Goal: Information Seeking & Learning: Learn about a topic

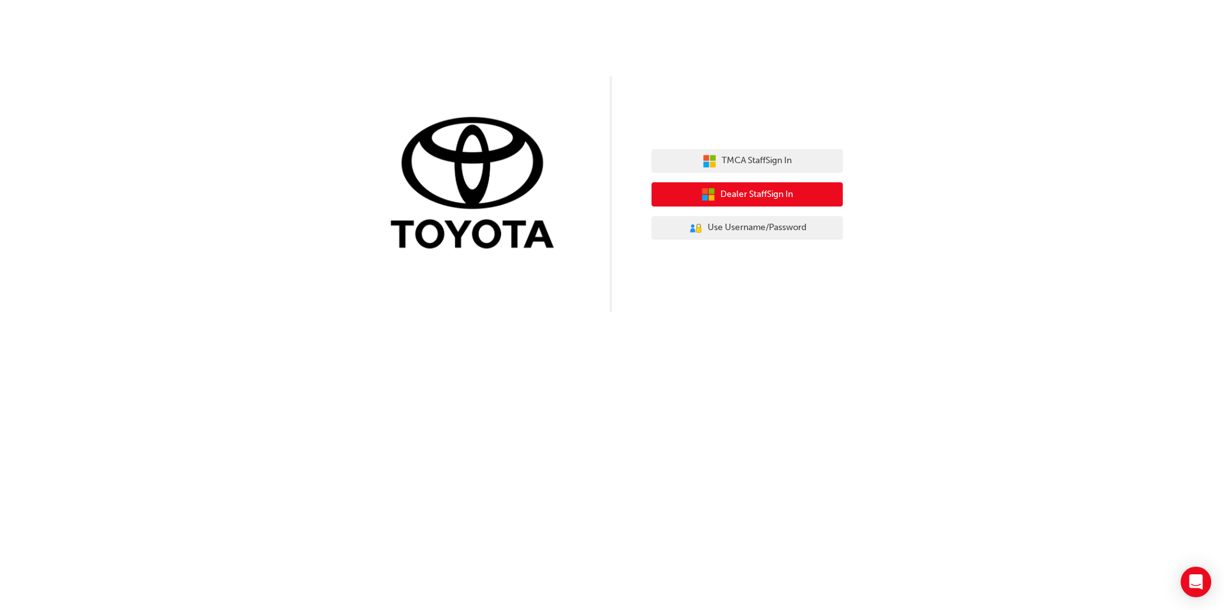
click at [787, 204] on button "Dealer Staff Sign In" at bounding box center [747, 194] width 191 height 24
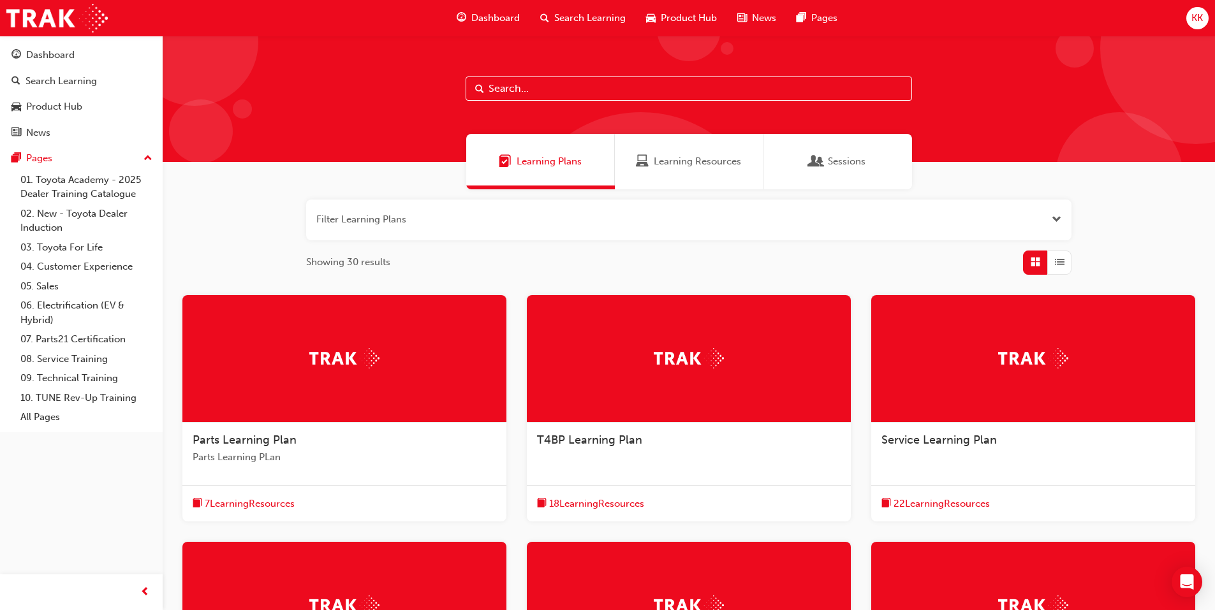
click at [547, 90] on input "text" at bounding box center [688, 89] width 446 height 24
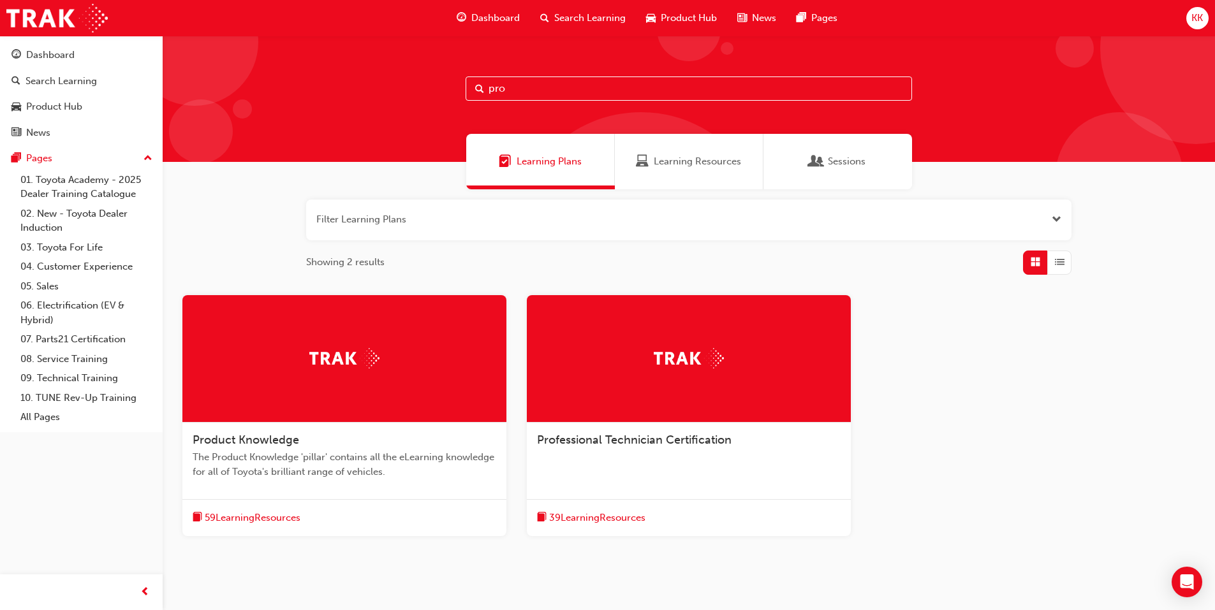
type input "pro"
click at [715, 439] on span "Professional Technician Certification" at bounding box center [634, 440] width 194 height 14
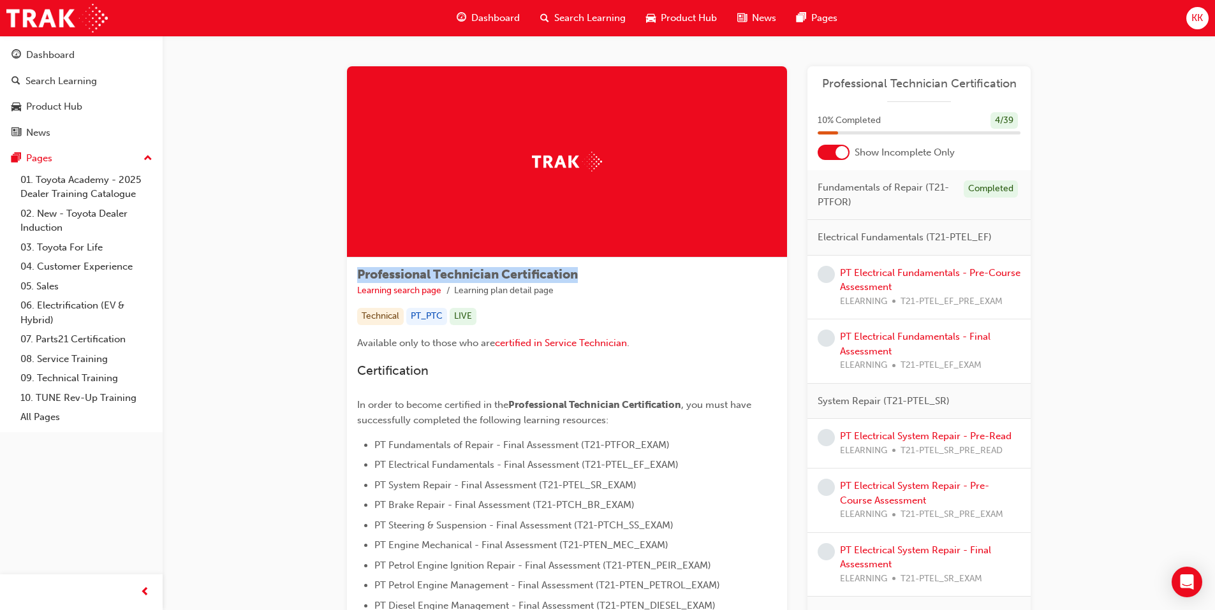
drag, startPoint x: 359, startPoint y: 270, endPoint x: 634, endPoint y: 274, distance: 275.5
click at [634, 274] on div "Professional Technician Certification Learning search page Learning plan detail…" at bounding box center [567, 283] width 420 height 30
drag, startPoint x: 634, startPoint y: 274, endPoint x: 566, endPoint y: 273, distance: 68.2
copy span "Professional Technician Certification"
click at [954, 275] on link "PT Electrical Fundamentals - Pre-Course Assessment" at bounding box center [930, 280] width 180 height 26
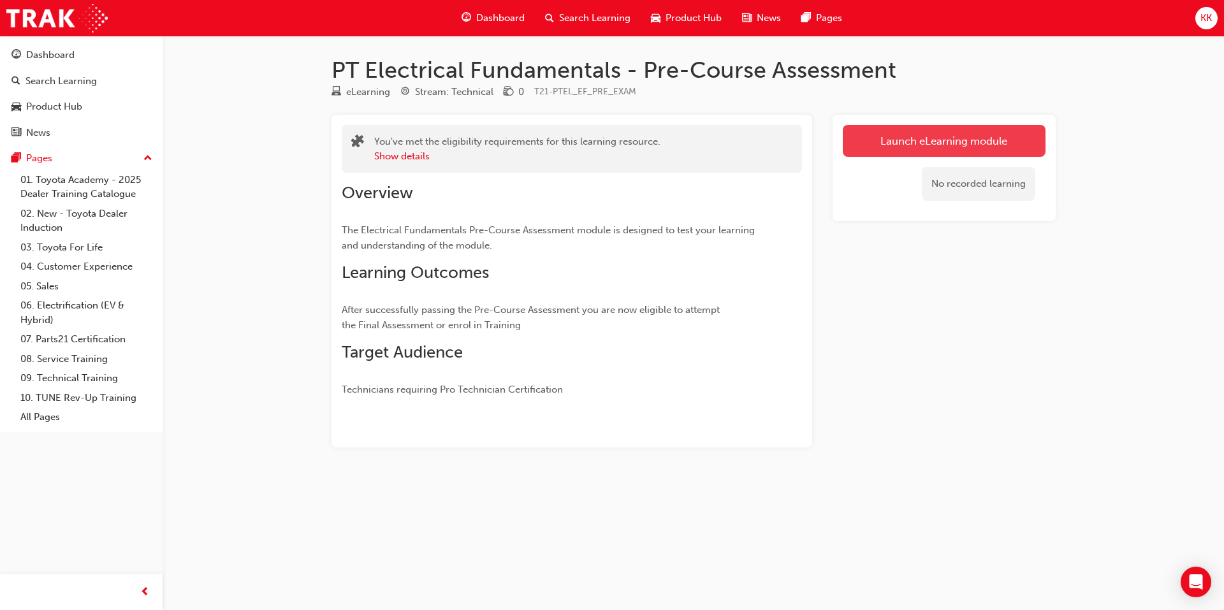
click at [892, 146] on link "Launch eLearning module" at bounding box center [944, 141] width 203 height 32
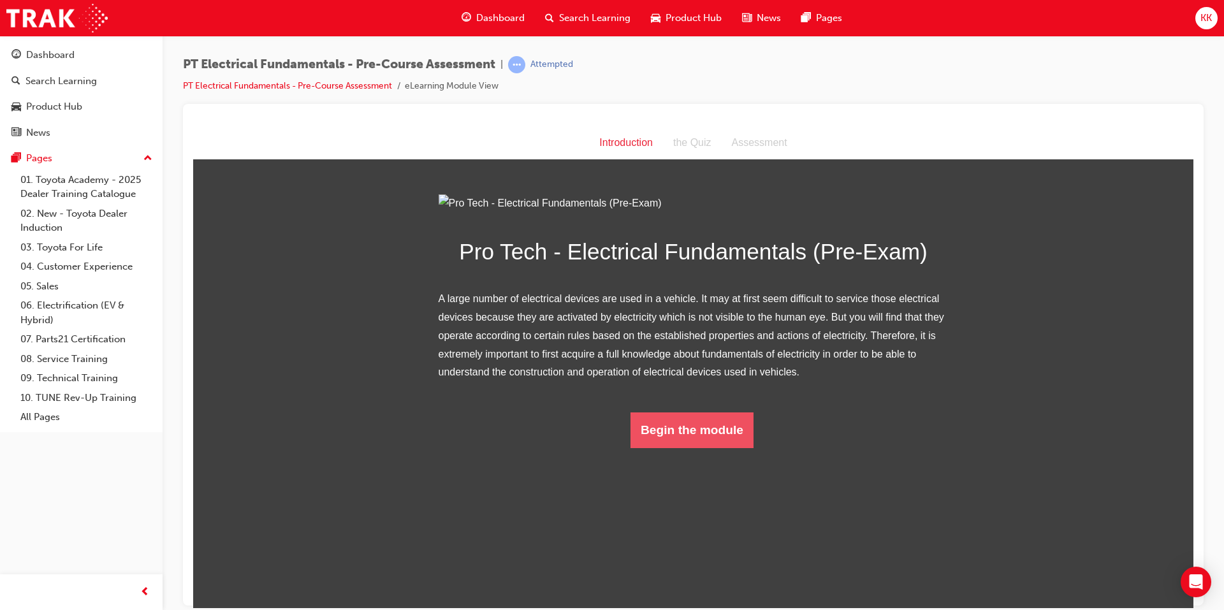
click at [702, 448] on button "Begin the module" at bounding box center [692, 430] width 123 height 36
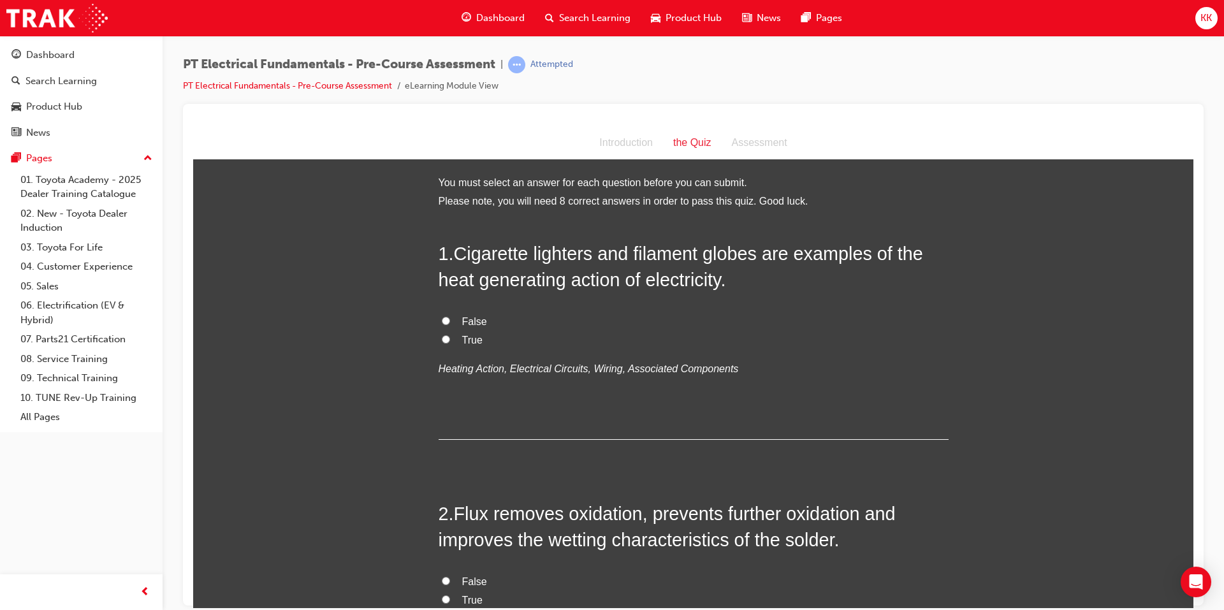
scroll to position [64, 0]
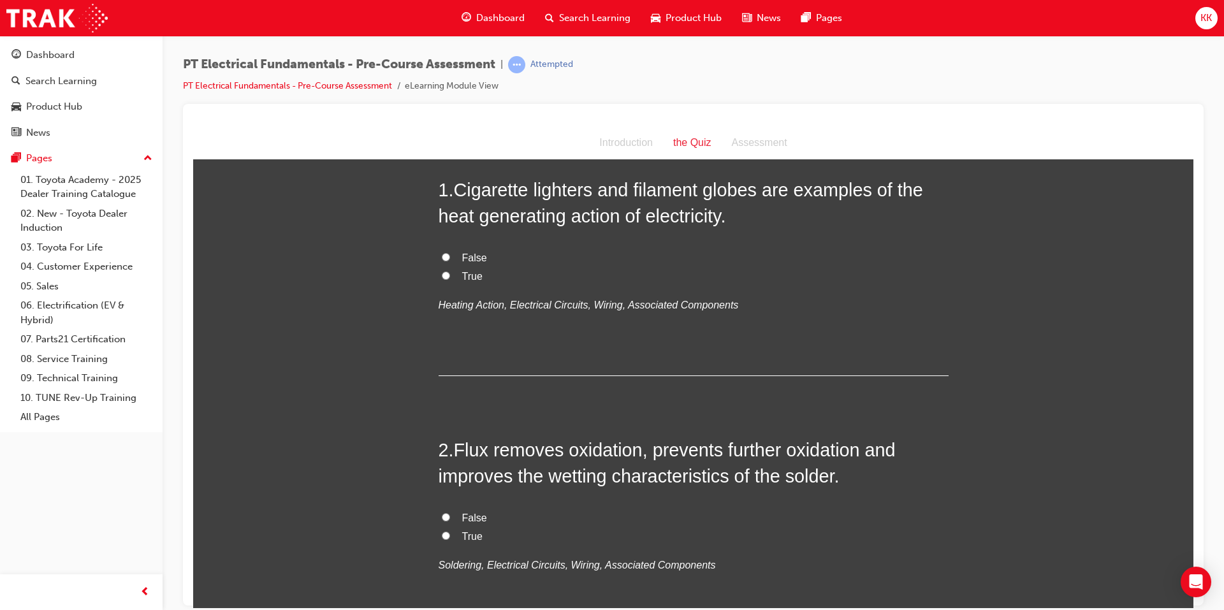
click at [442, 274] on input "True" at bounding box center [446, 275] width 8 height 8
radio input "true"
click at [442, 533] on input "True" at bounding box center [446, 535] width 8 height 8
radio input "true"
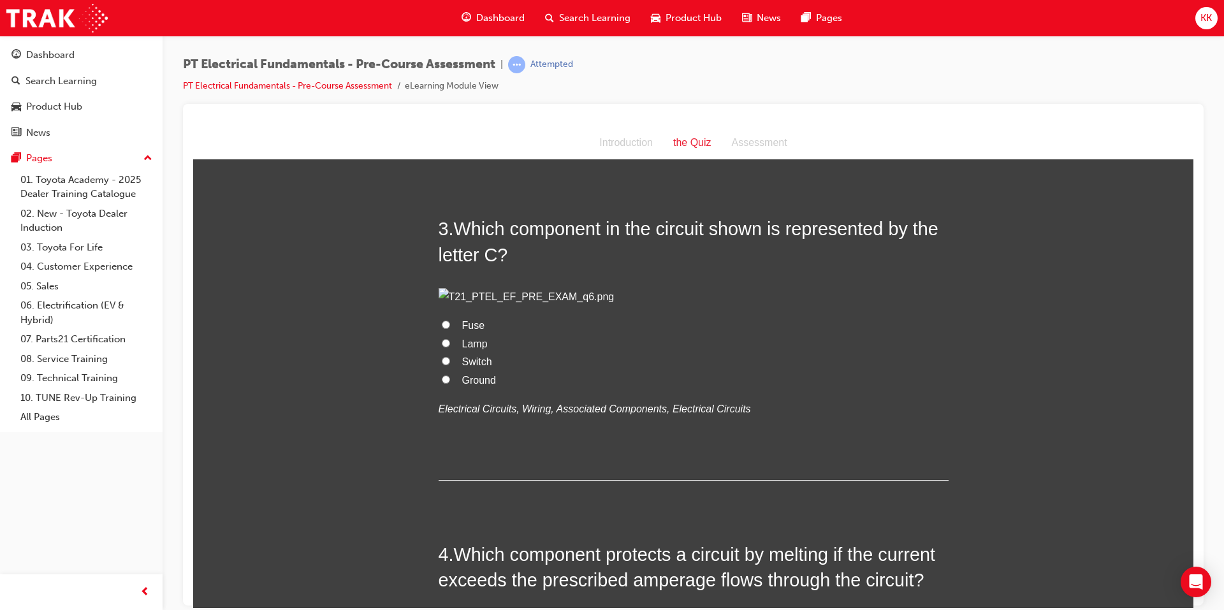
scroll to position [574, 0]
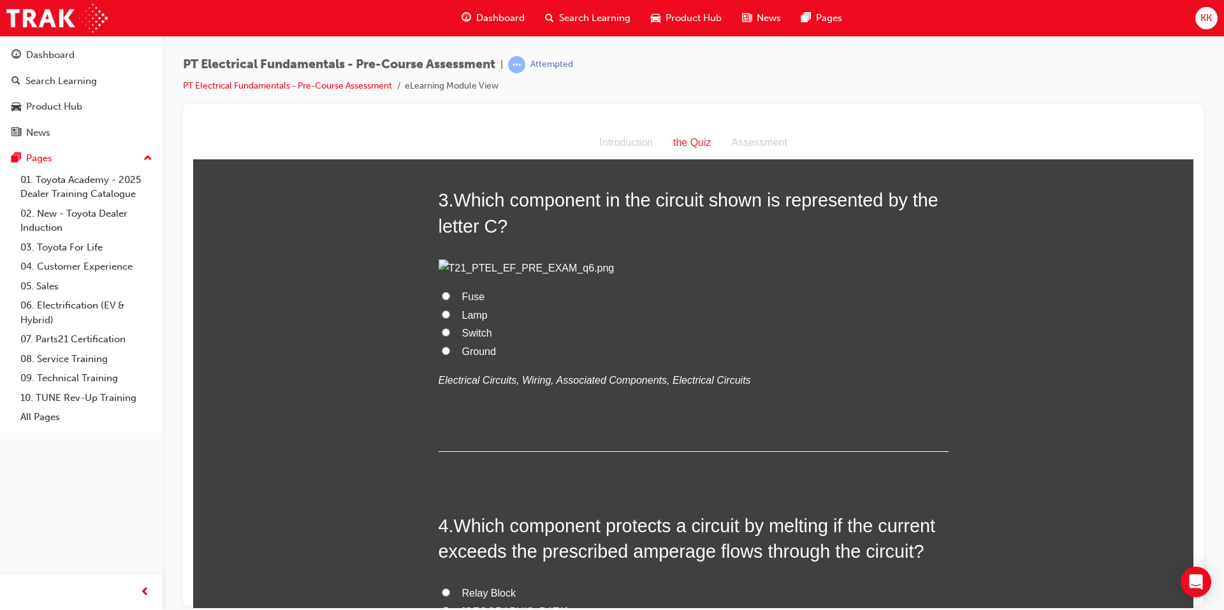
click at [466, 338] on span "Switch" at bounding box center [477, 332] width 30 height 11
click at [450, 336] on input "Switch" at bounding box center [446, 332] width 8 height 8
radio input "true"
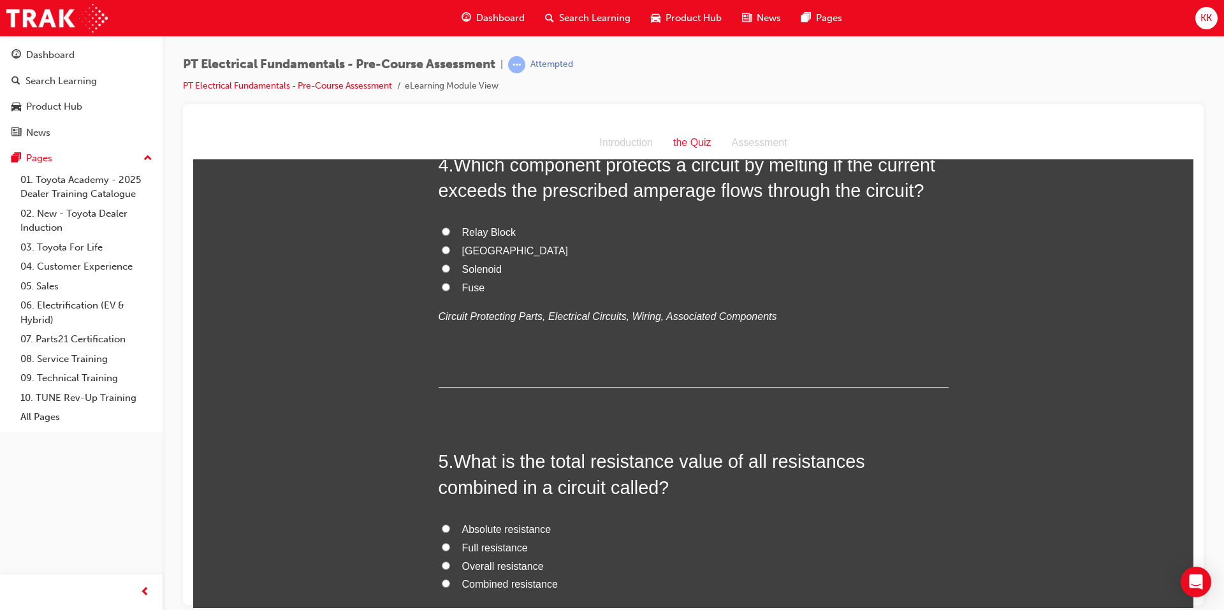
scroll to position [956, 0]
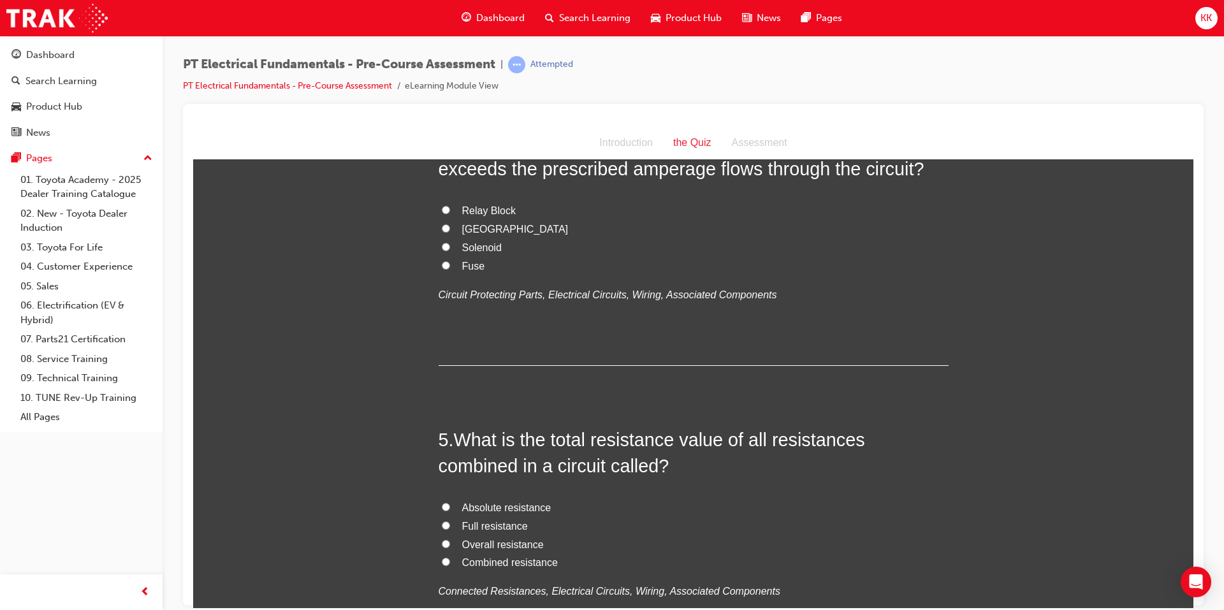
click at [442, 269] on input "Fuse" at bounding box center [446, 265] width 8 height 8
radio input "true"
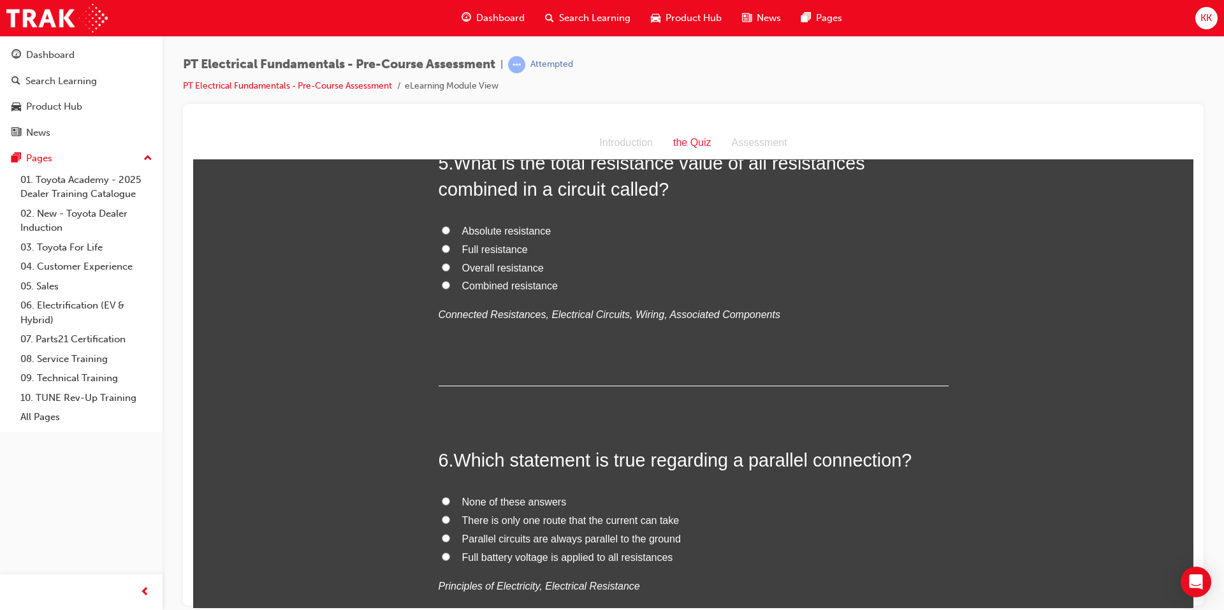
scroll to position [1211, 0]
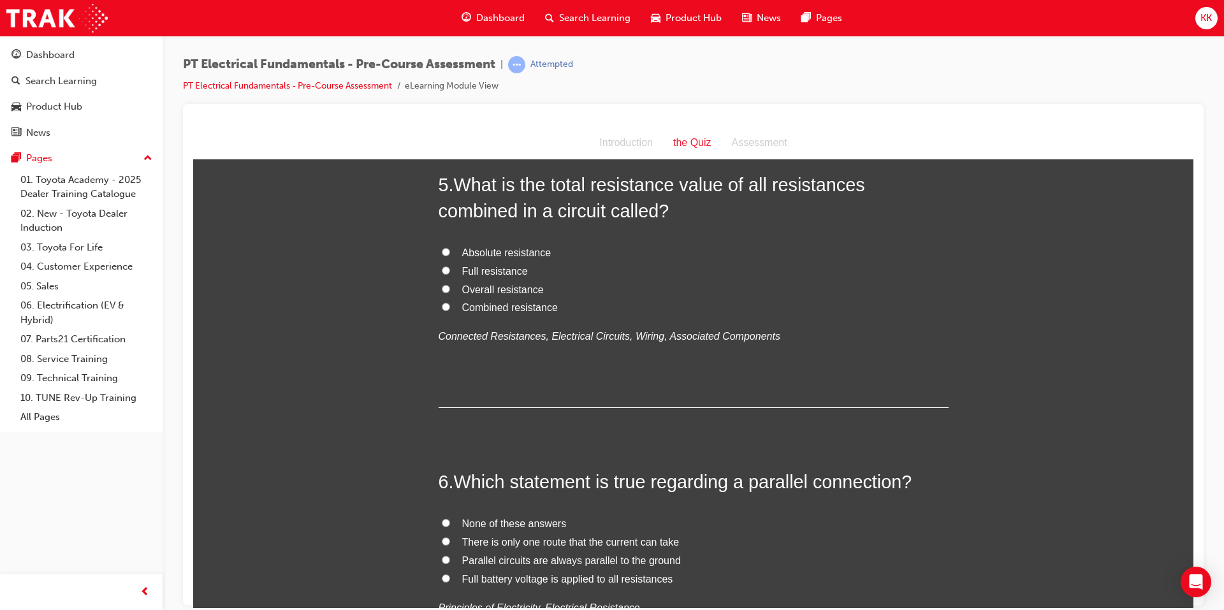
click at [479, 295] on span "Overall resistance" at bounding box center [503, 289] width 82 height 11
click at [450, 293] on input "Overall resistance" at bounding box center [446, 288] width 8 height 8
radio input "true"
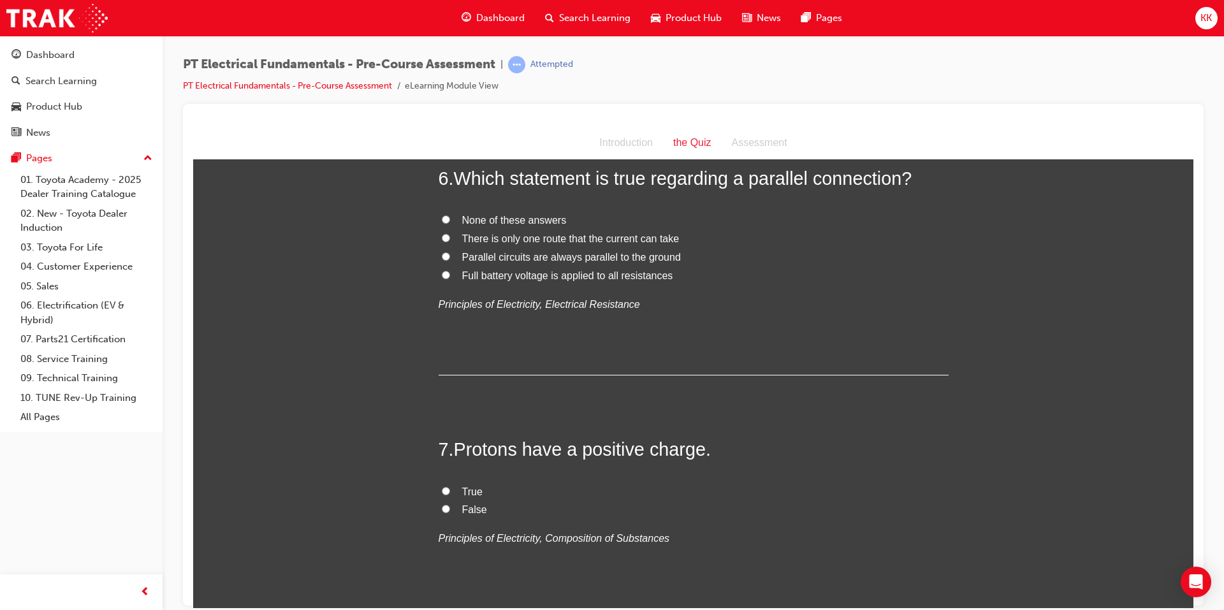
scroll to position [1530, 0]
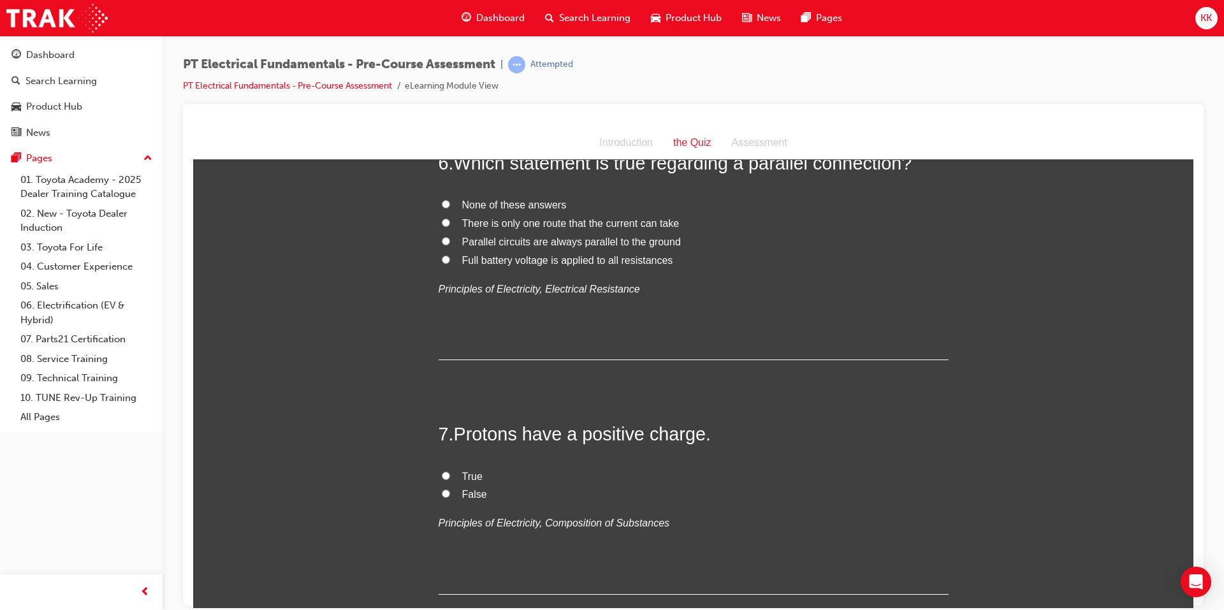
click at [531, 265] on span "Full battery voltage is applied to all resistances" at bounding box center [567, 259] width 211 height 11
click at [450, 263] on input "Full battery voltage is applied to all resistances" at bounding box center [446, 259] width 8 height 8
radio input "true"
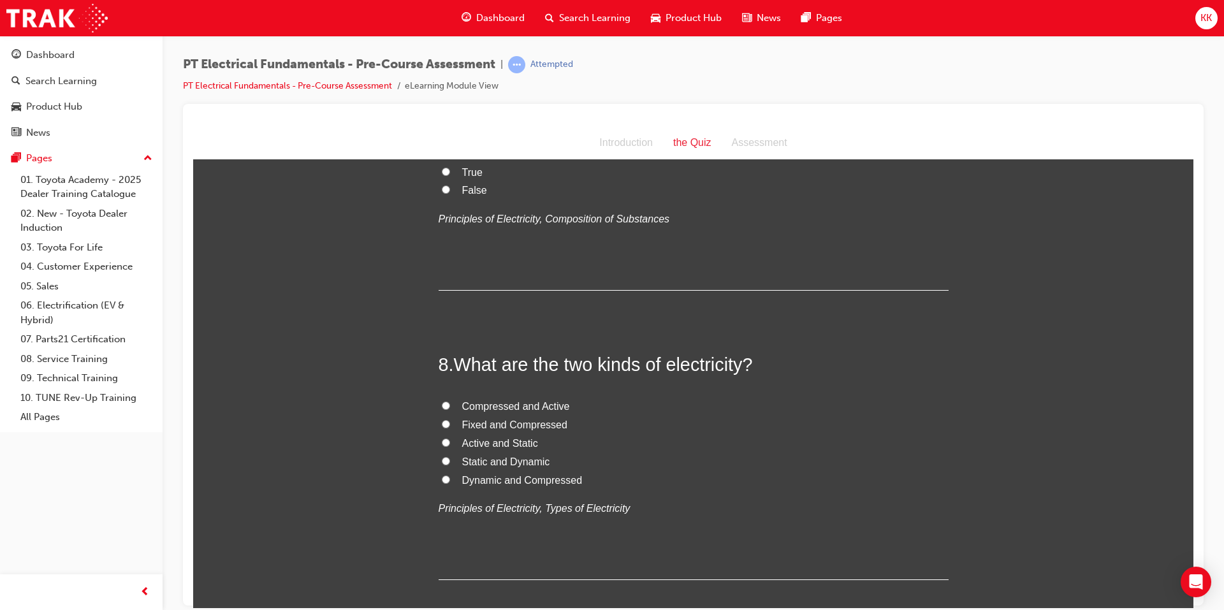
scroll to position [1849, 0]
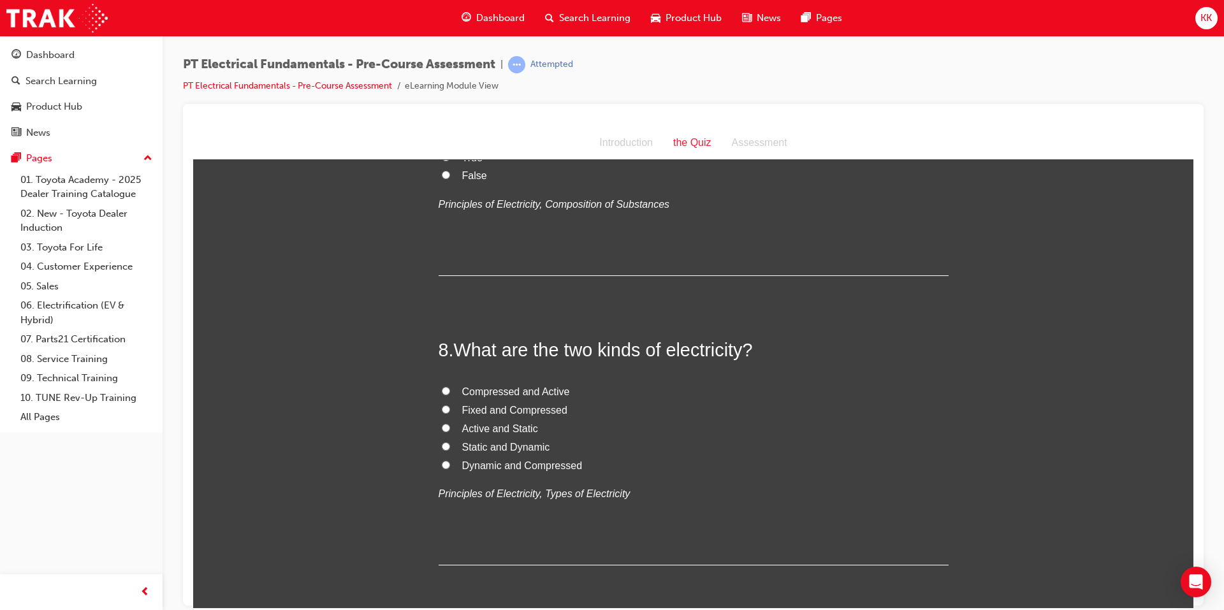
click at [442, 161] on input "True" at bounding box center [446, 156] width 8 height 8
radio input "true"
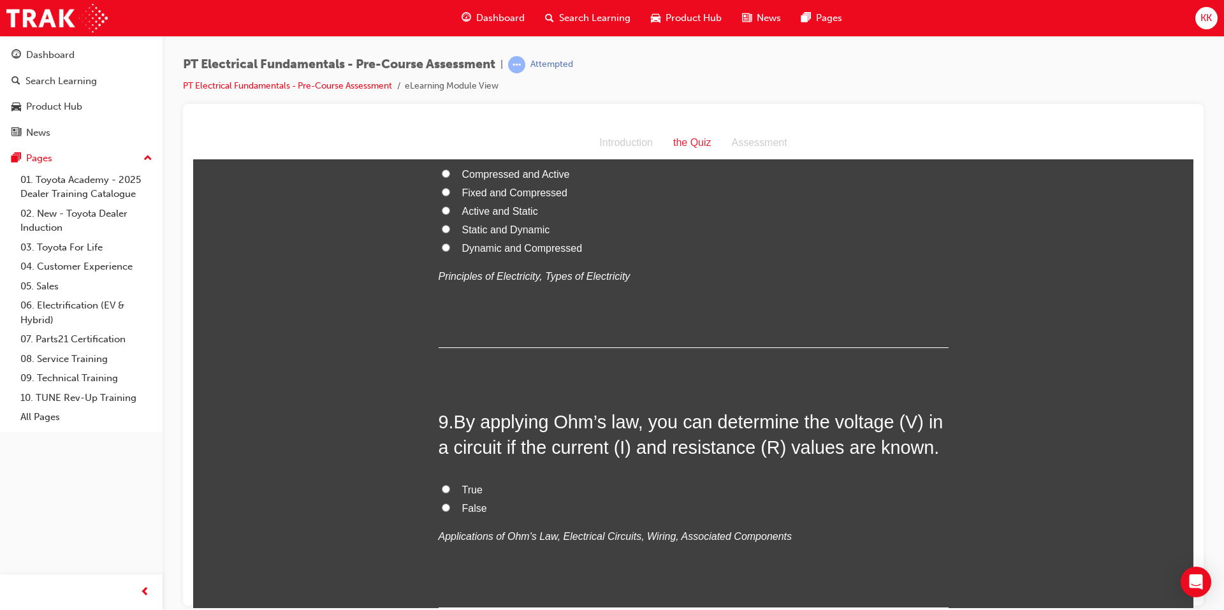
scroll to position [2104, 0]
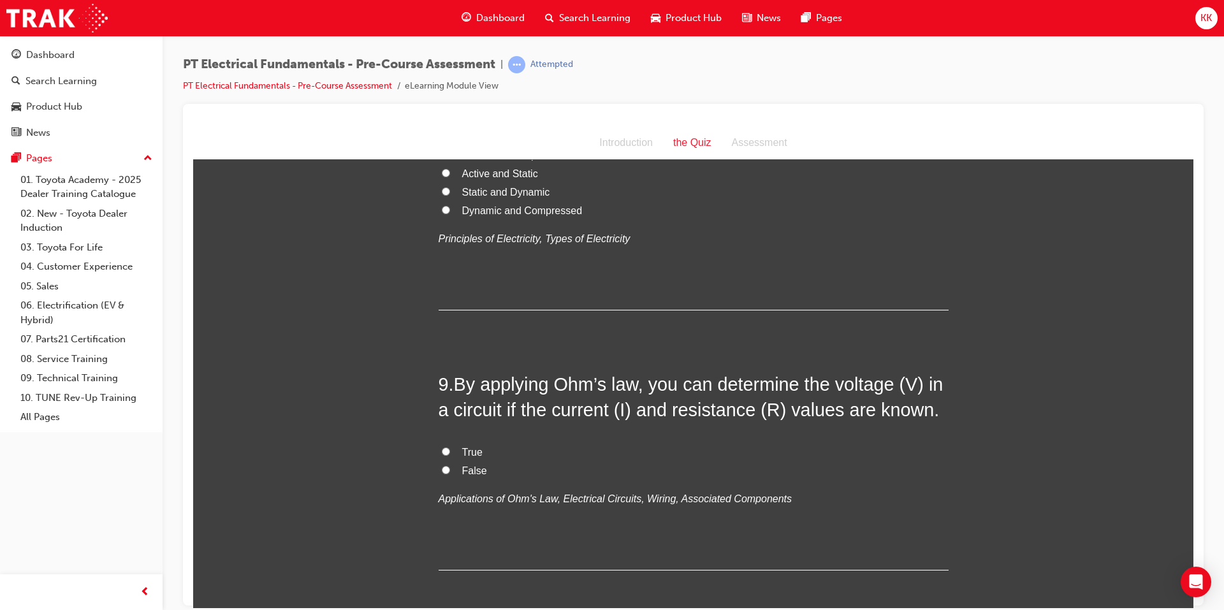
click at [495, 197] on span "Static and Dynamic" at bounding box center [506, 191] width 88 height 11
click at [450, 195] on input "Static and Dynamic" at bounding box center [446, 191] width 8 height 8
radio input "true"
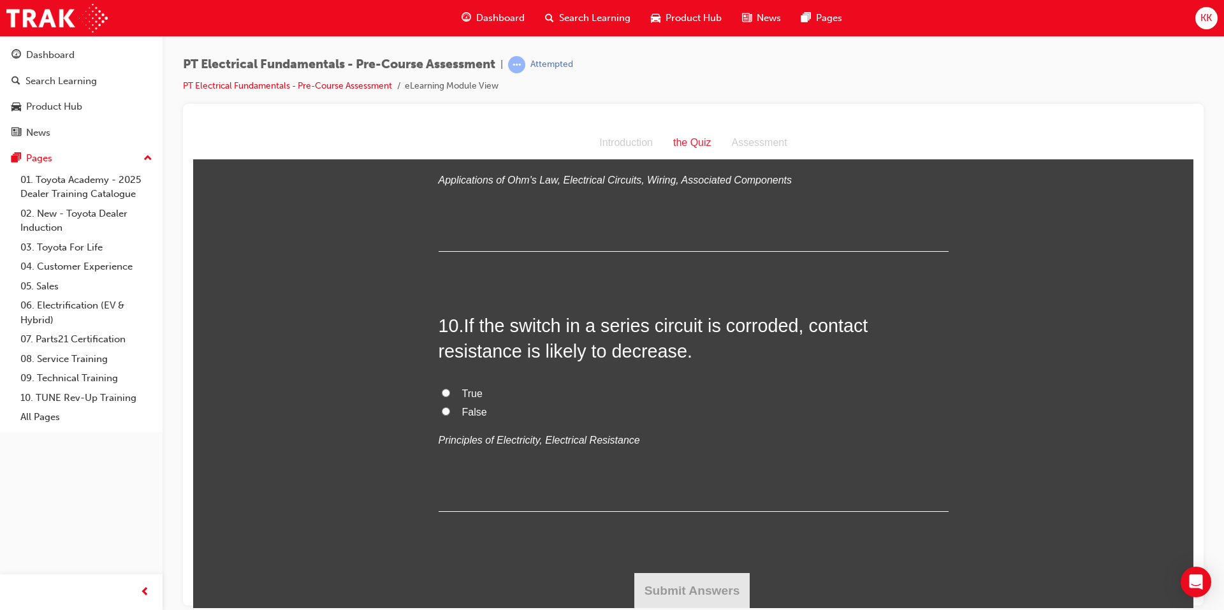
scroll to position [2487, 0]
click at [442, 136] on input "True" at bounding box center [446, 132] width 8 height 8
radio input "true"
click at [442, 396] on input "True" at bounding box center [446, 392] width 8 height 8
radio input "true"
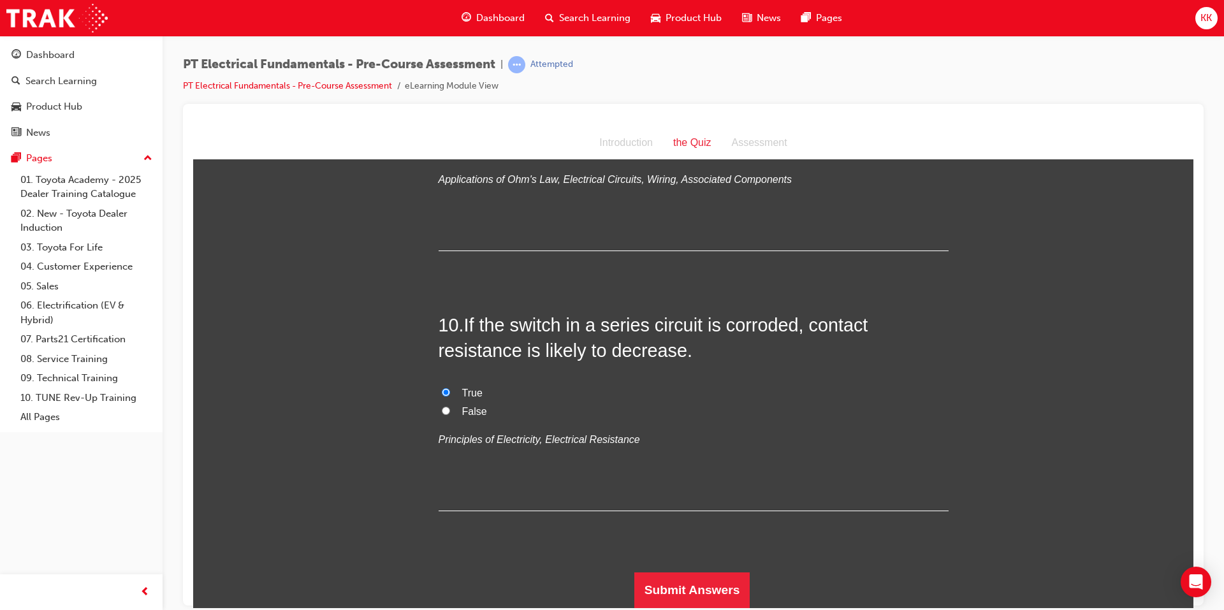
scroll to position [2569, 0]
click at [668, 580] on button "Submit Answers" at bounding box center [692, 590] width 116 height 36
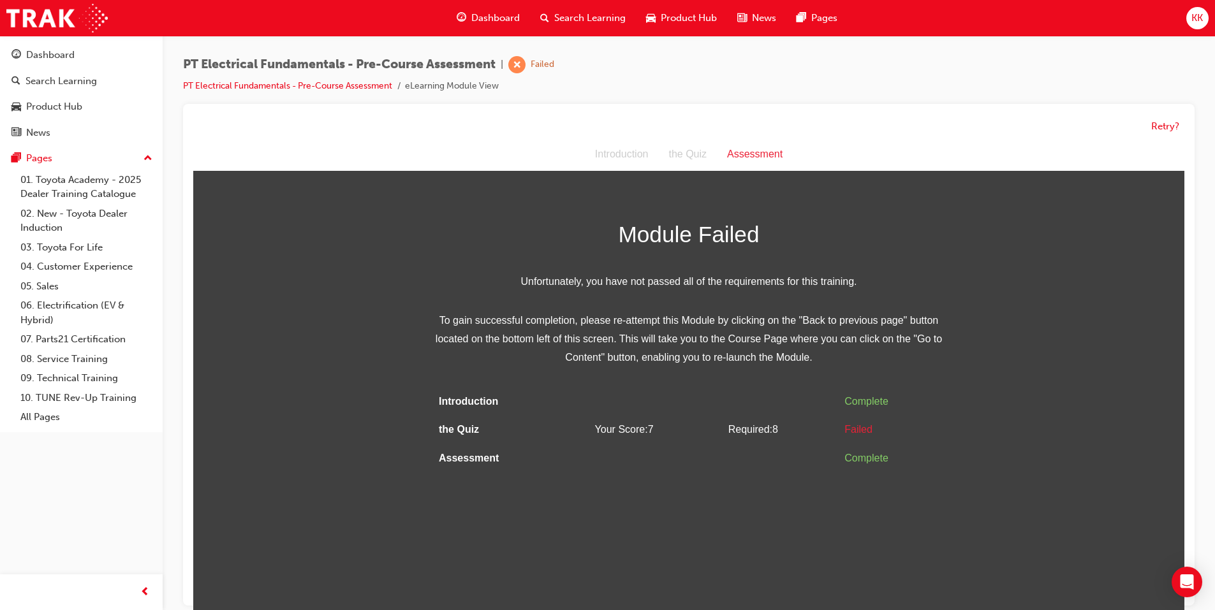
scroll to position [10, 0]
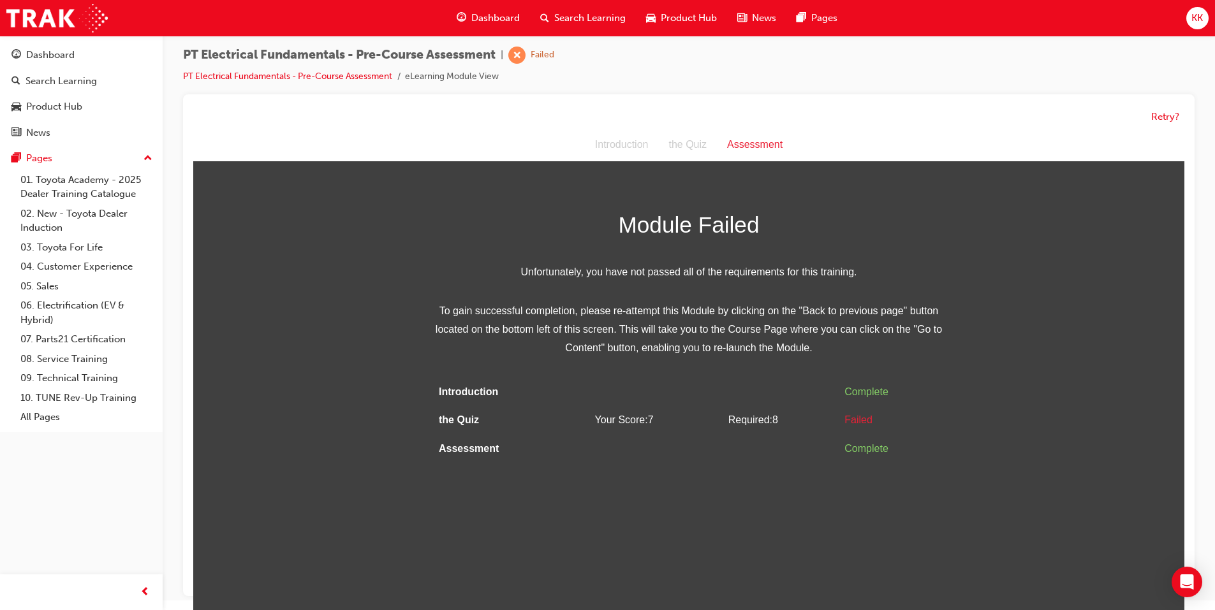
drag, startPoint x: 768, startPoint y: 140, endPoint x: 745, endPoint y: 143, distance: 23.2
click at [767, 140] on div "Assessment" at bounding box center [755, 145] width 76 height 18
click at [1172, 110] on button "Retry?" at bounding box center [1165, 117] width 28 height 15
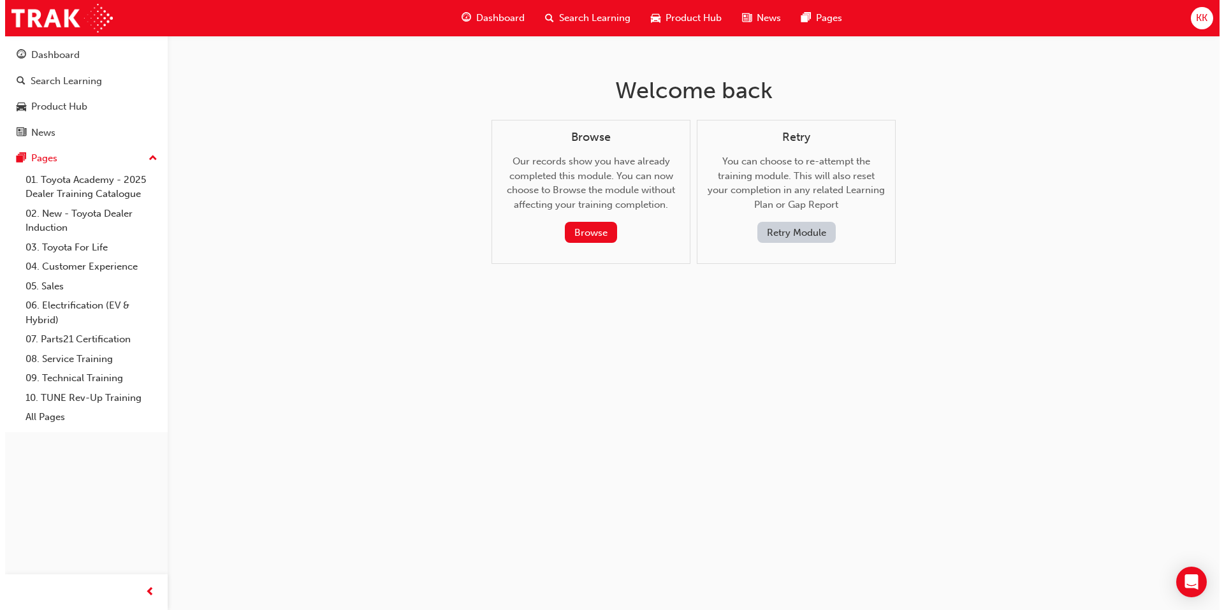
scroll to position [0, 0]
click at [801, 233] on button "Retry Module" at bounding box center [796, 232] width 78 height 21
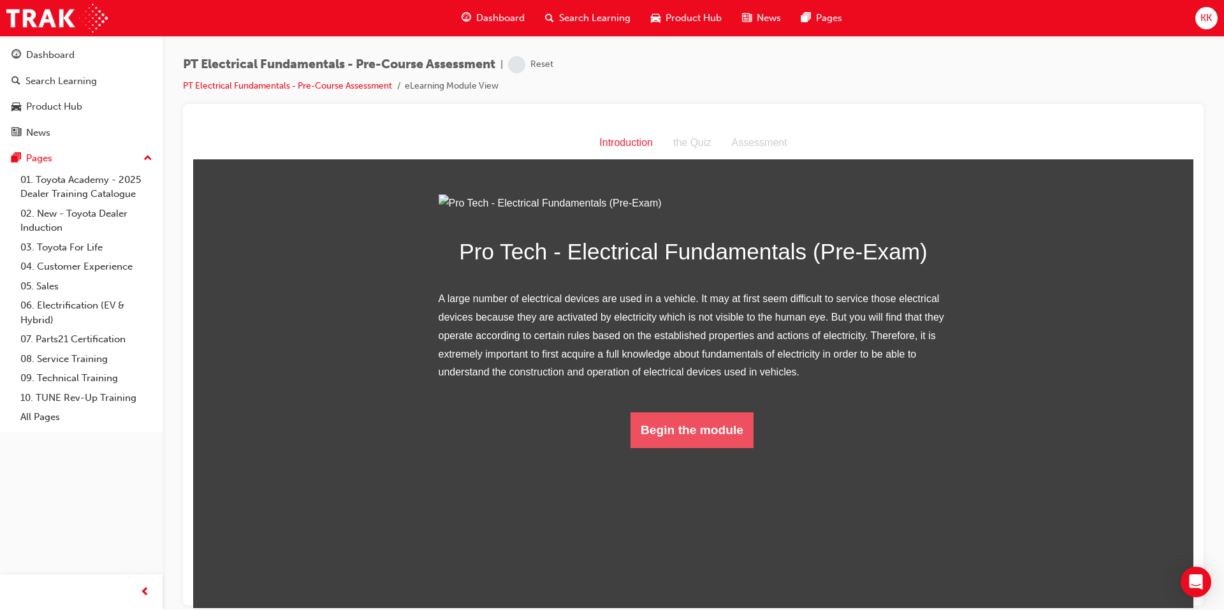
click at [731, 448] on button "Begin the module" at bounding box center [692, 430] width 123 height 36
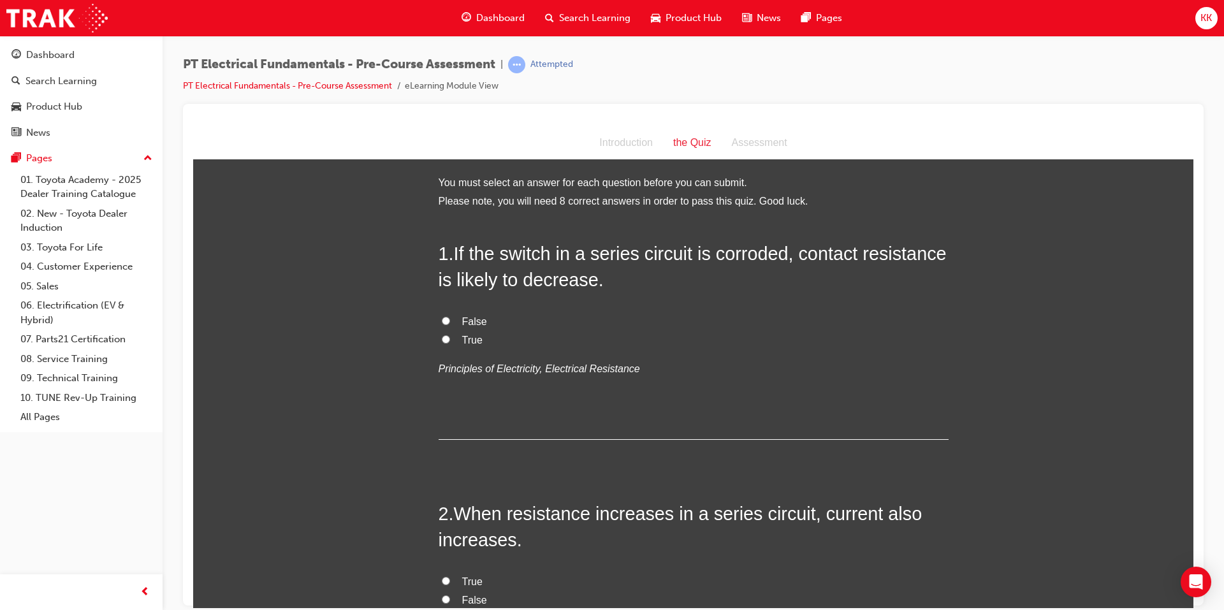
click at [442, 340] on input "True" at bounding box center [446, 339] width 8 height 8
radio input "true"
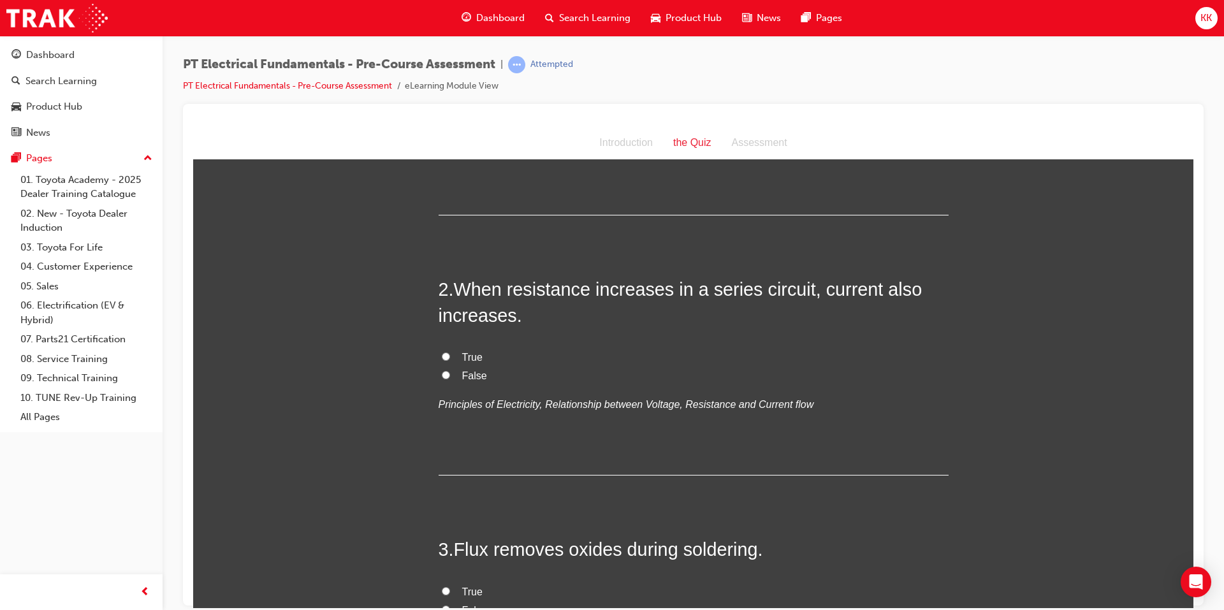
scroll to position [255, 0]
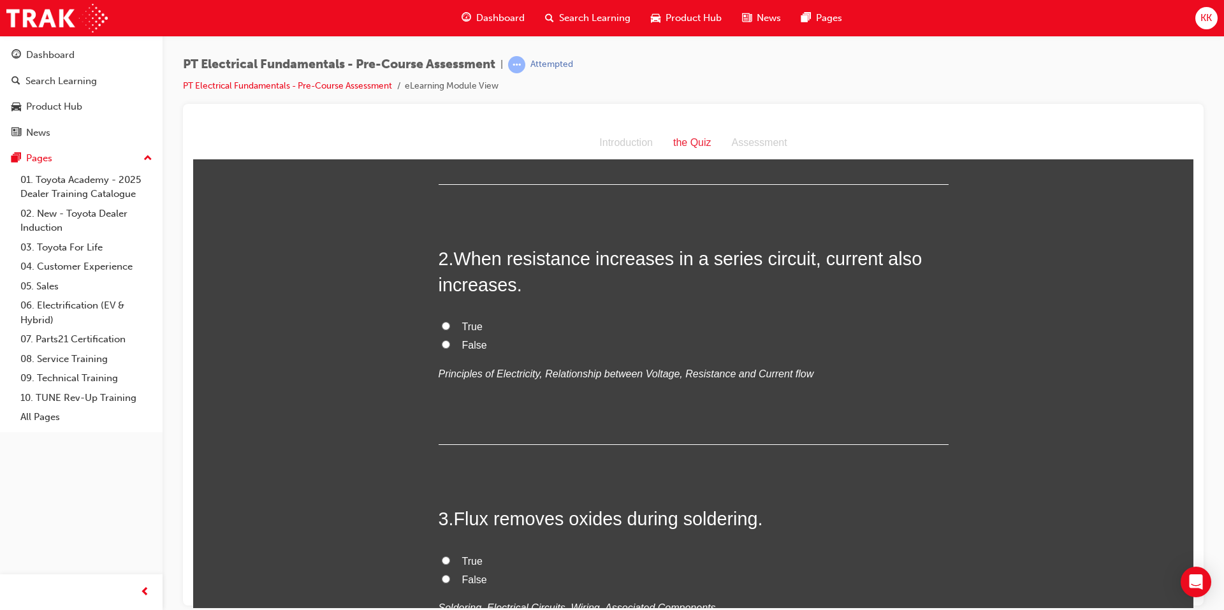
click at [442, 340] on input "False" at bounding box center [446, 344] width 8 height 8
radio input "true"
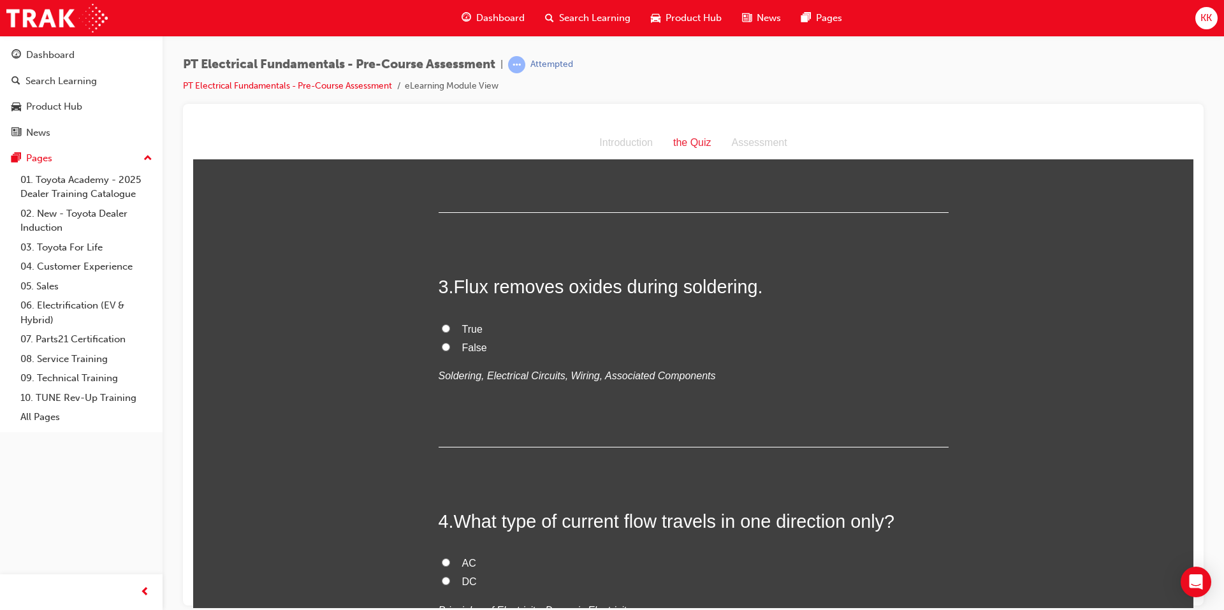
scroll to position [510, 0]
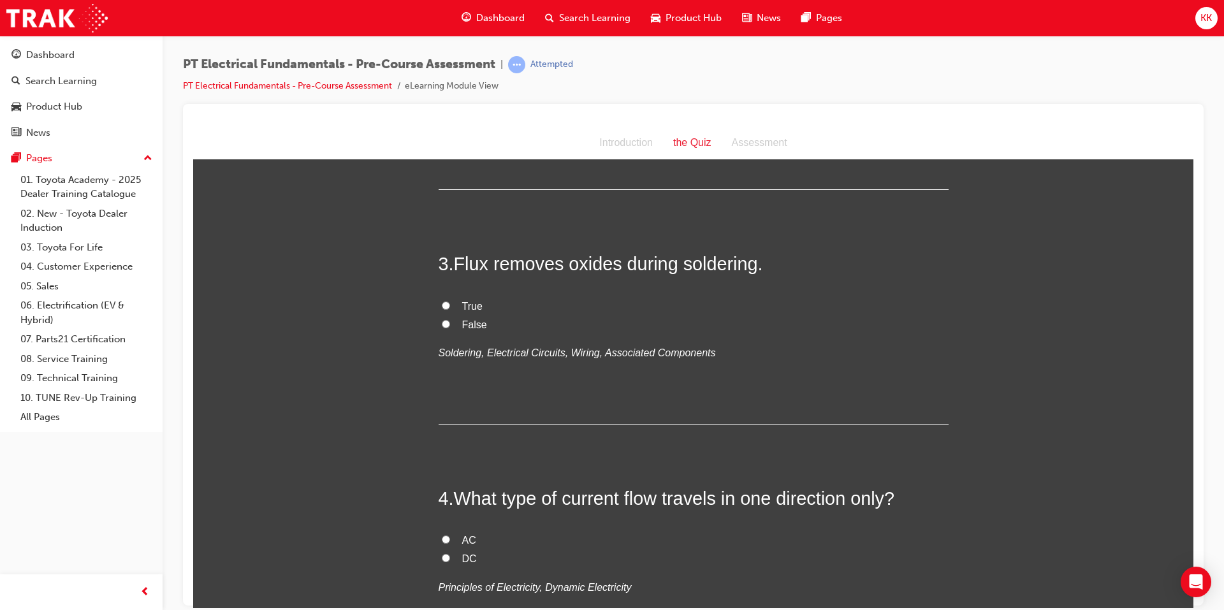
click at [439, 297] on label "True" at bounding box center [694, 306] width 510 height 18
click at [442, 301] on input "True" at bounding box center [446, 305] width 8 height 8
radio input "true"
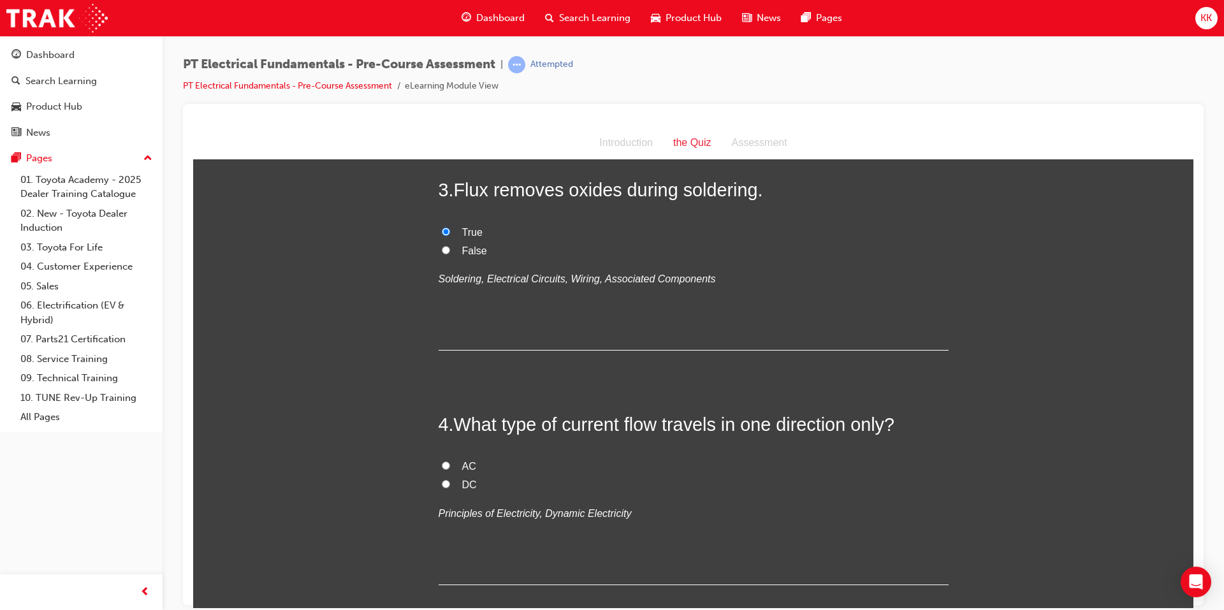
scroll to position [701, 0]
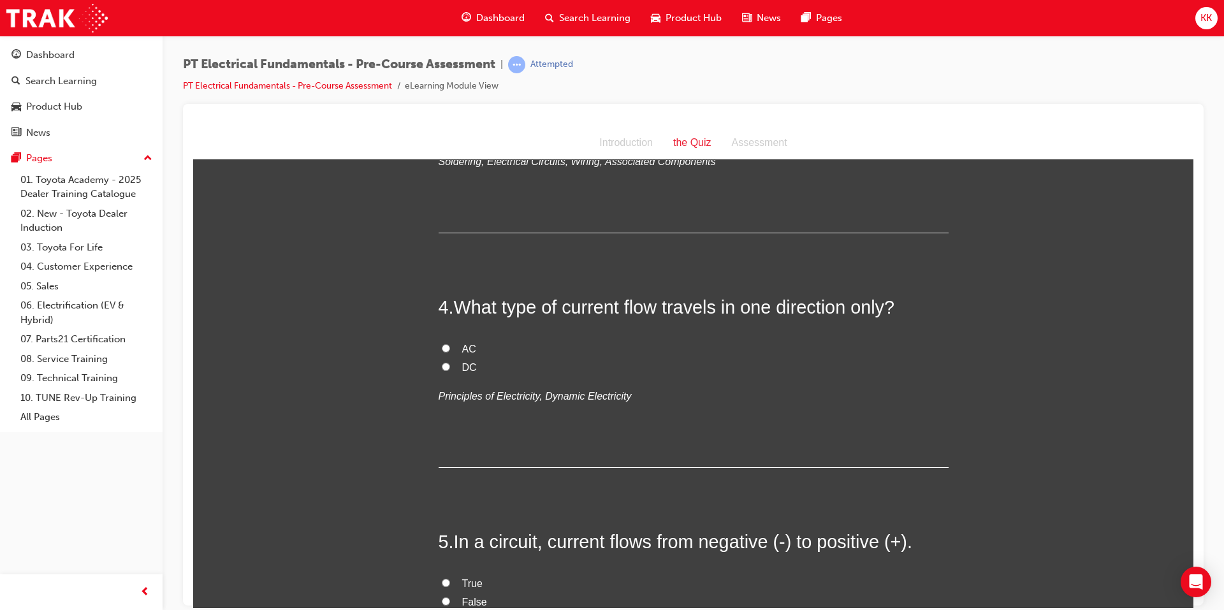
click at [442, 344] on input "AC" at bounding box center [446, 348] width 8 height 8
radio input "true"
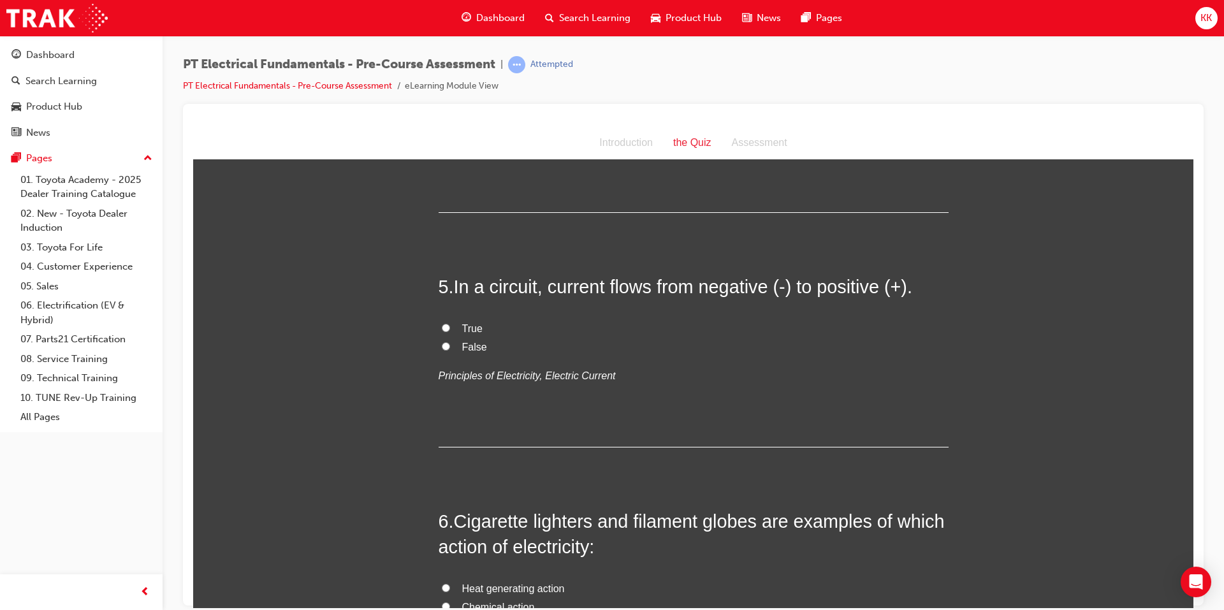
scroll to position [1020, 0]
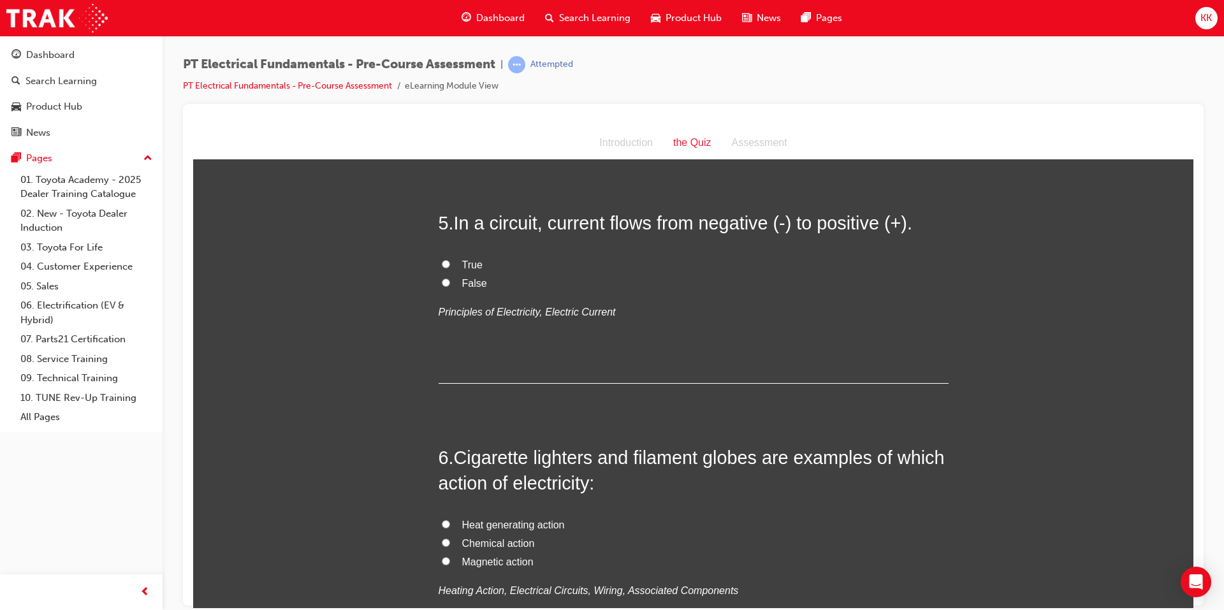
click at [442, 265] on input "True" at bounding box center [446, 263] width 8 height 8
radio input "true"
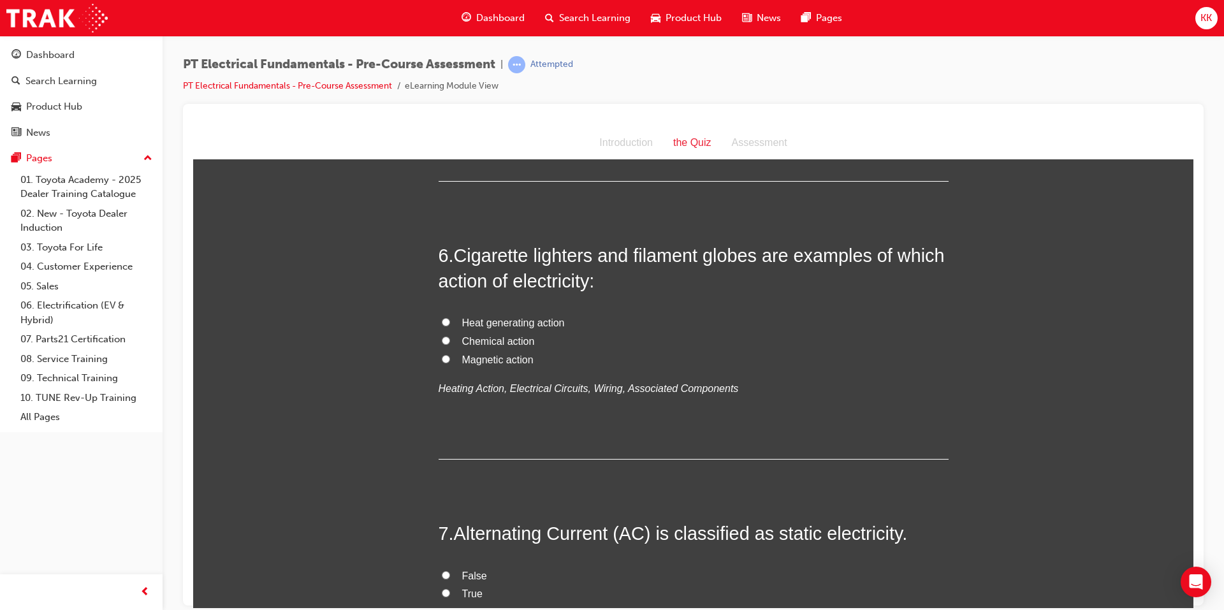
scroll to position [1148, 0]
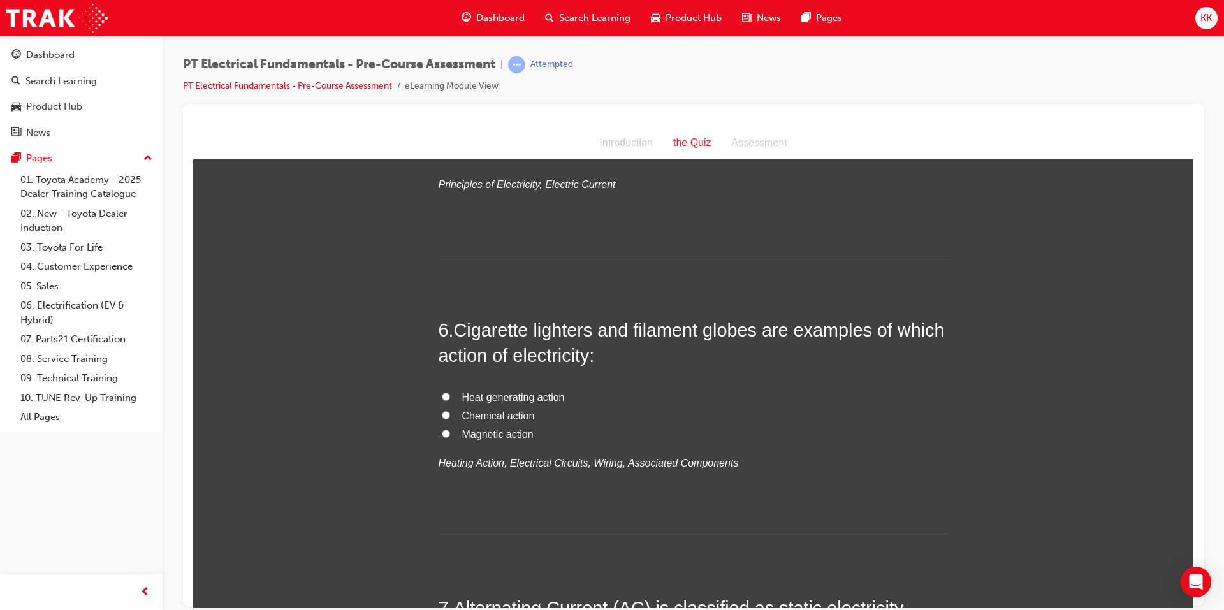
click at [442, 395] on input "Heat generating action" at bounding box center [446, 396] width 8 height 8
radio input "true"
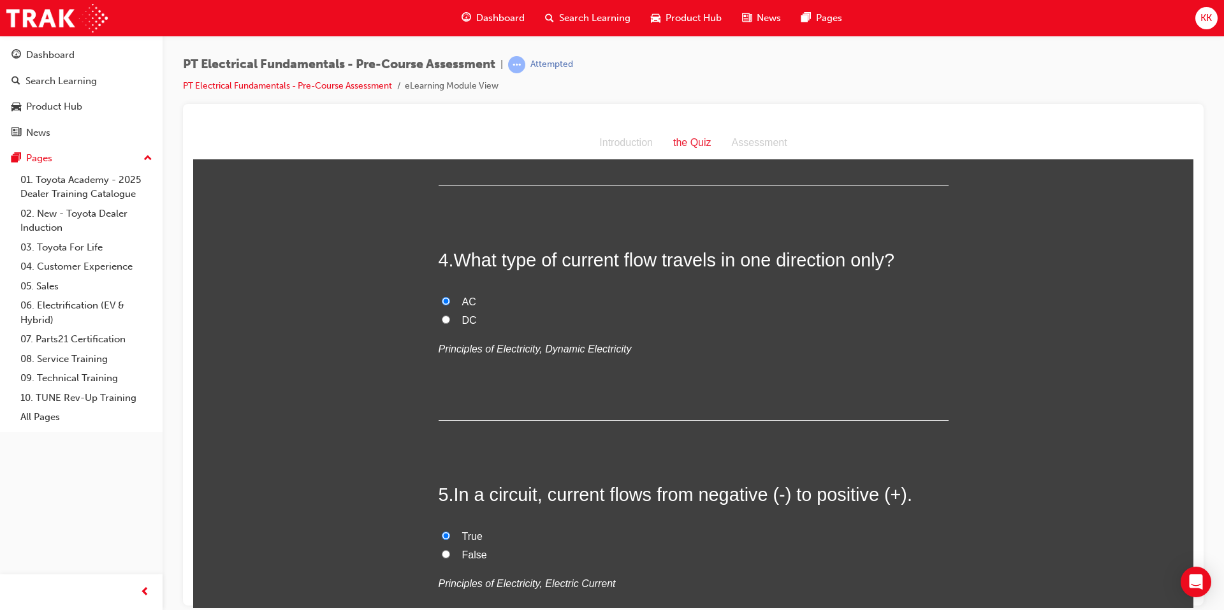
scroll to position [765, 0]
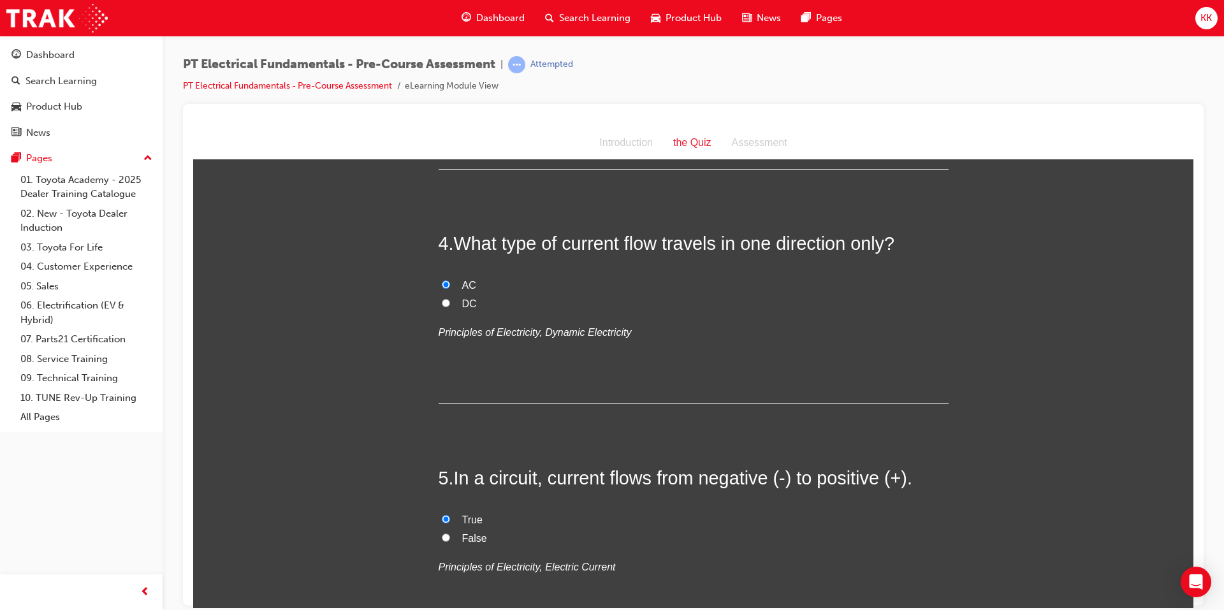
click at [442, 302] on input "DC" at bounding box center [446, 302] width 8 height 8
radio input "true"
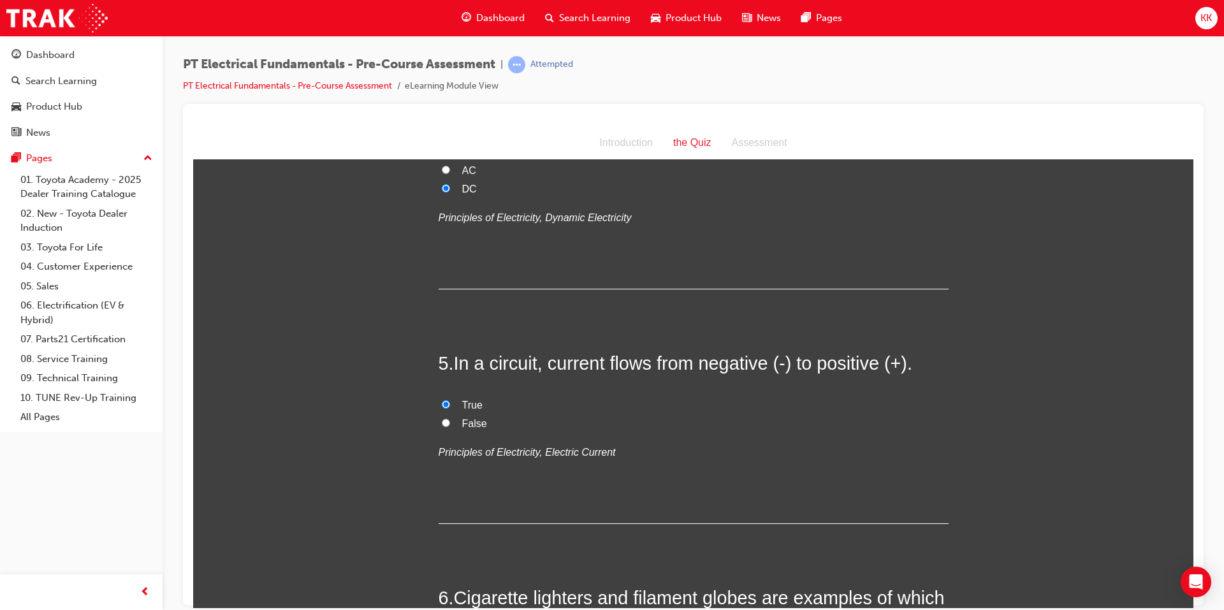
scroll to position [893, 0]
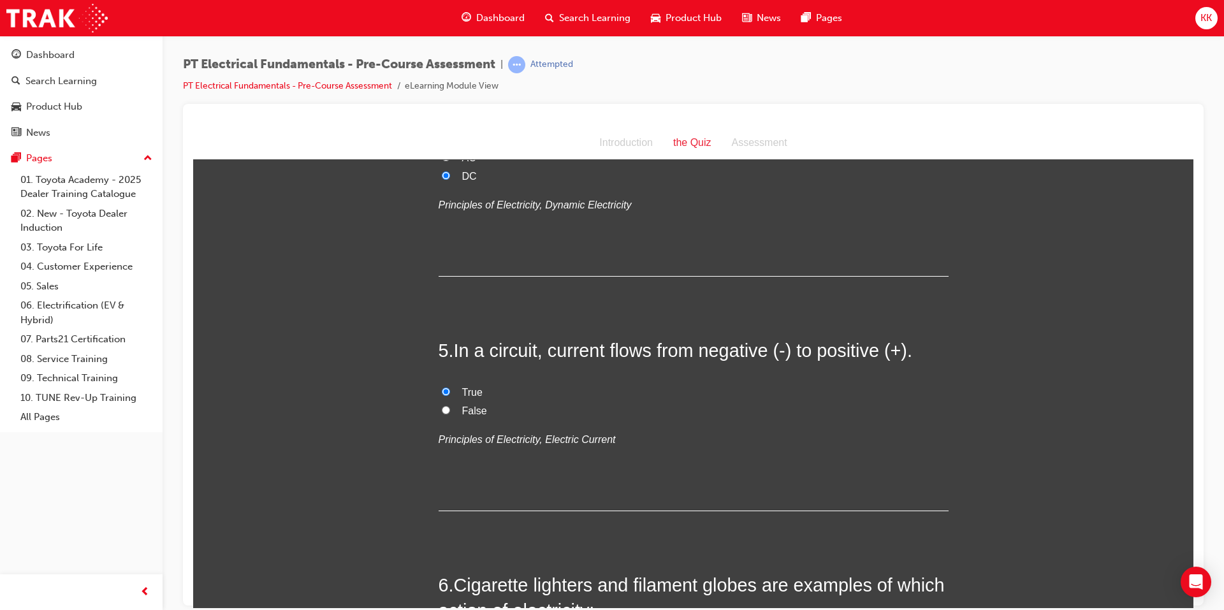
click at [442, 405] on input "False" at bounding box center [446, 409] width 8 height 8
radio input "true"
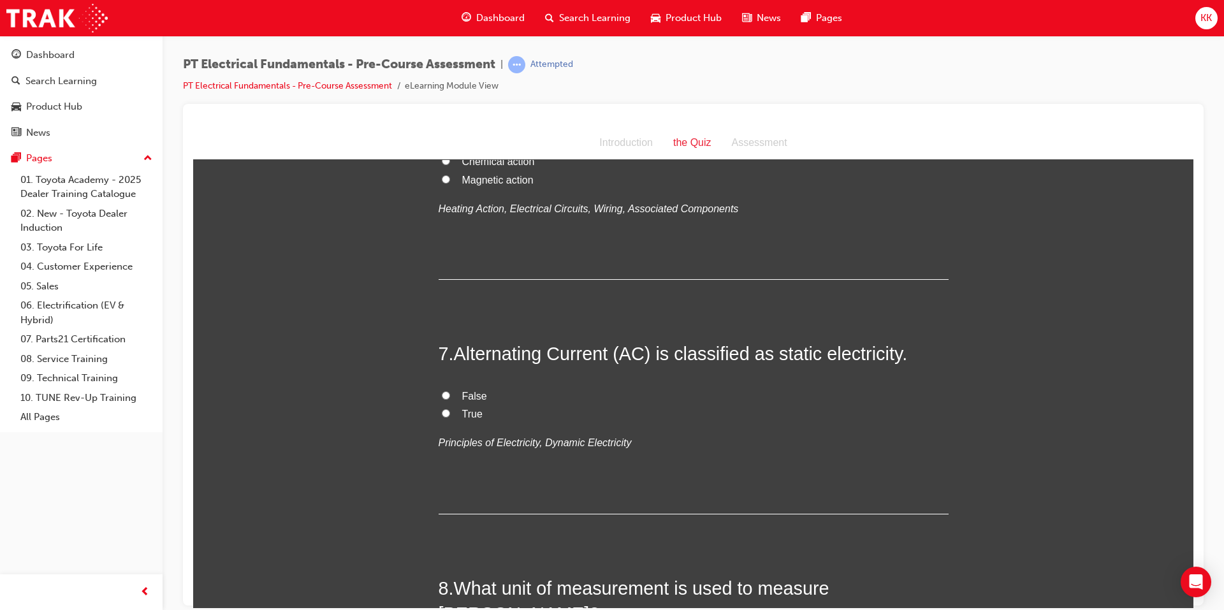
scroll to position [1403, 0]
click at [442, 398] on label "False" at bounding box center [694, 395] width 510 height 18
click at [442, 398] on input "False" at bounding box center [446, 394] width 8 height 8
radio input "true"
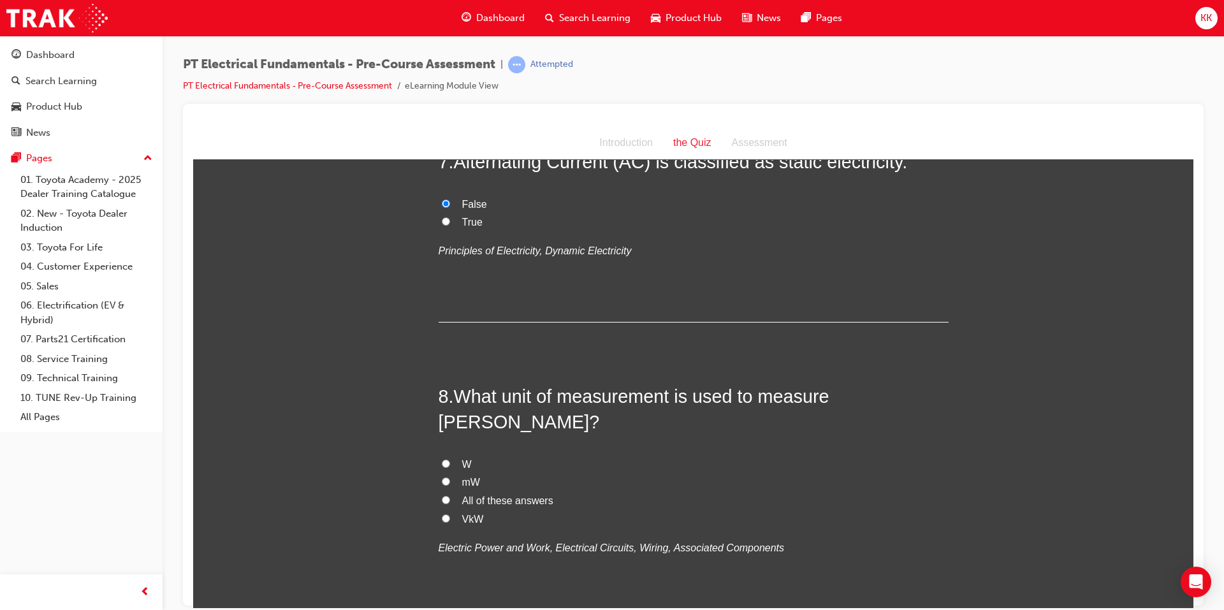
scroll to position [1658, 0]
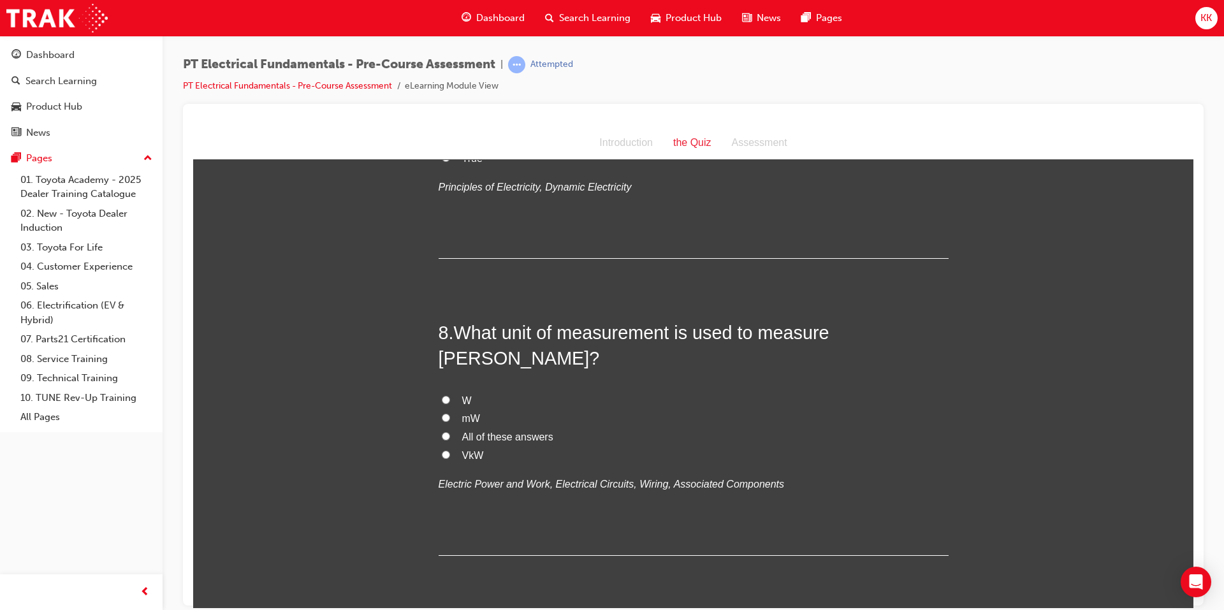
click at [442, 432] on input "All of these answers" at bounding box center [446, 436] width 8 height 8
radio input "true"
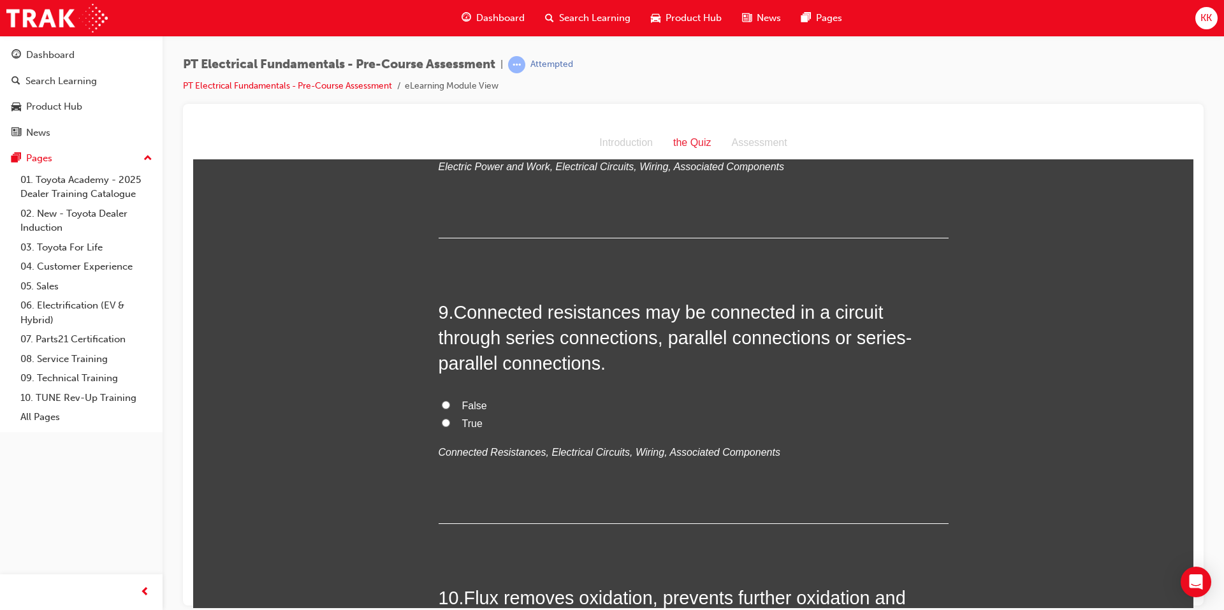
scroll to position [1976, 0]
click at [442, 417] on input "True" at bounding box center [446, 421] width 8 height 8
radio input "true"
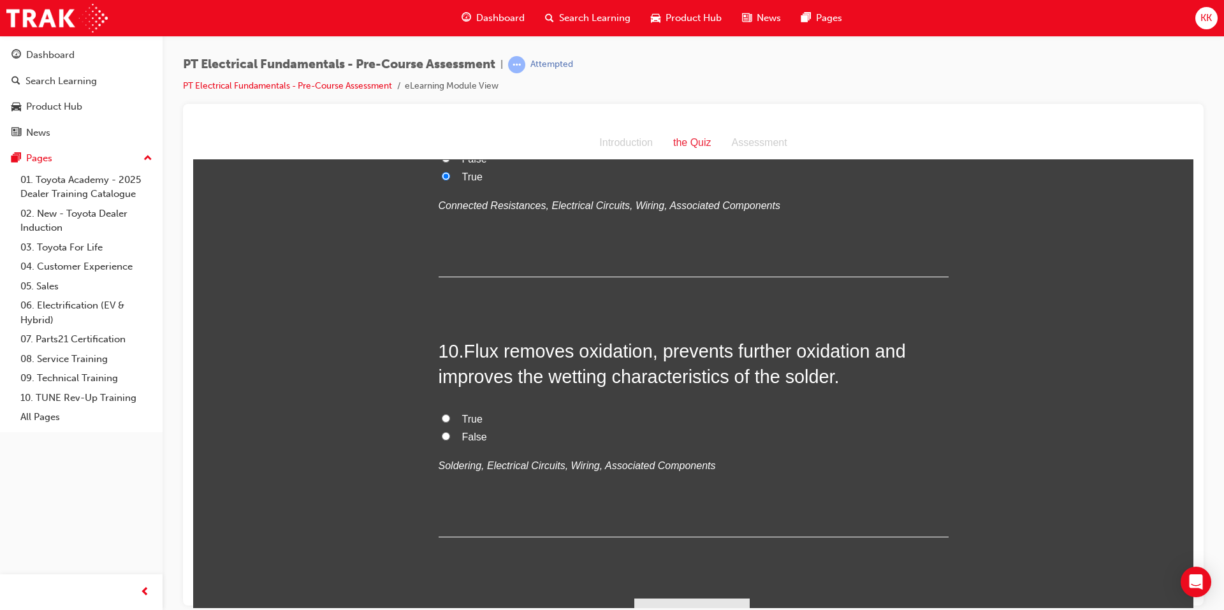
click at [442, 414] on input "True" at bounding box center [446, 418] width 8 height 8
radio input "true"
click at [716, 598] on button "Submit Answers" at bounding box center [692, 616] width 116 height 36
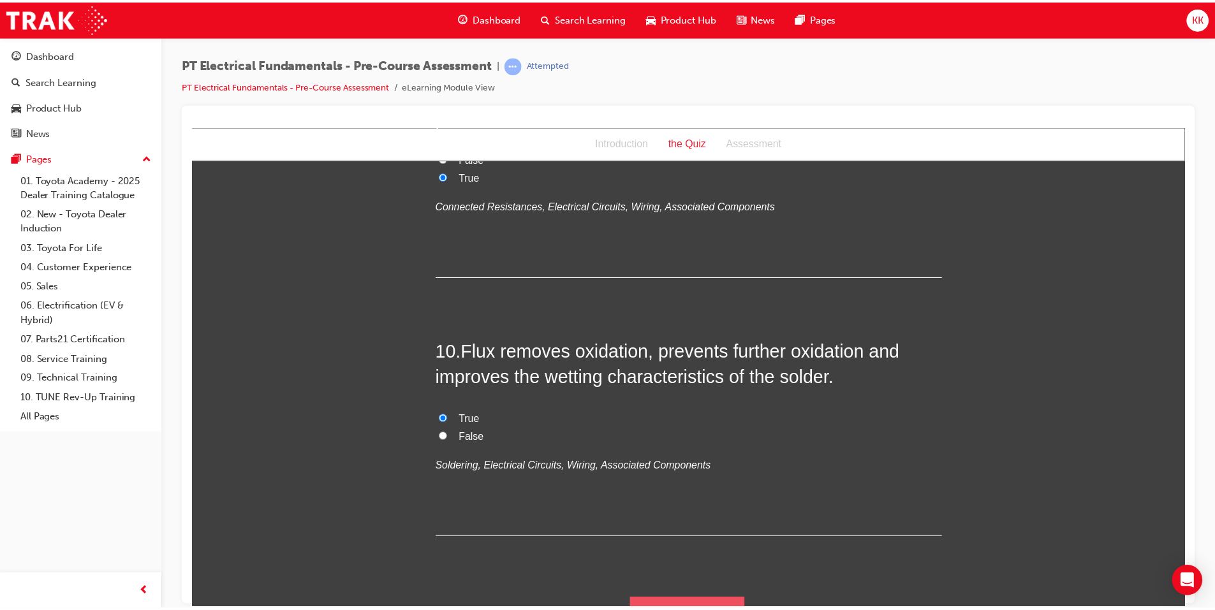
scroll to position [0, 0]
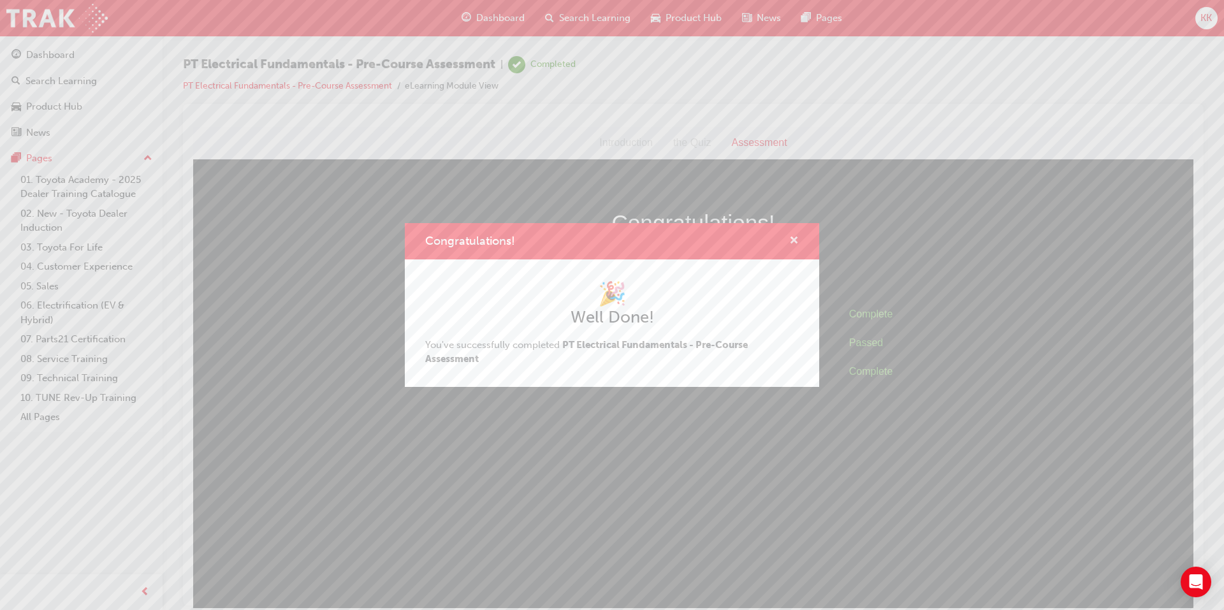
click at [792, 240] on span "cross-icon" at bounding box center [794, 241] width 10 height 11
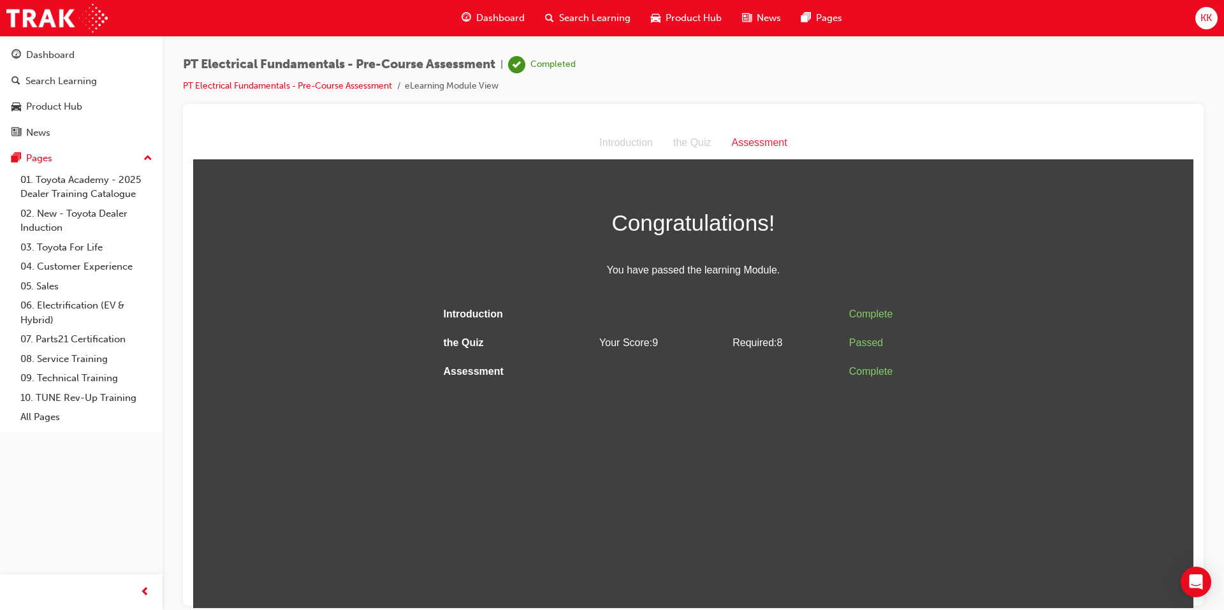
click at [578, 17] on span "Search Learning" at bounding box center [594, 18] width 71 height 15
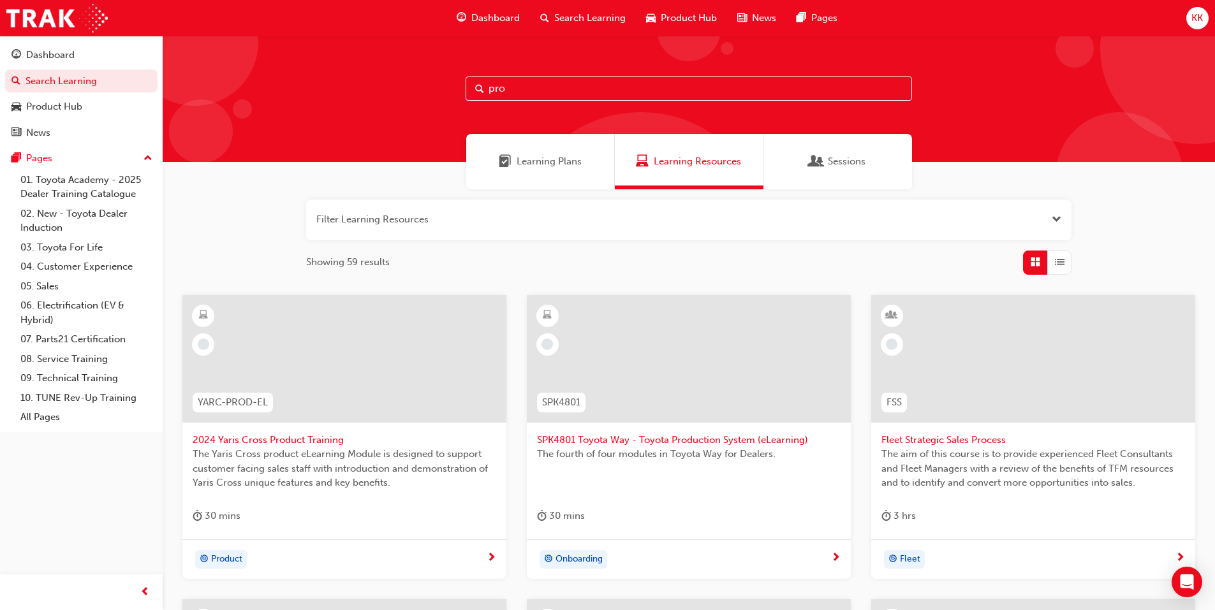
click at [595, 91] on input "pro" at bounding box center [688, 89] width 446 height 24
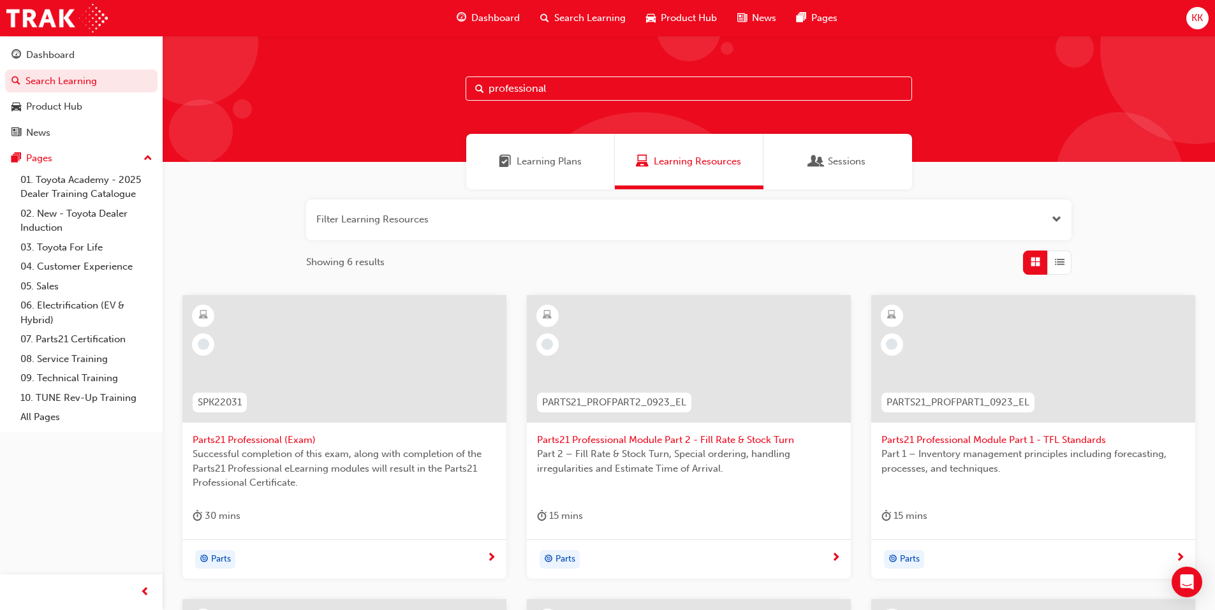
type input "professional"
click at [585, 164] on div "Learning Plans" at bounding box center [540, 161] width 149 height 55
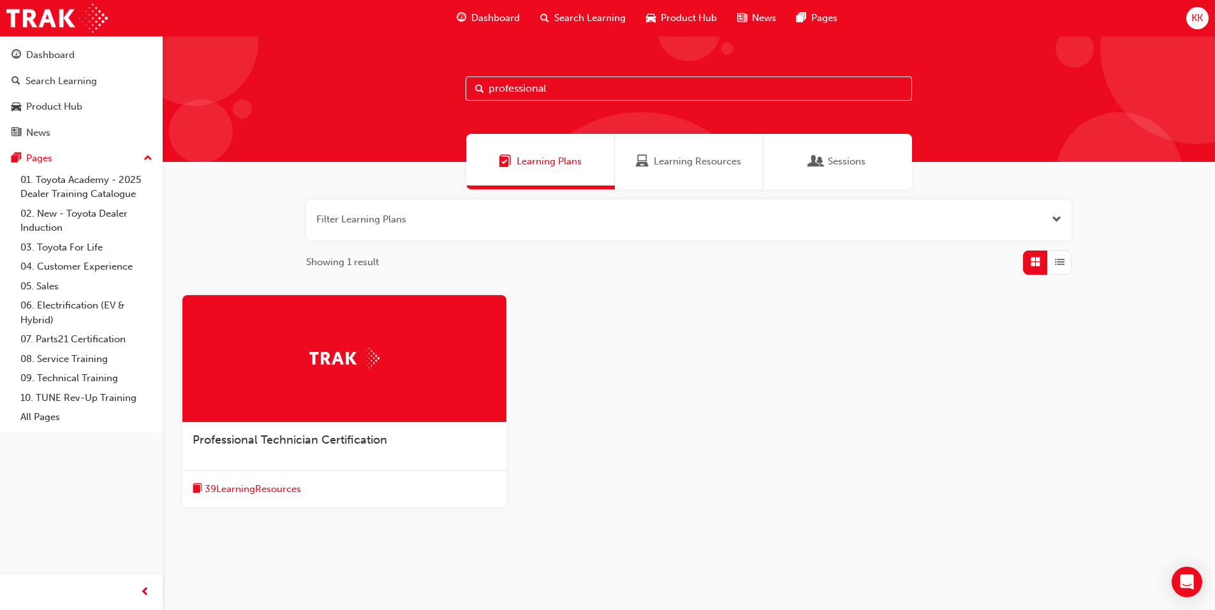
click at [307, 437] on span "Professional Technician Certification" at bounding box center [290, 440] width 194 height 14
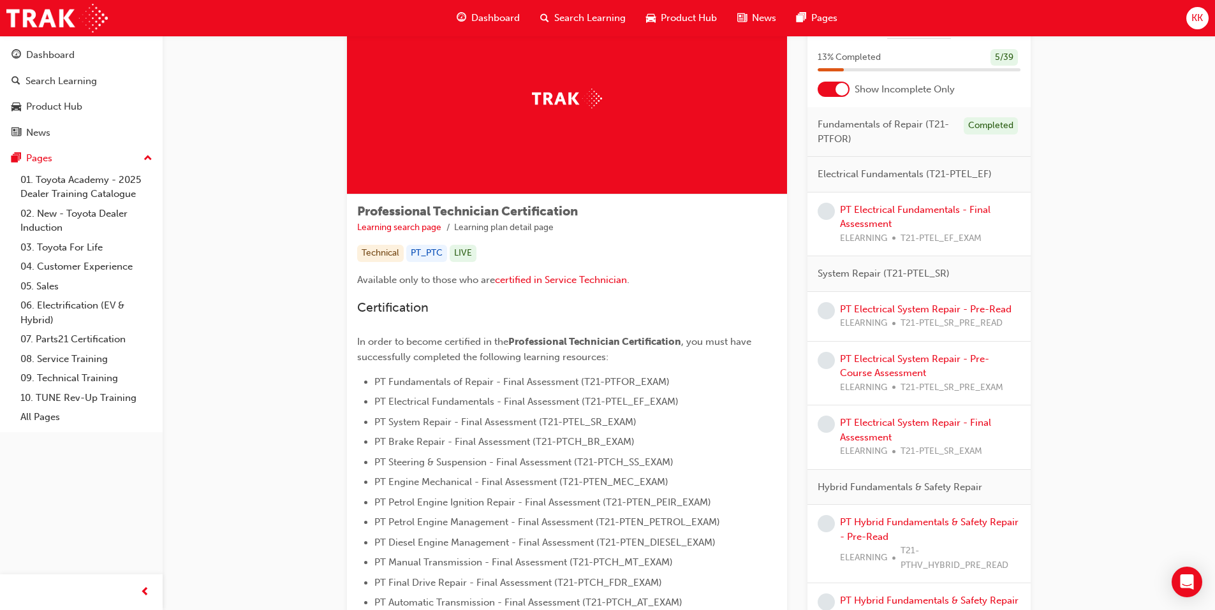
scroll to position [64, 0]
click at [866, 214] on link "PT Electrical Fundamentals - Final Assessment" at bounding box center [915, 216] width 150 height 26
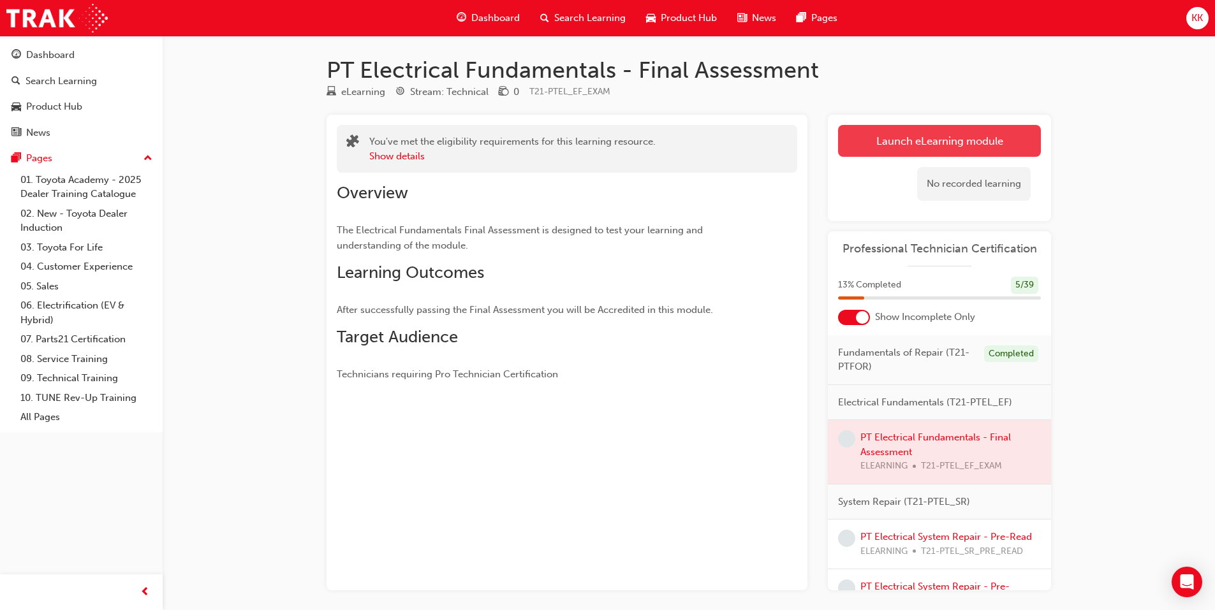
click at [918, 145] on link "Launch eLearning module" at bounding box center [939, 141] width 203 height 32
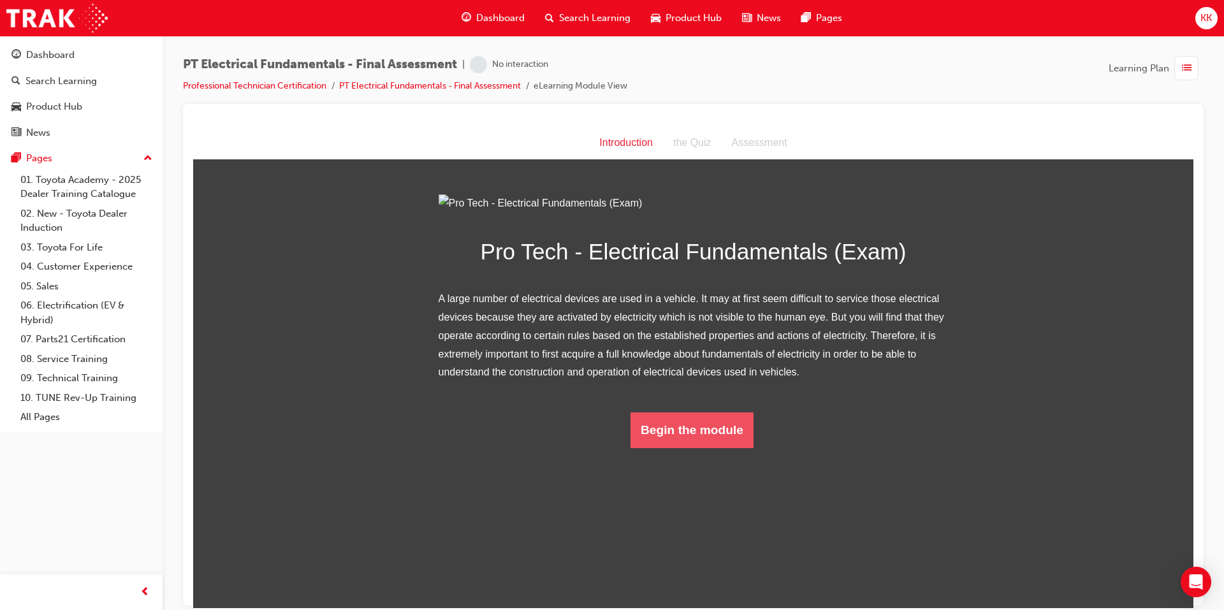
click at [696, 448] on button "Begin the module" at bounding box center [692, 430] width 123 height 36
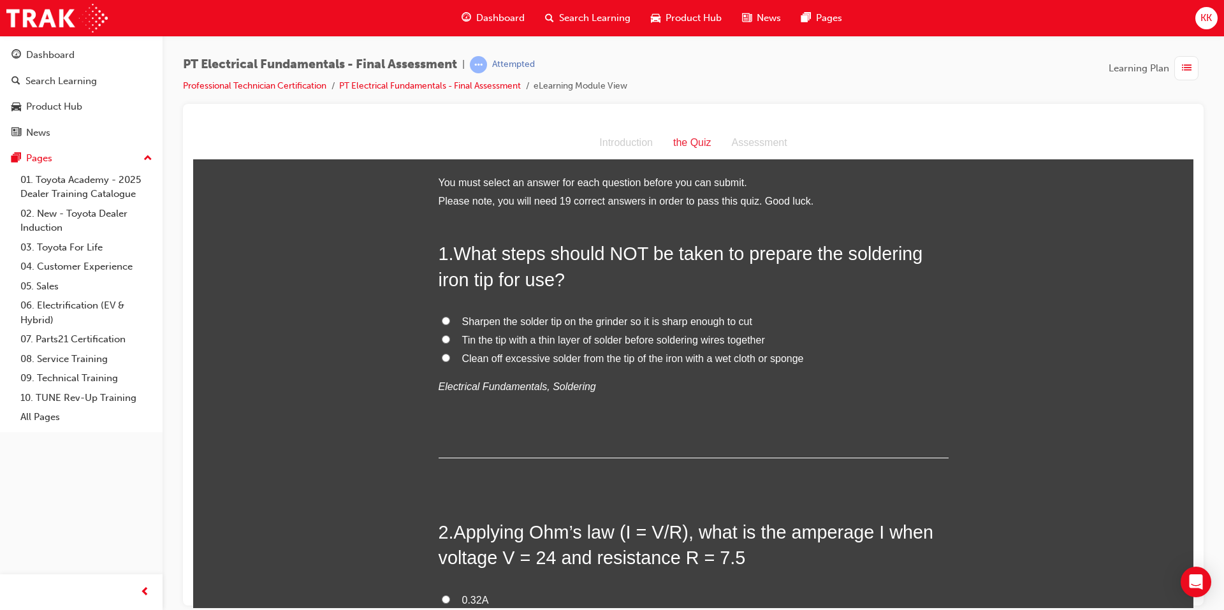
click at [442, 318] on input "Sharpen the solder tip on the grinder so it is sharp enough to cut" at bounding box center [446, 320] width 8 height 8
radio input "true"
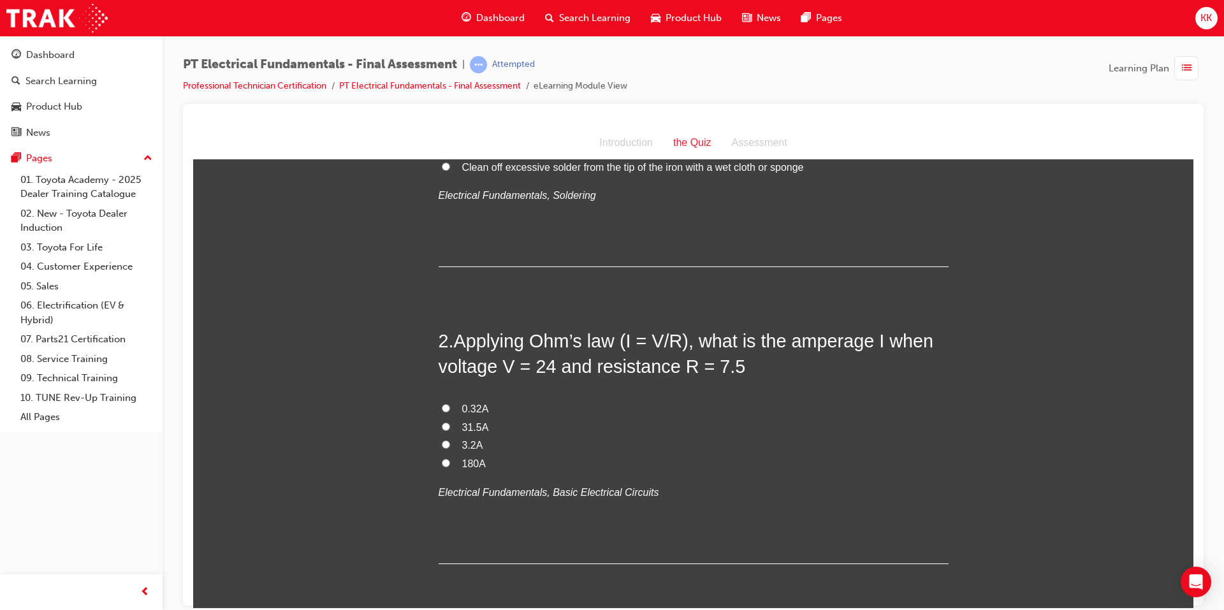
scroll to position [255, 0]
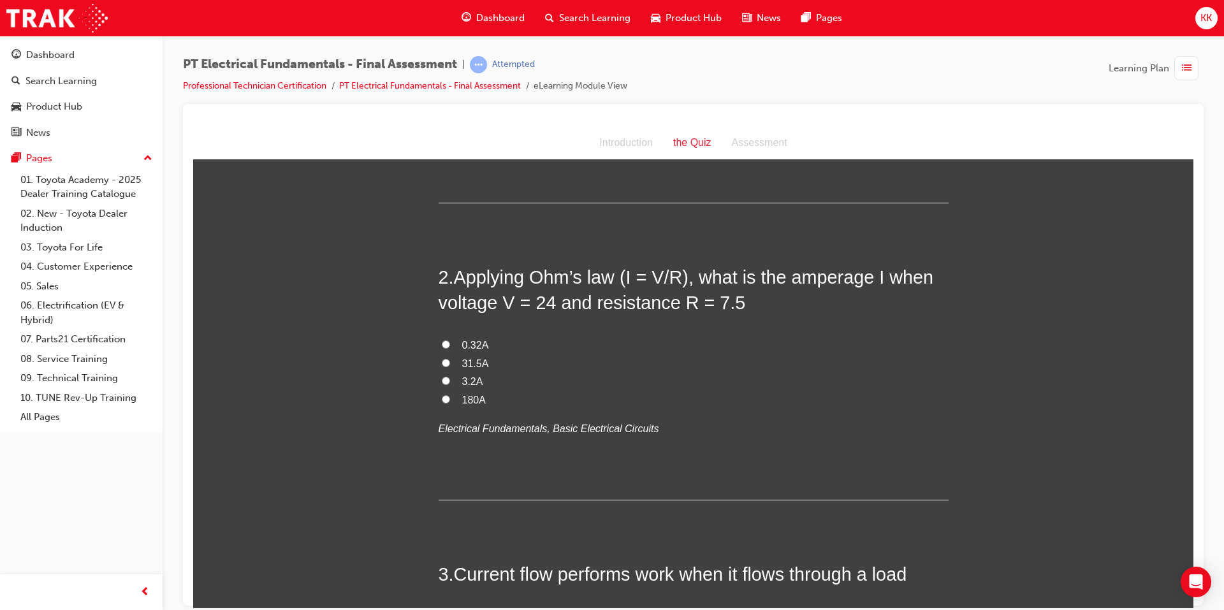
click at [442, 381] on input "3.2A" at bounding box center [446, 380] width 8 height 8
radio input "true"
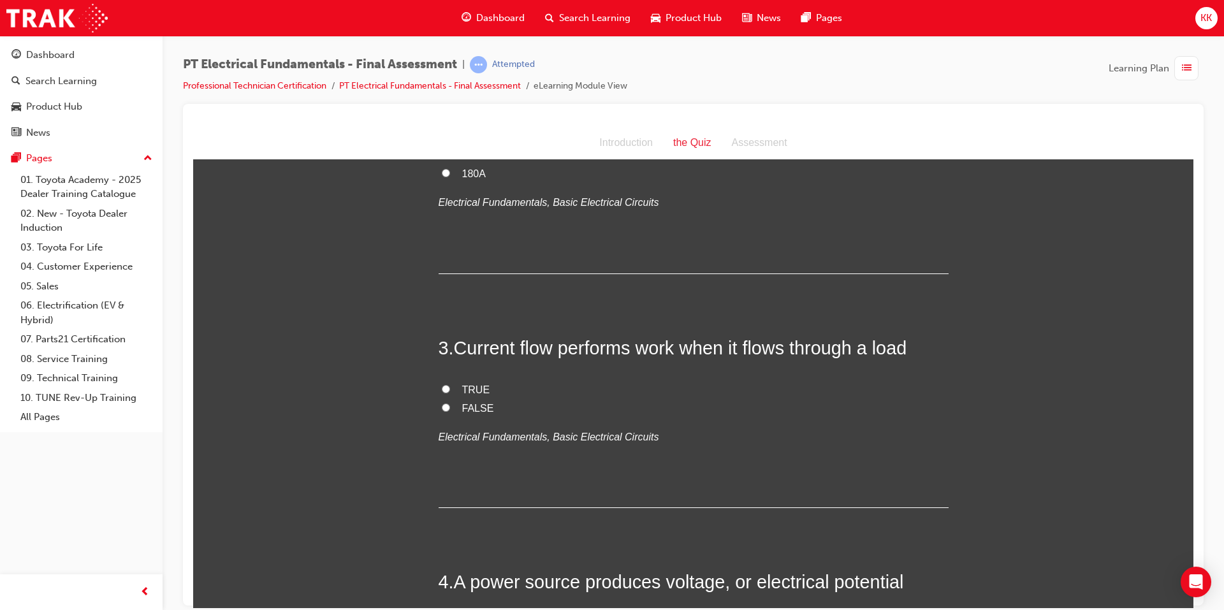
scroll to position [510, 0]
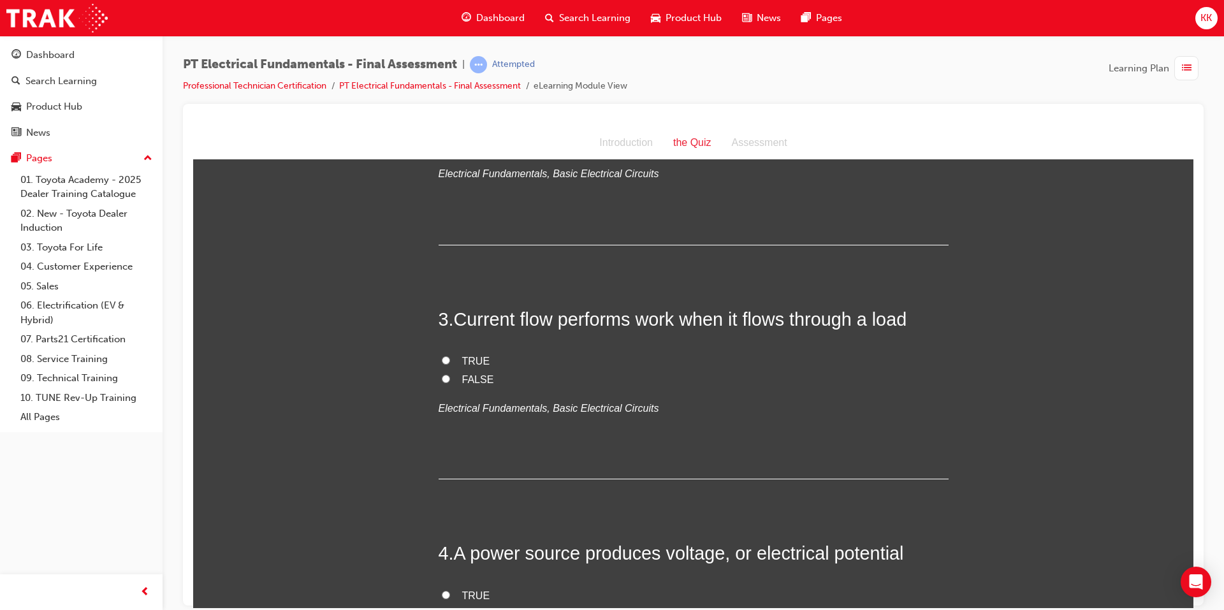
click at [442, 360] on input "TRUE" at bounding box center [446, 360] width 8 height 8
radio input "true"
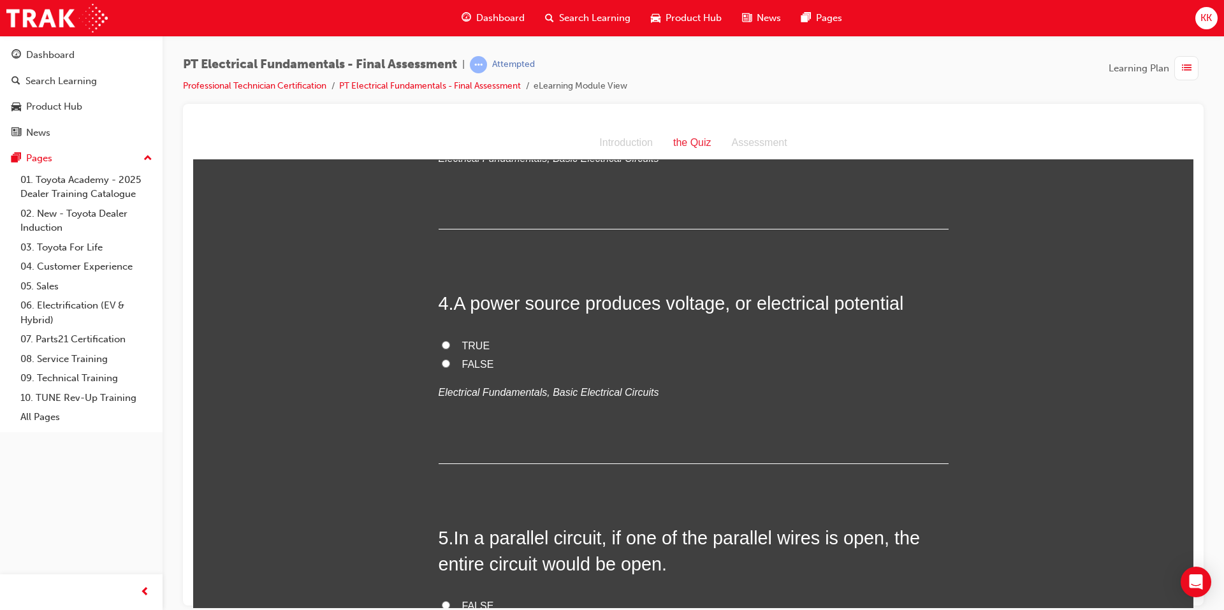
scroll to position [765, 0]
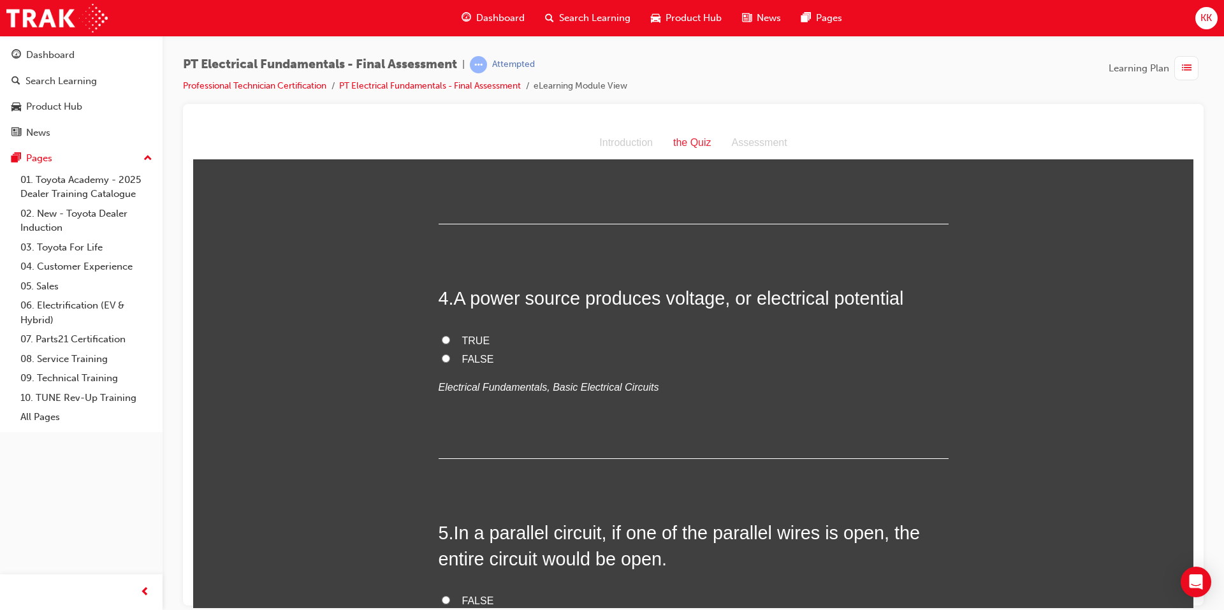
click at [442, 340] on input "TRUE" at bounding box center [446, 339] width 8 height 8
radio input "true"
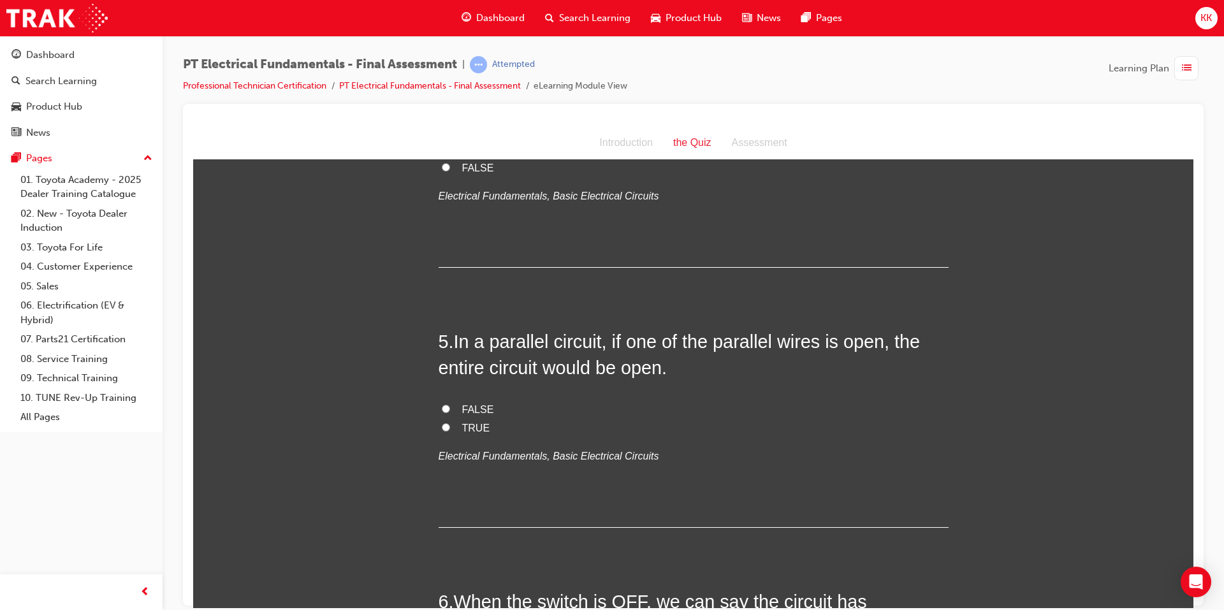
scroll to position [1020, 0]
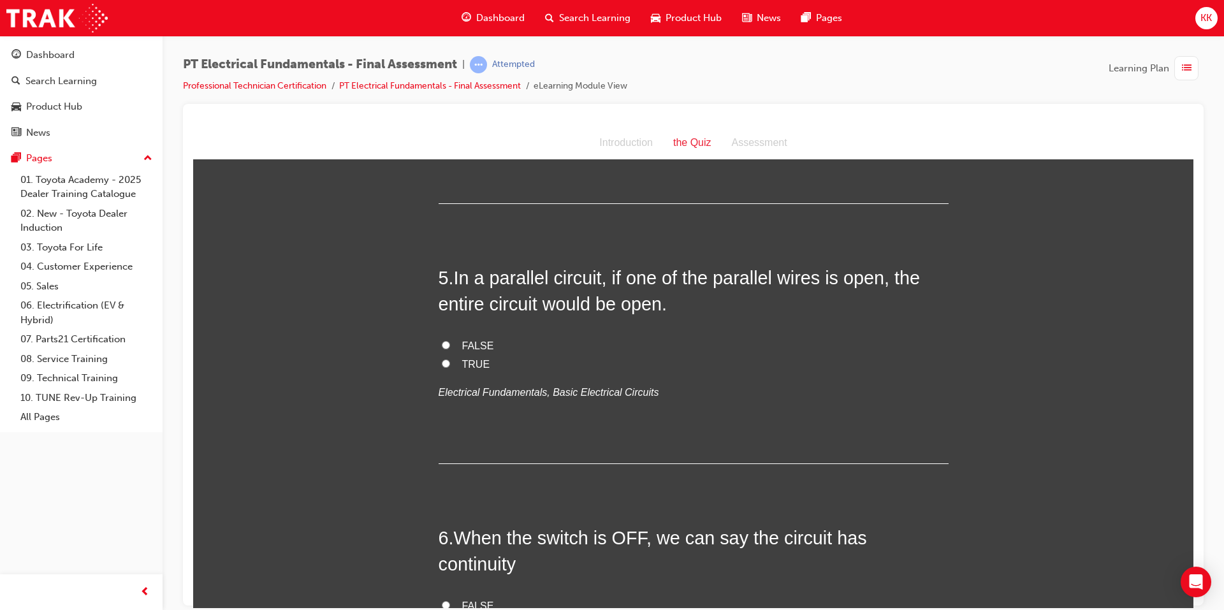
click at [442, 340] on input "FALSE" at bounding box center [446, 344] width 8 height 8
radio input "true"
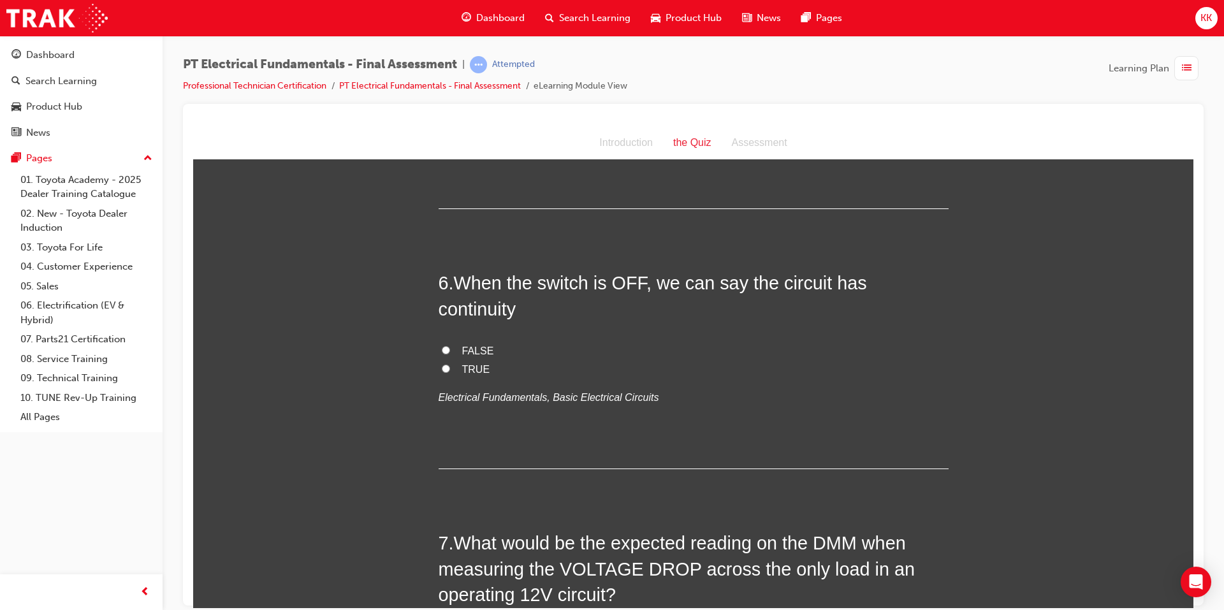
scroll to position [1339, 0]
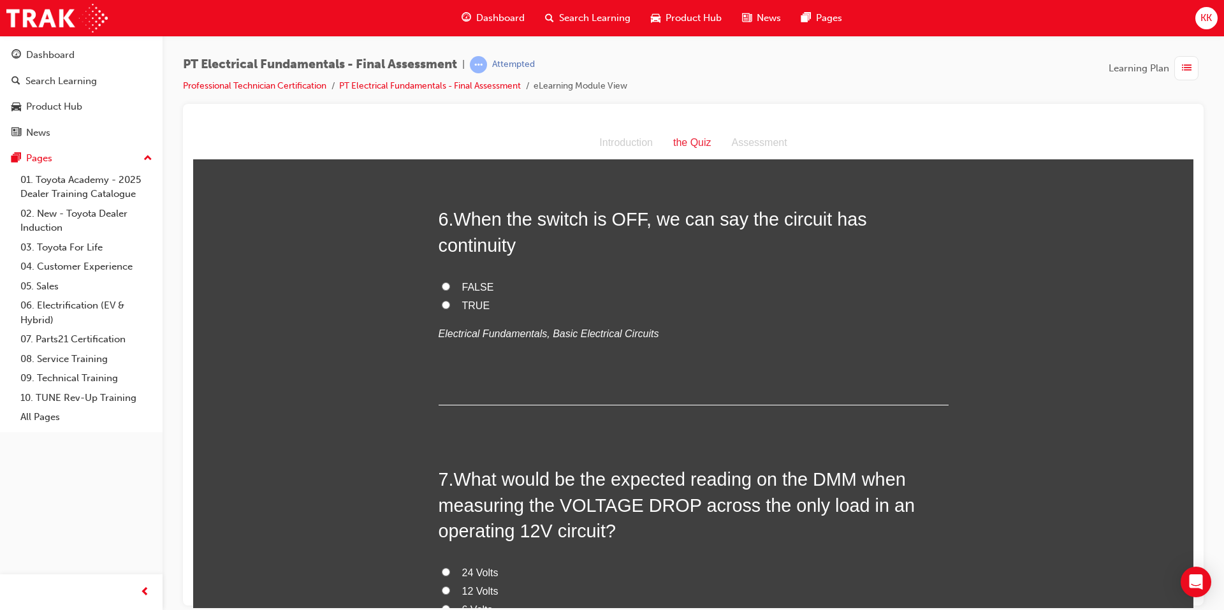
click at [442, 282] on input "FALSE" at bounding box center [446, 286] width 8 height 8
radio input "true"
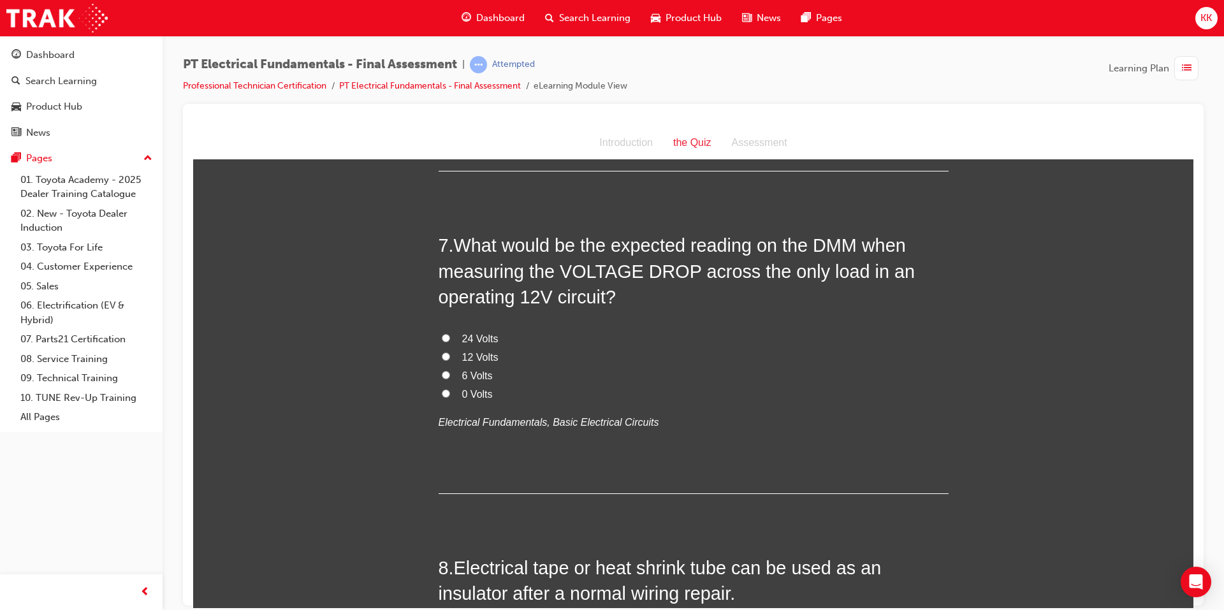
scroll to position [1594, 0]
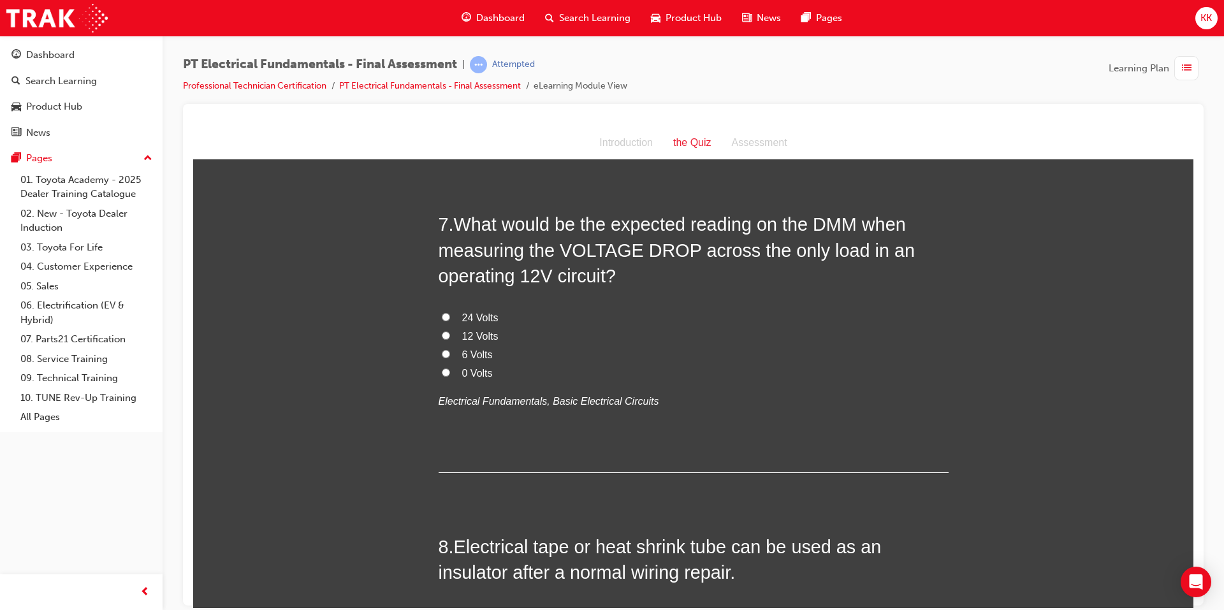
click at [442, 364] on label "0 Volts" at bounding box center [694, 373] width 510 height 18
click at [442, 368] on input "0 Volts" at bounding box center [446, 372] width 8 height 8
radio input "true"
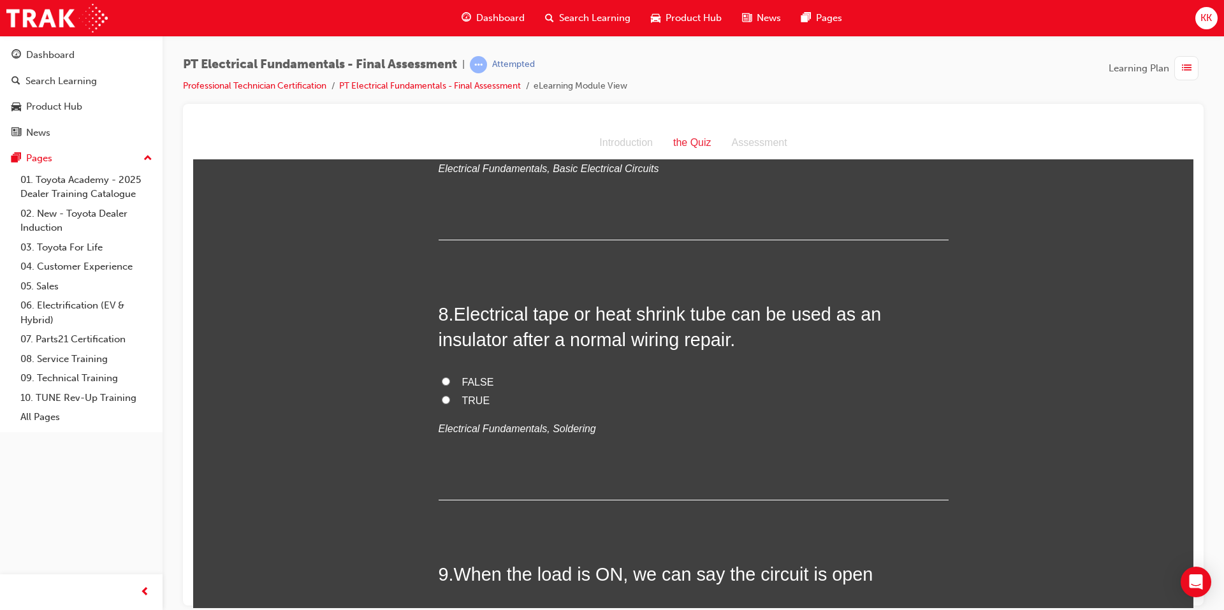
scroll to position [1849, 0]
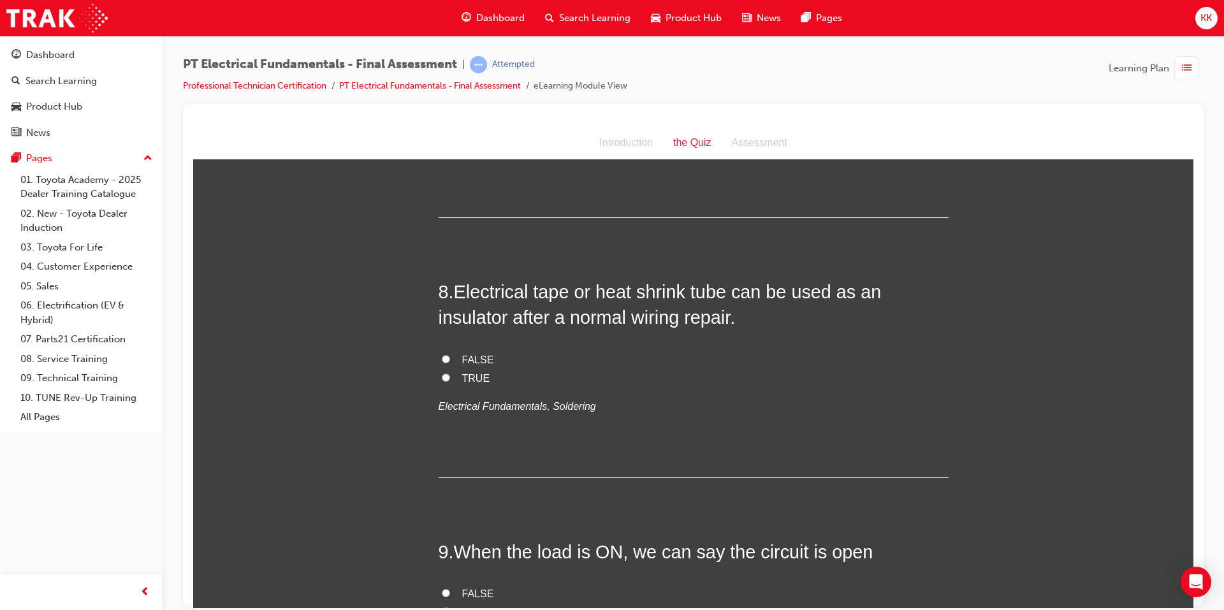
click at [442, 373] on input "TRUE" at bounding box center [446, 377] width 8 height 8
radio input "true"
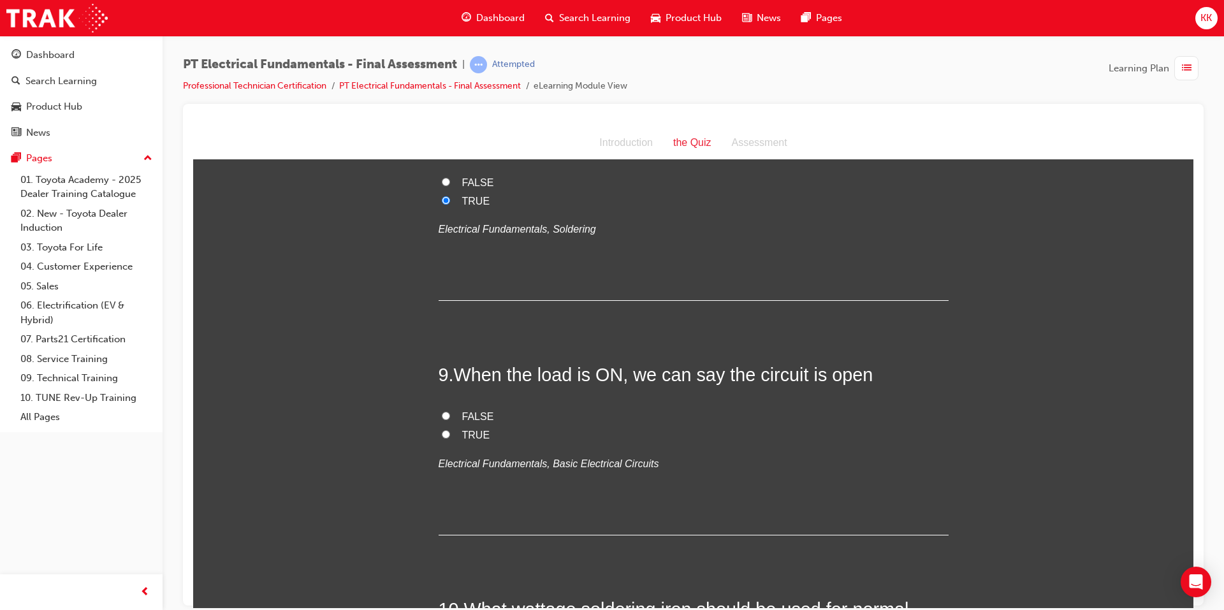
scroll to position [2104, 0]
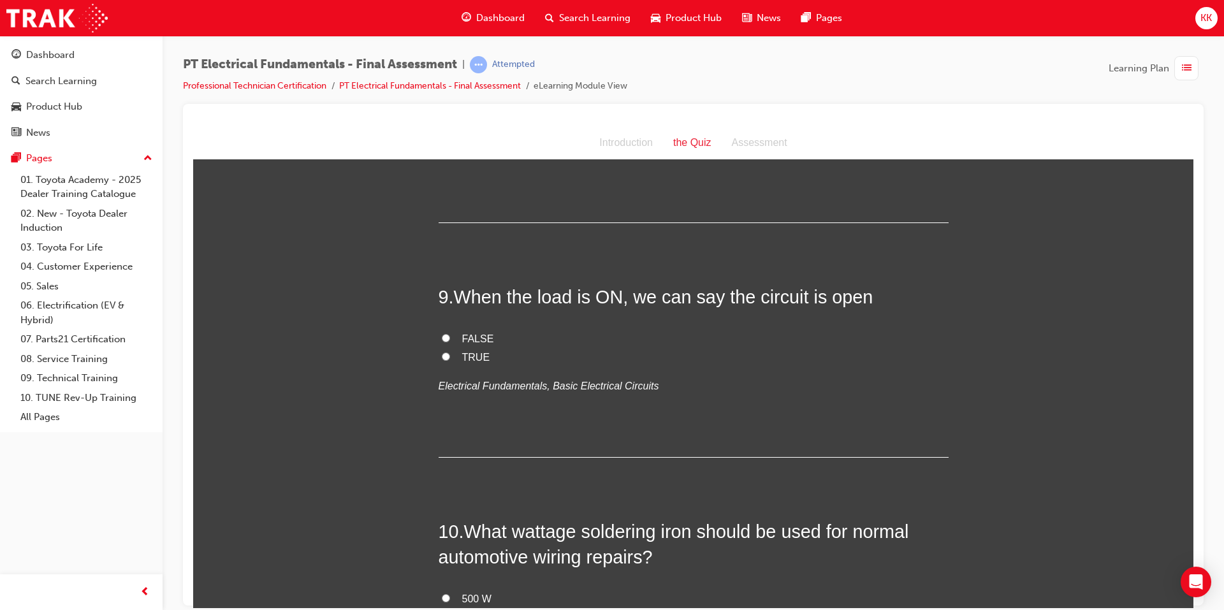
click at [445, 330] on label "FALSE" at bounding box center [694, 339] width 510 height 18
click at [445, 333] on input "FALSE" at bounding box center [446, 337] width 8 height 8
radio input "true"
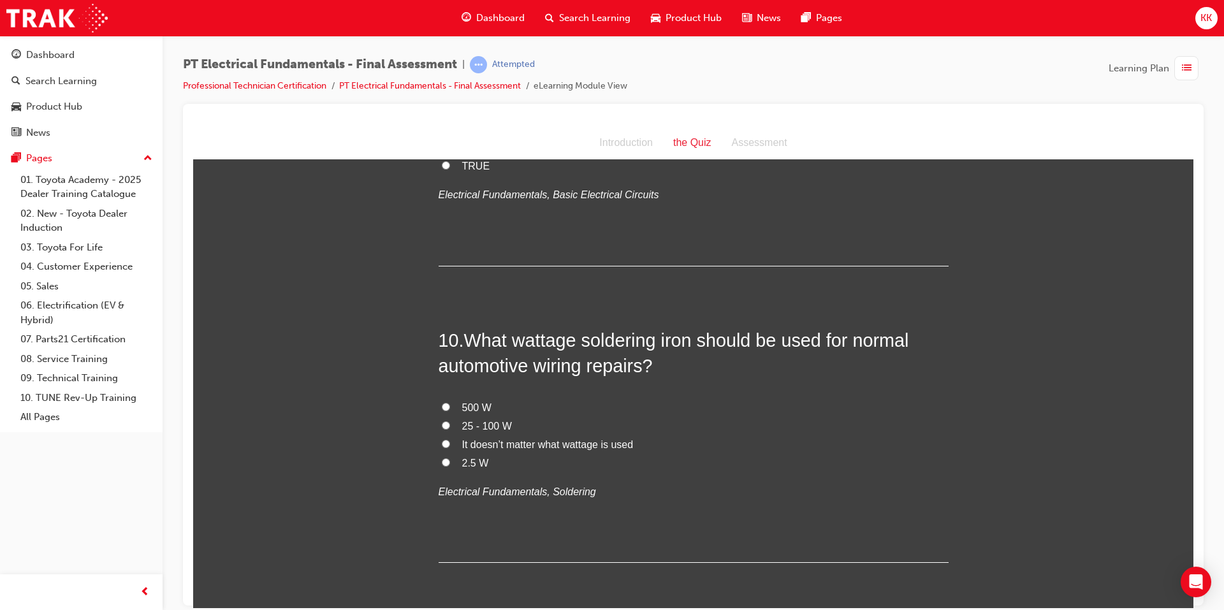
scroll to position [2359, 0]
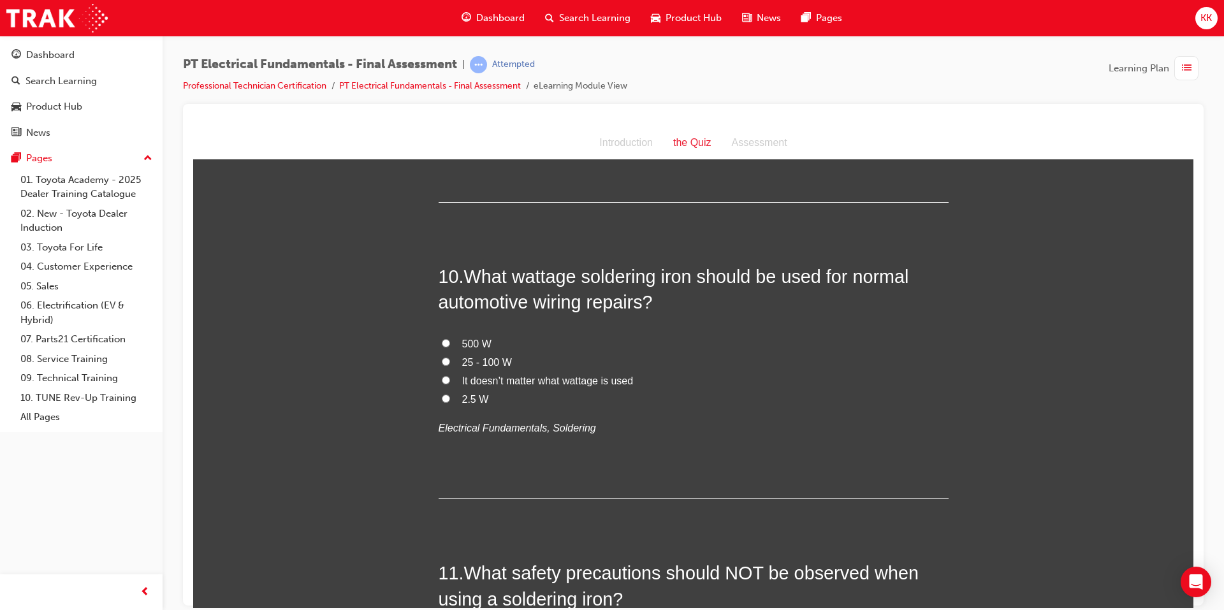
click at [442, 357] on input "25 - 100 W" at bounding box center [446, 361] width 8 height 8
radio input "true"
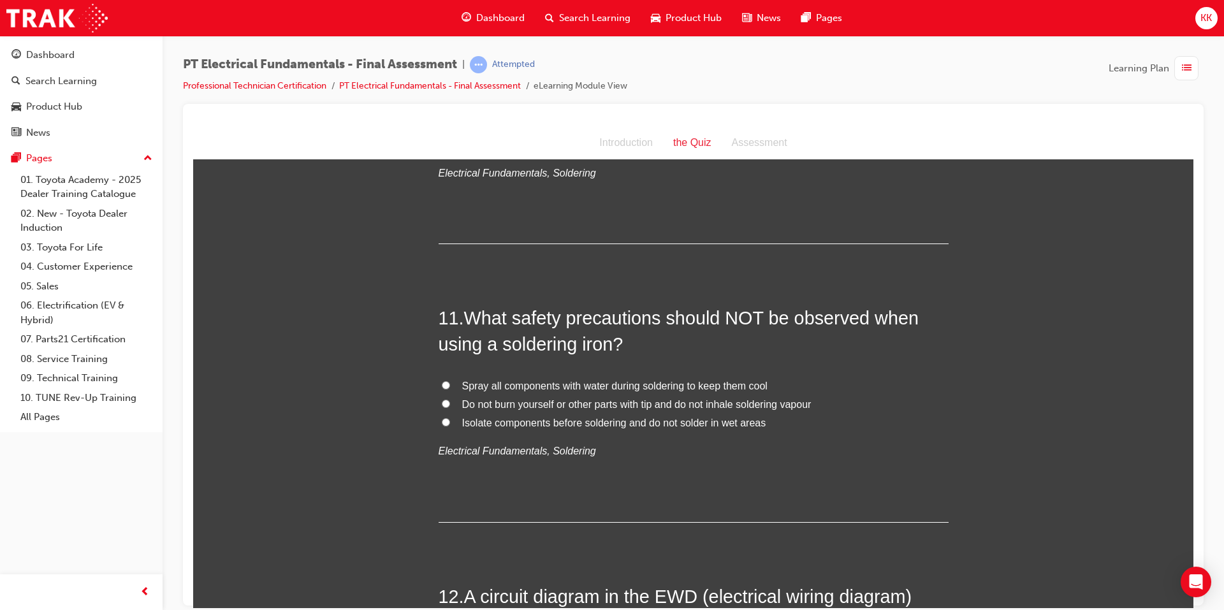
scroll to position [2678, 0]
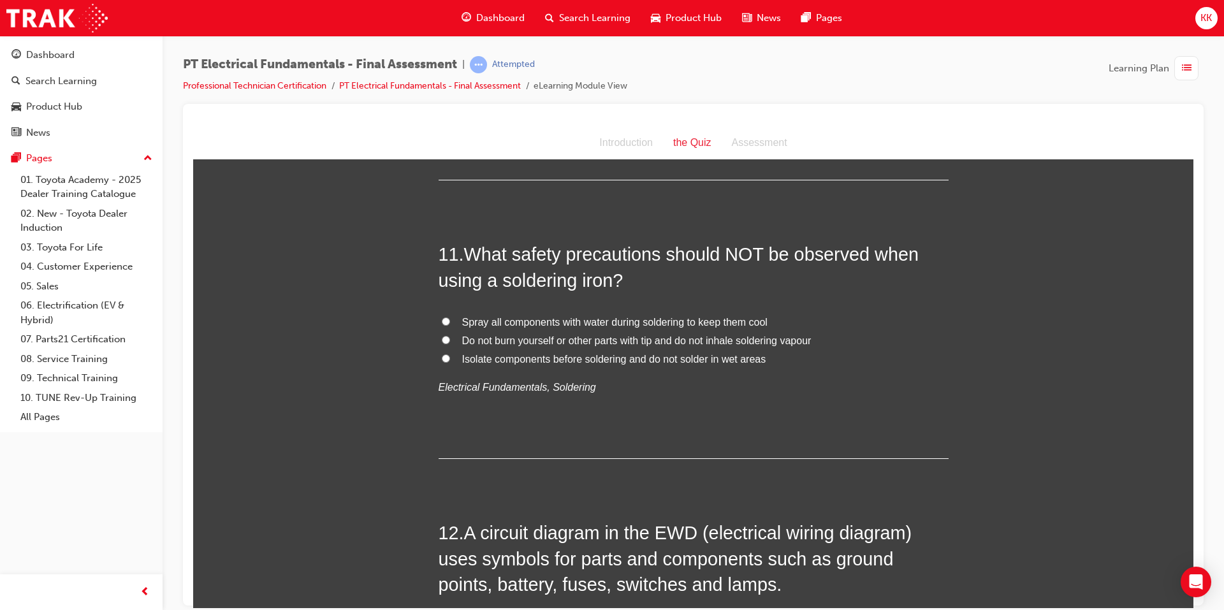
click at [442, 335] on input "Do not burn yourself or other parts with tip and do not inhale soldering vapour" at bounding box center [446, 339] width 8 height 8
radio input "true"
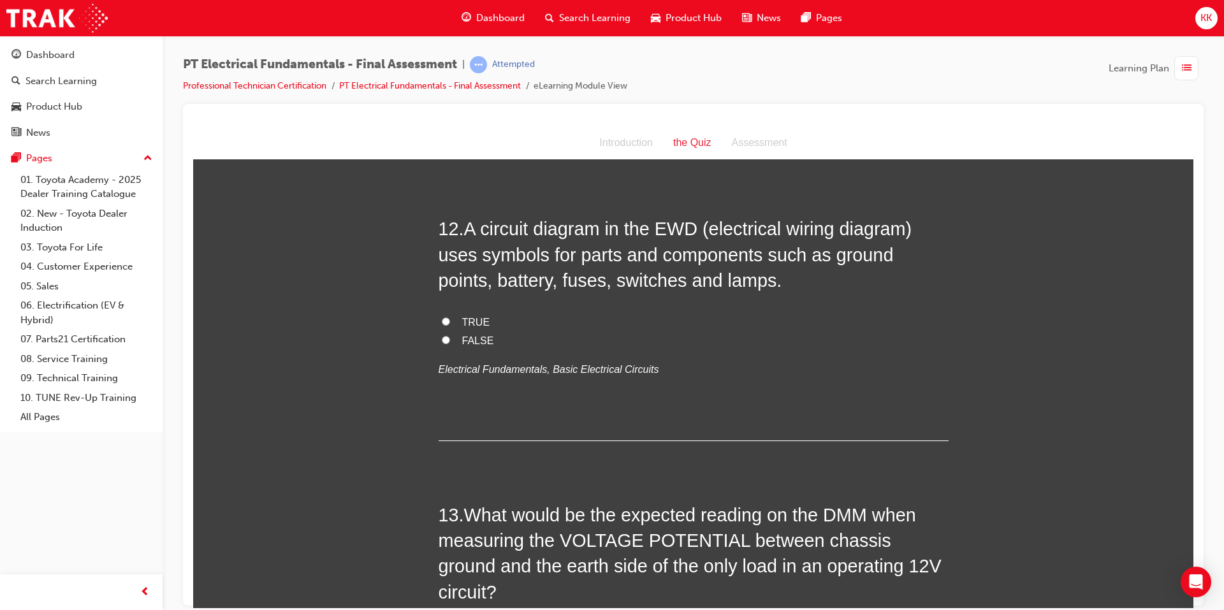
scroll to position [2997, 0]
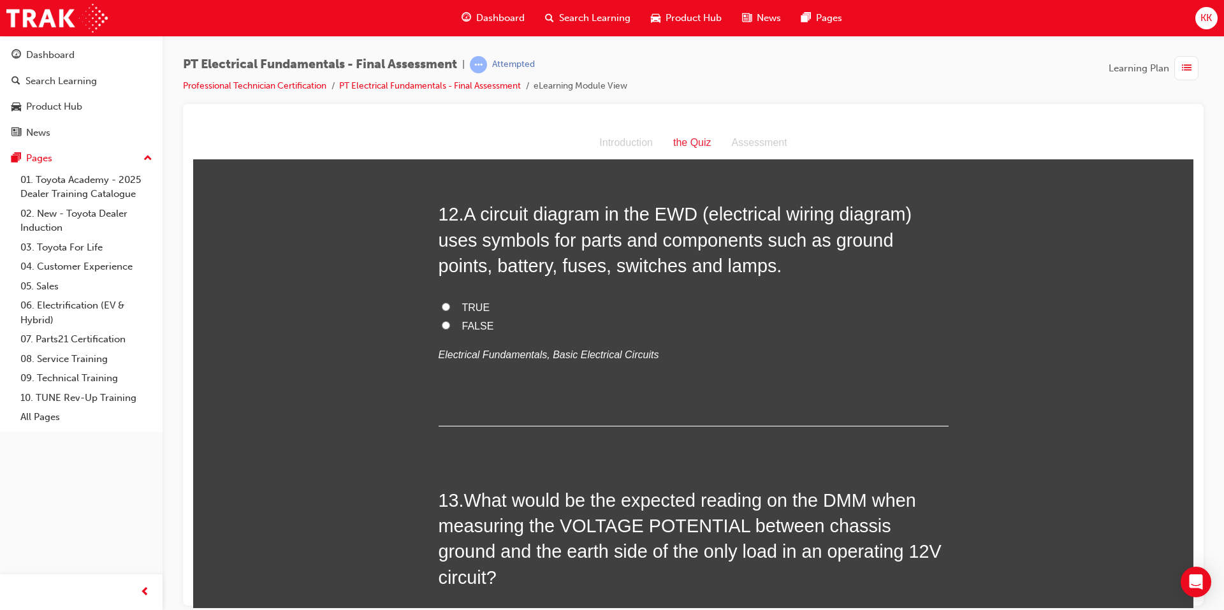
click at [442, 302] on input "TRUE" at bounding box center [446, 306] width 8 height 8
radio input "true"
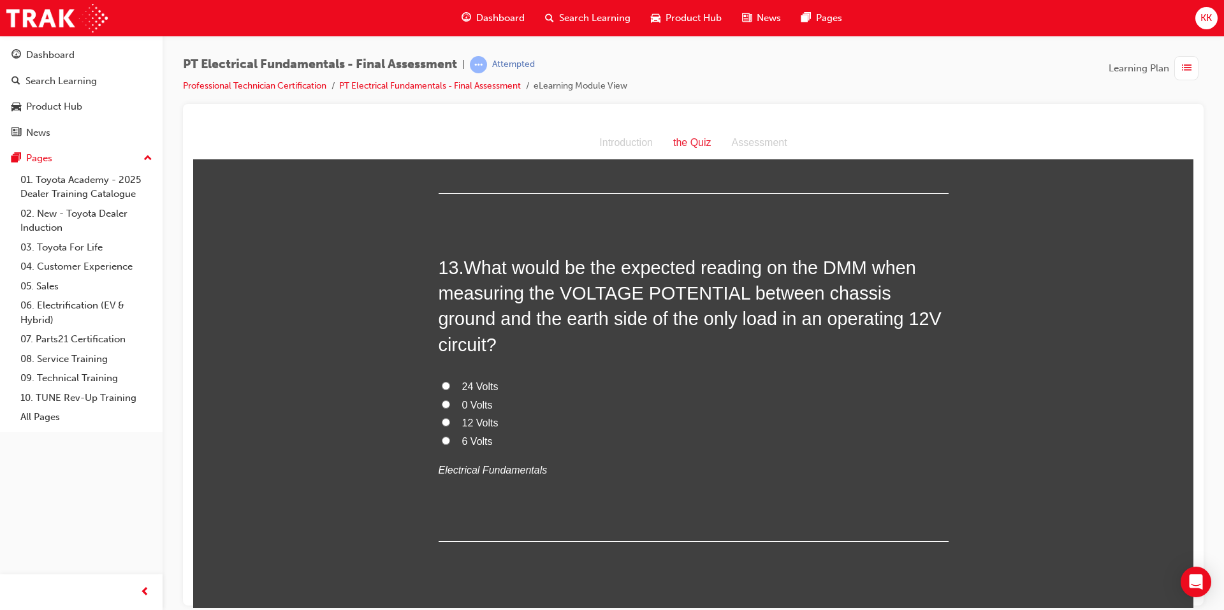
scroll to position [3252, 0]
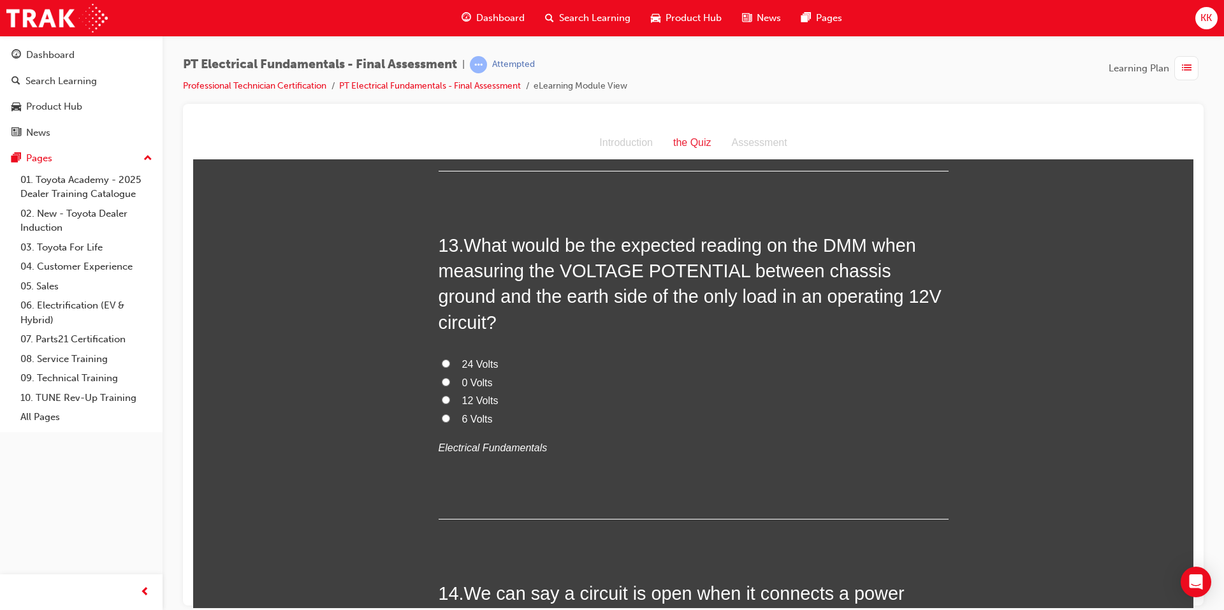
click at [444, 377] on input "0 Volts" at bounding box center [446, 381] width 8 height 8
radio input "true"
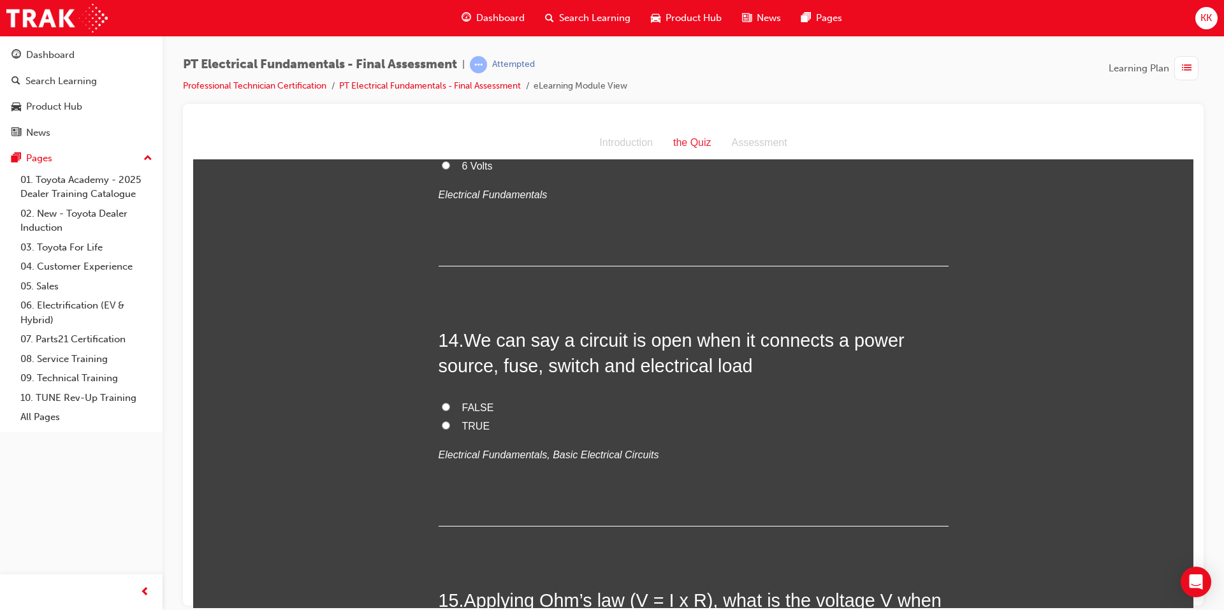
scroll to position [3507, 0]
click at [442, 400] on input "FALSE" at bounding box center [446, 404] width 8 height 8
radio input "true"
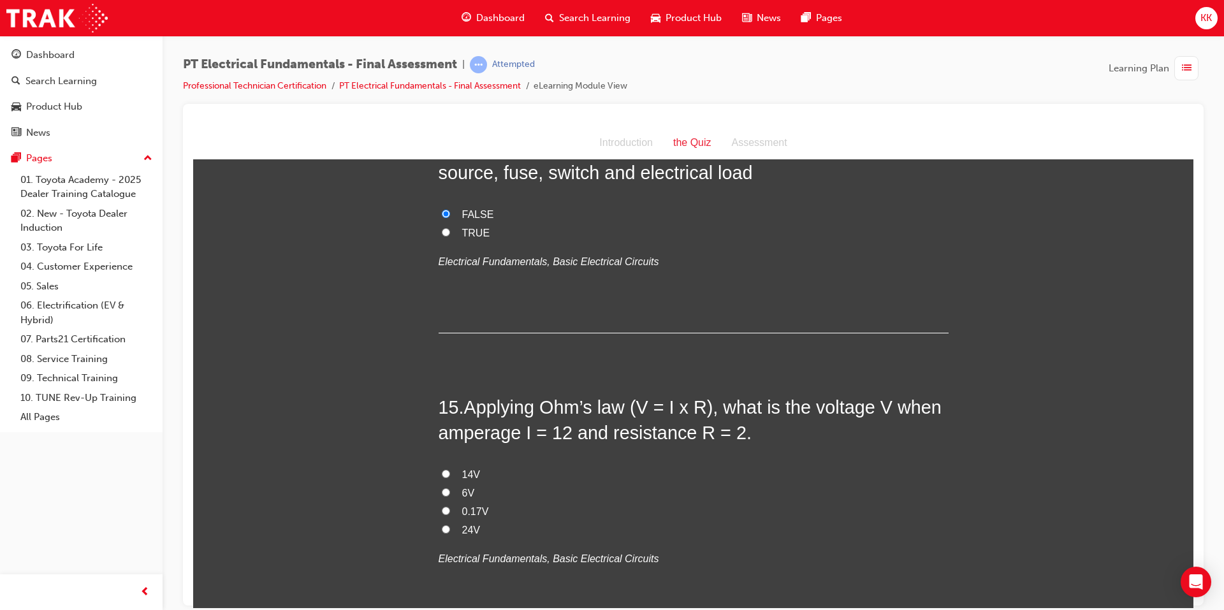
scroll to position [3762, 0]
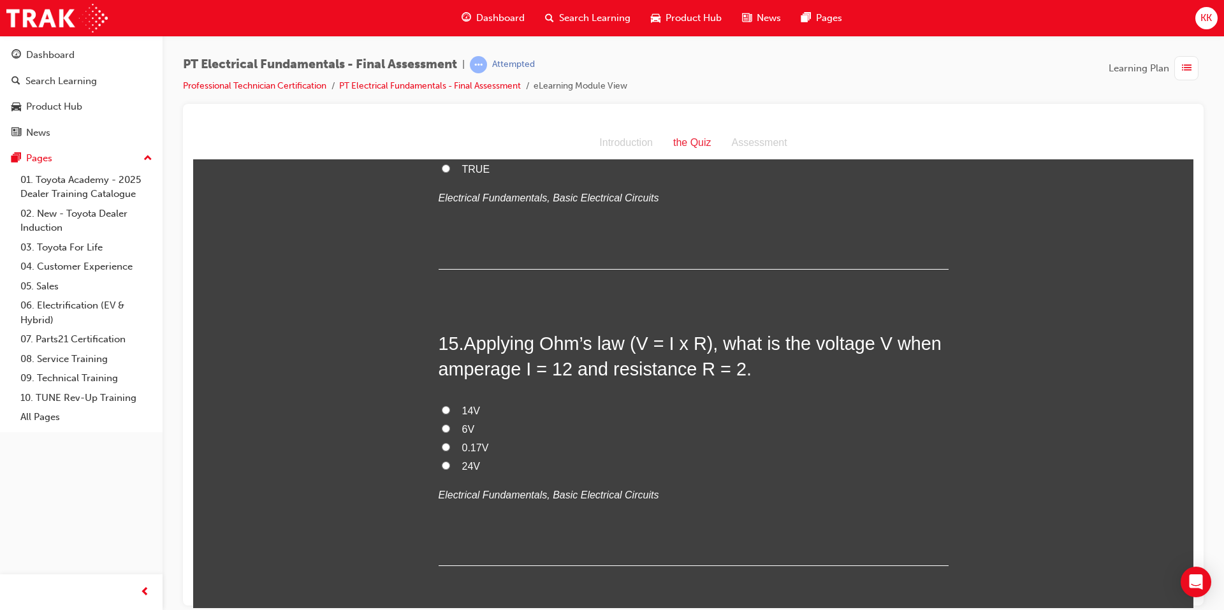
click at [439, 457] on label "24V" at bounding box center [694, 466] width 510 height 18
click at [442, 461] on input "24V" at bounding box center [446, 465] width 8 height 8
radio input "true"
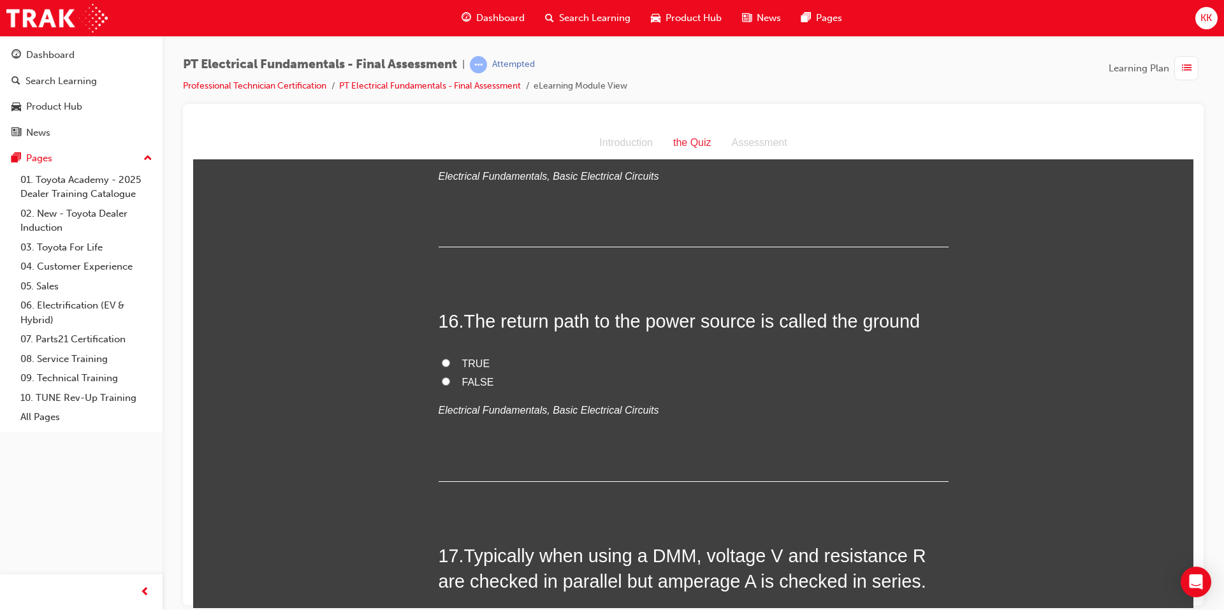
scroll to position [4144, 0]
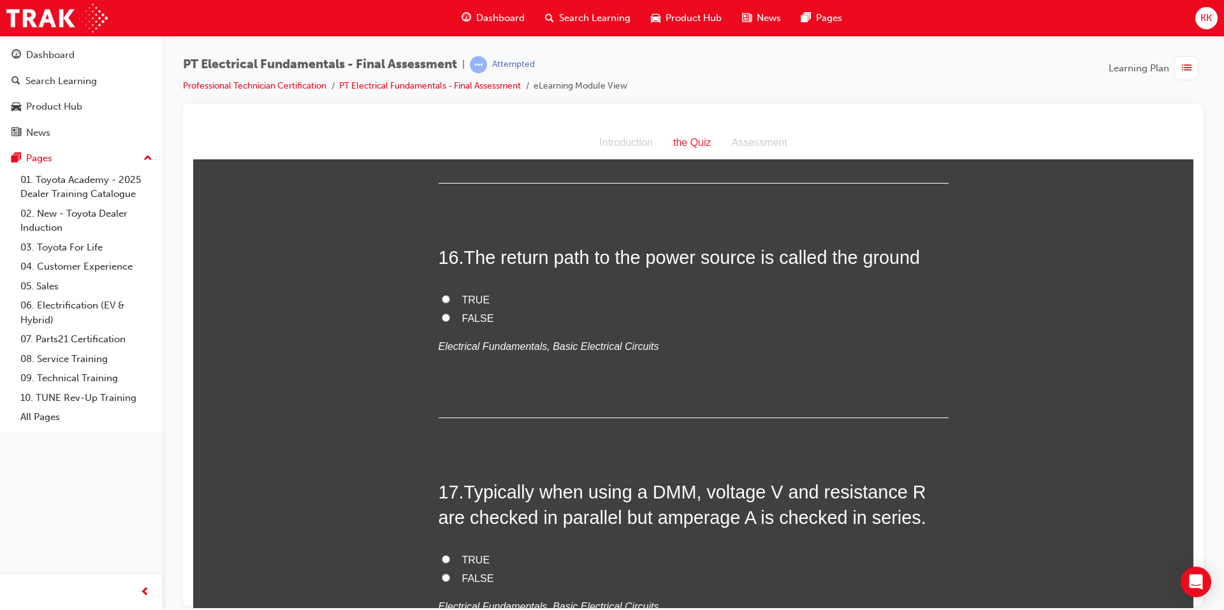
click at [442, 295] on input "TRUE" at bounding box center [446, 299] width 8 height 8
radio input "true"
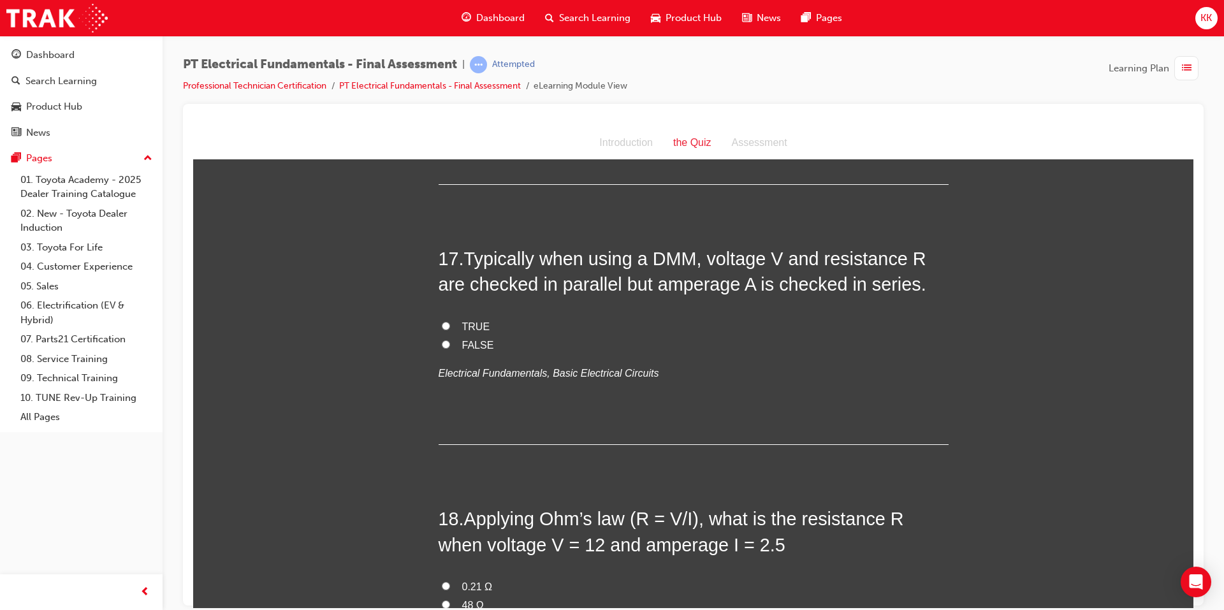
scroll to position [4399, 0]
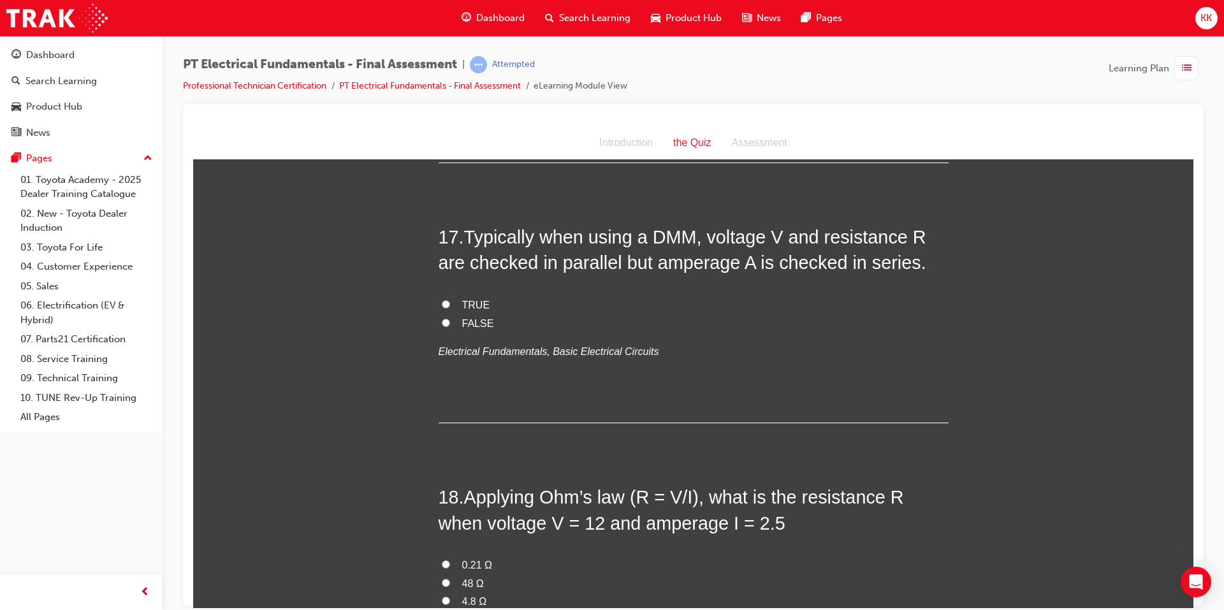
click at [442, 300] on input "TRUE" at bounding box center [446, 304] width 8 height 8
radio input "true"
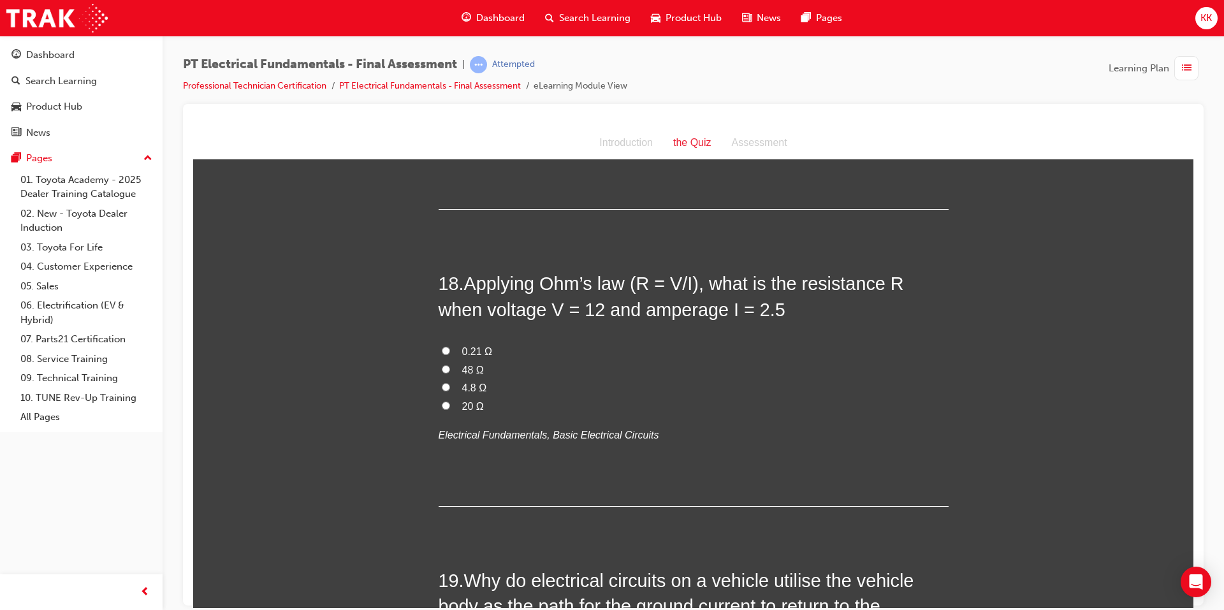
scroll to position [4590, 0]
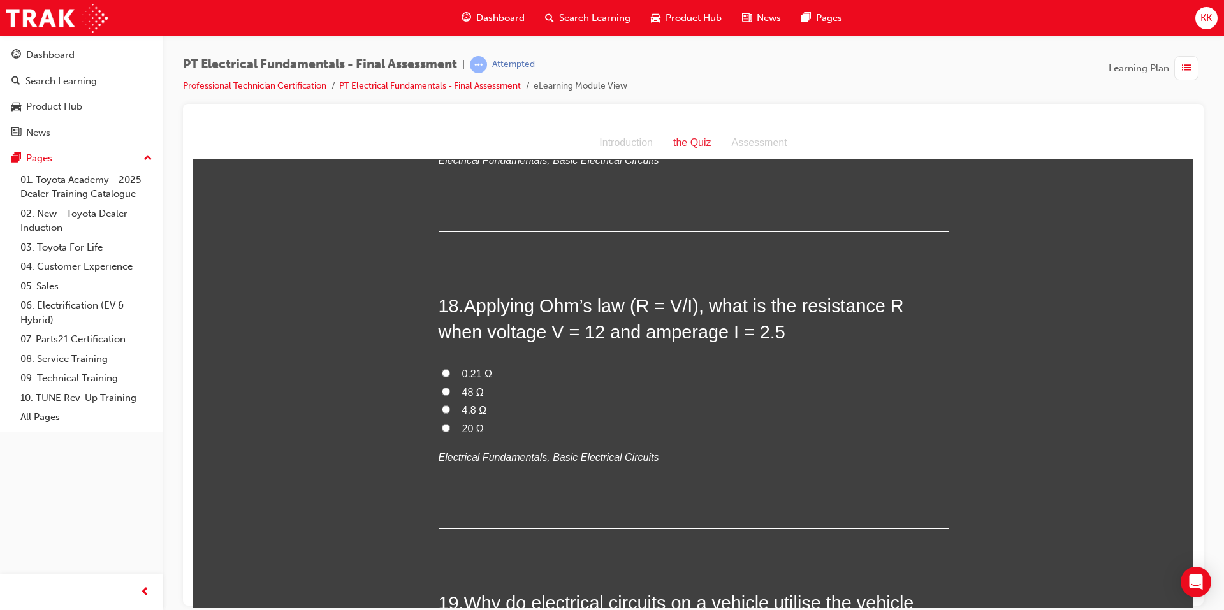
click at [478, 404] on span "4.8 Ω" at bounding box center [474, 409] width 25 height 11
click at [450, 405] on input "4.8 Ω" at bounding box center [446, 409] width 8 height 8
radio input "true"
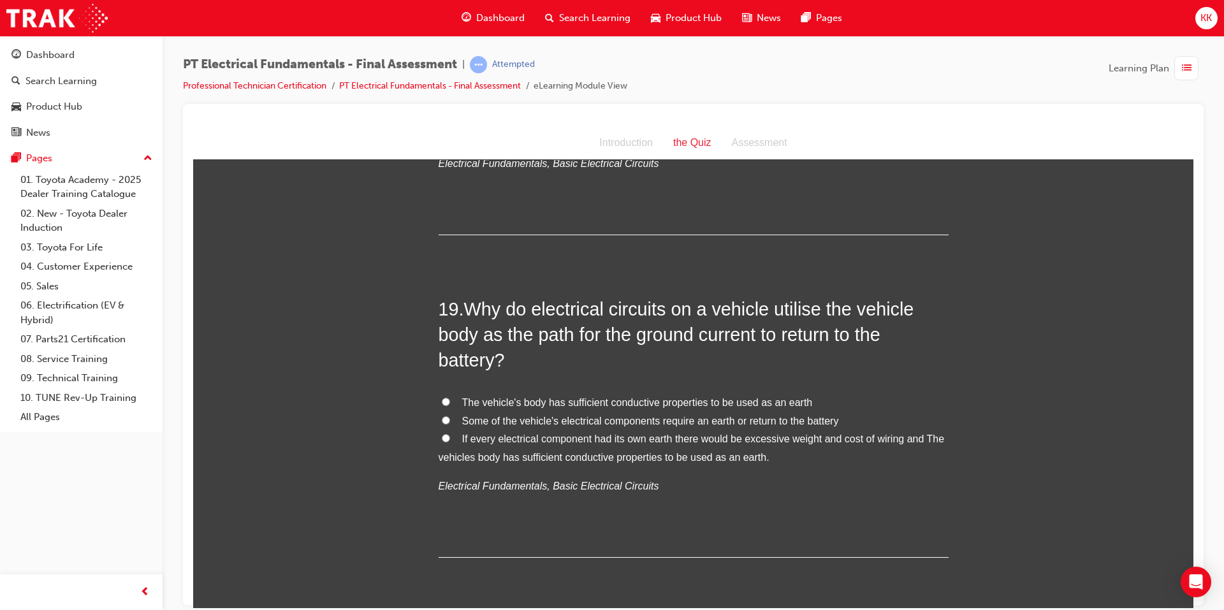
scroll to position [4909, 0]
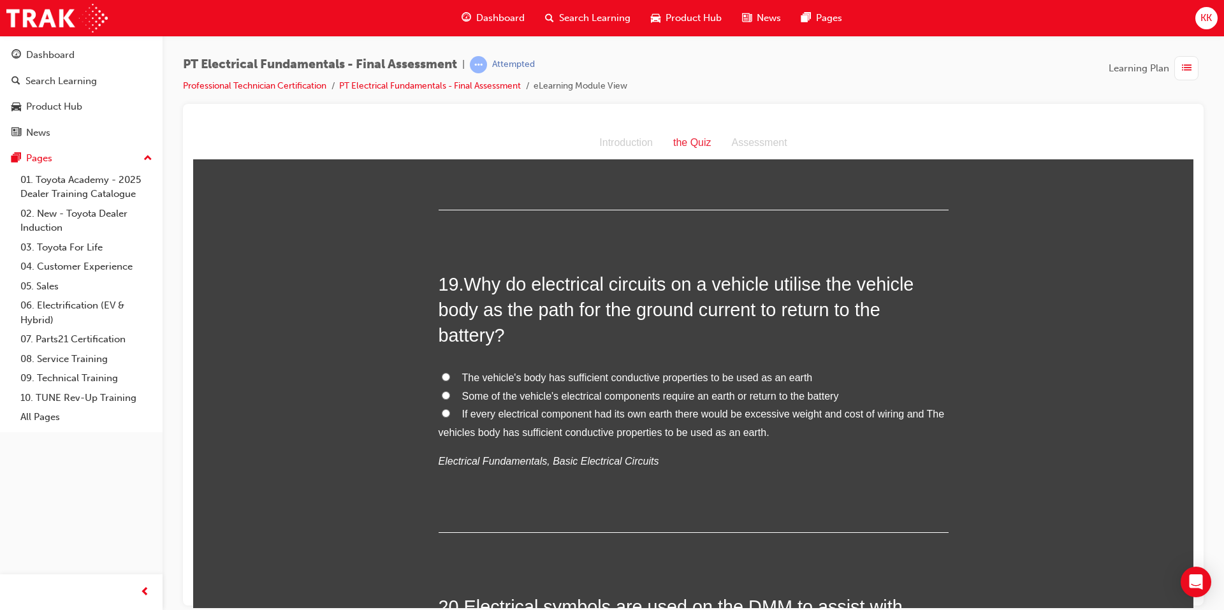
click at [442, 372] on input "The vehicle's body has sufficient conductive properties to be used as an earth" at bounding box center [446, 376] width 8 height 8
radio input "true"
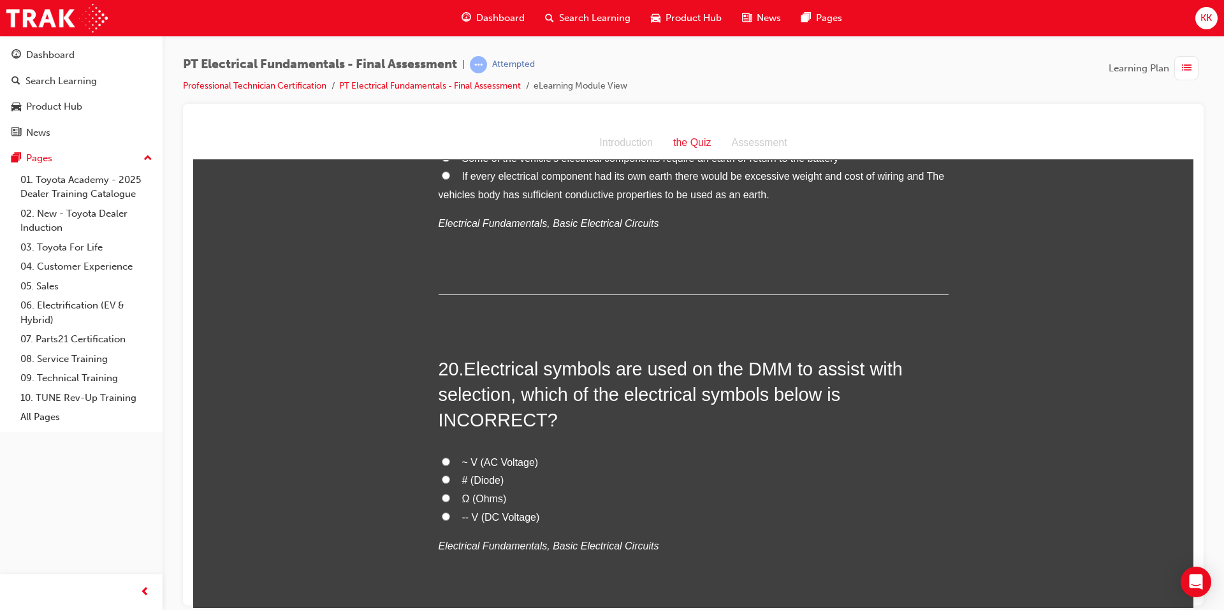
scroll to position [5164, 0]
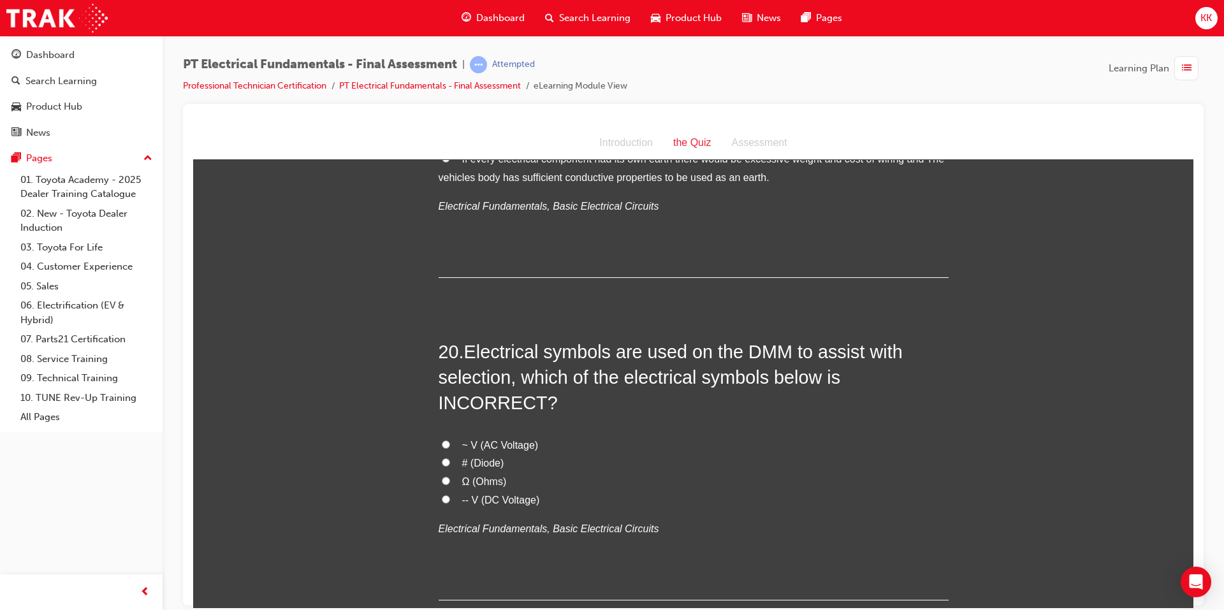
click at [442, 440] on input "~ V (AC Voltage)" at bounding box center [446, 444] width 8 height 8
radio input "true"
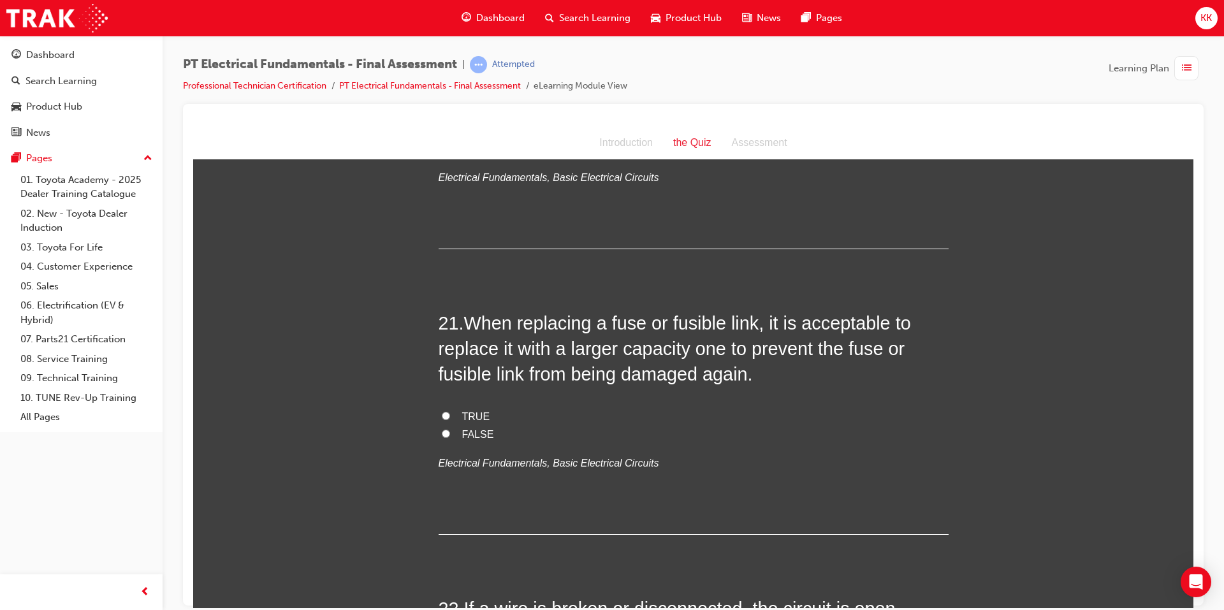
scroll to position [5547, 0]
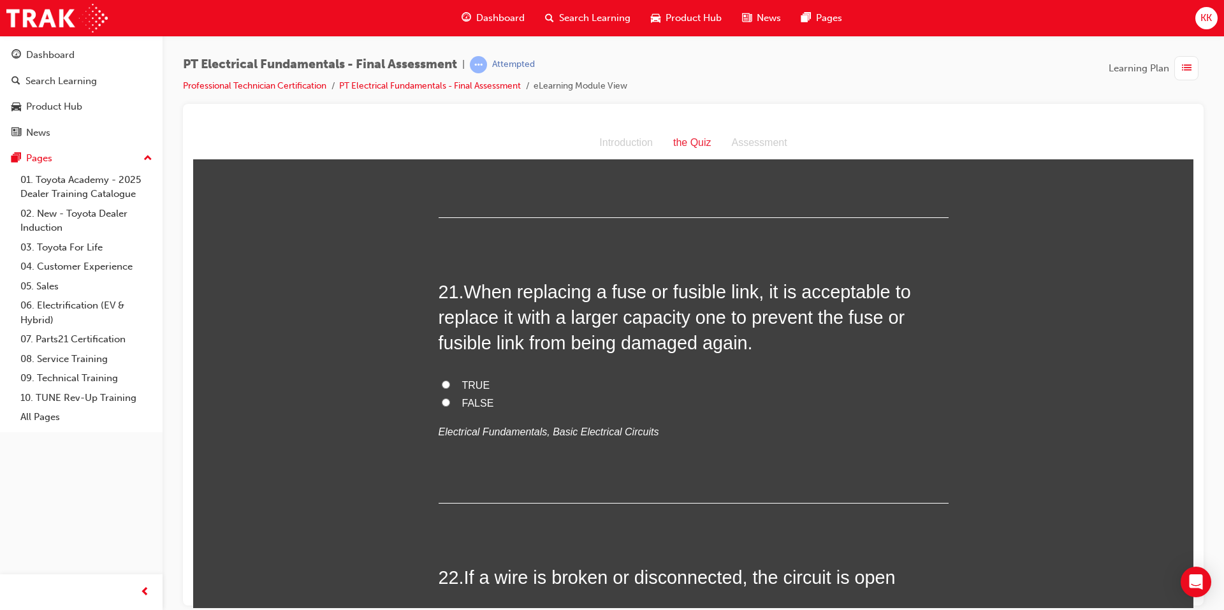
click at [444, 398] on input "FALSE" at bounding box center [446, 402] width 8 height 8
radio input "true"
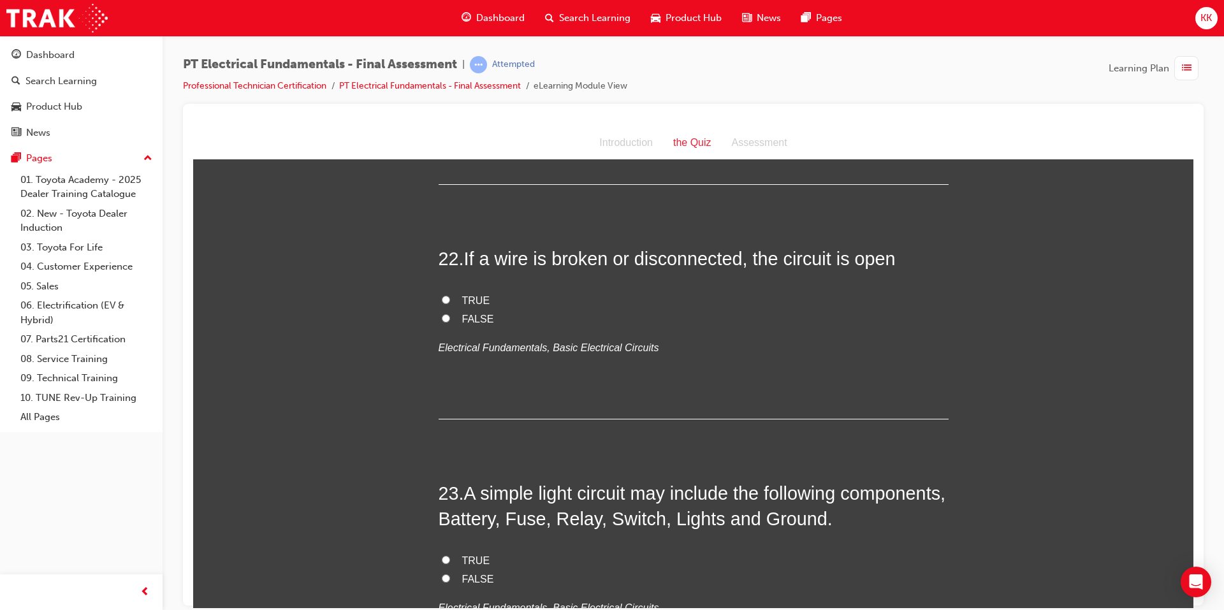
scroll to position [5802, 0]
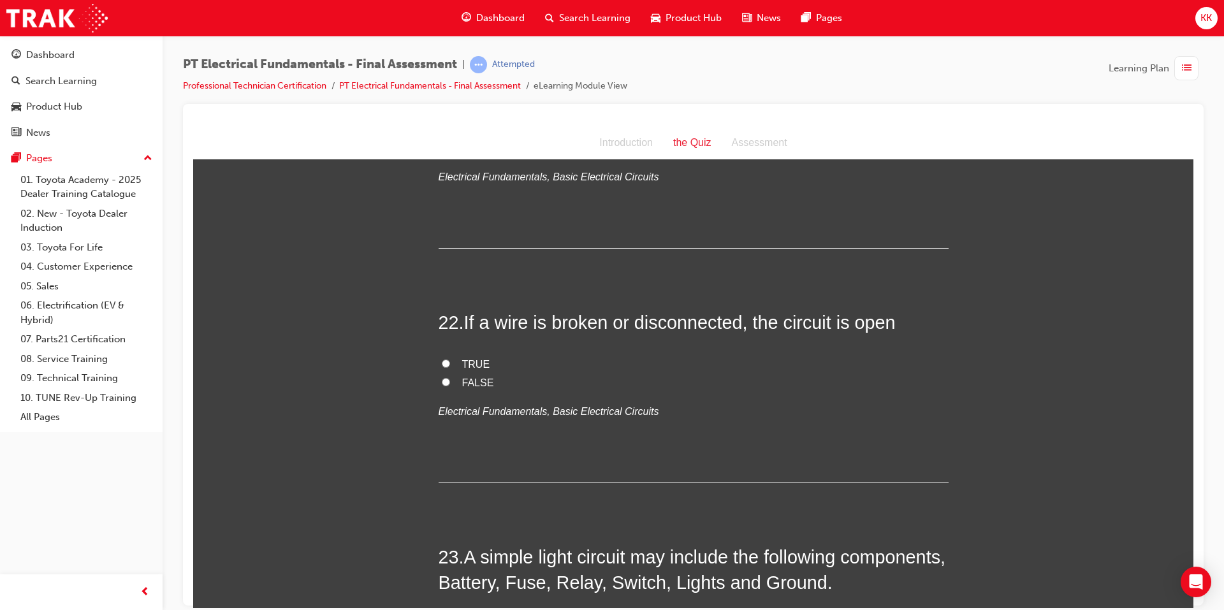
click at [439, 355] on label "TRUE" at bounding box center [694, 364] width 510 height 18
click at [442, 359] on input "TRUE" at bounding box center [446, 363] width 8 height 8
radio input "true"
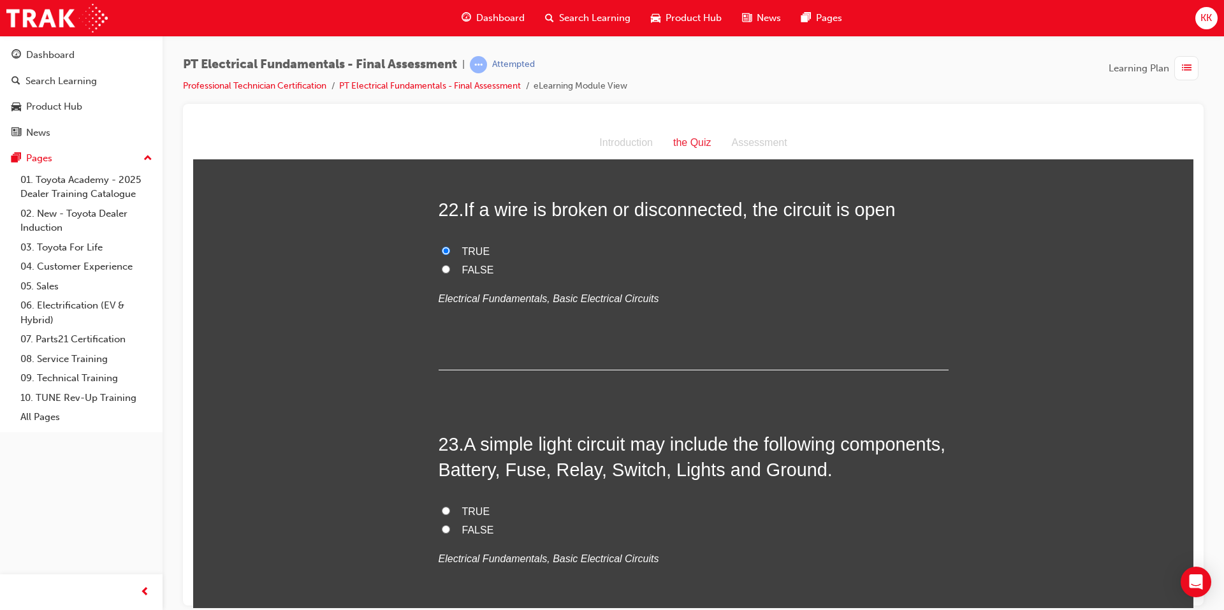
scroll to position [5929, 0]
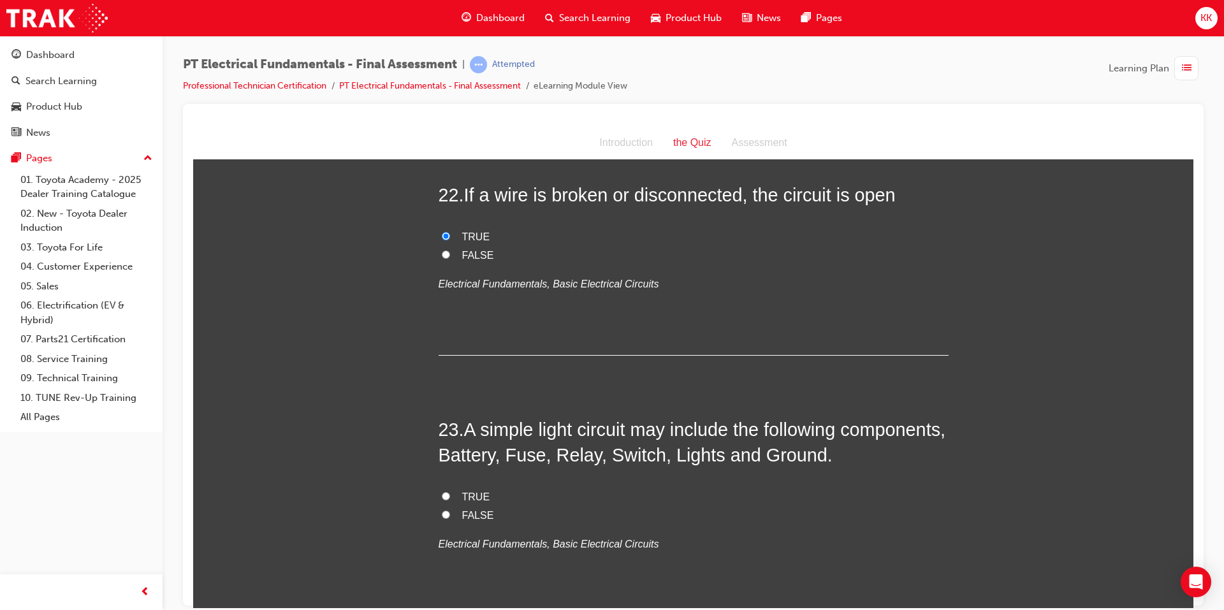
click at [442, 492] on input "TRUE" at bounding box center [446, 496] width 8 height 8
radio input "true"
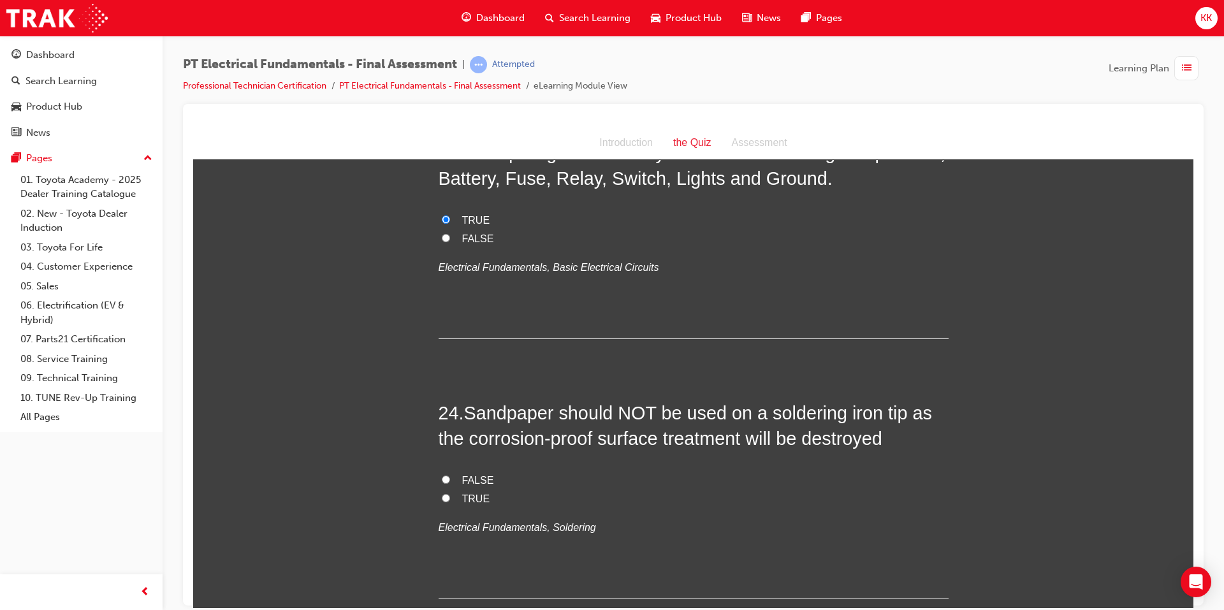
scroll to position [6216, 0]
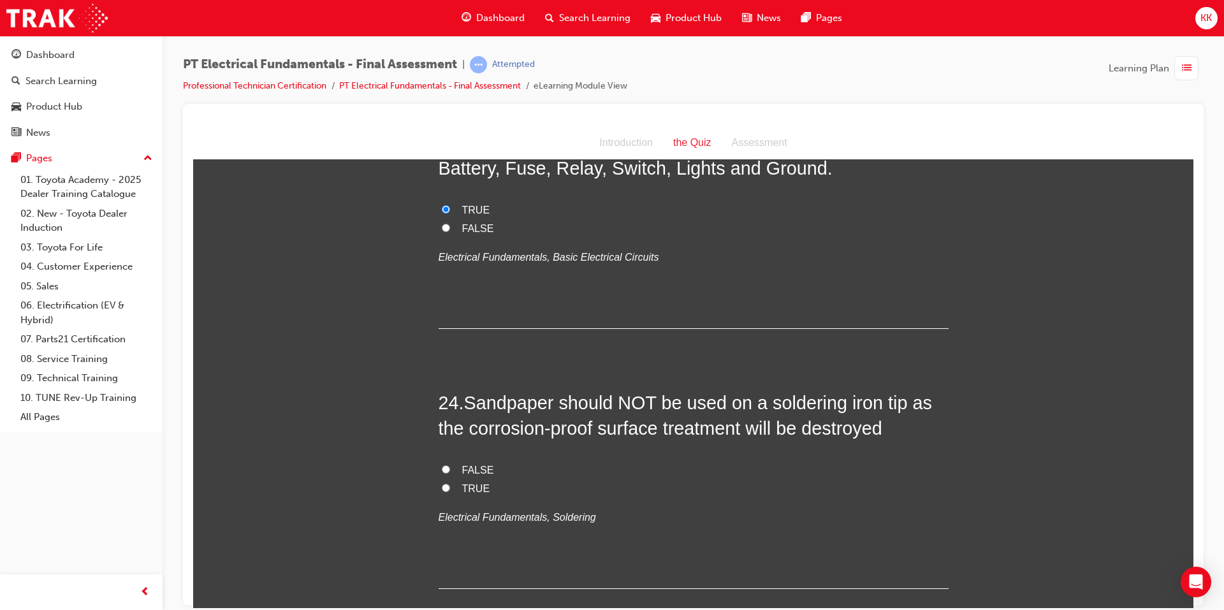
click at [442, 483] on input "TRUE" at bounding box center [446, 487] width 8 height 8
radio input "true"
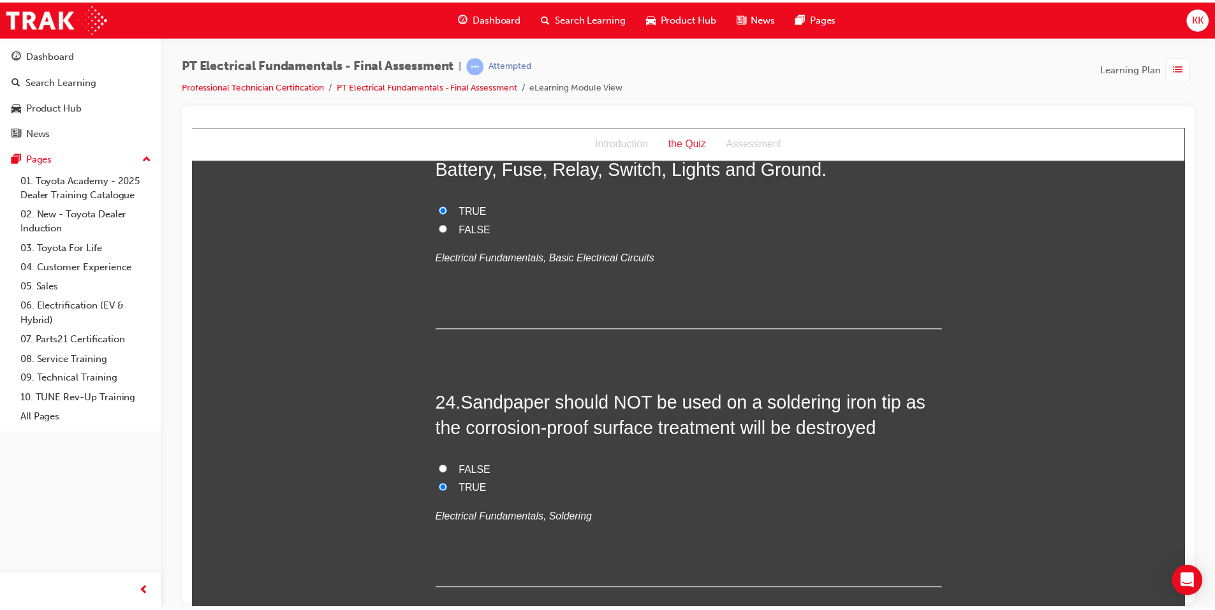
scroll to position [0, 0]
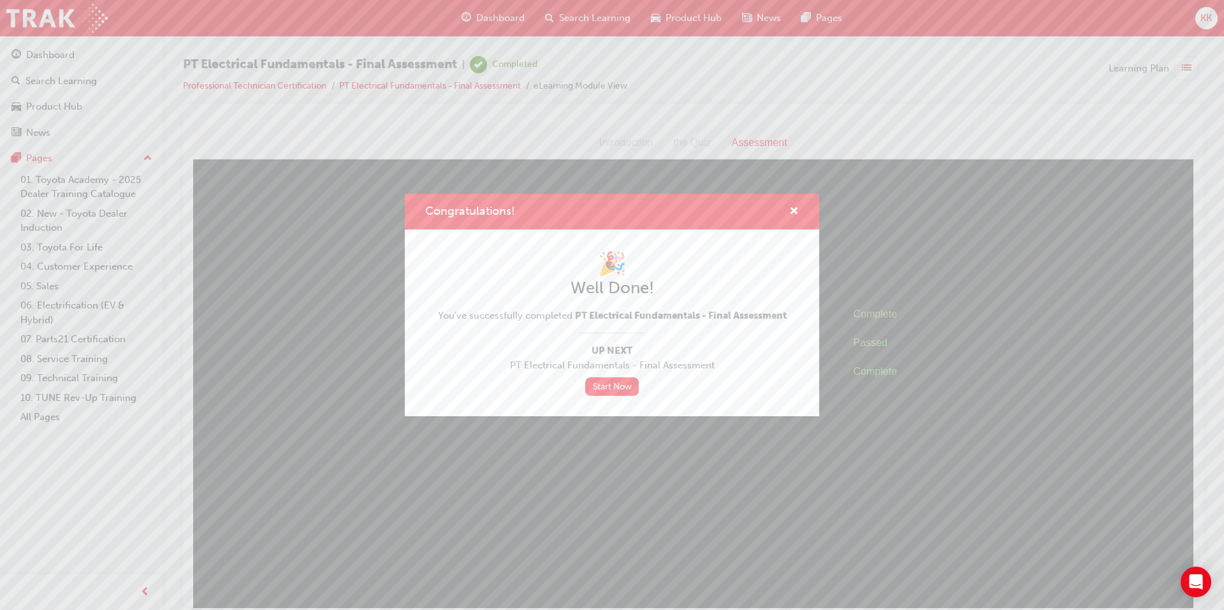
click at [620, 348] on span "Up Next" at bounding box center [612, 351] width 349 height 15
click at [598, 384] on link "Start Now" at bounding box center [612, 386] width 54 height 18
click at [621, 384] on link "Start Now" at bounding box center [612, 386] width 54 height 18
click at [790, 208] on span "cross-icon" at bounding box center [794, 212] width 10 height 11
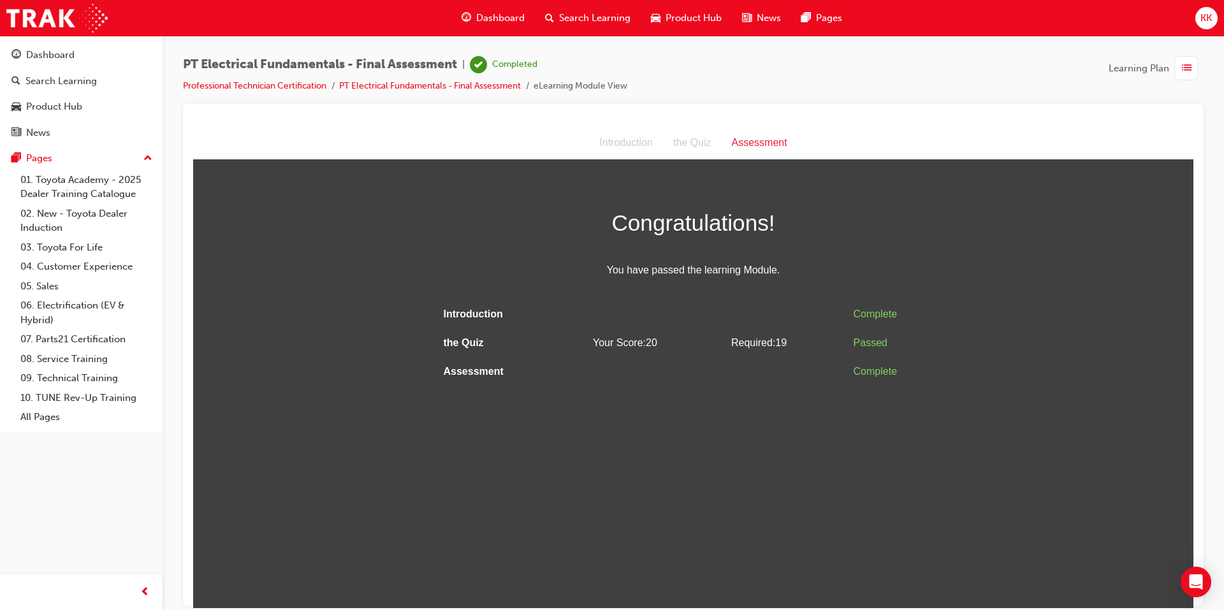
click at [624, 20] on span "Search Learning" at bounding box center [594, 18] width 71 height 15
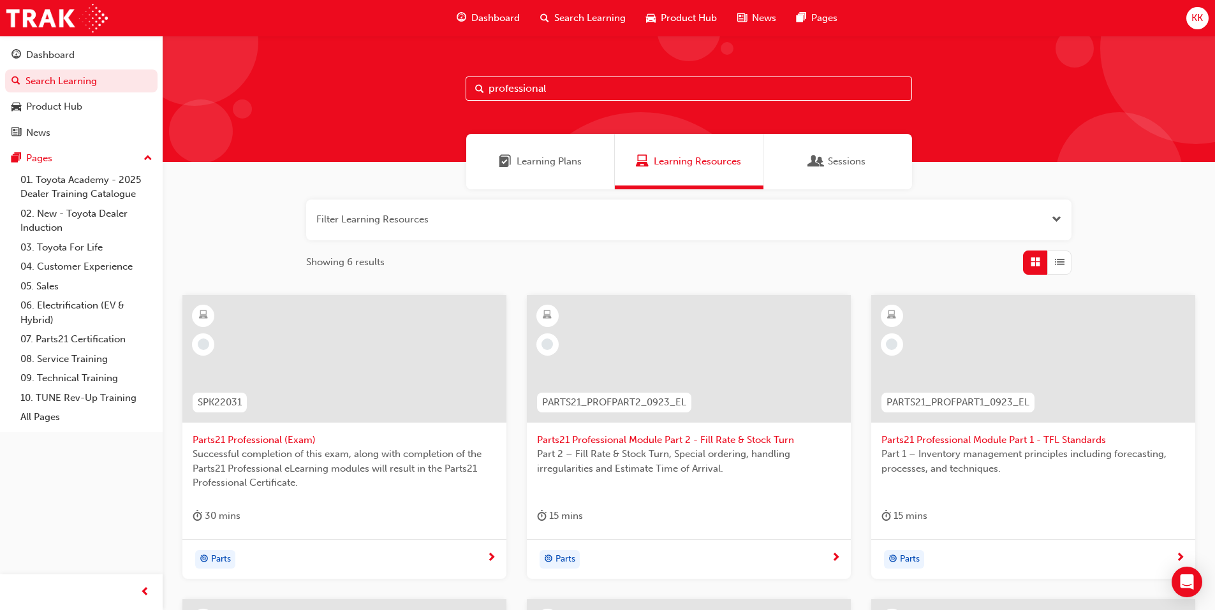
click at [569, 161] on span "Learning Plans" at bounding box center [548, 161] width 65 height 15
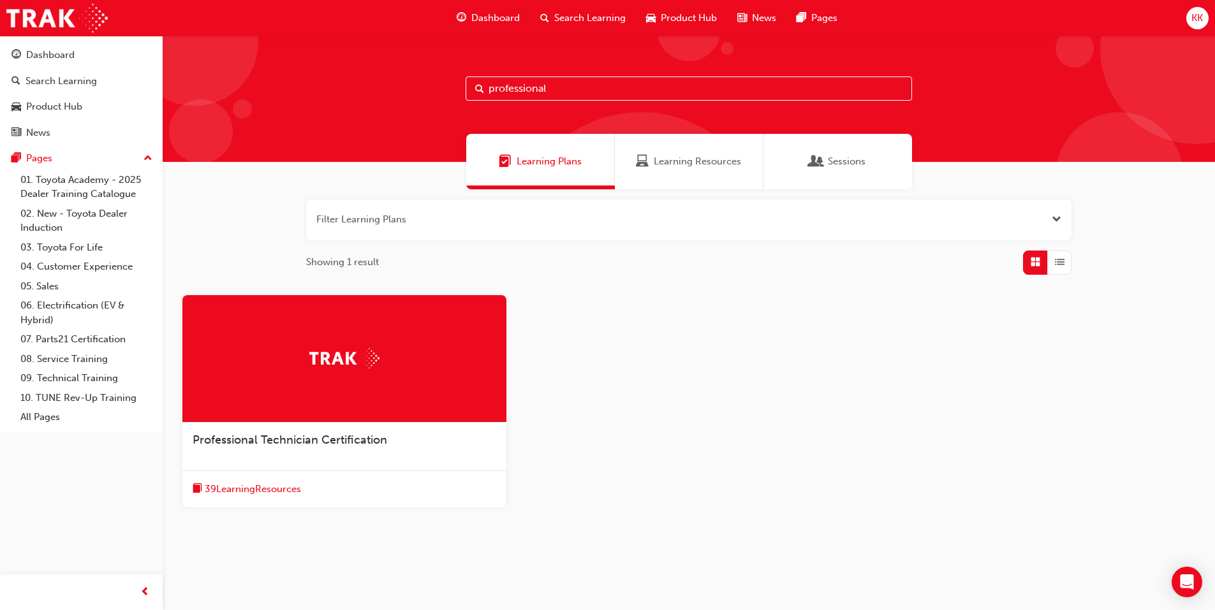
click at [363, 441] on span "Professional Technician Certification" at bounding box center [290, 440] width 194 height 14
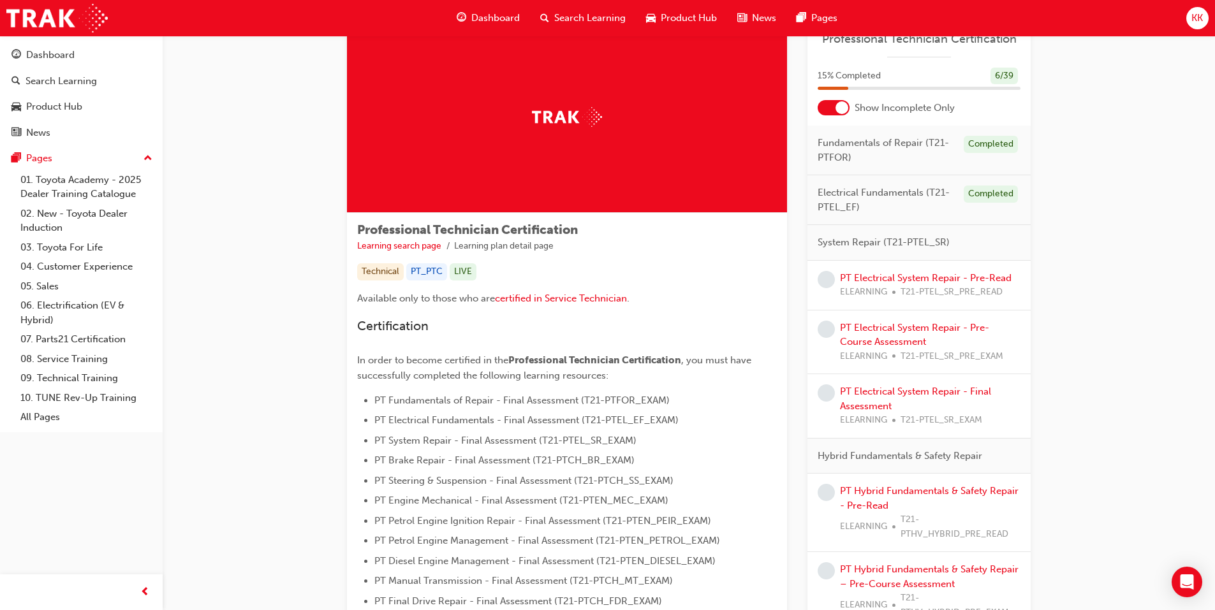
scroll to position [64, 0]
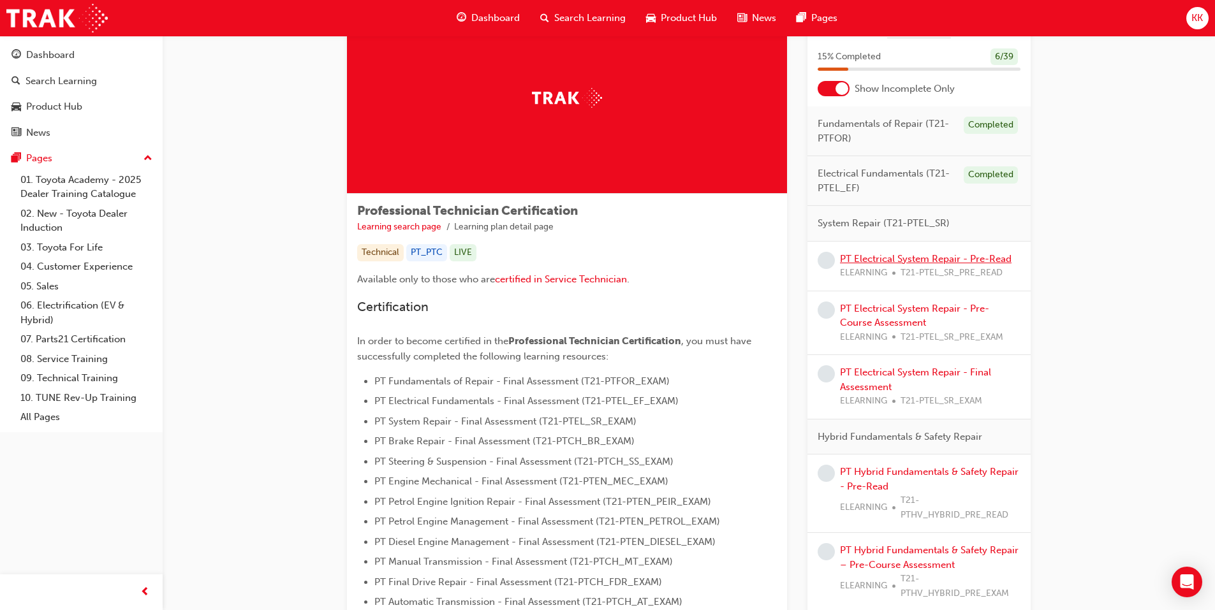
click at [911, 259] on link "PT Electrical System Repair - Pre-Read" at bounding box center [926, 258] width 172 height 11
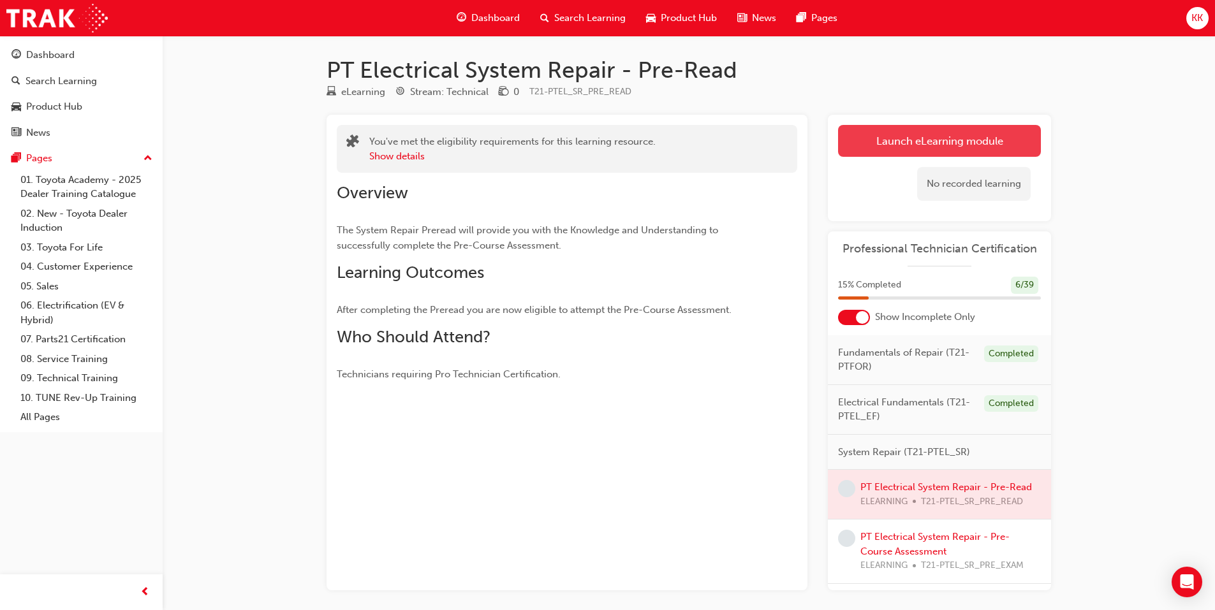
click at [914, 145] on link "Launch eLearning module" at bounding box center [939, 141] width 203 height 32
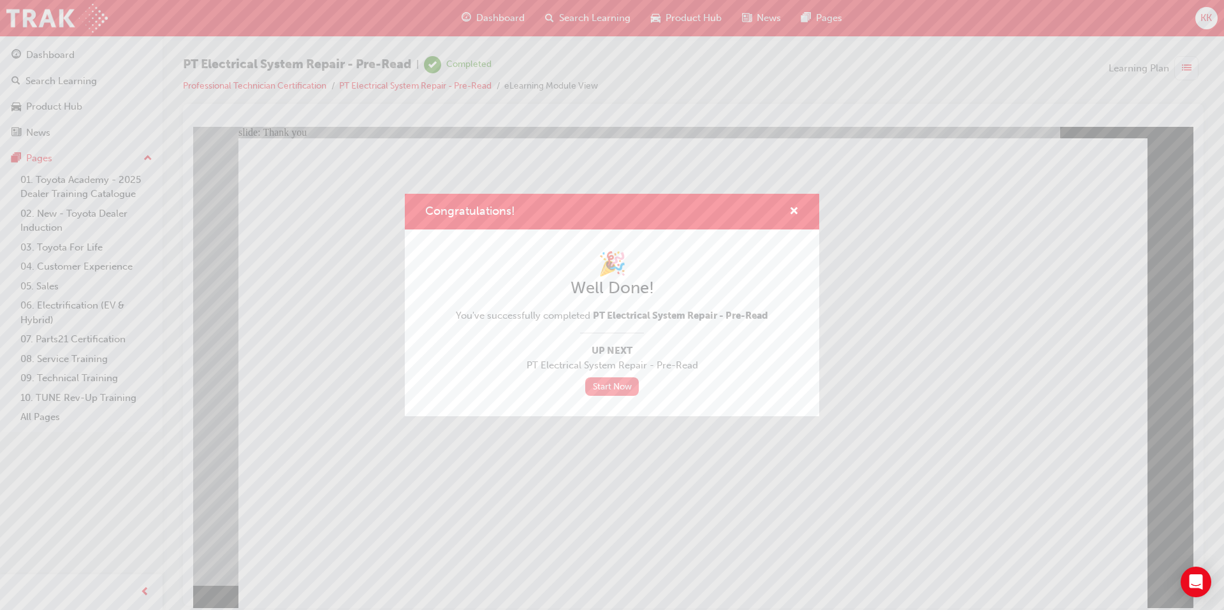
click at [598, 382] on link "Start Now" at bounding box center [612, 386] width 54 height 18
click at [610, 384] on link "Start Now" at bounding box center [612, 386] width 54 height 18
click at [600, 390] on link "Start Now" at bounding box center [612, 386] width 54 height 18
click at [791, 210] on span "cross-icon" at bounding box center [794, 212] width 10 height 11
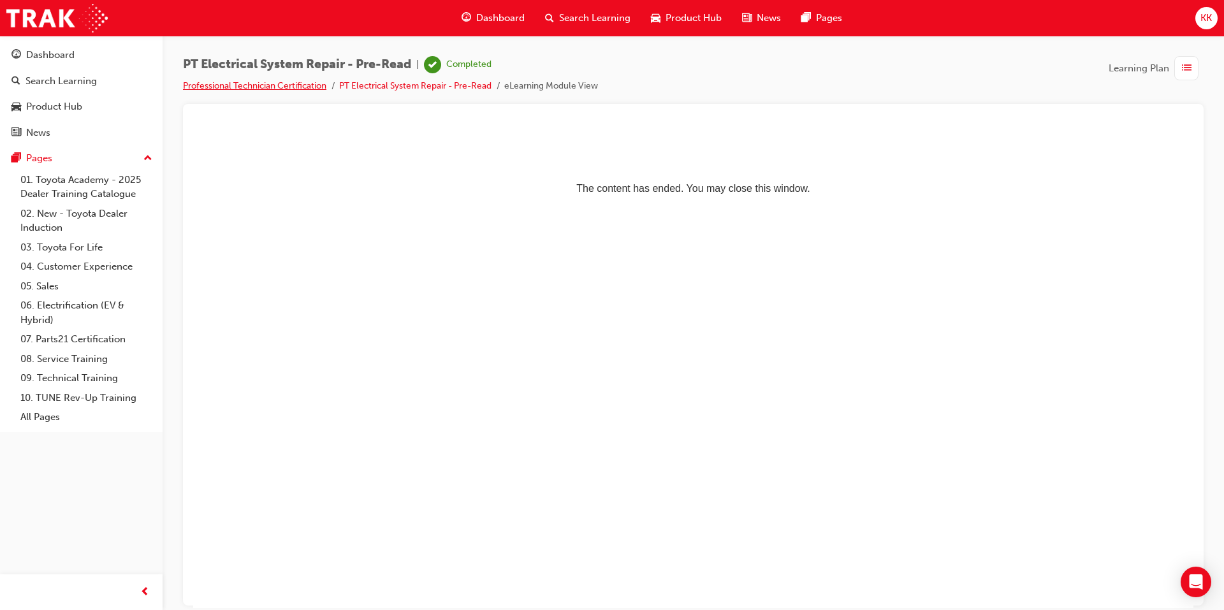
click at [282, 84] on link "Professional Technician Certification" at bounding box center [254, 85] width 143 height 11
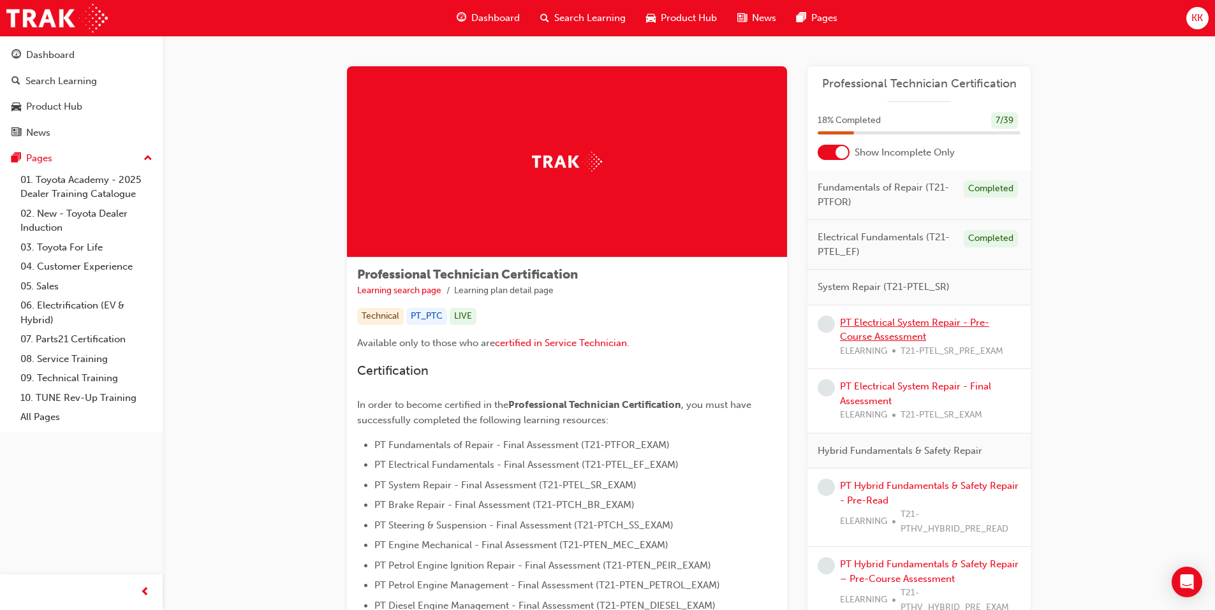
click at [895, 324] on link "PT Electrical System Repair - Pre-Course Assessment" at bounding box center [914, 330] width 149 height 26
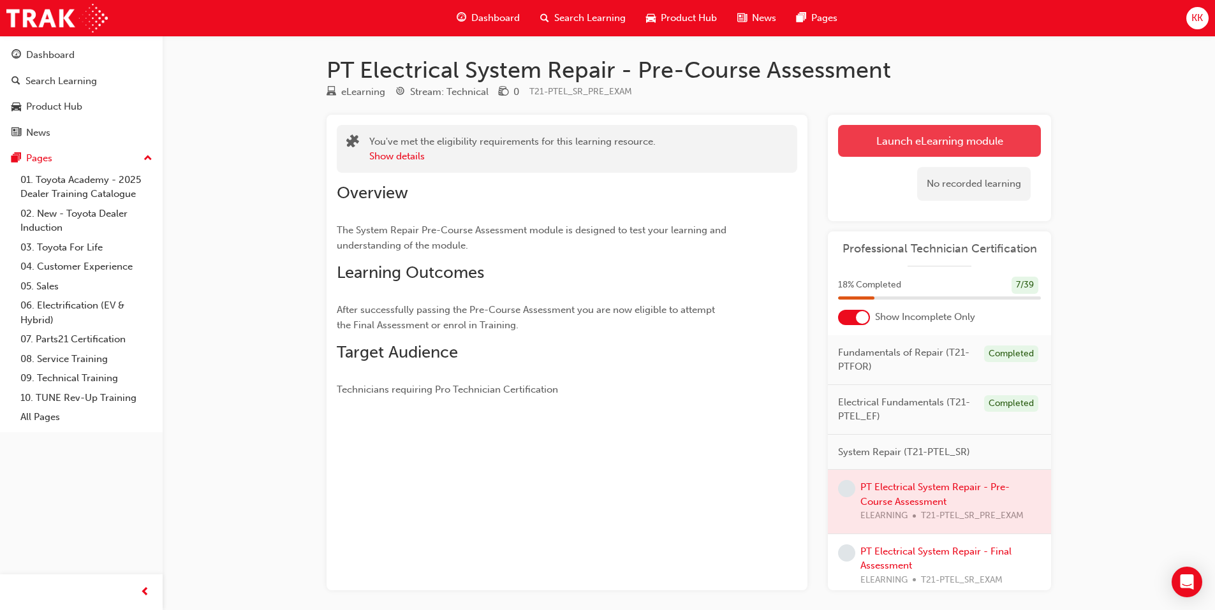
click at [923, 133] on link "Launch eLearning module" at bounding box center [939, 141] width 203 height 32
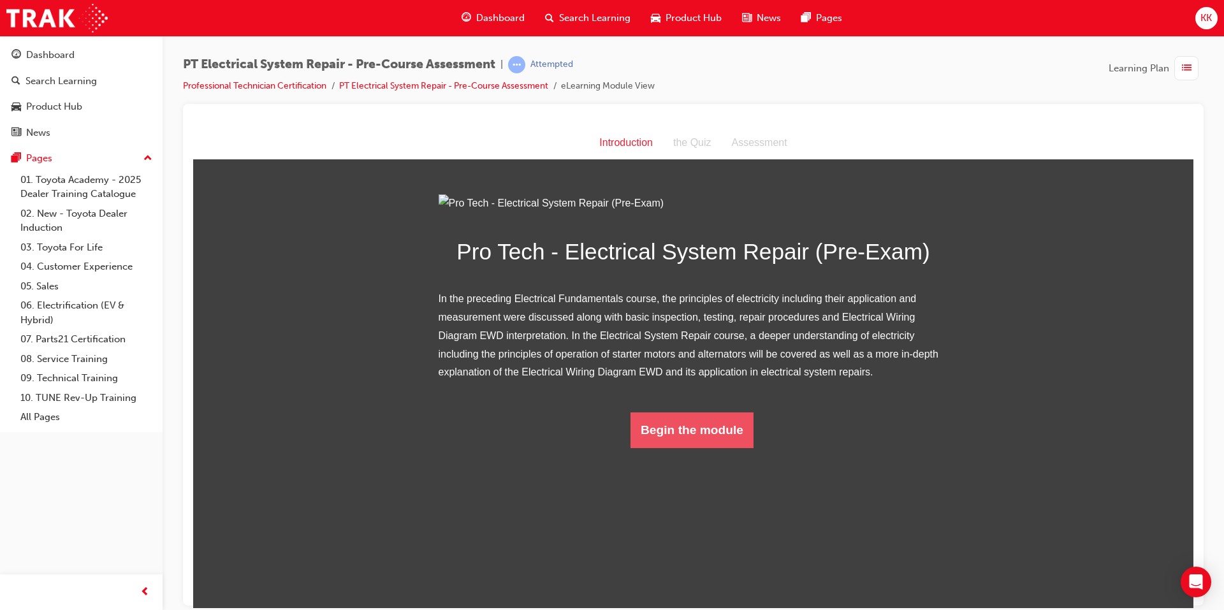
click at [686, 448] on button "Begin the module" at bounding box center [692, 430] width 123 height 36
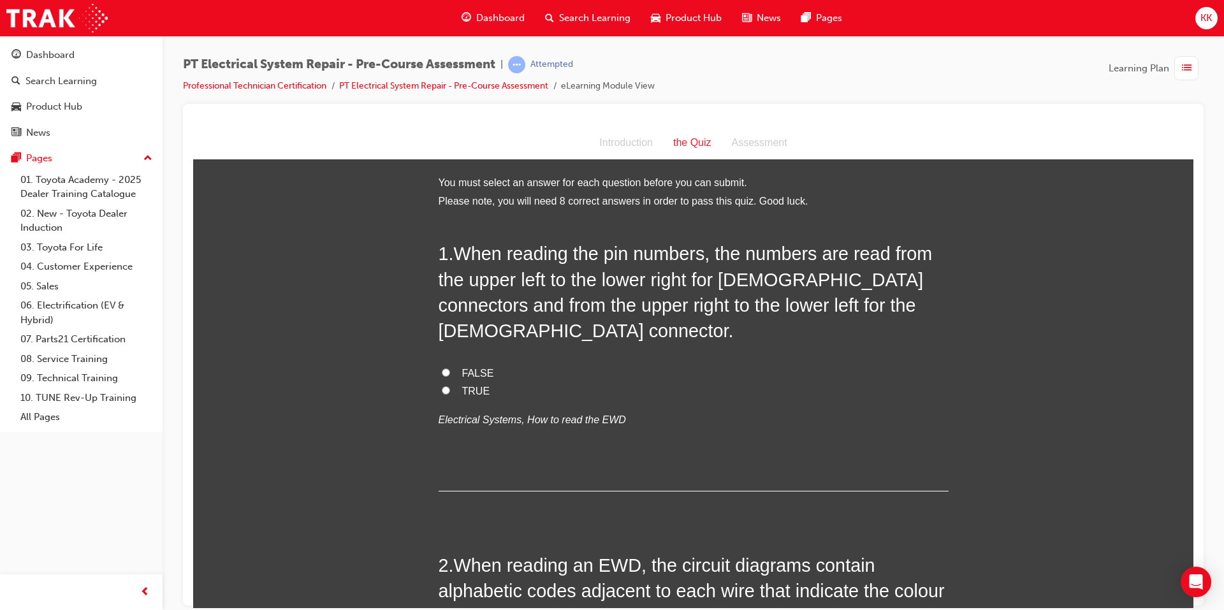
click at [442, 368] on input "FALSE" at bounding box center [446, 372] width 8 height 8
radio input "true"
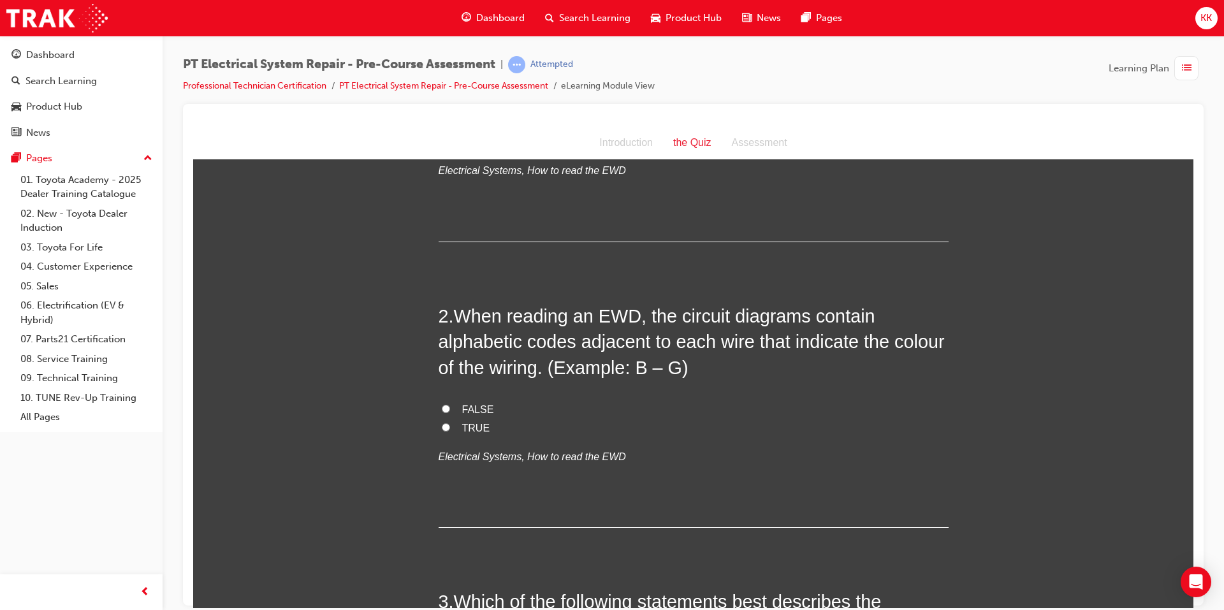
scroll to position [255, 0]
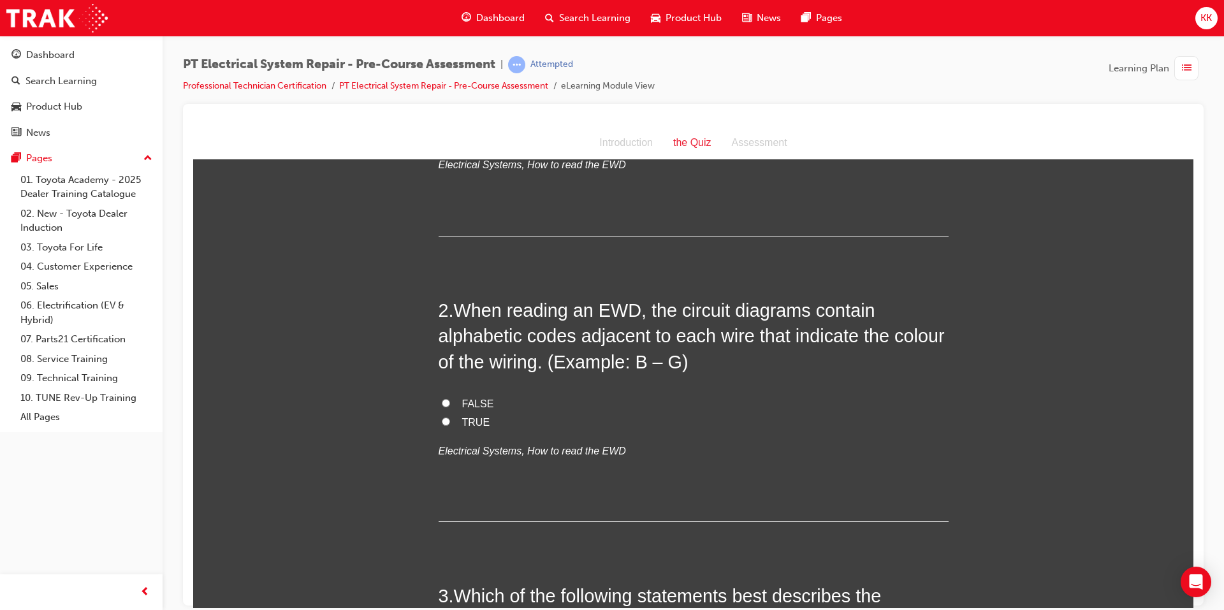
click at [444, 417] on input "TRUE" at bounding box center [446, 421] width 8 height 8
radio input "true"
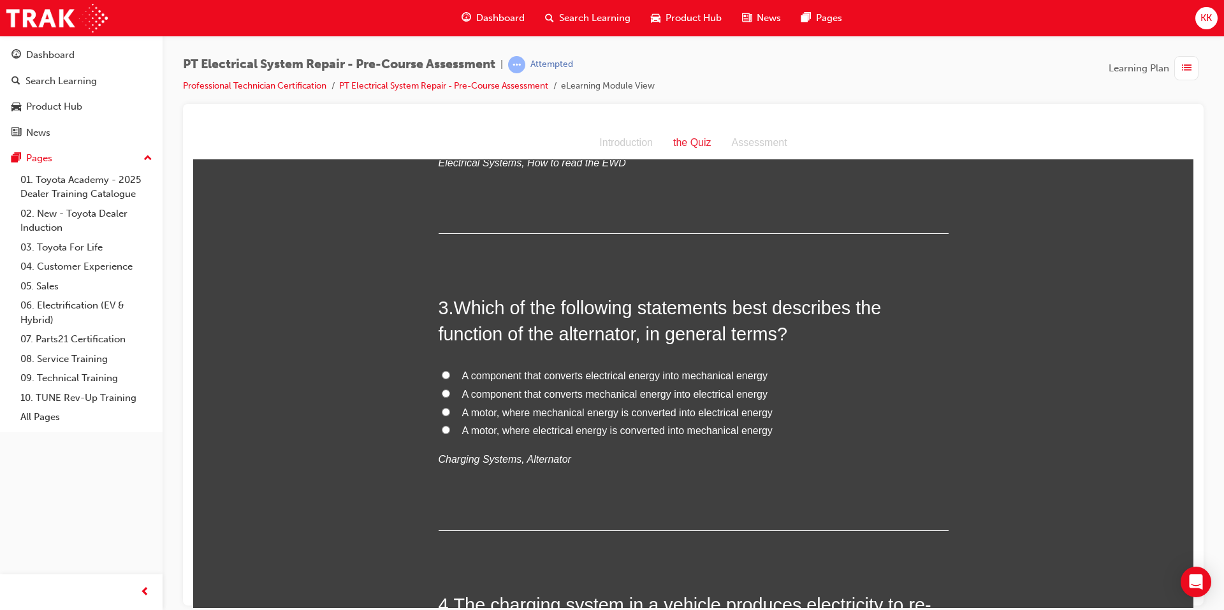
scroll to position [574, 0]
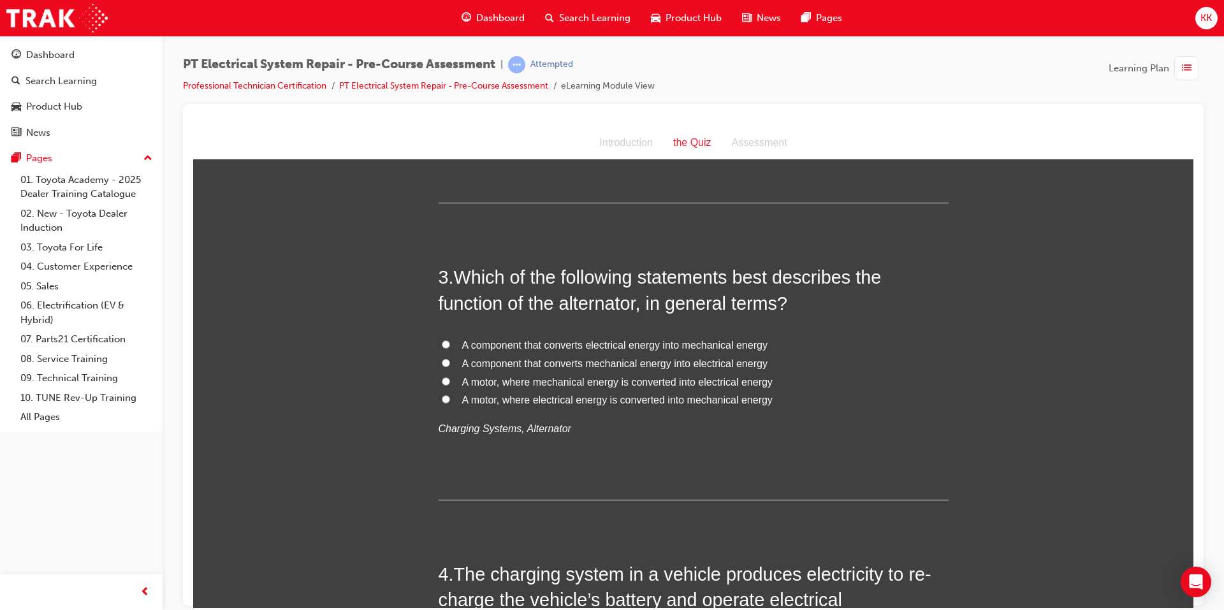
click at [442, 340] on input "A component that converts electrical energy into mechanical energy" at bounding box center [446, 344] width 8 height 8
radio input "true"
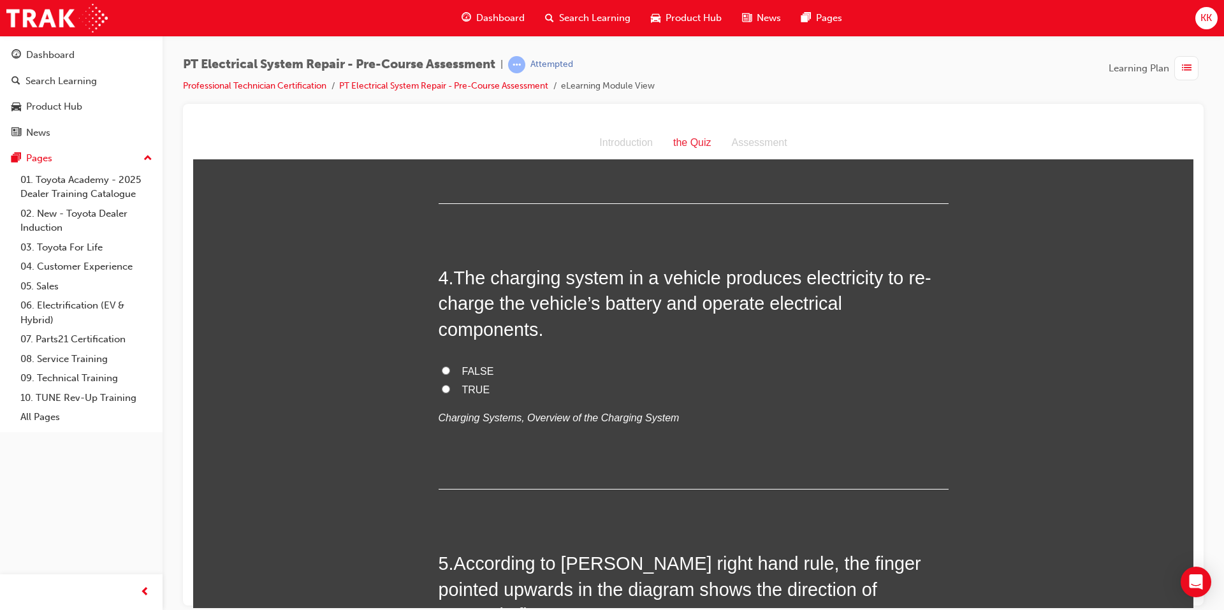
scroll to position [893, 0]
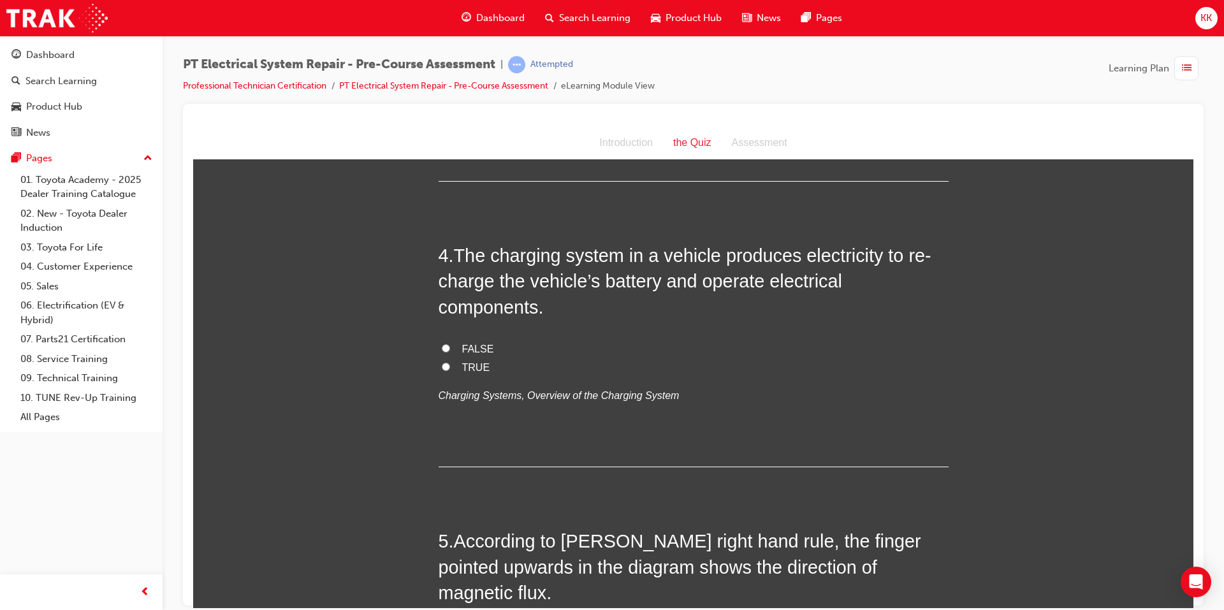
click at [442, 362] on input "TRUE" at bounding box center [446, 366] width 8 height 8
radio input "true"
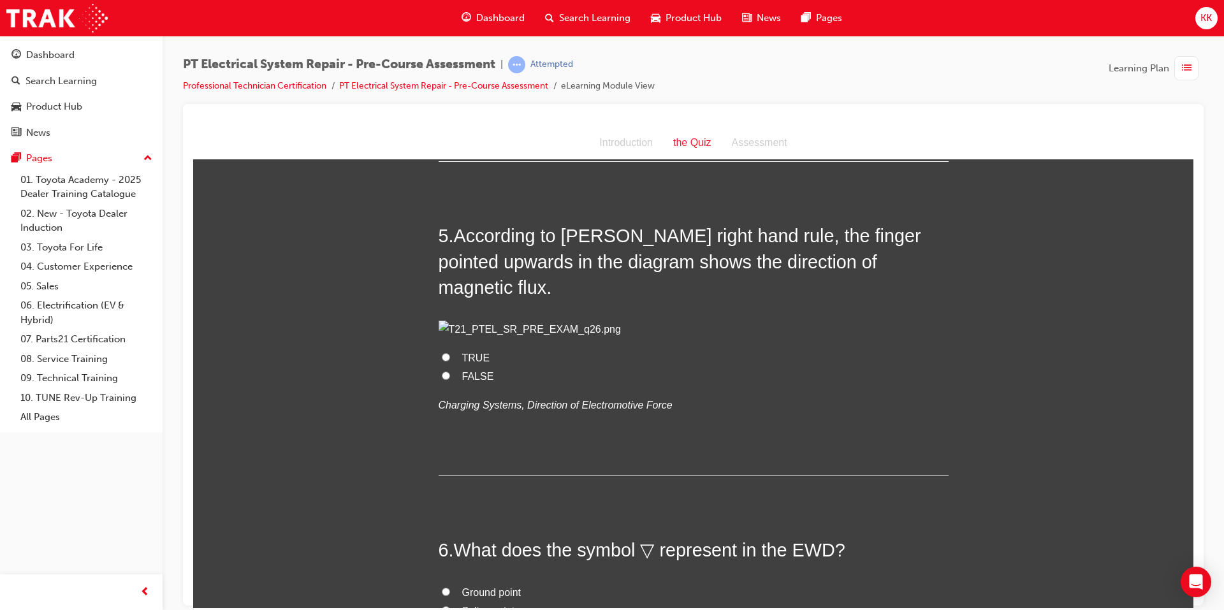
scroll to position [1211, 0]
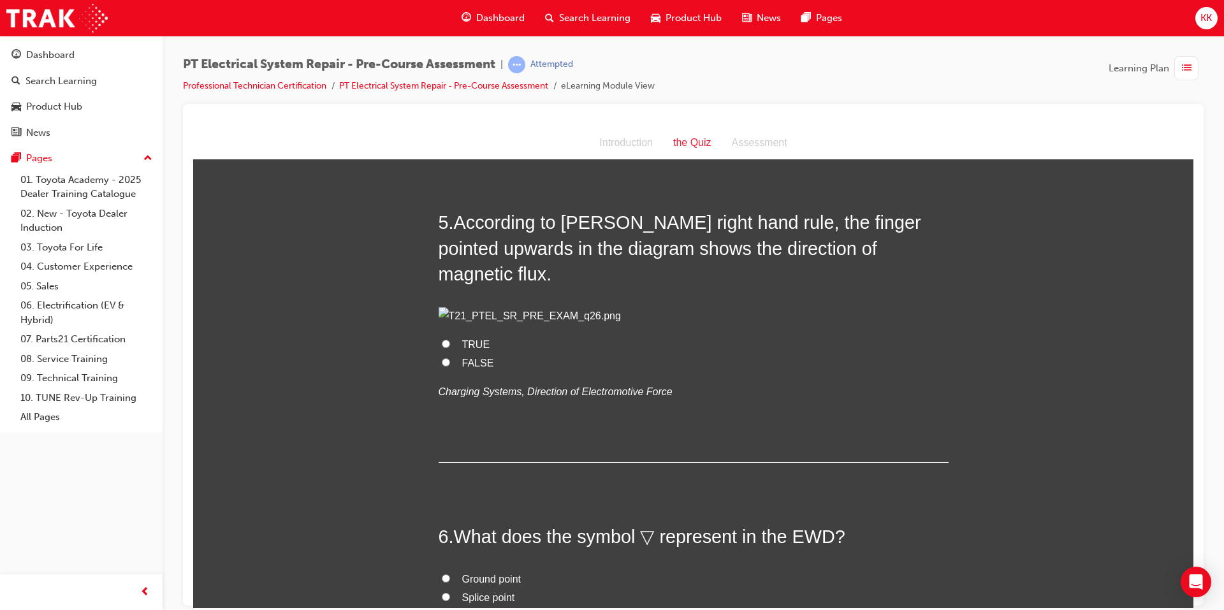
click at [442, 366] on input "FALSE" at bounding box center [446, 362] width 8 height 8
radio input "true"
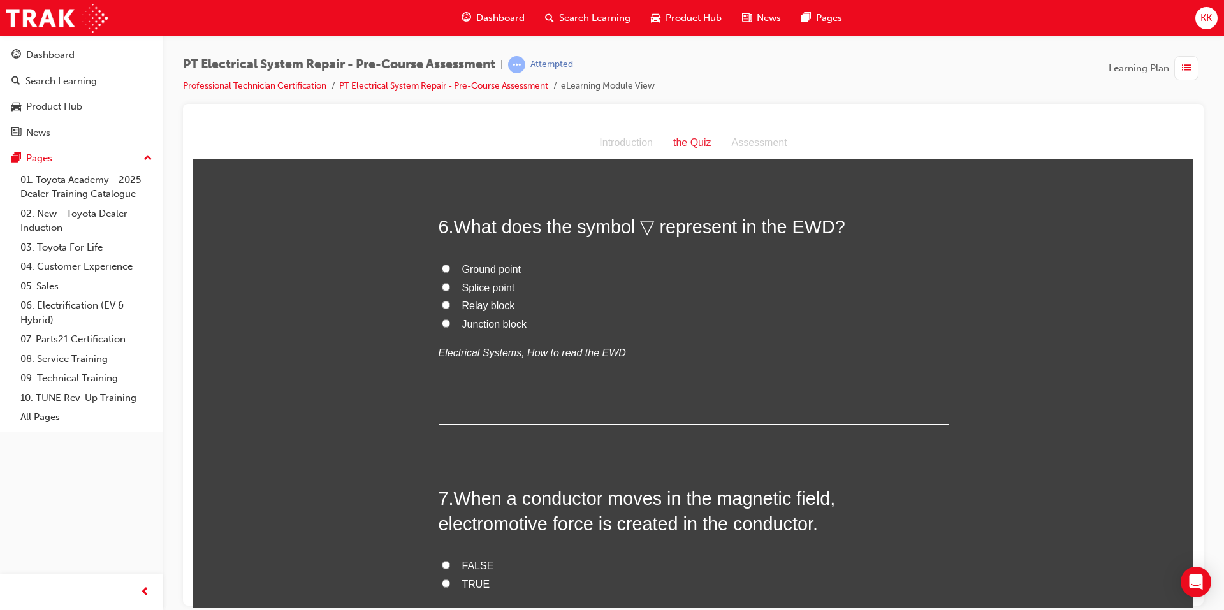
scroll to position [1530, 0]
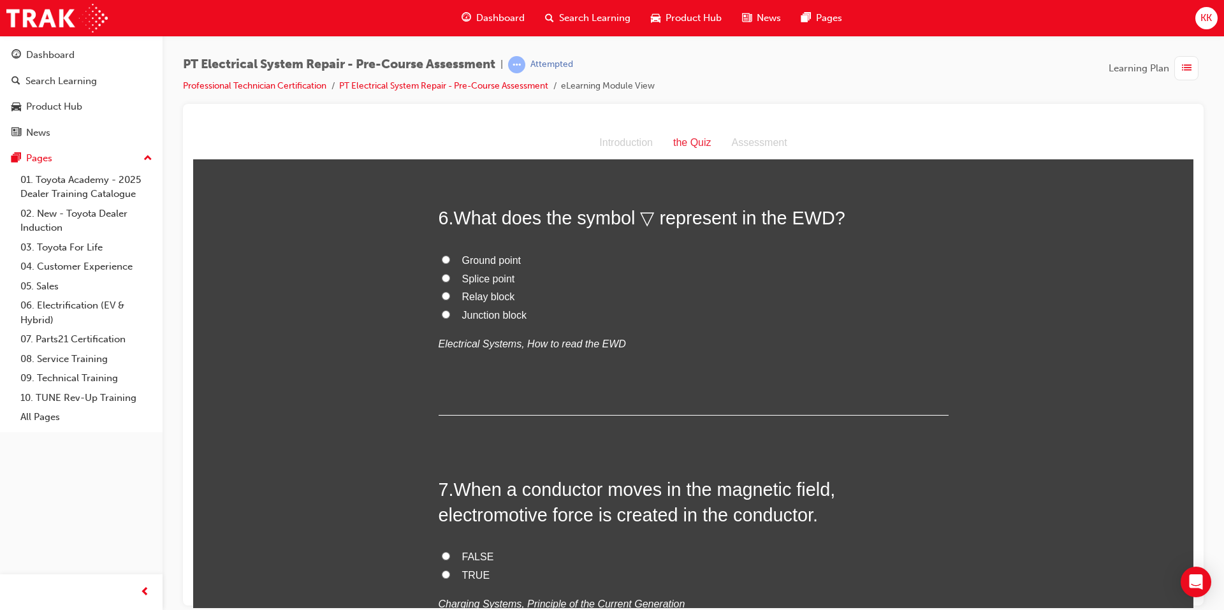
click at [488, 265] on span "Ground point" at bounding box center [491, 259] width 59 height 11
click at [450, 263] on input "Ground point" at bounding box center [446, 259] width 8 height 8
radio input "true"
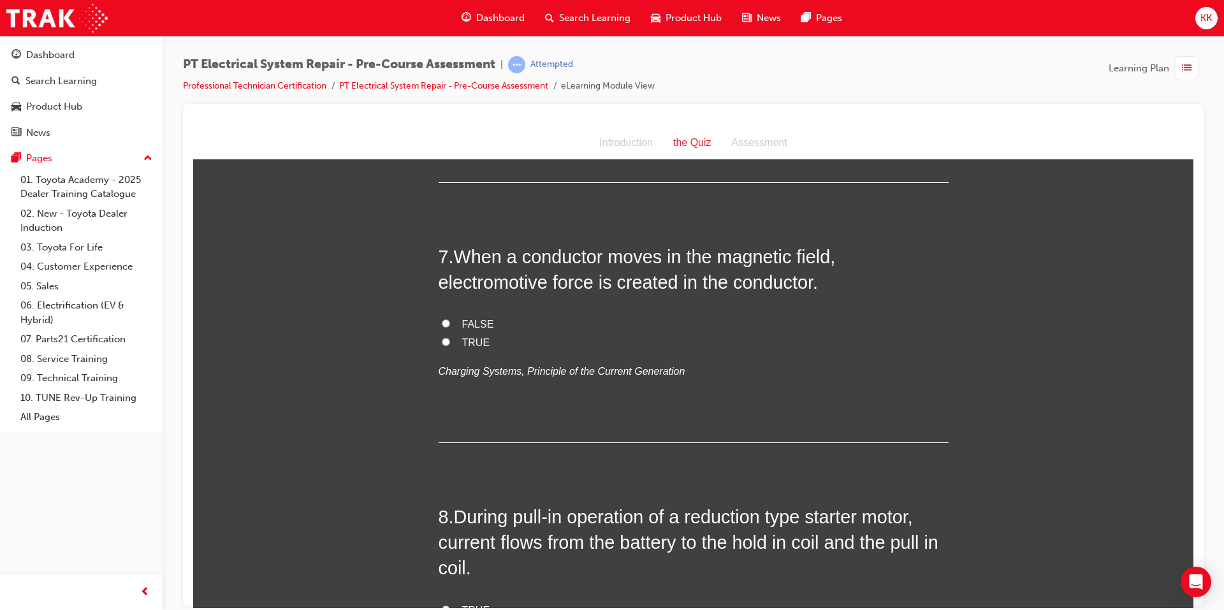
scroll to position [1785, 0]
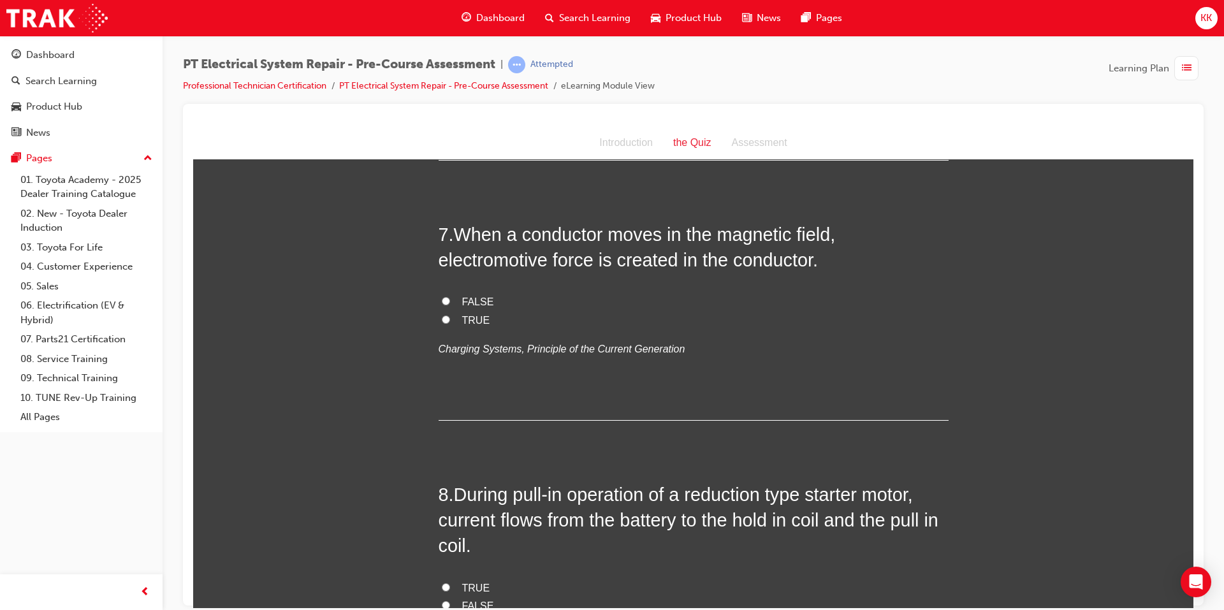
click at [443, 323] on input "TRUE" at bounding box center [446, 319] width 8 height 8
radio input "true"
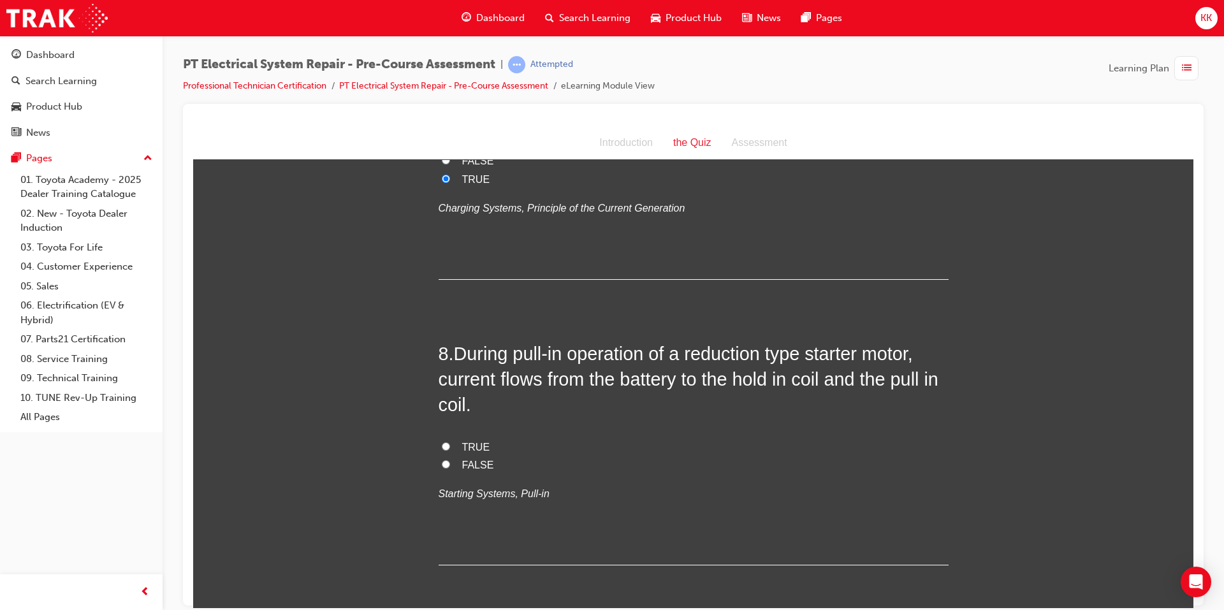
scroll to position [1976, 0]
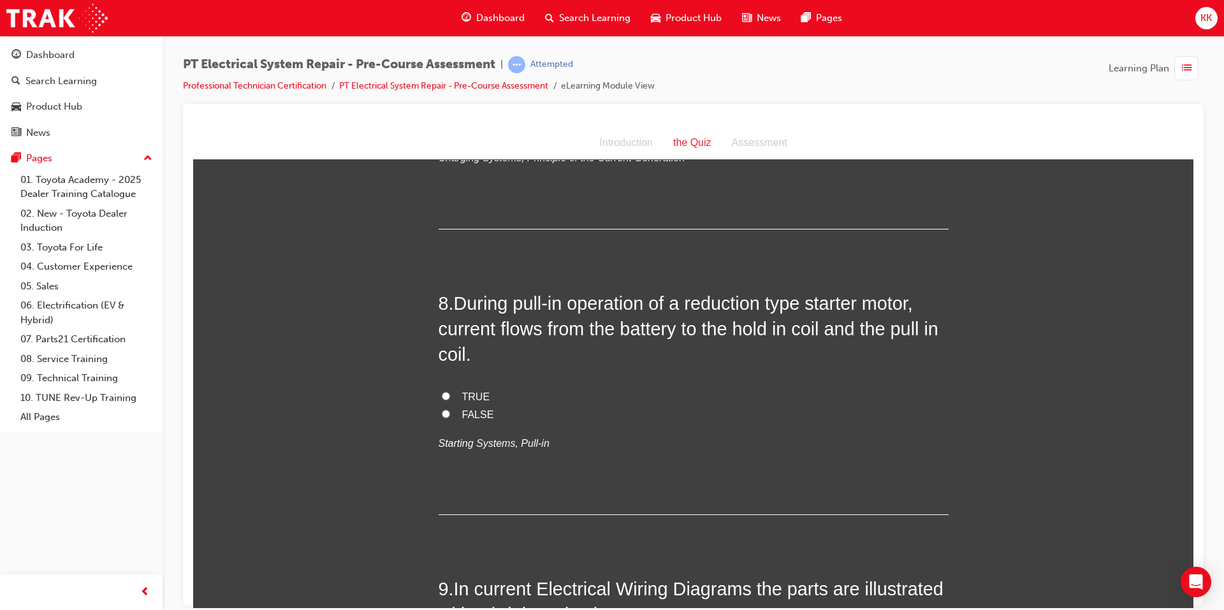
click at [442, 400] on input "TRUE" at bounding box center [446, 395] width 8 height 8
radio input "true"
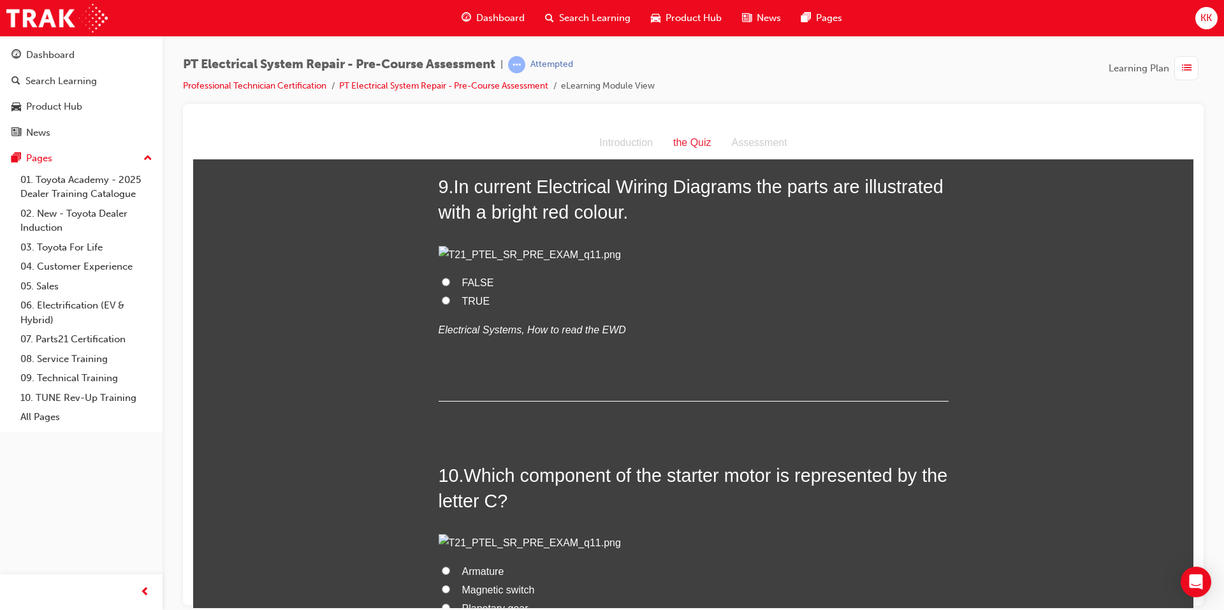
scroll to position [2359, 0]
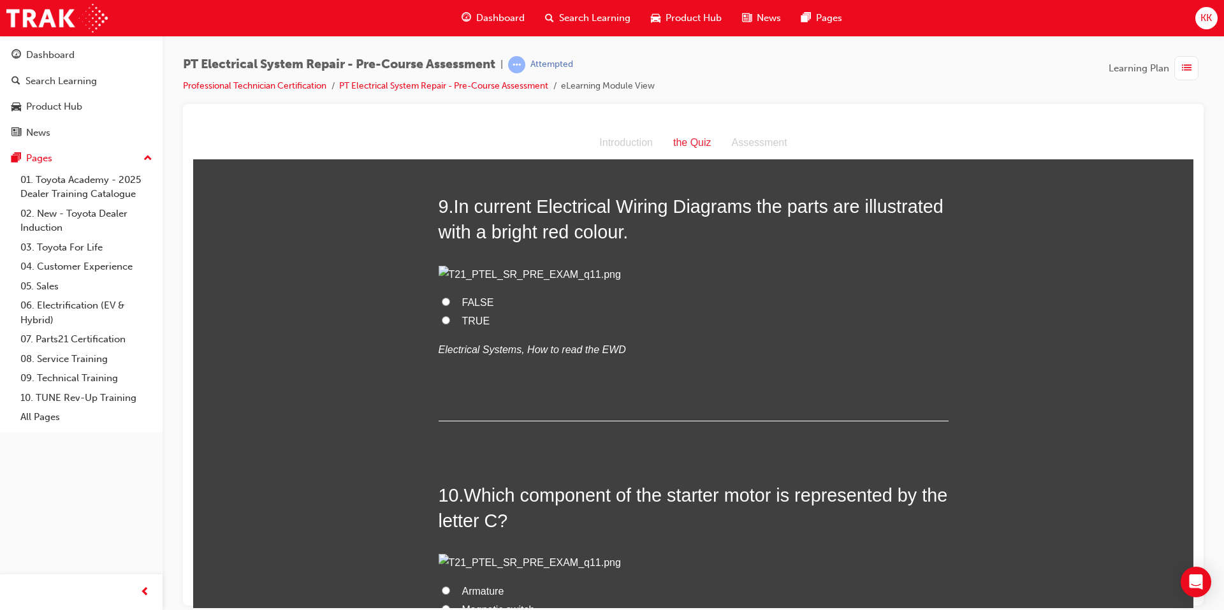
click at [442, 324] on input "TRUE" at bounding box center [446, 320] width 8 height 8
radio input "true"
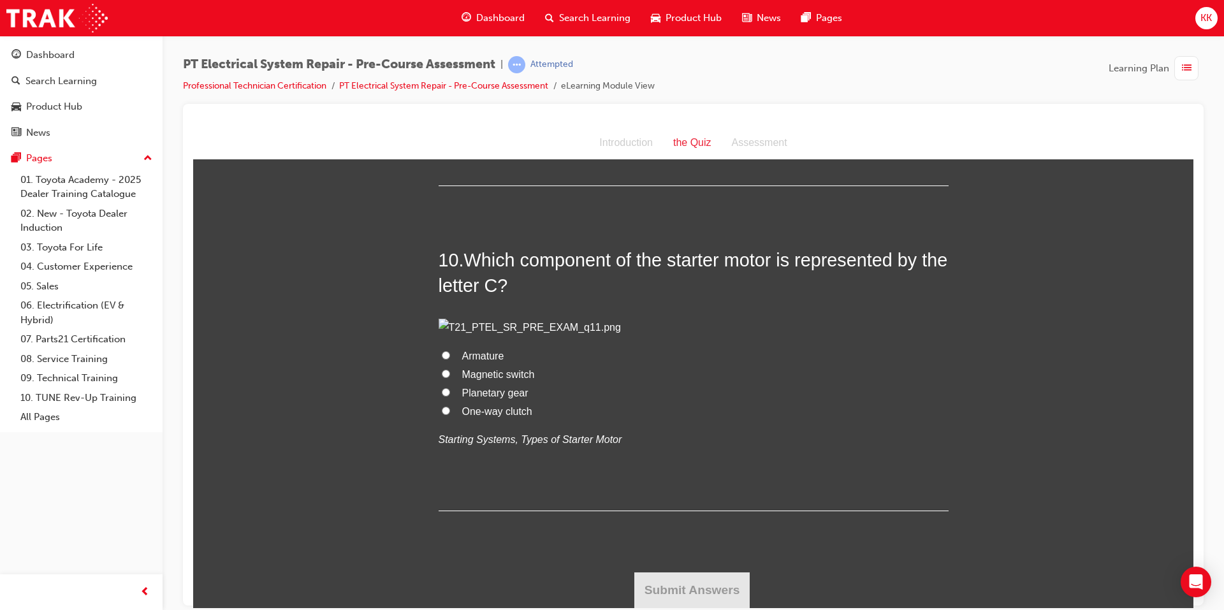
scroll to position [2742, 0]
click at [476, 379] on span "Magnetic switch" at bounding box center [498, 374] width 73 height 11
click at [450, 377] on input "Magnetic switch" at bounding box center [446, 373] width 8 height 8
radio input "true"
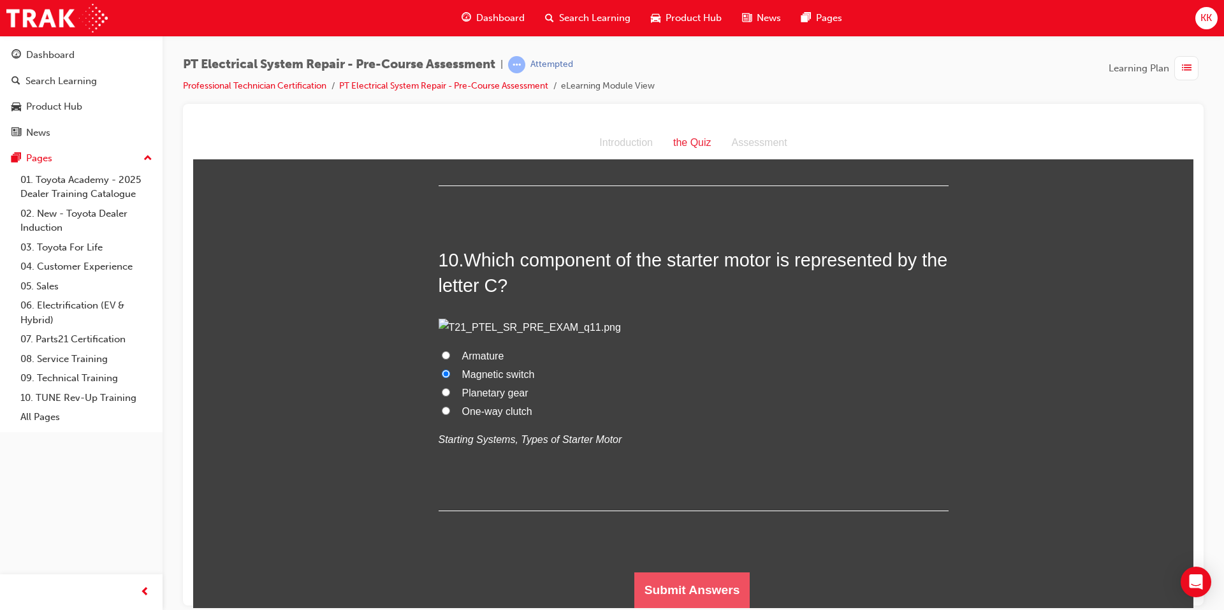
click at [680, 583] on button "Submit Answers" at bounding box center [692, 590] width 116 height 36
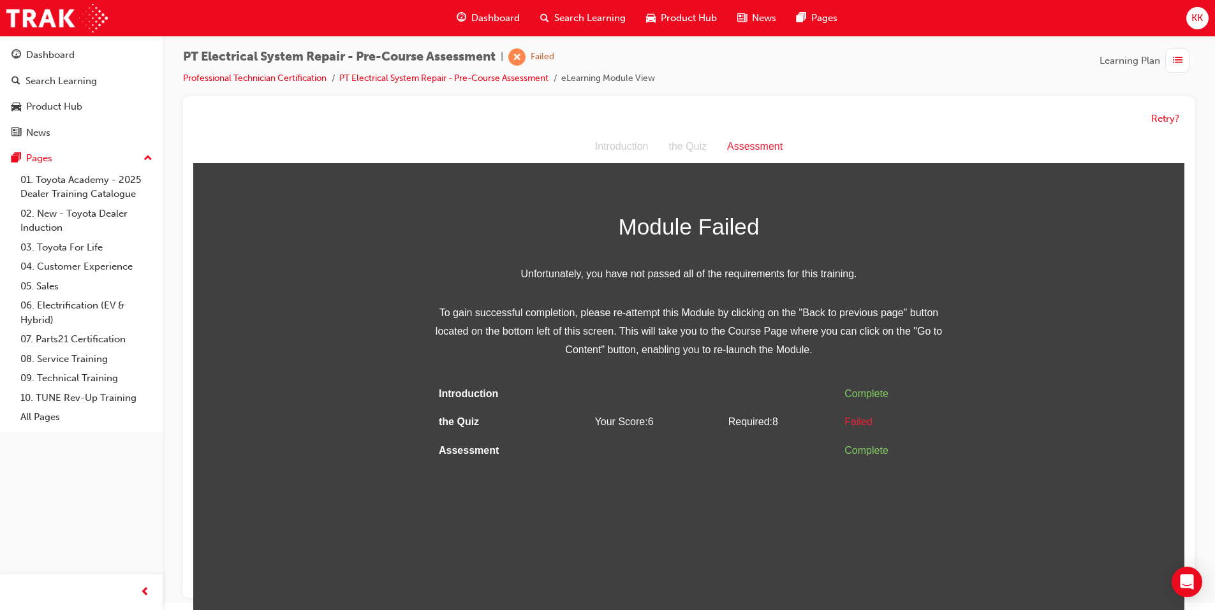
scroll to position [10, 0]
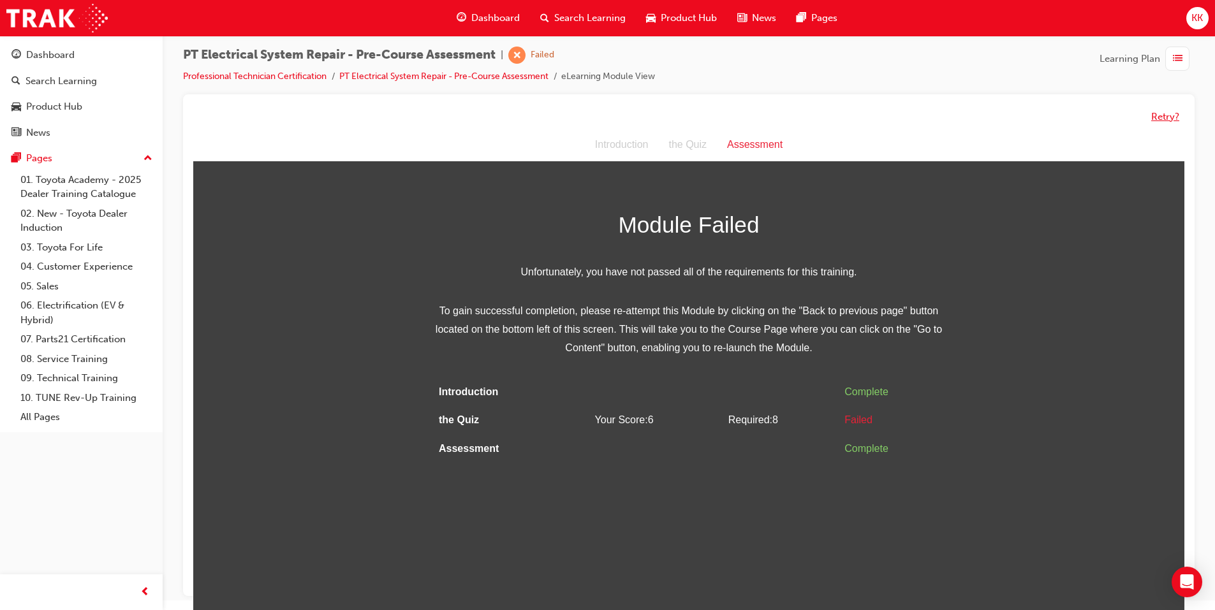
click at [1162, 117] on button "Retry?" at bounding box center [1165, 117] width 28 height 15
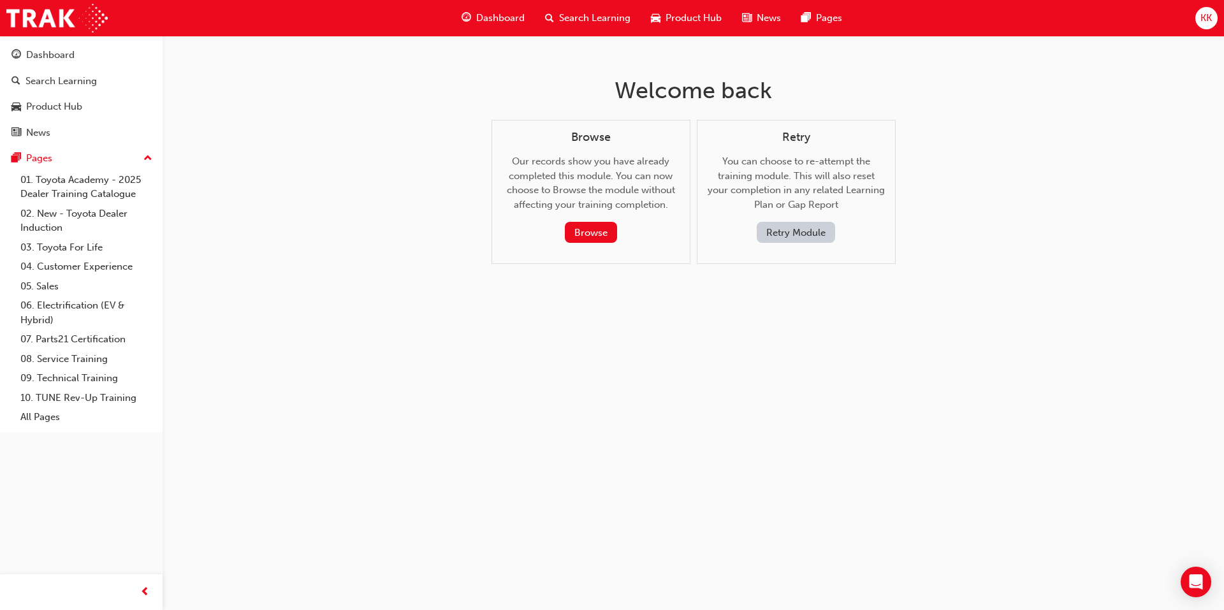
click at [788, 238] on button "Retry Module" at bounding box center [796, 232] width 78 height 21
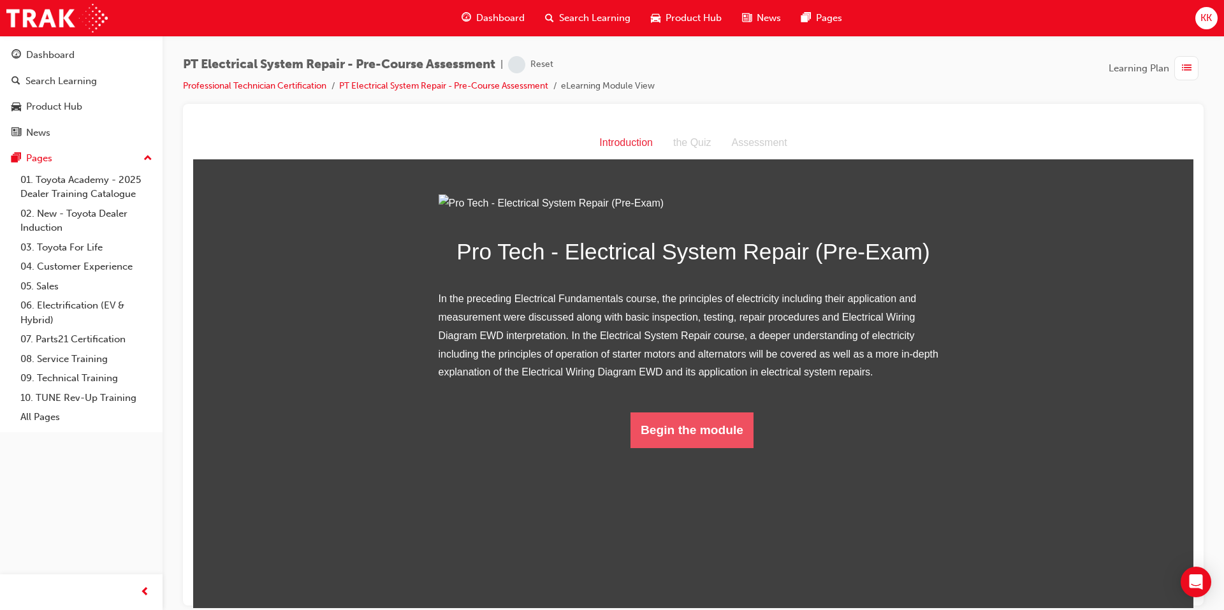
click at [712, 448] on button "Begin the module" at bounding box center [692, 430] width 123 height 36
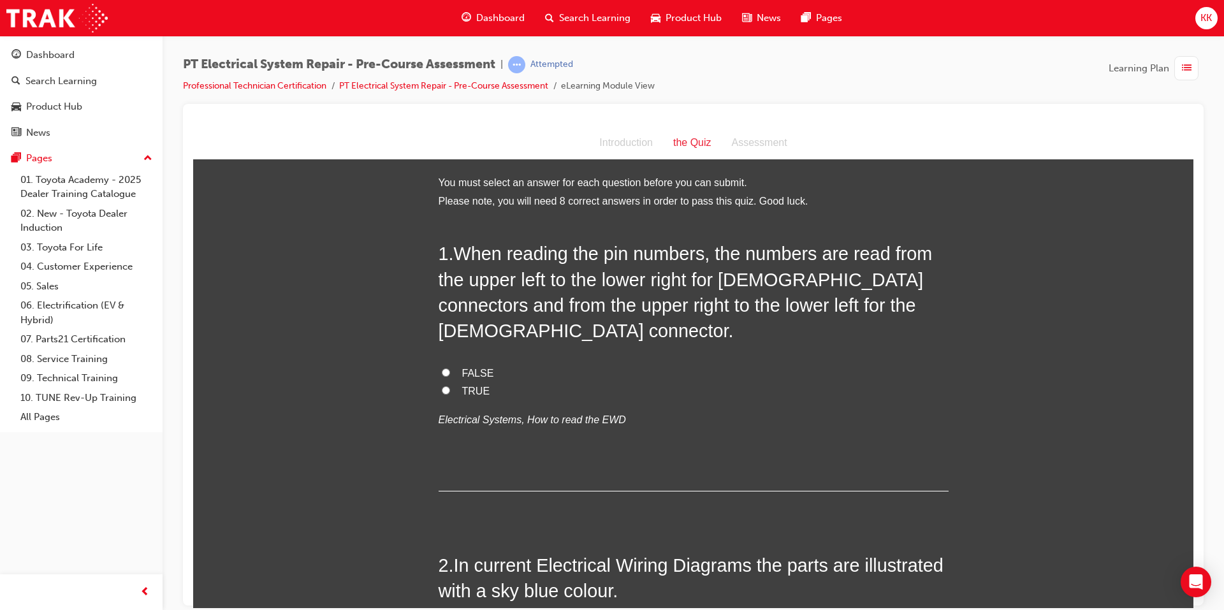
click at [442, 368] on input "FALSE" at bounding box center [446, 372] width 8 height 8
radio input "true"
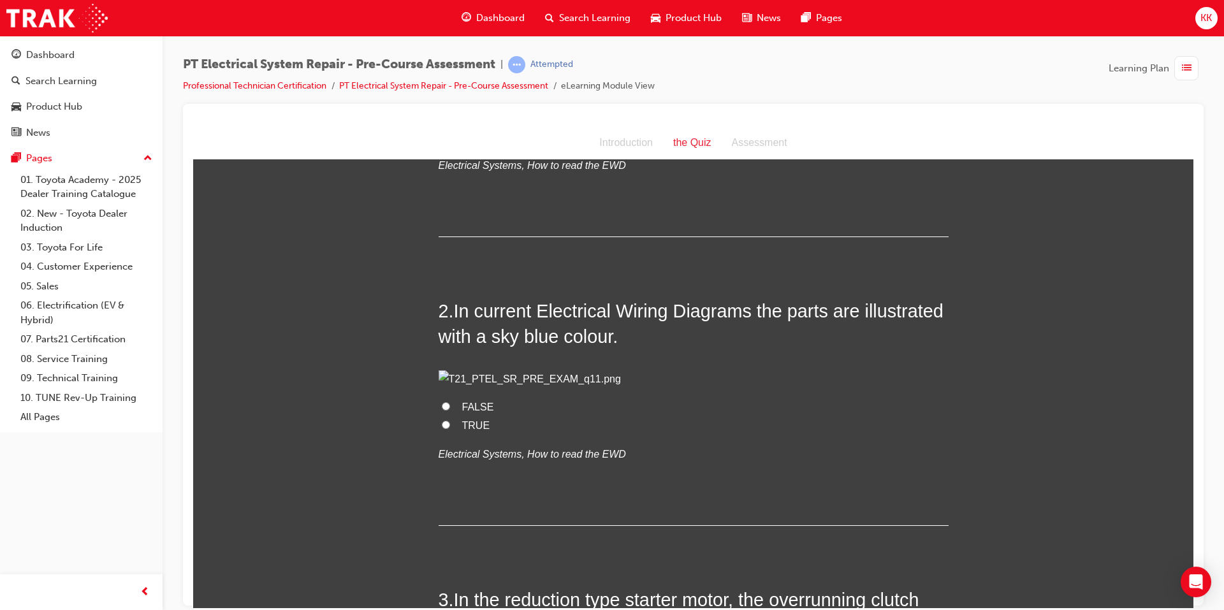
scroll to position [255, 0]
click at [442, 428] on input "TRUE" at bounding box center [446, 424] width 8 height 8
radio input "true"
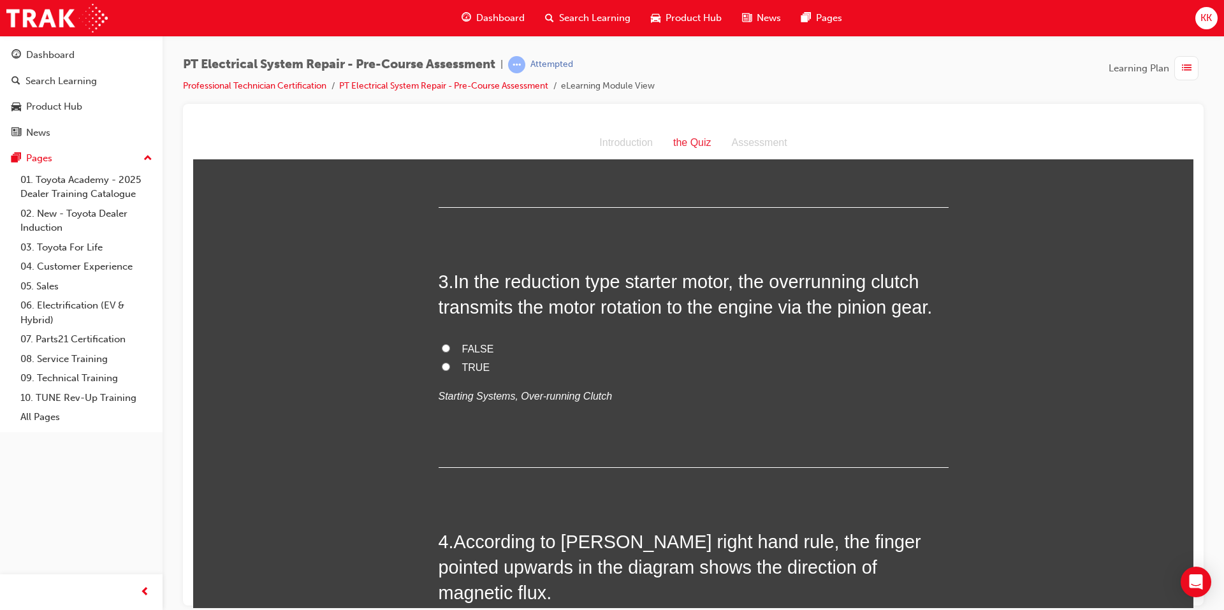
scroll to position [574, 0]
click at [442, 369] on input "TRUE" at bounding box center [446, 365] width 8 height 8
radio input "true"
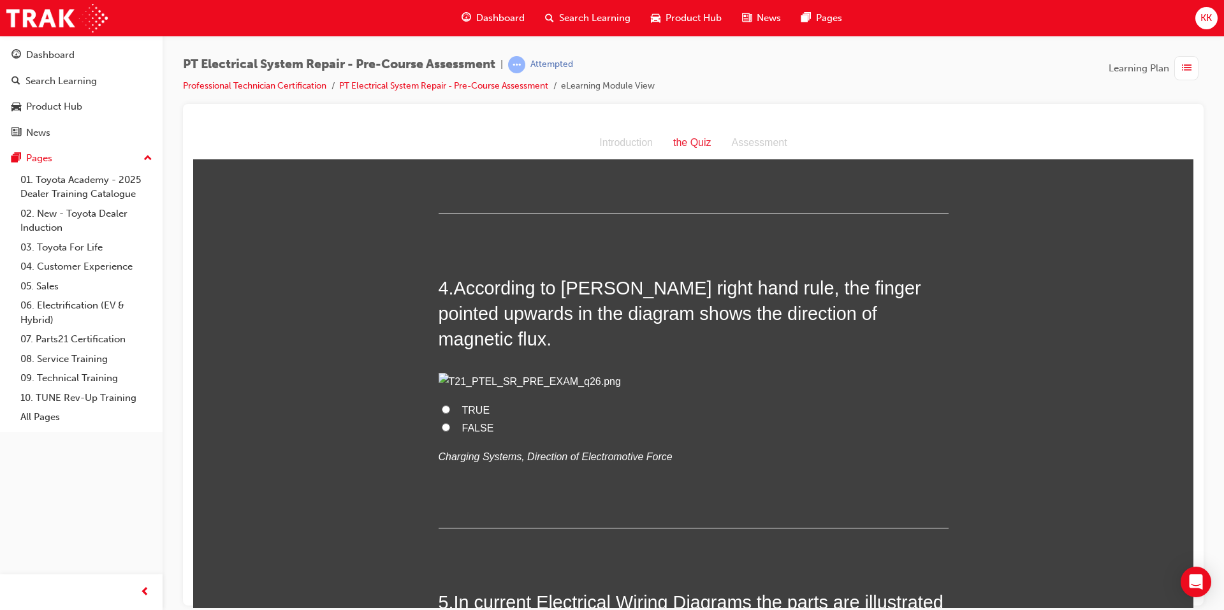
scroll to position [893, 0]
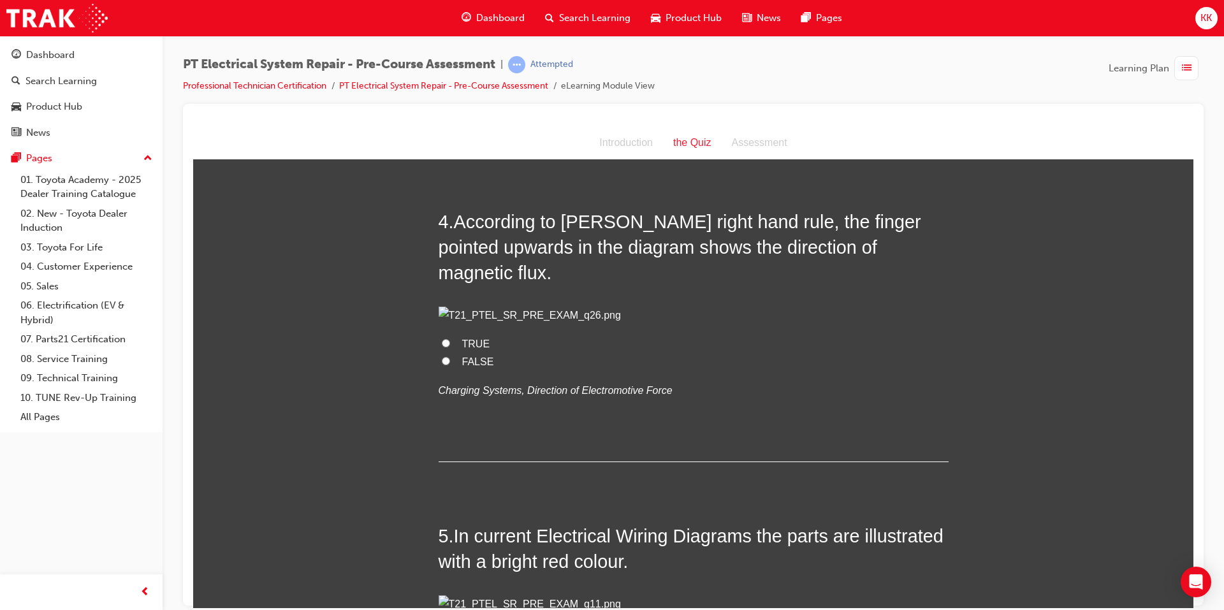
click at [443, 365] on input "FALSE" at bounding box center [446, 360] width 8 height 8
radio input "true"
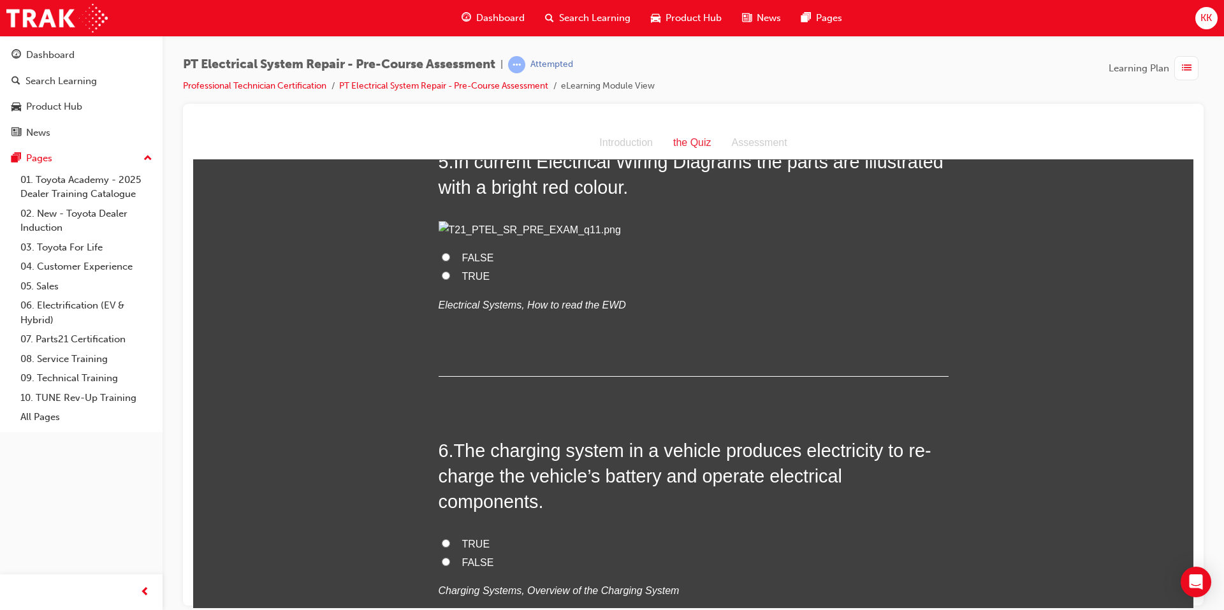
scroll to position [1275, 0]
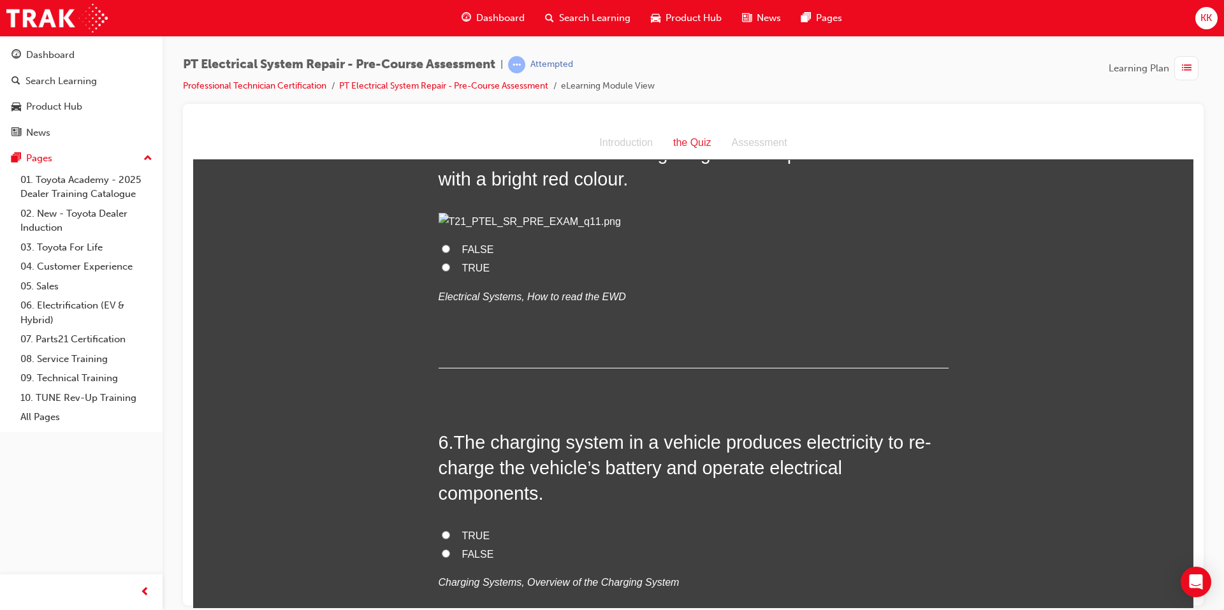
click at [443, 271] on input "TRUE" at bounding box center [446, 267] width 8 height 8
radio input "true"
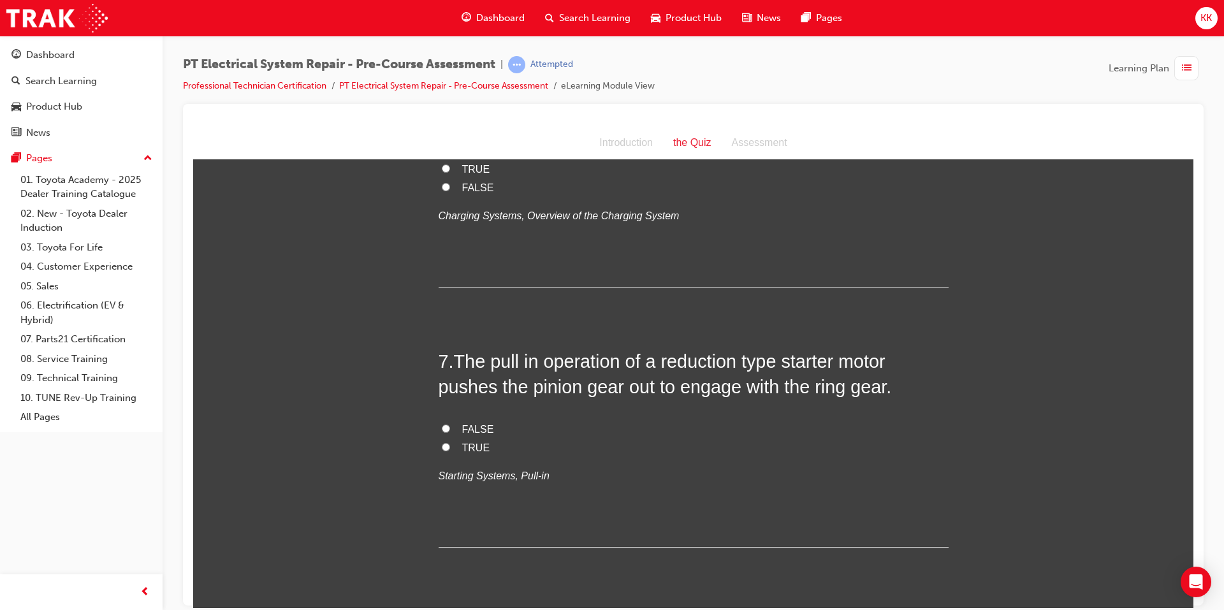
scroll to position [1658, 0]
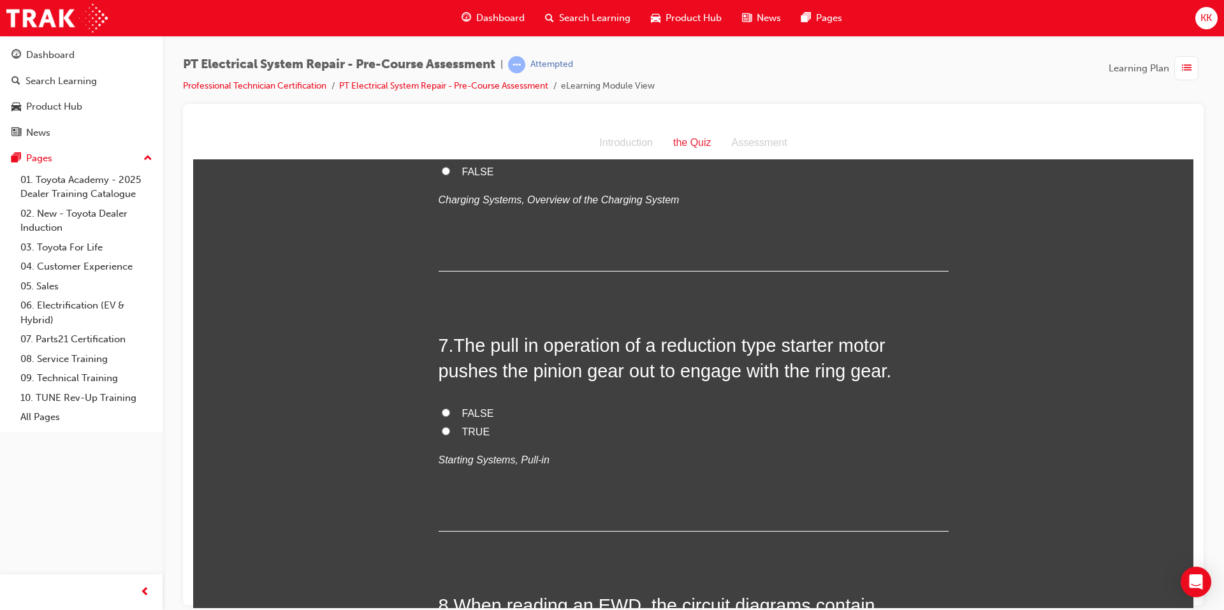
click at [442, 156] on input "TRUE" at bounding box center [446, 152] width 8 height 8
radio input "true"
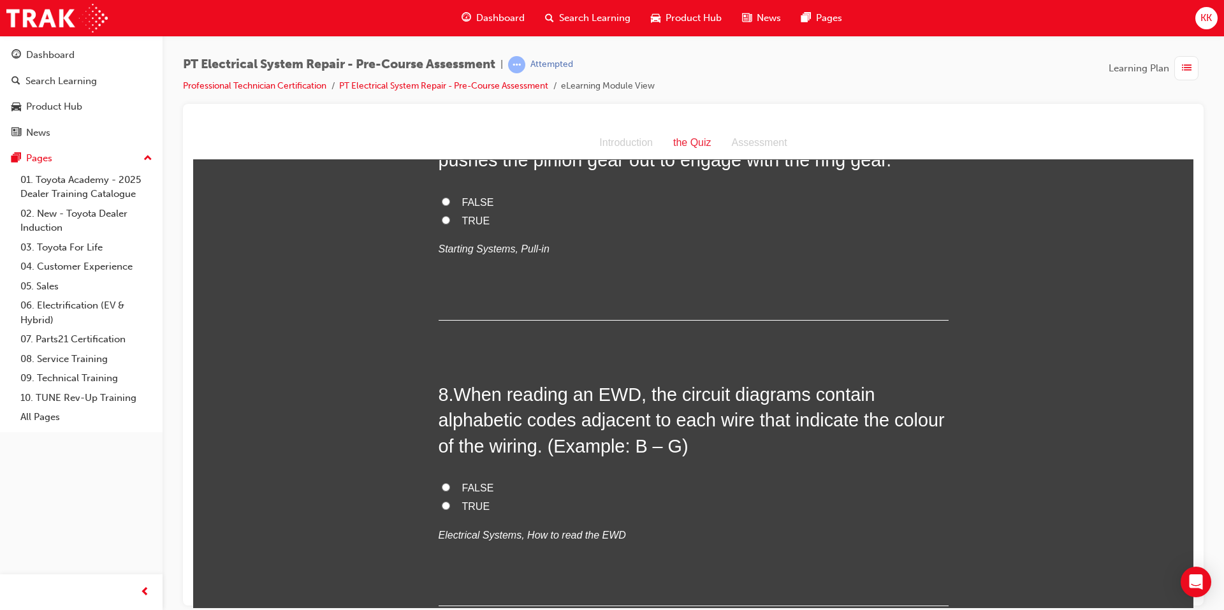
scroll to position [1913, 0]
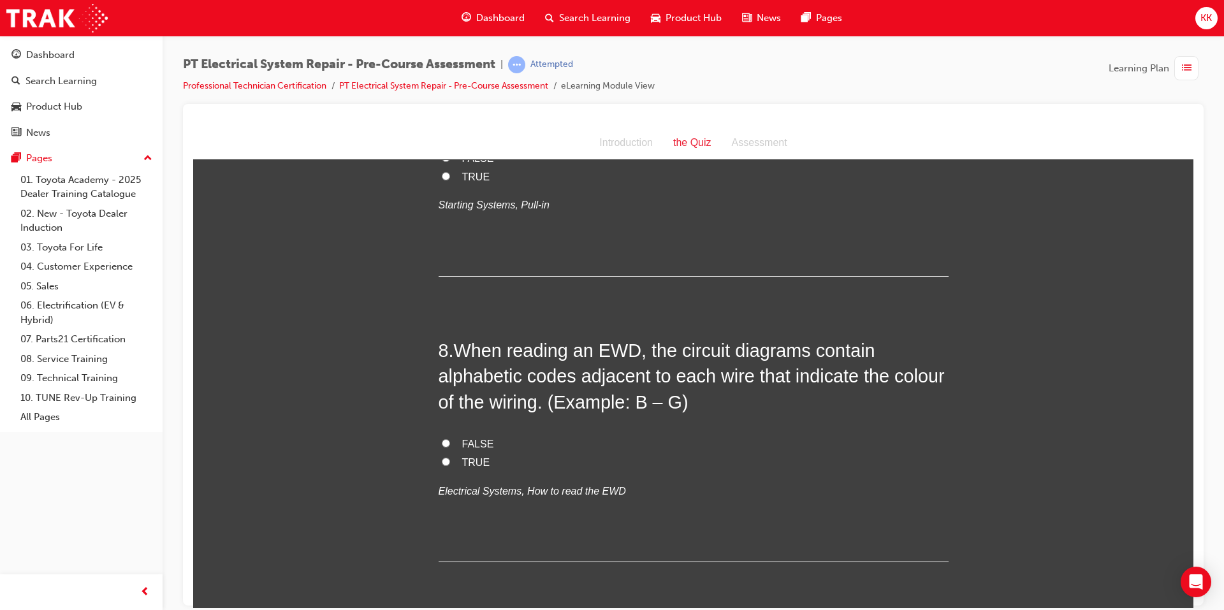
click at [442, 180] on input "TRUE" at bounding box center [446, 176] width 8 height 8
radio input "true"
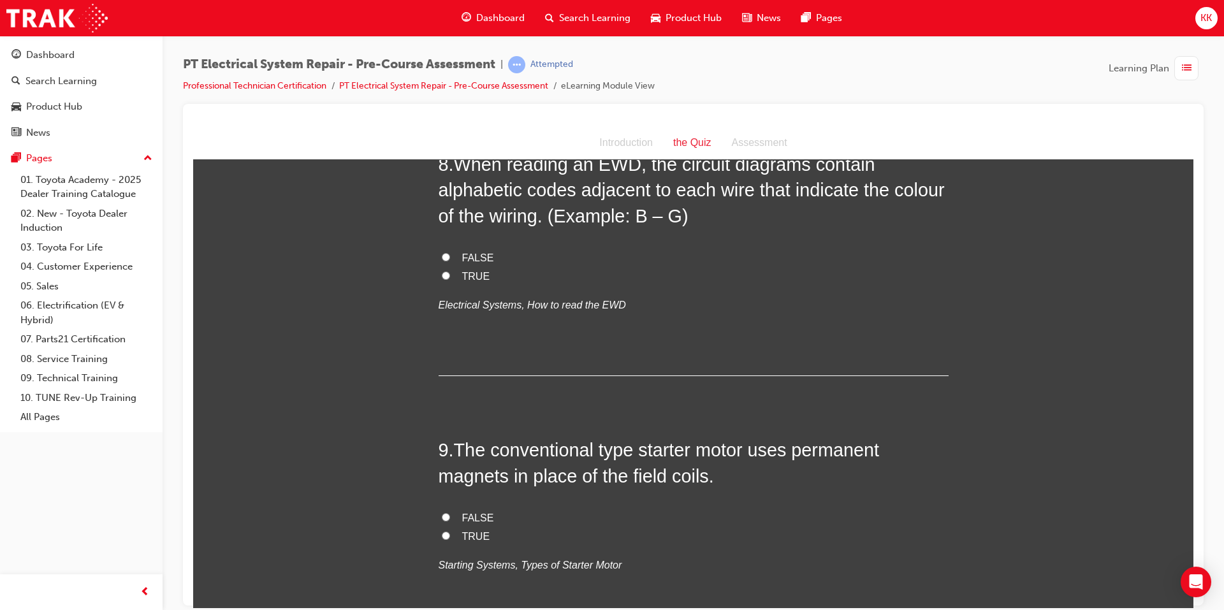
scroll to position [2104, 0]
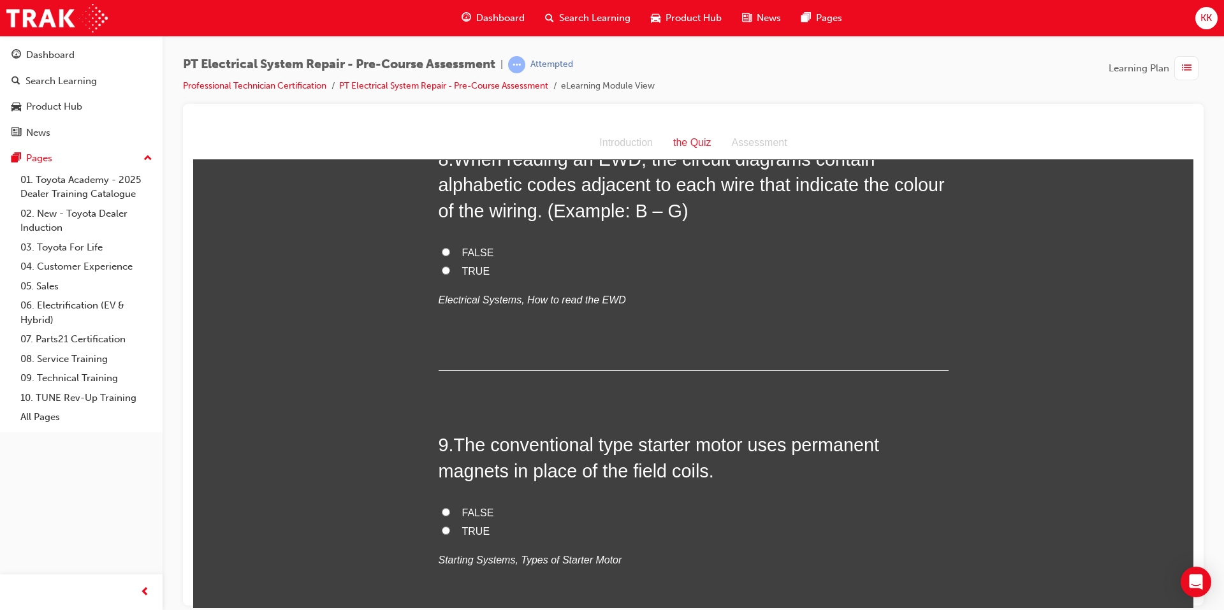
click at [442, 281] on label "TRUE" at bounding box center [694, 271] width 510 height 18
click at [442, 274] on input "TRUE" at bounding box center [446, 270] width 8 height 8
radio input "true"
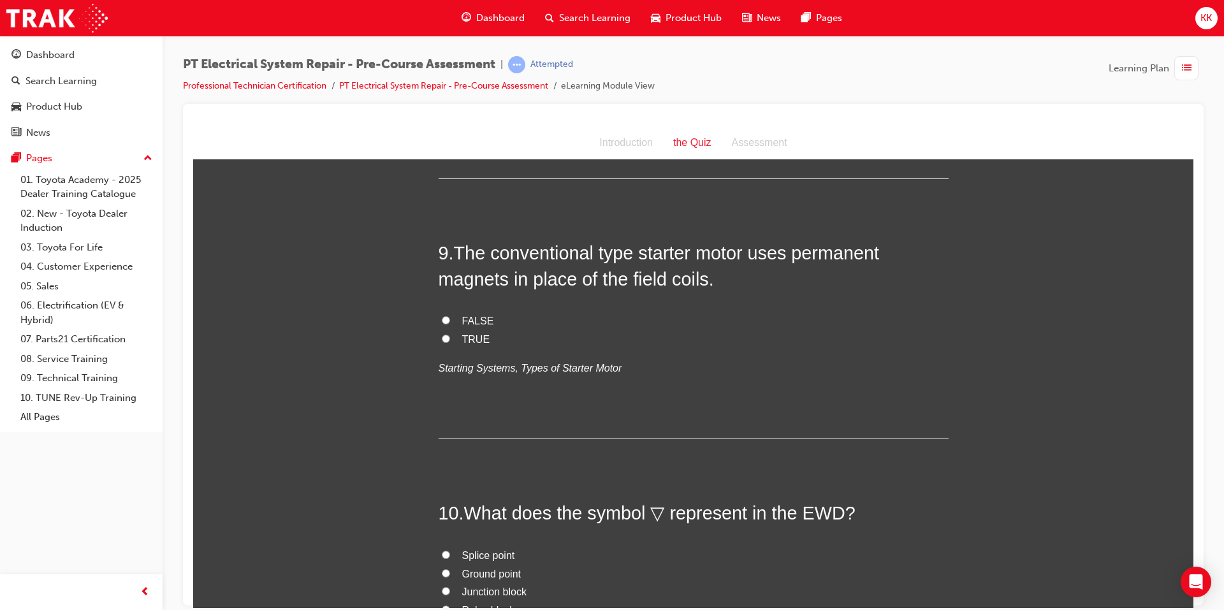
scroll to position [2359, 0]
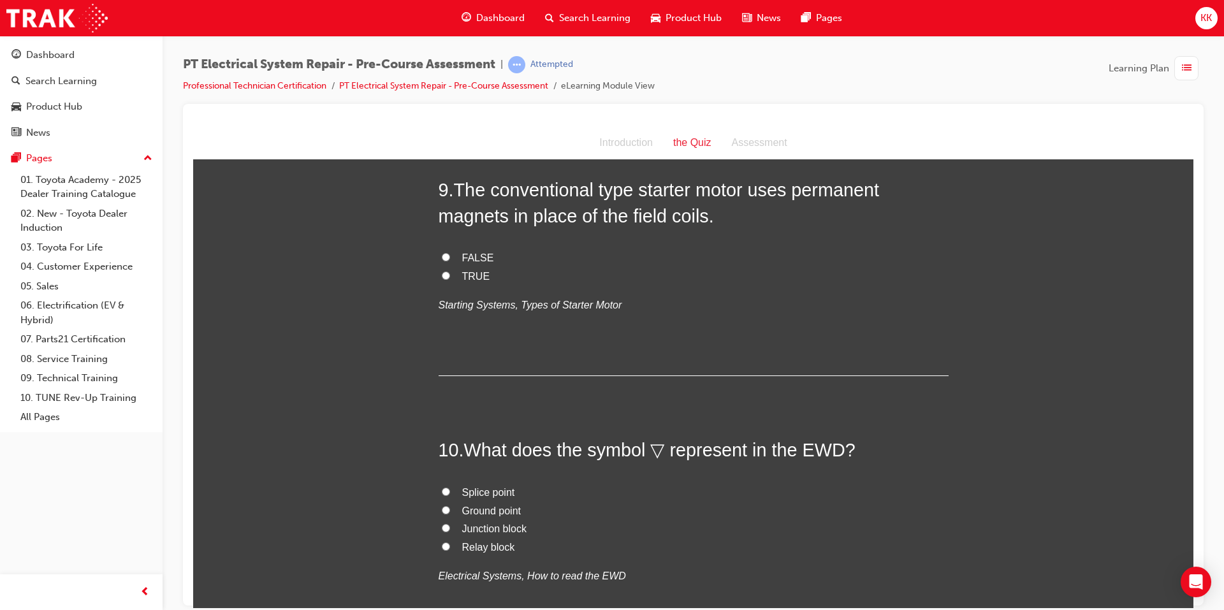
click at [442, 261] on input "FALSE" at bounding box center [446, 256] width 8 height 8
radio input "true"
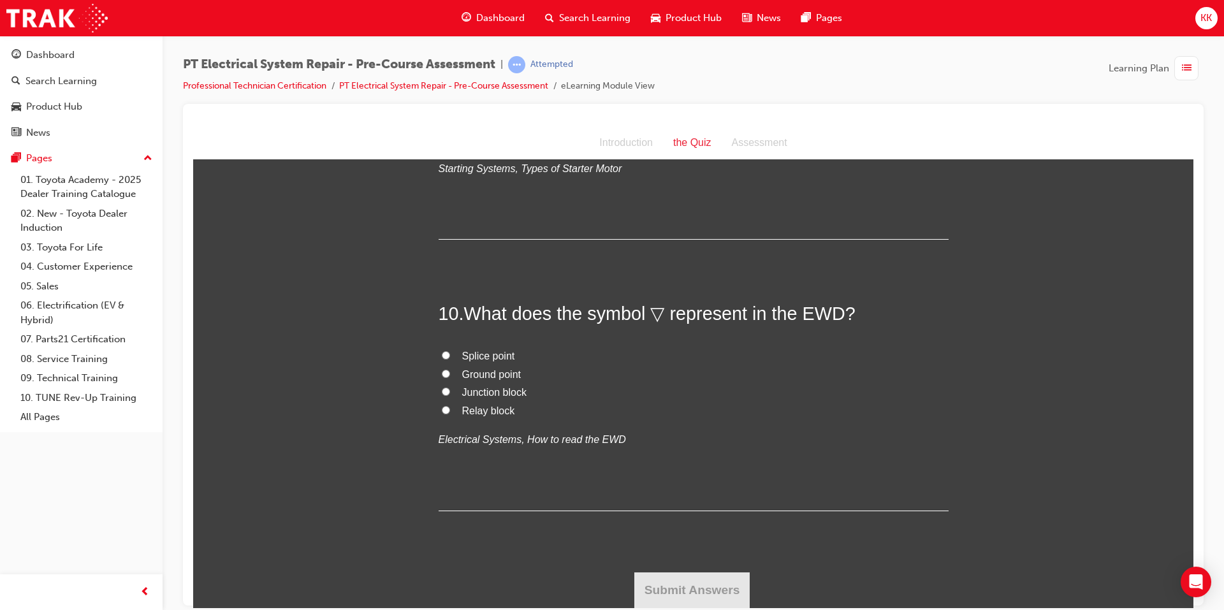
scroll to position [2678, 0]
click at [484, 379] on span "Ground point" at bounding box center [491, 374] width 59 height 11
click at [450, 377] on input "Ground point" at bounding box center [446, 373] width 8 height 8
radio input "true"
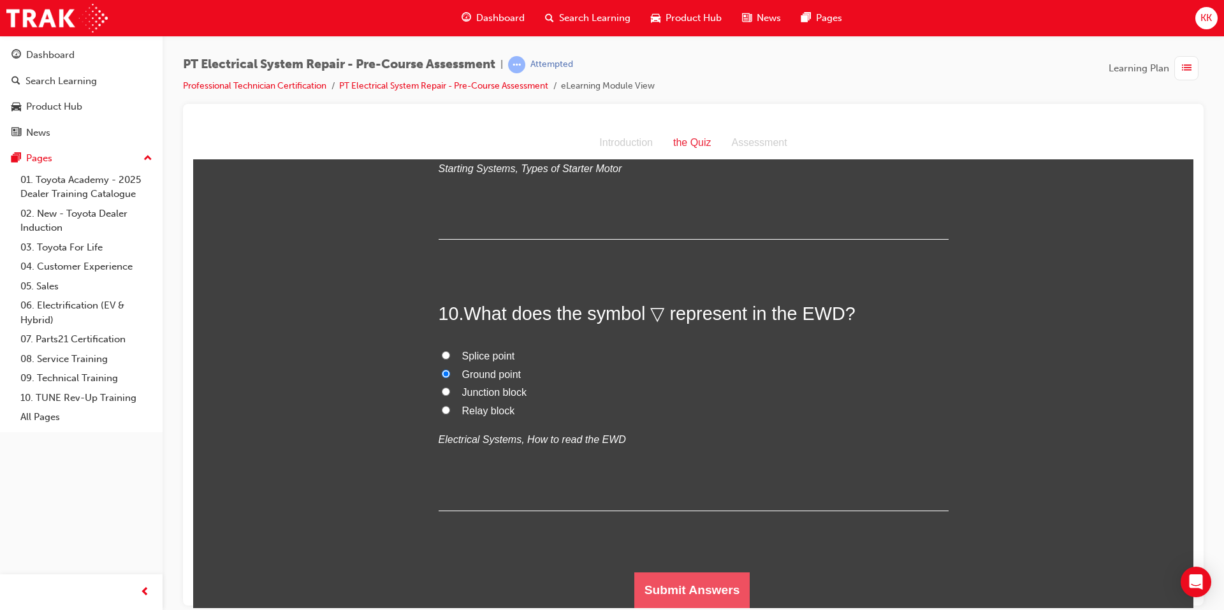
click at [671, 599] on button "Submit Answers" at bounding box center [692, 590] width 116 height 36
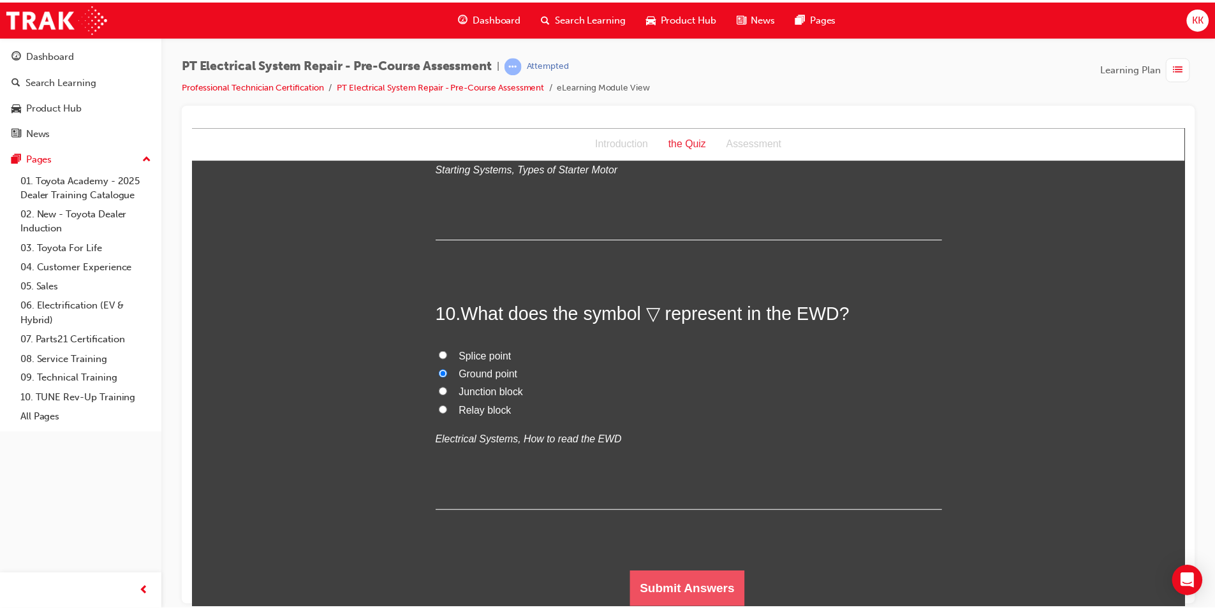
scroll to position [0, 0]
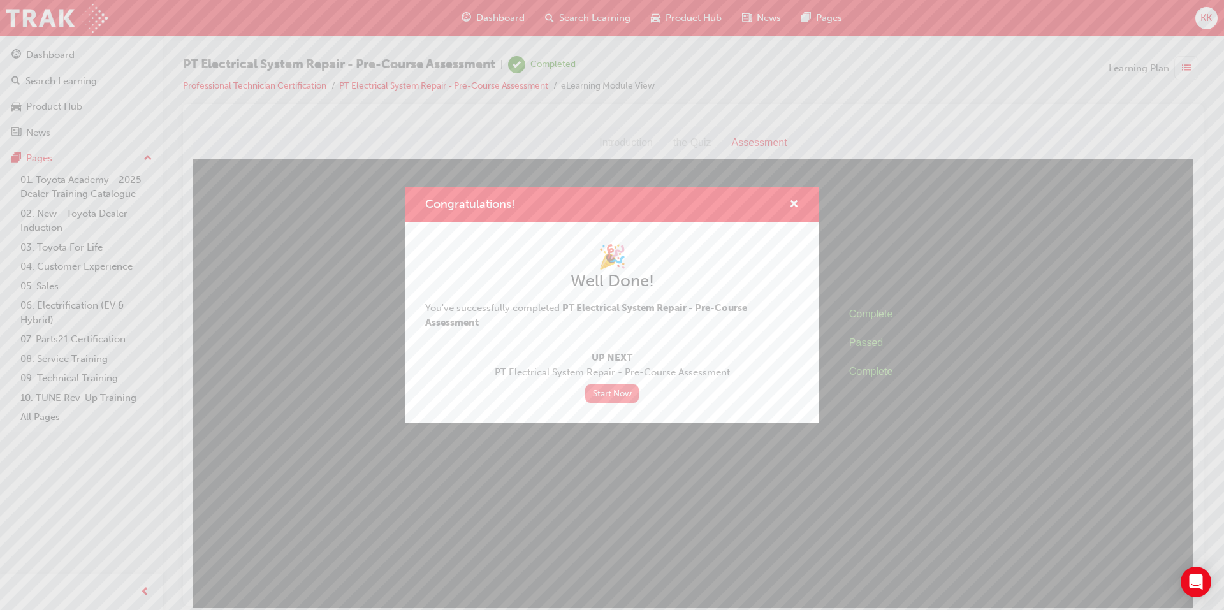
click at [604, 402] on link "Start Now" at bounding box center [612, 393] width 54 height 18
click at [618, 398] on link "Start Now" at bounding box center [612, 393] width 54 height 18
click at [791, 205] on span "cross-icon" at bounding box center [794, 205] width 10 height 11
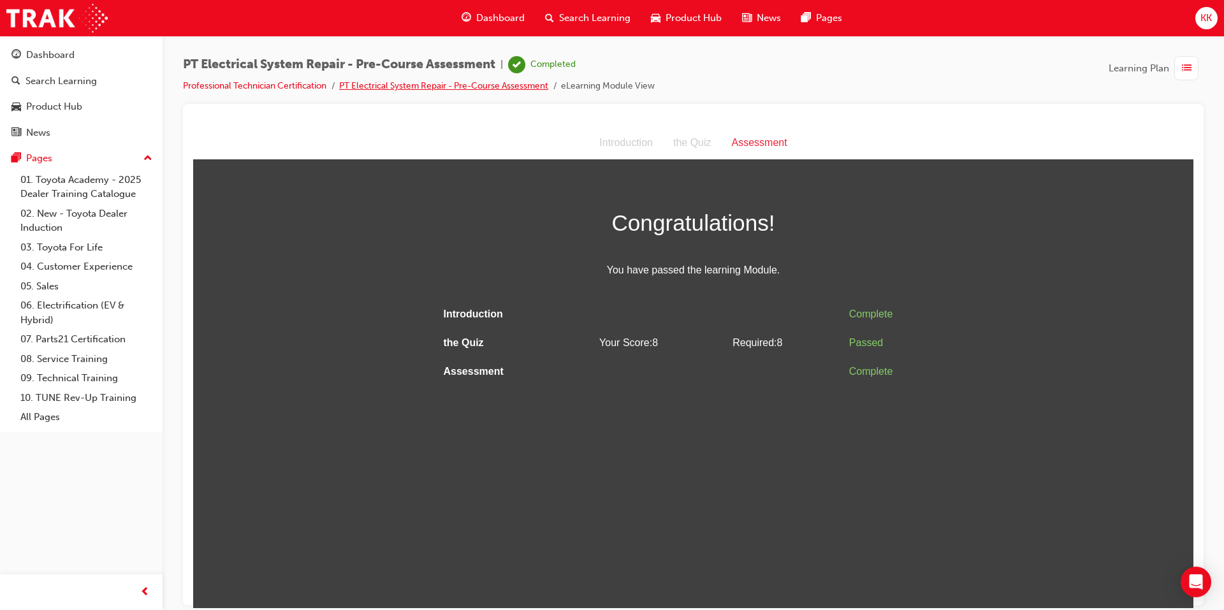
click at [462, 84] on link "PT Electrical System Repair - Pre-Course Assessment" at bounding box center [443, 85] width 209 height 11
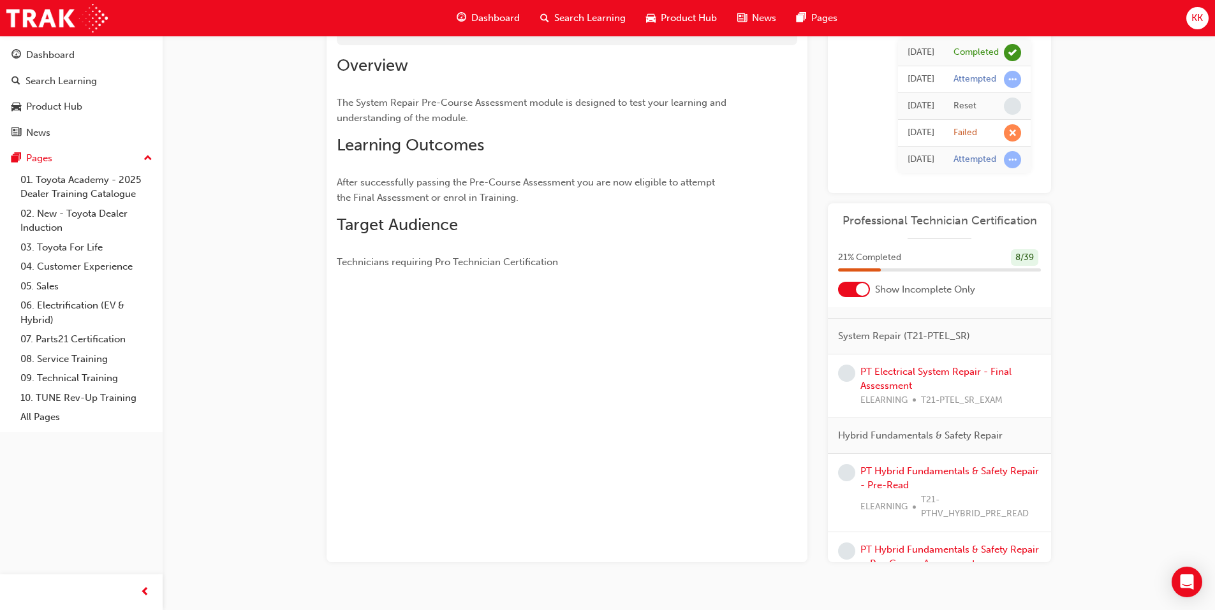
scroll to position [128, 0]
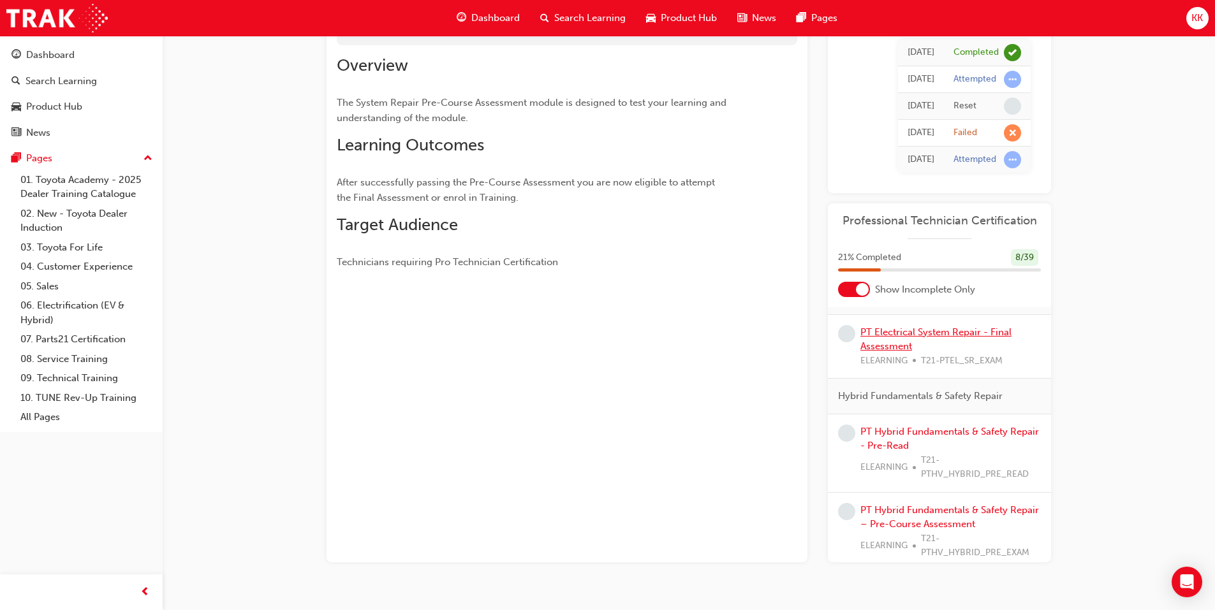
click at [923, 330] on link "PT Electrical System Repair - Final Assessment" at bounding box center [935, 339] width 151 height 26
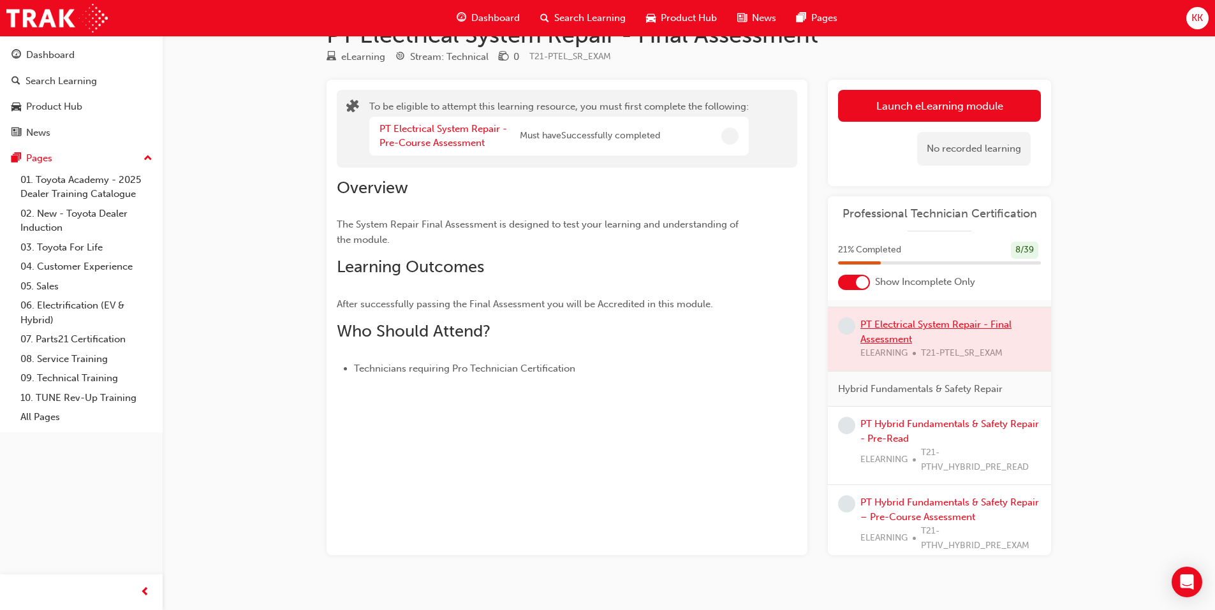
scroll to position [53, 0]
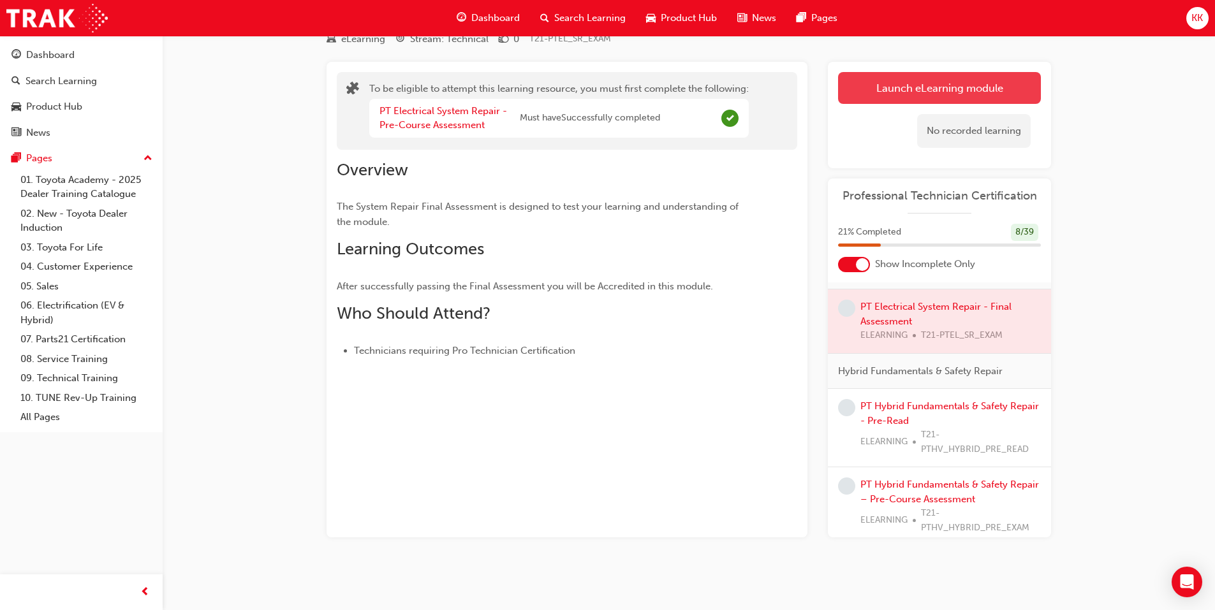
click at [949, 94] on button "Launch eLearning module" at bounding box center [939, 88] width 203 height 32
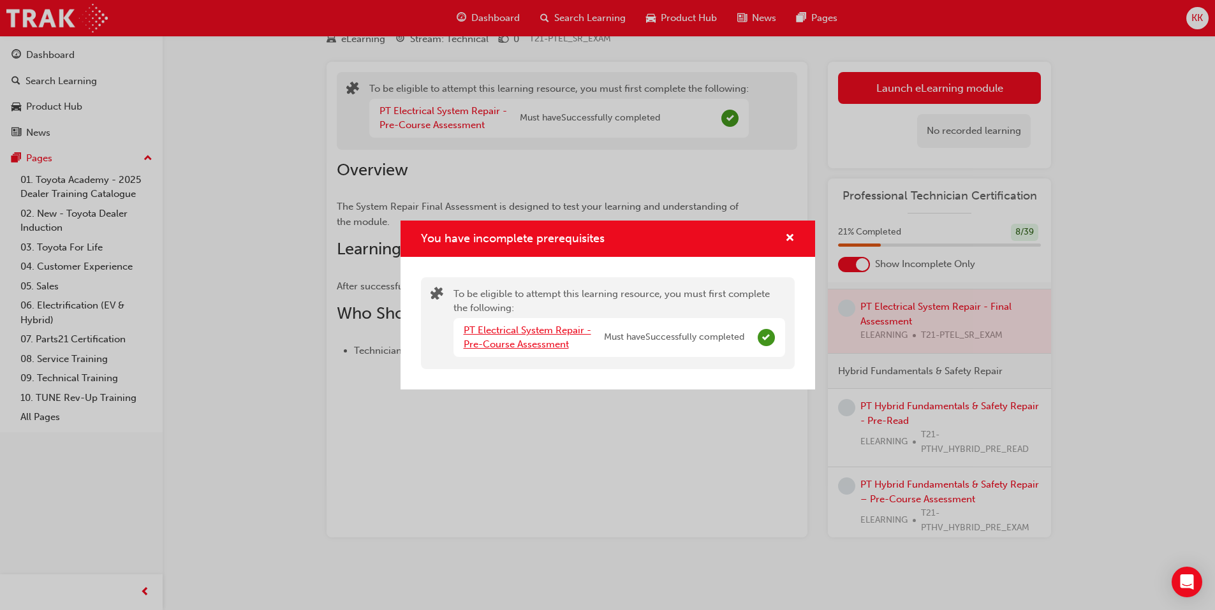
click at [566, 330] on link "PT Electrical System Repair - Pre-Course Assessment" at bounding box center [528, 338] width 128 height 26
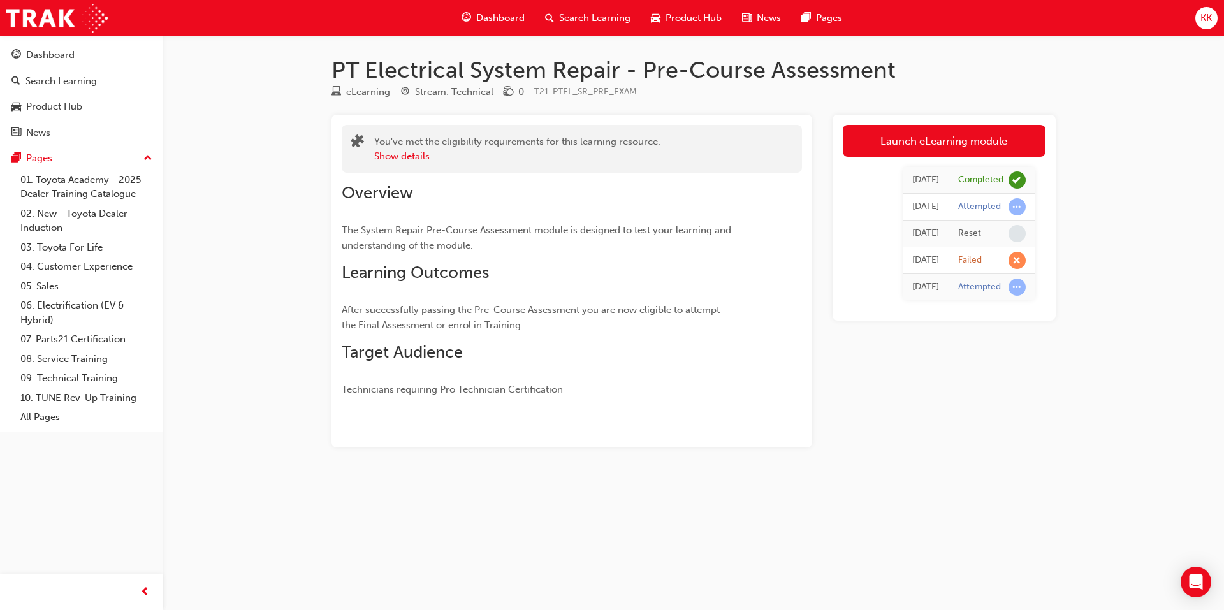
click at [503, 23] on span "Dashboard" at bounding box center [500, 18] width 48 height 15
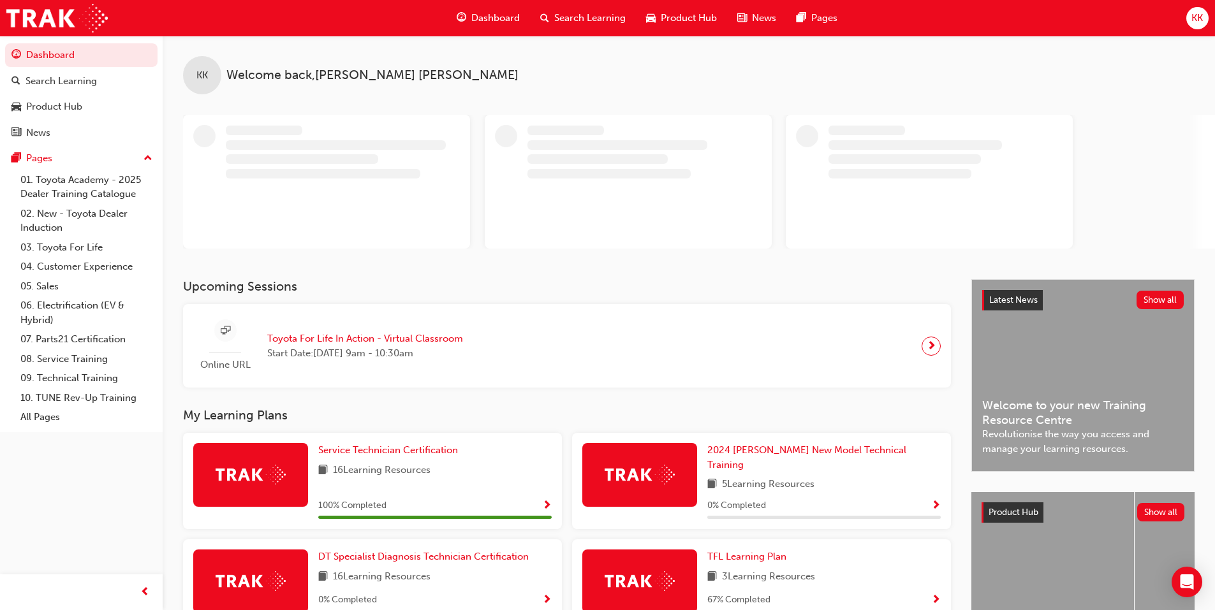
click at [548, 15] on span "search-icon" at bounding box center [544, 18] width 9 height 16
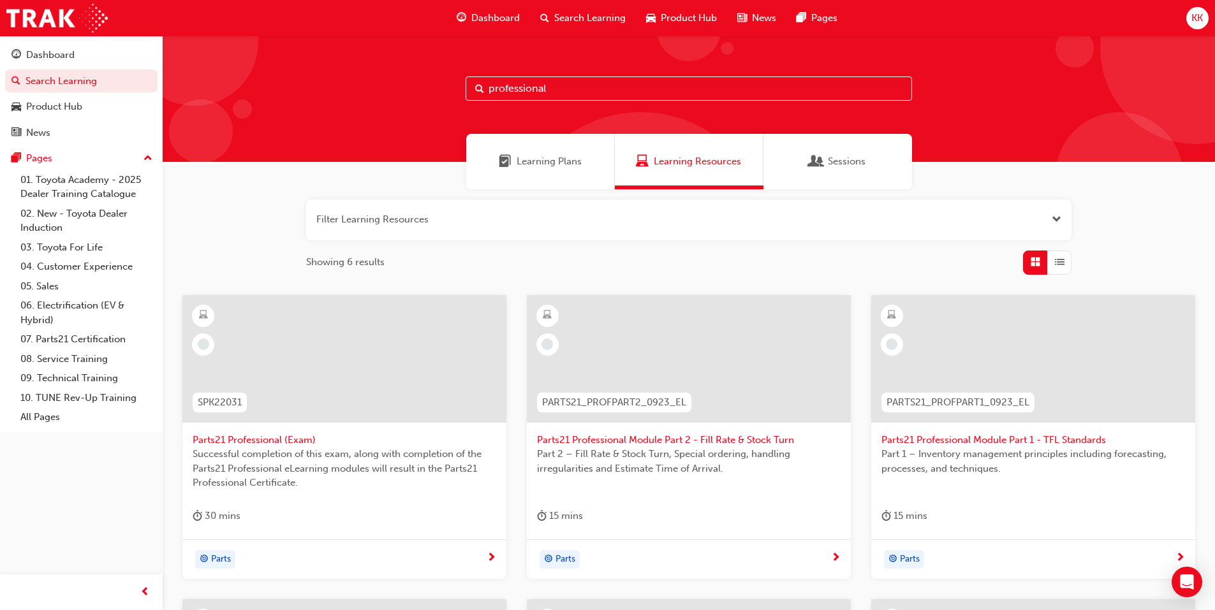
click at [529, 156] on span "Learning Plans" at bounding box center [548, 161] width 65 height 15
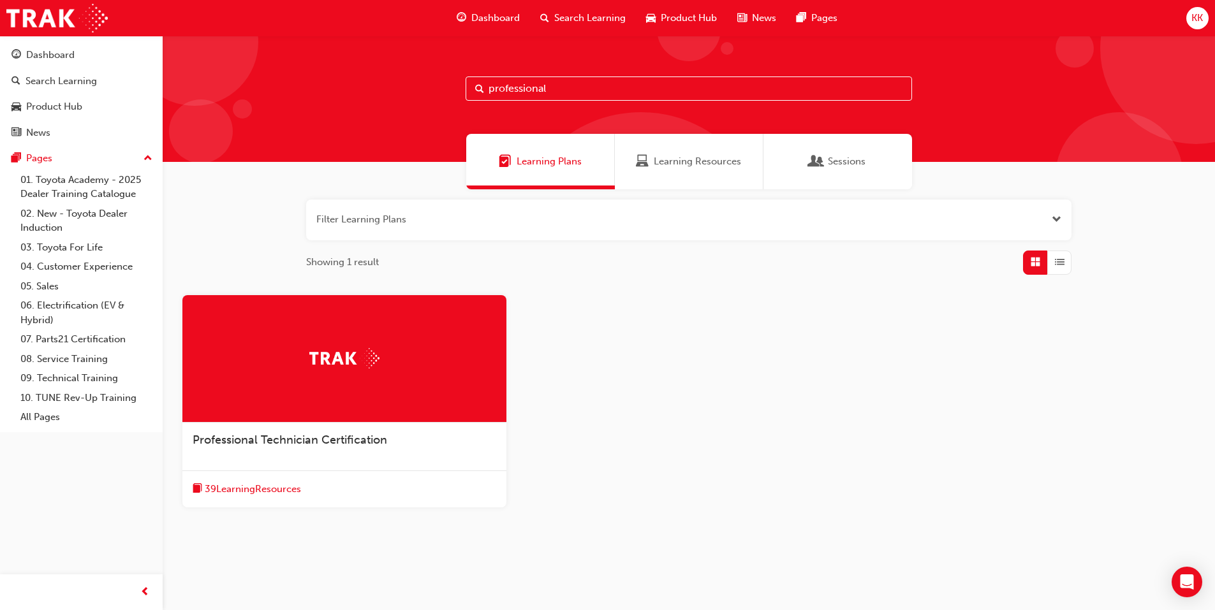
click at [349, 442] on span "Professional Technician Certification" at bounding box center [290, 440] width 194 height 14
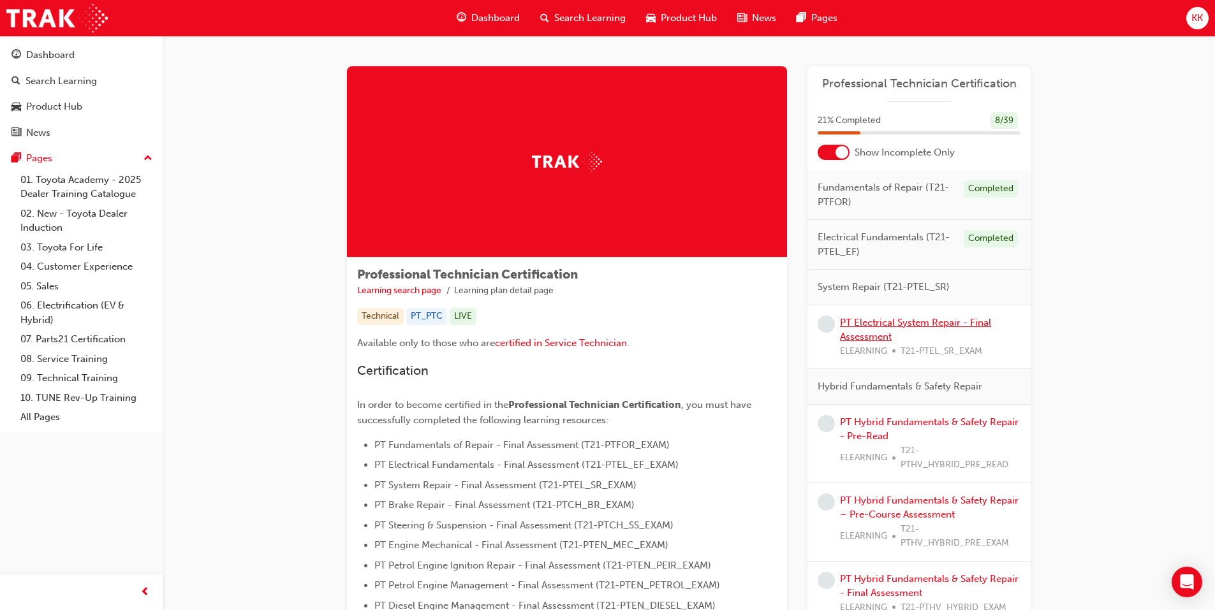
click at [876, 326] on link "PT Electrical System Repair - Final Assessment" at bounding box center [915, 330] width 151 height 26
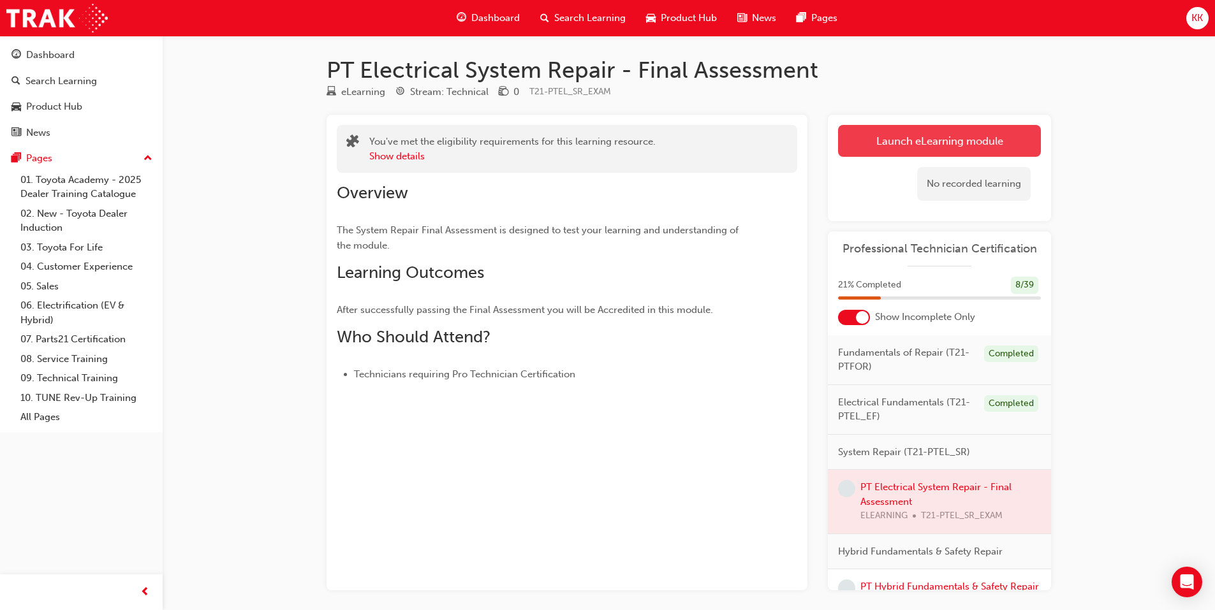
click at [895, 153] on link "Launch eLearning module" at bounding box center [939, 141] width 203 height 32
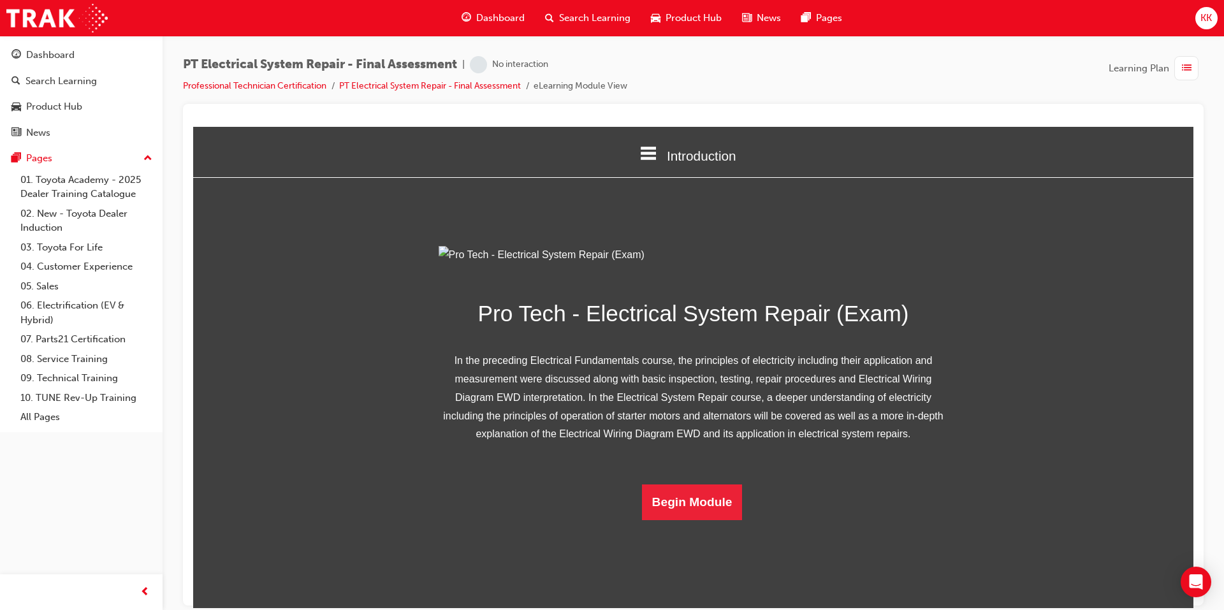
scroll to position [52, 0]
click at [721, 520] on button "Begin Module" at bounding box center [692, 502] width 101 height 36
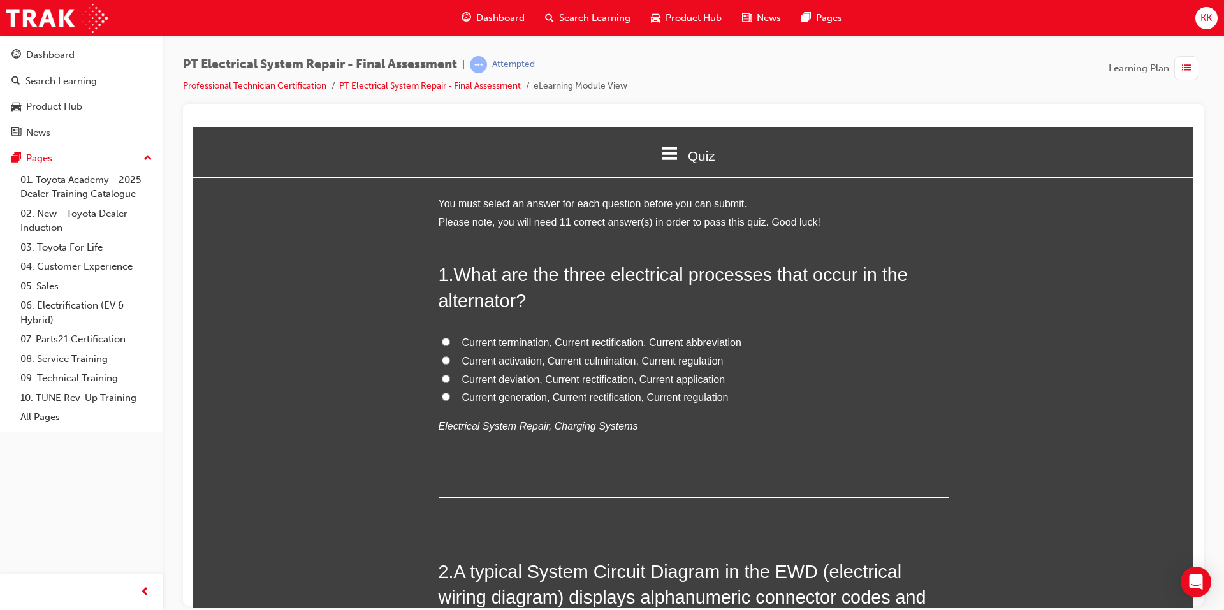
click at [442, 392] on input "Current generation, Current rectification, Current regulation" at bounding box center [446, 396] width 8 height 8
radio input "true"
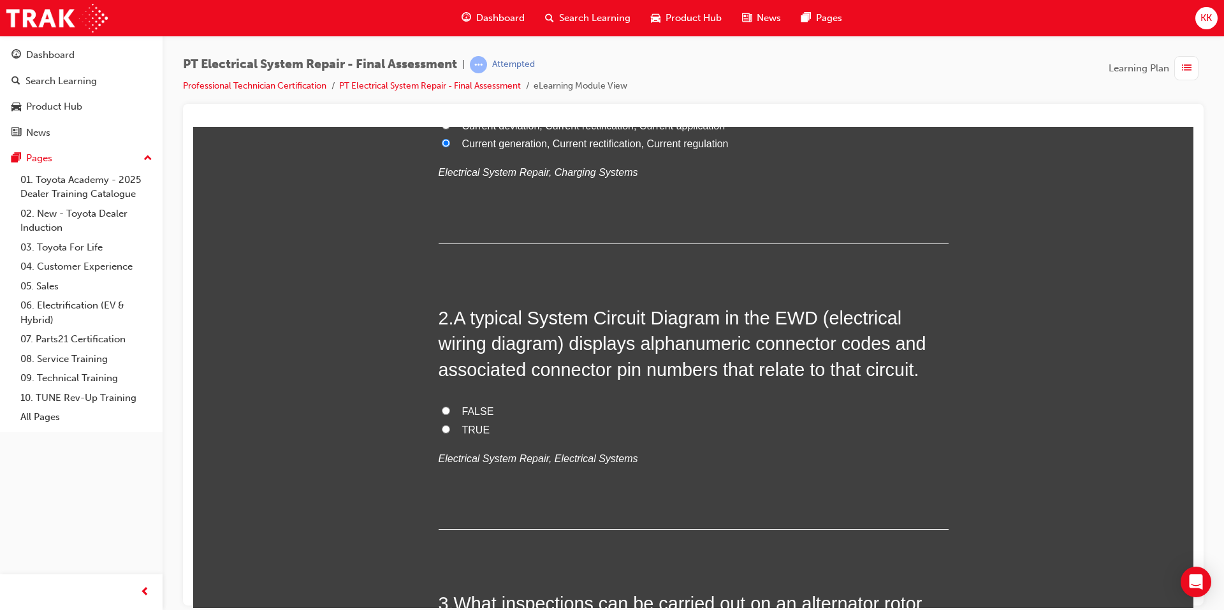
scroll to position [255, 0]
click at [442, 425] on input "TRUE" at bounding box center [446, 427] width 8 height 8
radio input "true"
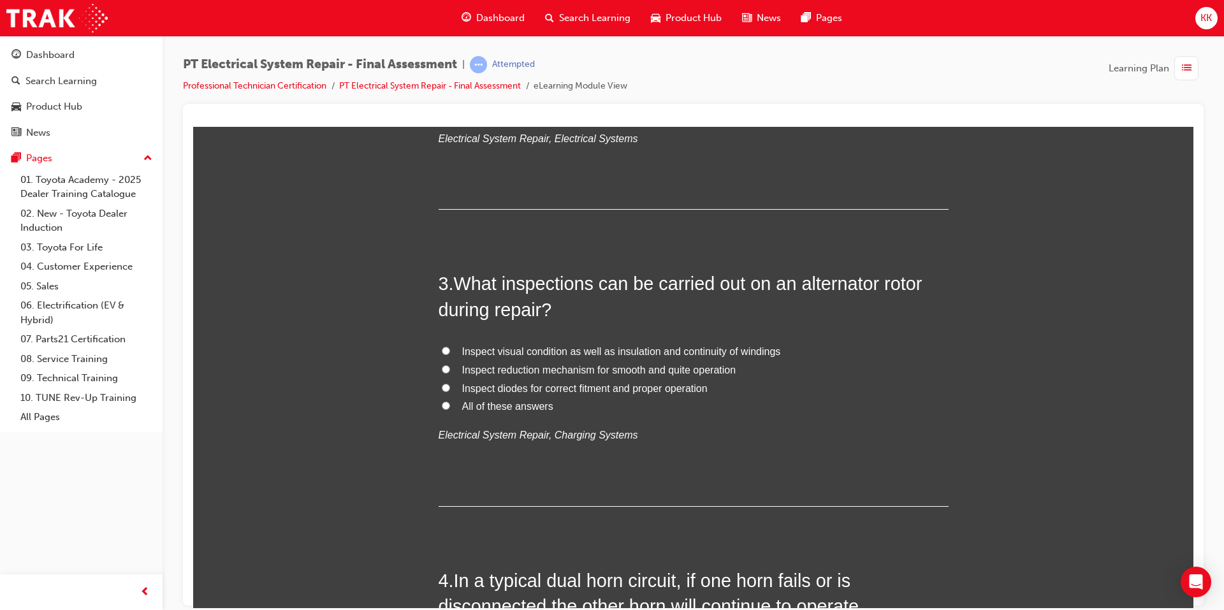
scroll to position [510, 0]
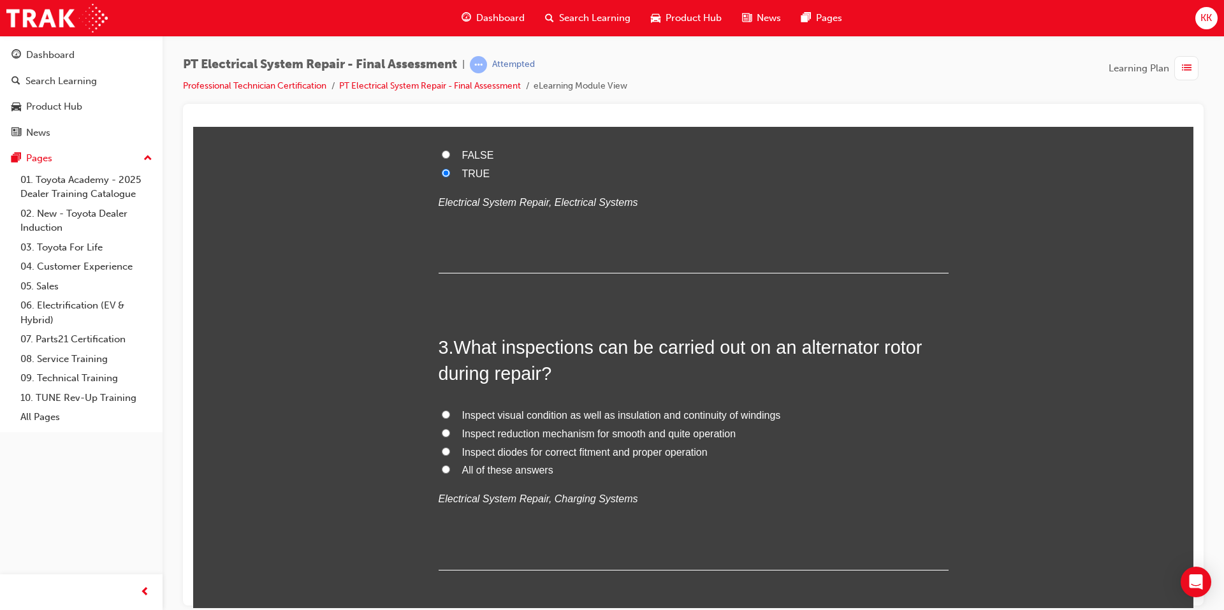
click at [546, 416] on span "Inspect visual condition as well as insulation and continuity of windings" at bounding box center [621, 414] width 319 height 11
click at [450, 416] on input "Inspect visual condition as well as insulation and continuity of windings" at bounding box center [446, 414] width 8 height 8
radio input "true"
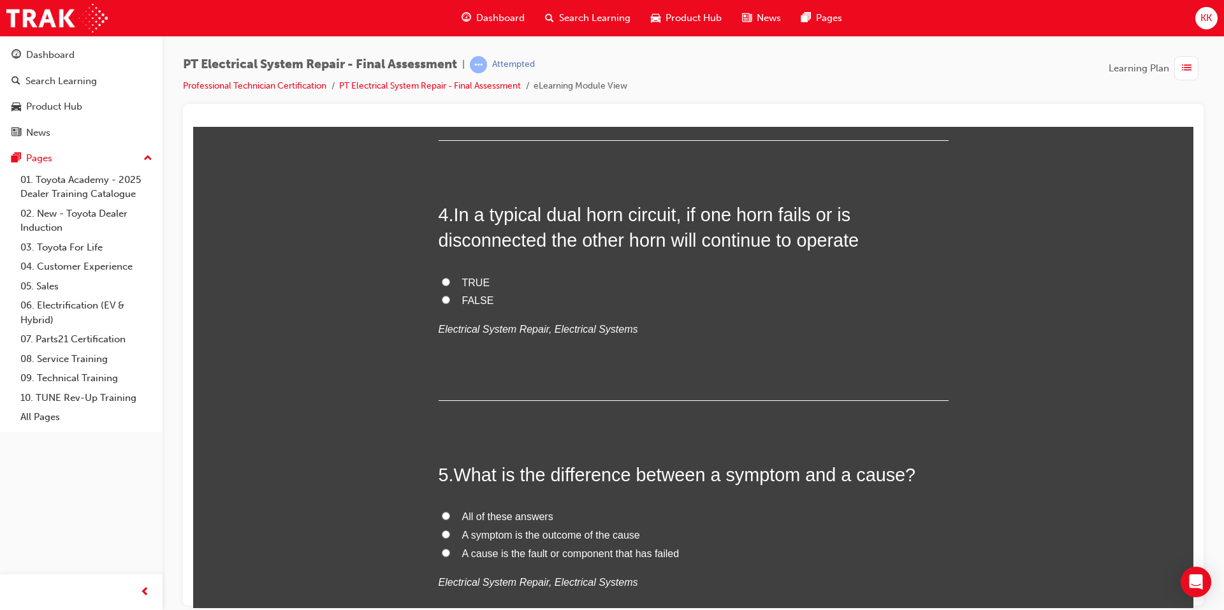
scroll to position [956, 0]
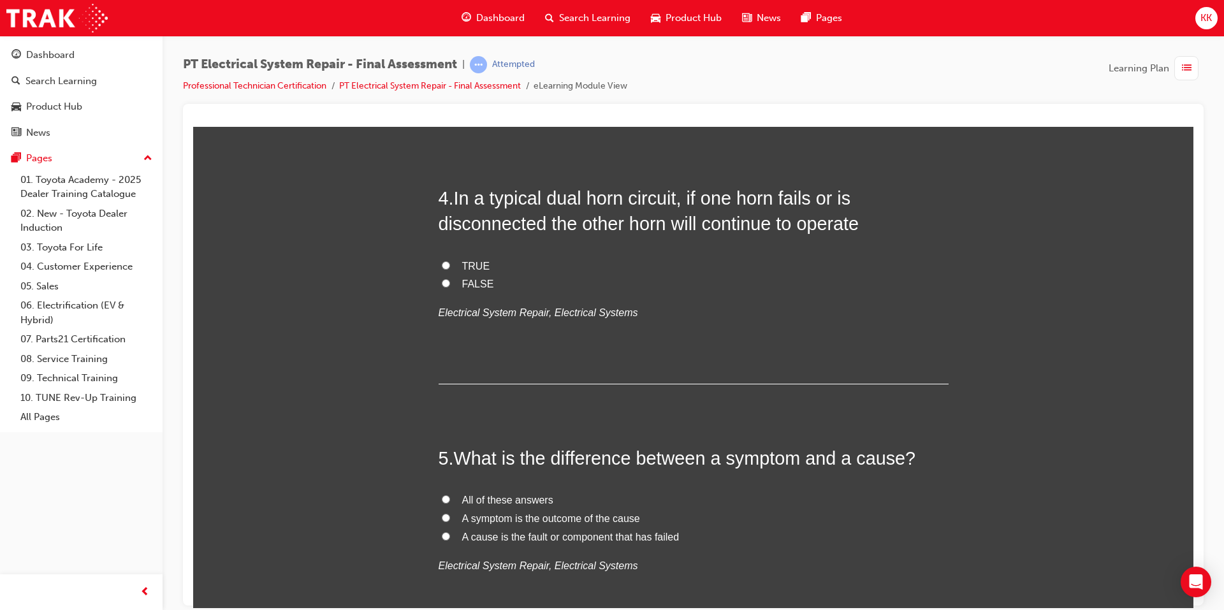
click at [444, 283] on input "FALSE" at bounding box center [446, 283] width 8 height 8
radio input "true"
click at [442, 495] on input "All of these answers" at bounding box center [446, 499] width 8 height 8
radio input "true"
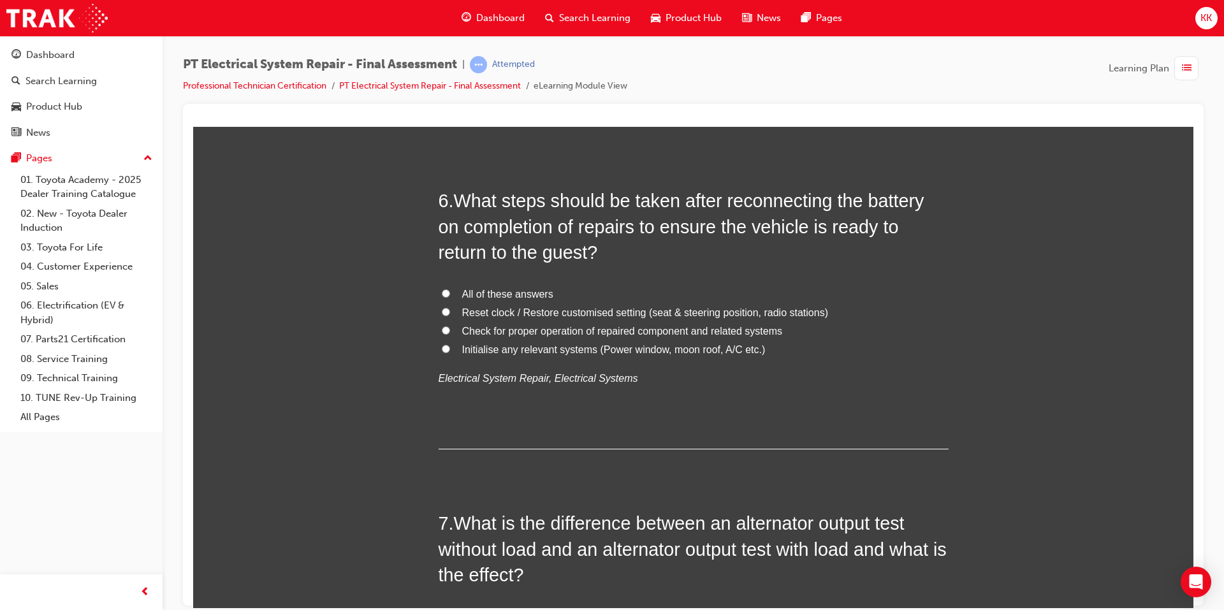
scroll to position [1530, 0]
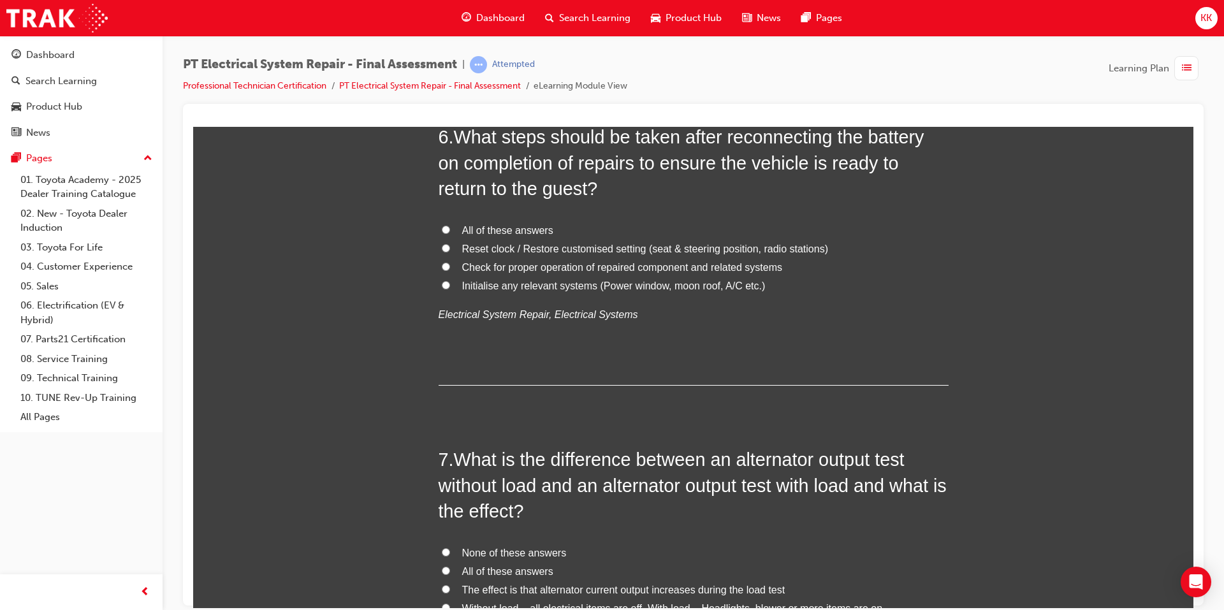
click at [442, 227] on input "All of these answers" at bounding box center [446, 229] width 8 height 8
radio input "true"
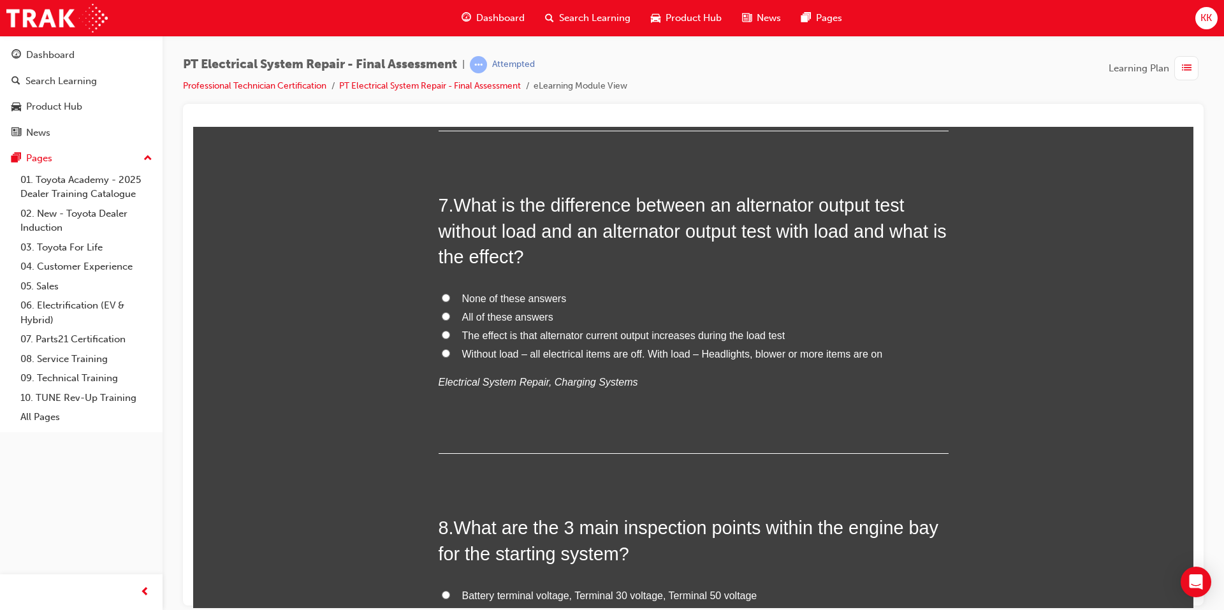
scroll to position [1785, 0]
click at [482, 317] on span "All of these answers" at bounding box center [507, 315] width 91 height 11
click at [450, 317] on input "All of these answers" at bounding box center [446, 315] width 8 height 8
radio input "true"
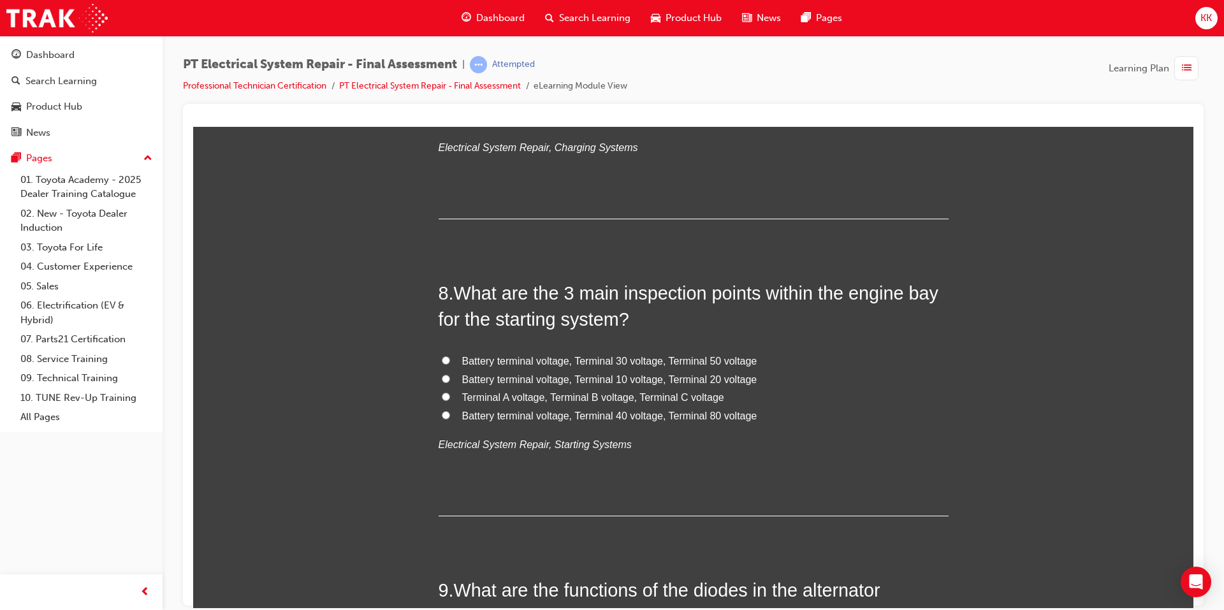
scroll to position [2040, 0]
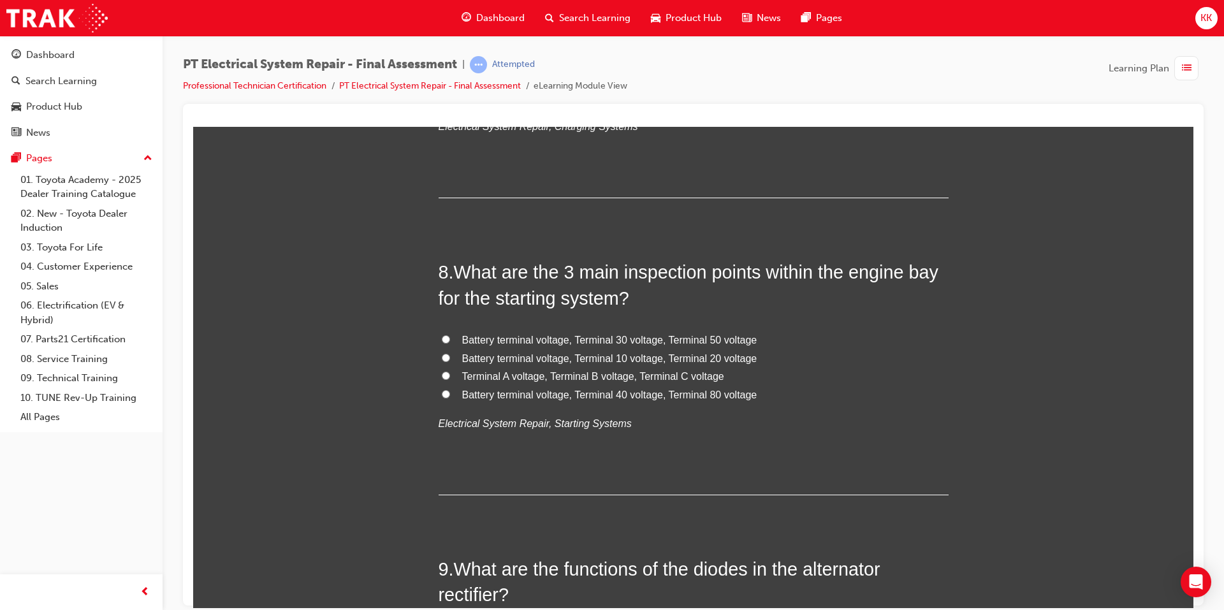
click at [752, 335] on span "Battery terminal voltage, Terminal 30 voltage, Terminal 50 voltage" at bounding box center [609, 339] width 295 height 11
click at [450, 335] on input "Battery terminal voltage, Terminal 30 voltage, Terminal 50 voltage" at bounding box center [446, 339] width 8 height 8
radio input "true"
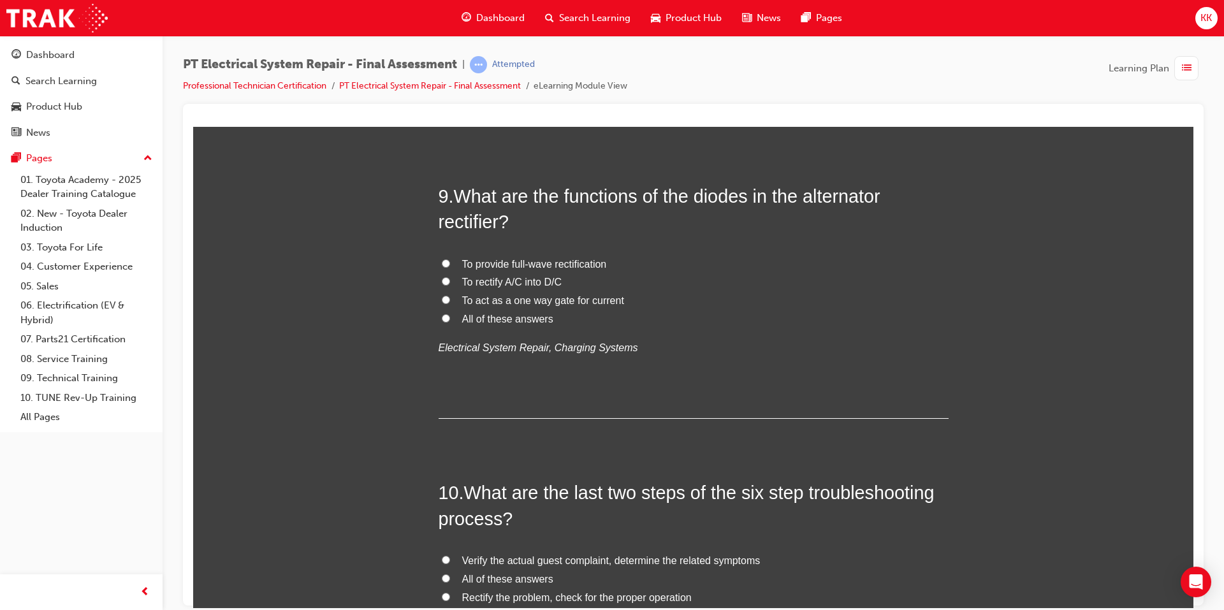
scroll to position [2423, 0]
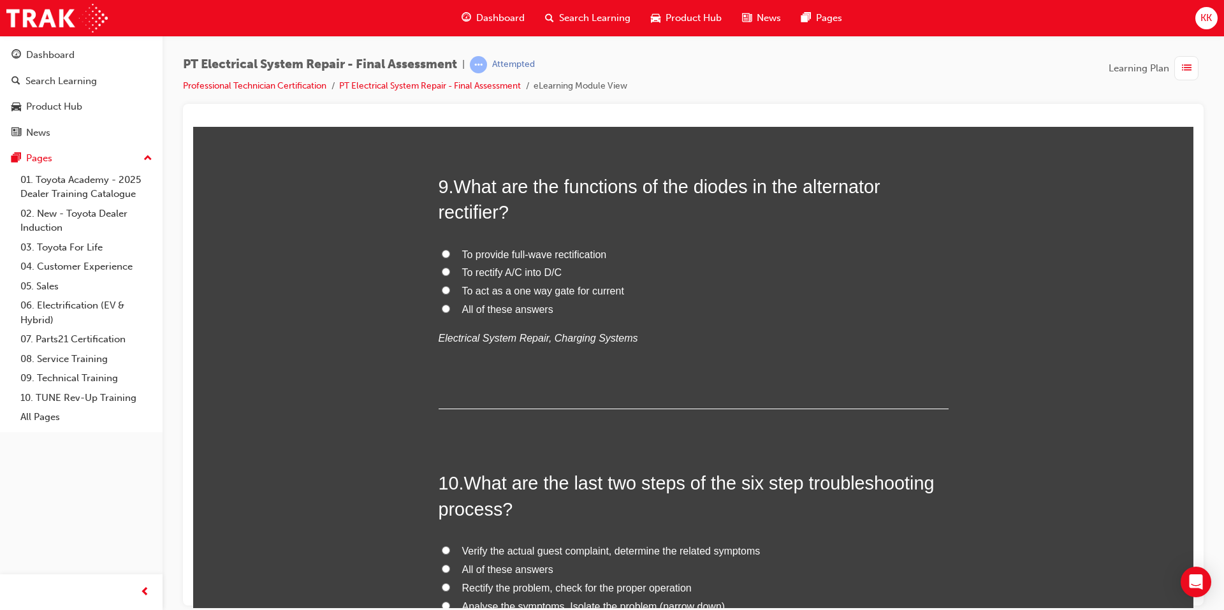
click at [597, 253] on span "To provide full-wave rectification" at bounding box center [534, 254] width 145 height 11
click at [450, 253] on input "To provide full-wave rectification" at bounding box center [446, 253] width 8 height 8
radio input "true"
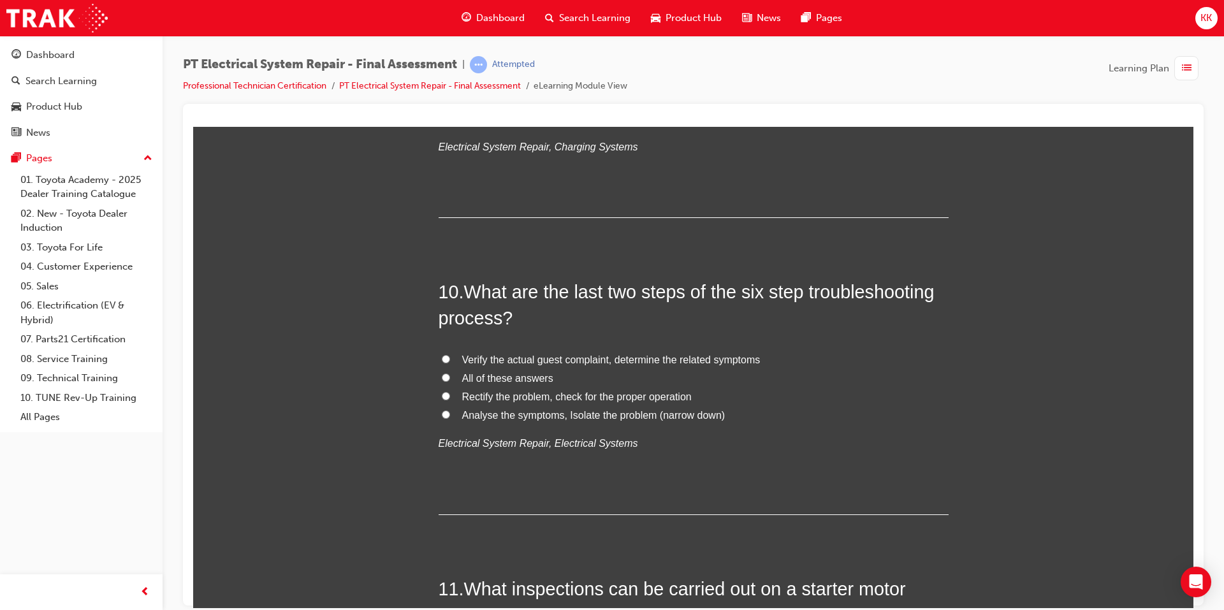
scroll to position [2678, 0]
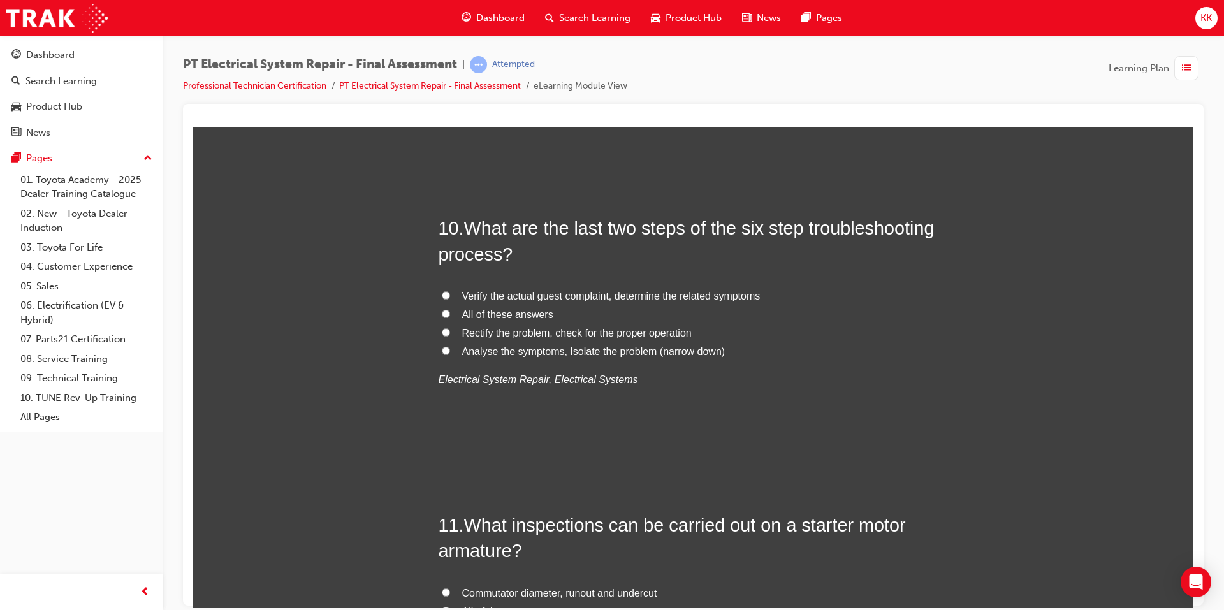
click at [443, 351] on input "Analyse the symptoms, Isolate the problem (narrow down)" at bounding box center [446, 350] width 8 height 8
radio input "true"
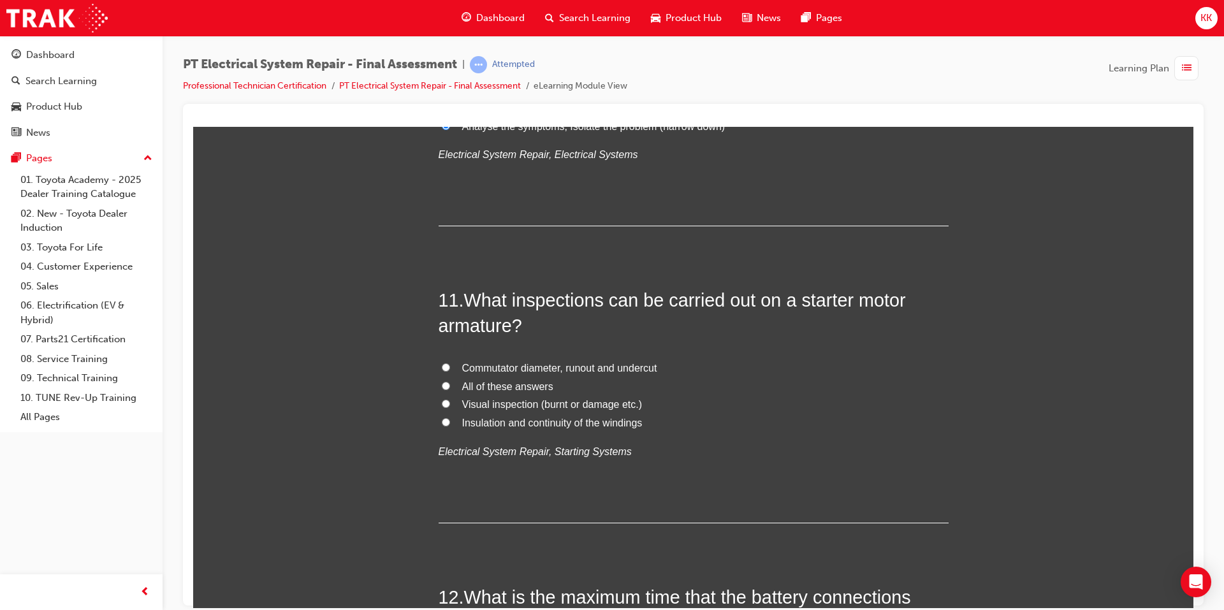
scroll to position [2933, 0]
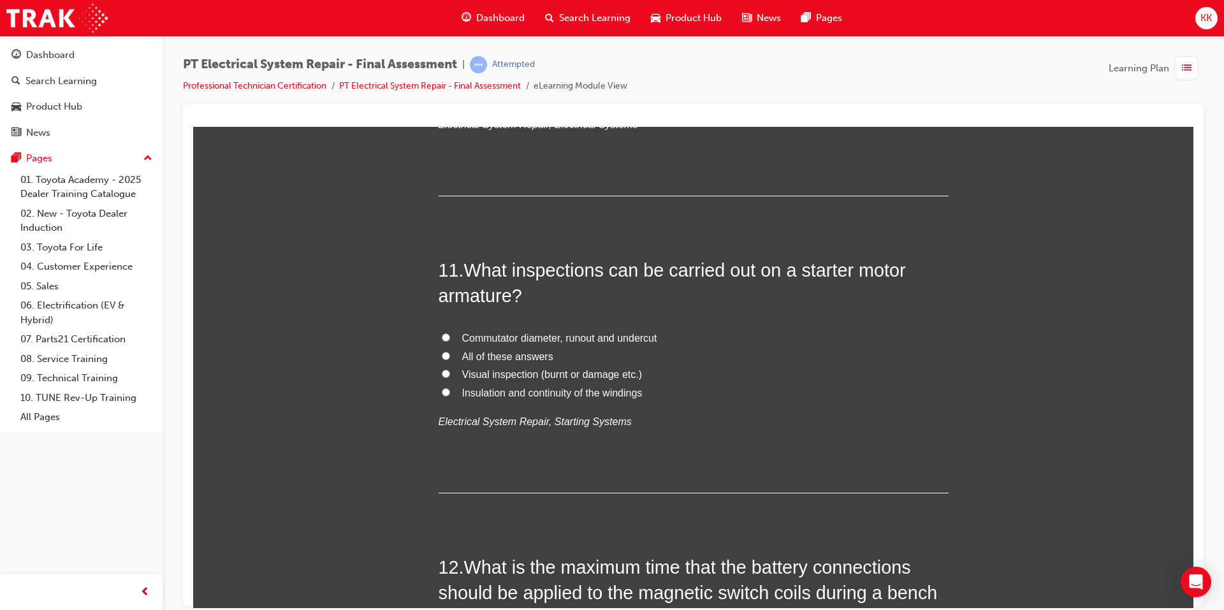
click at [465, 353] on span "All of these answers" at bounding box center [507, 356] width 91 height 11
click at [450, 353] on input "All of these answers" at bounding box center [446, 355] width 8 height 8
radio input "true"
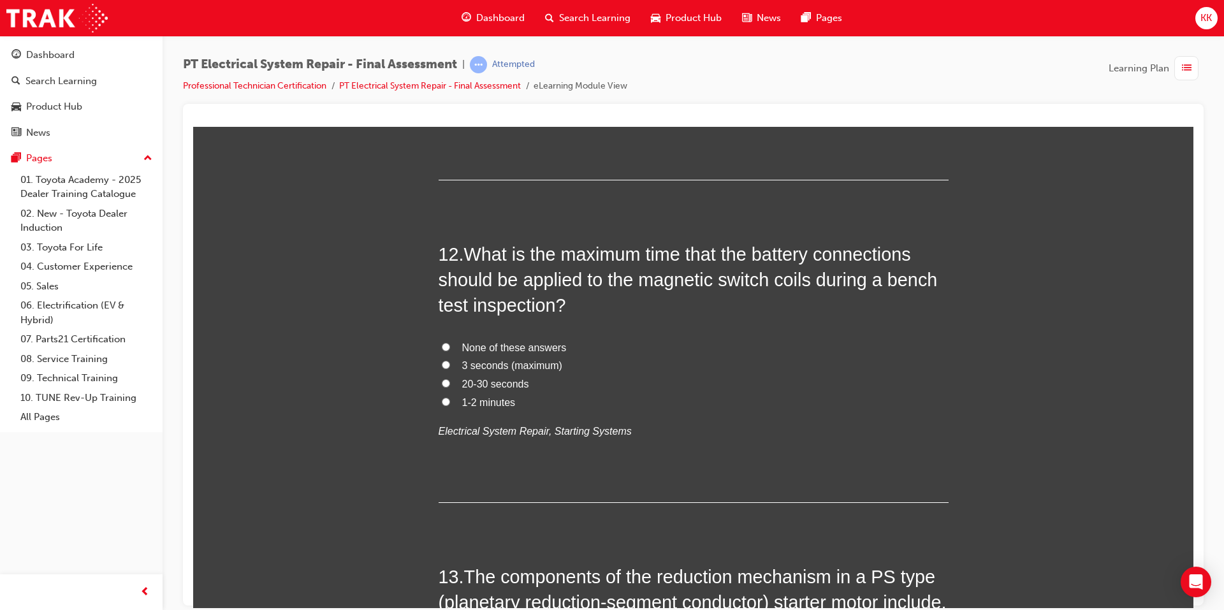
scroll to position [3252, 0]
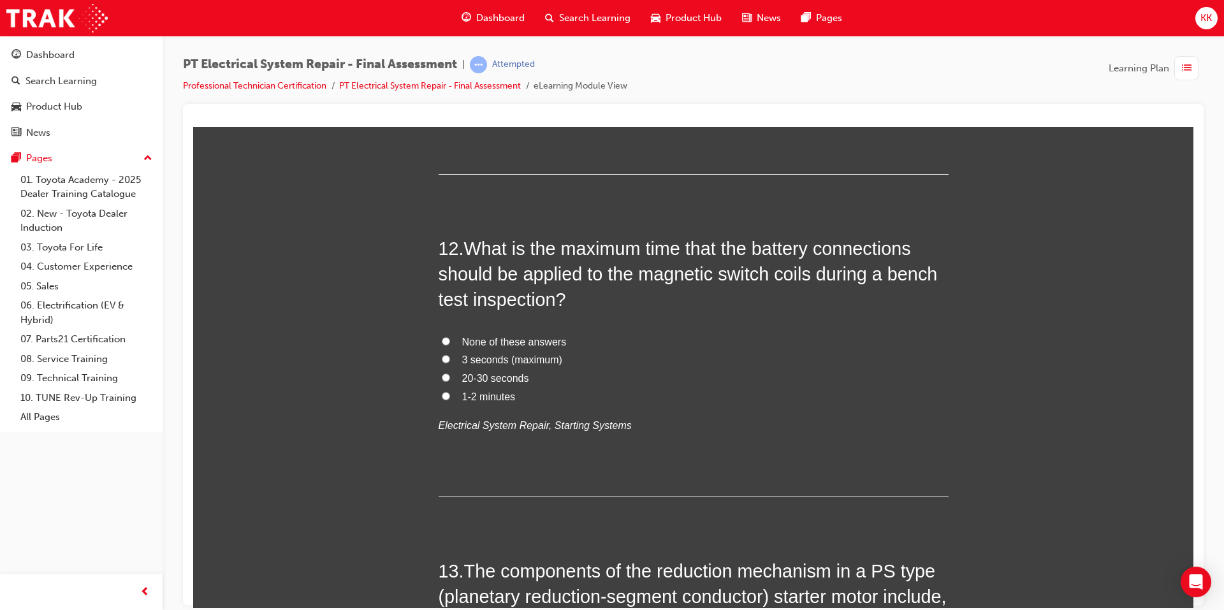
click at [464, 357] on span "3 seconds (maximum)" at bounding box center [512, 359] width 100 height 11
click at [450, 357] on input "3 seconds (maximum)" at bounding box center [446, 358] width 8 height 8
radio input "true"
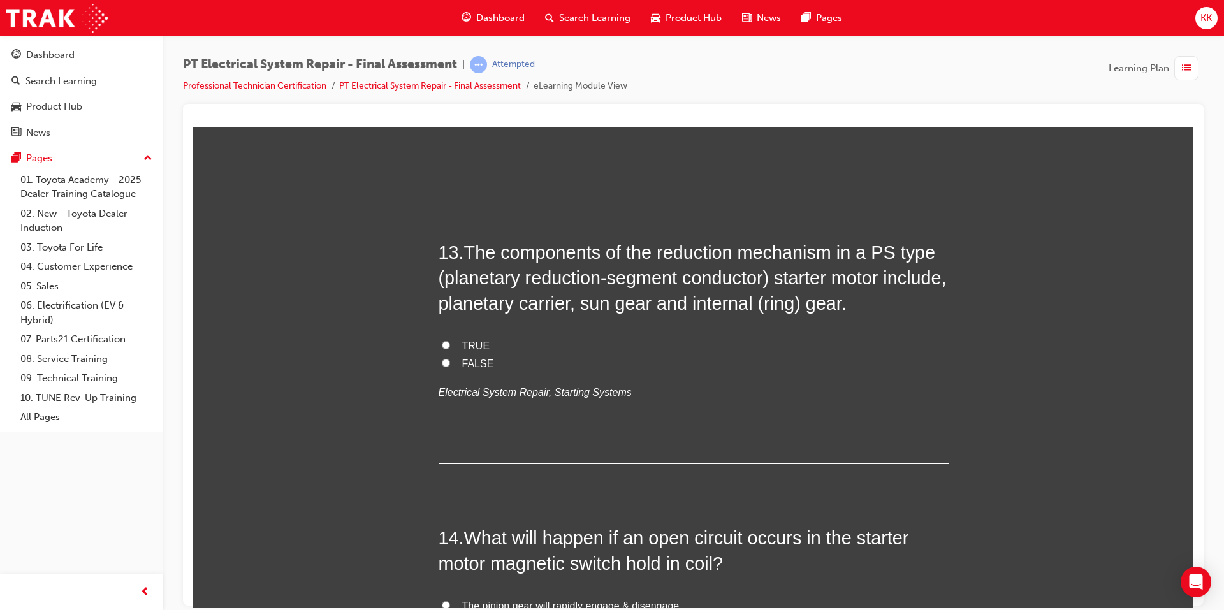
scroll to position [3634, 0]
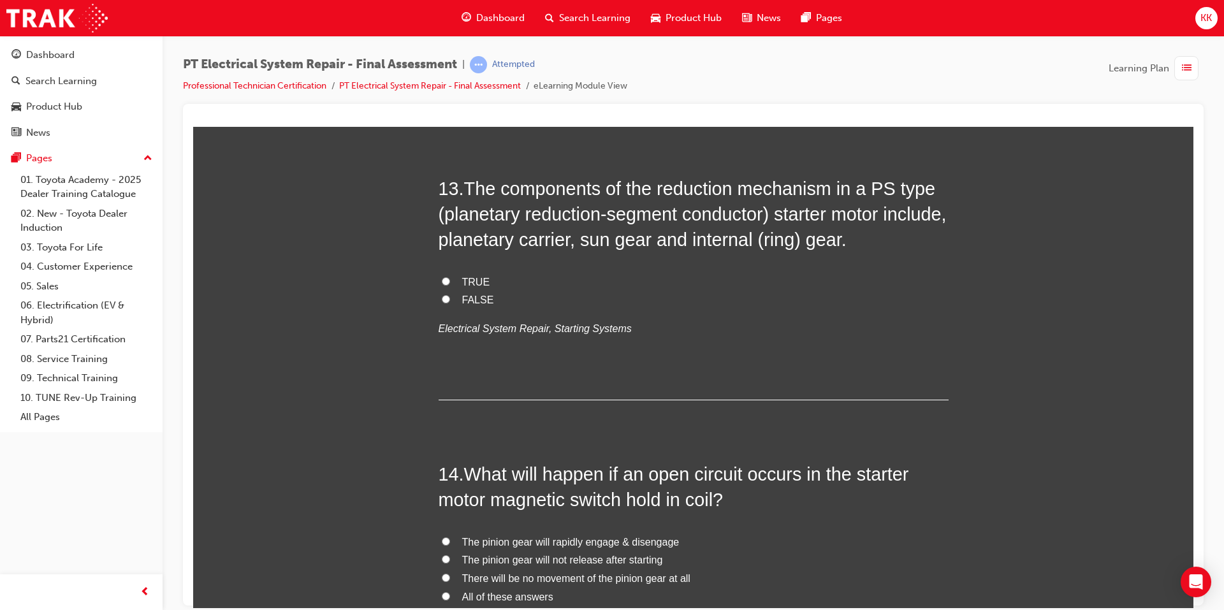
click at [442, 277] on input "TRUE" at bounding box center [446, 281] width 8 height 8
radio input "true"
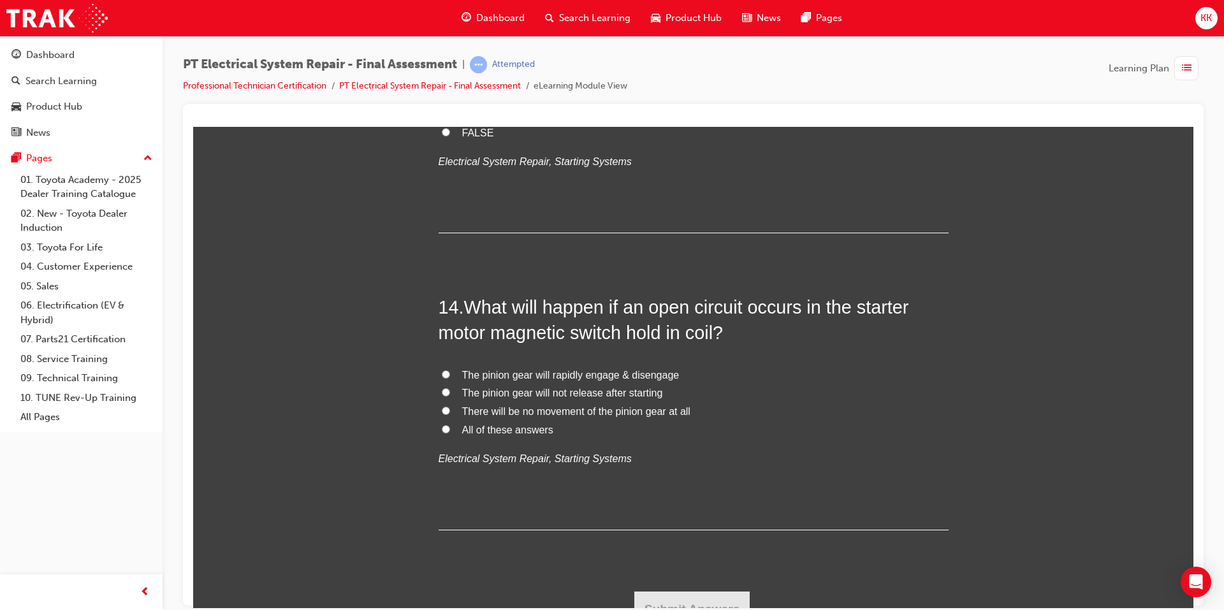
scroll to position [3820, 0]
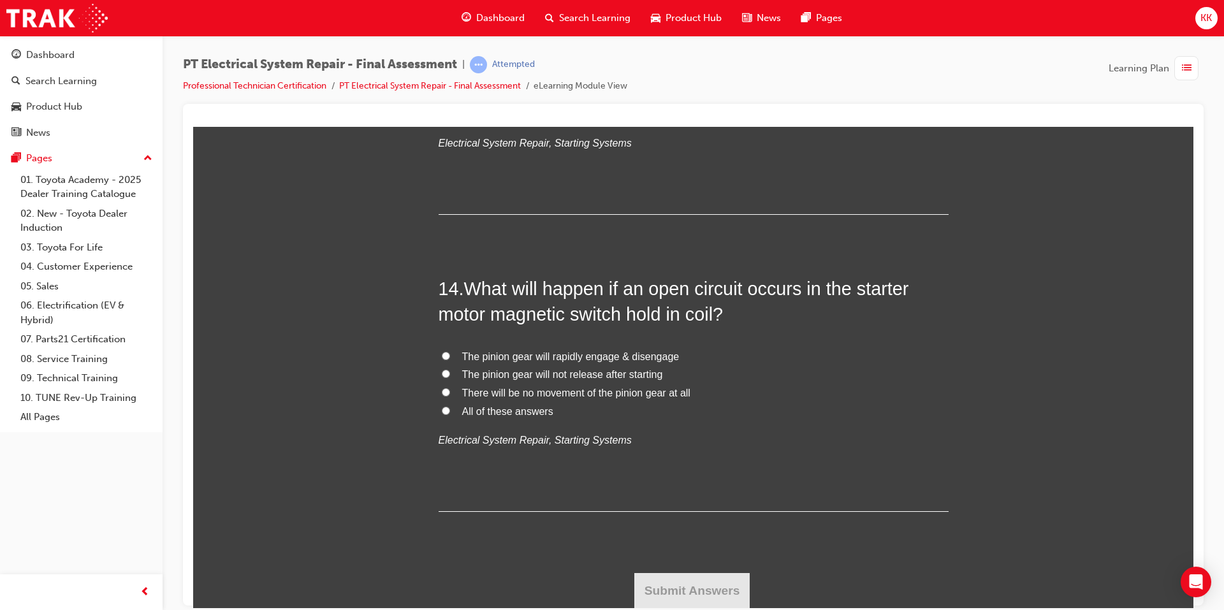
click at [442, 389] on input "There will be no movement of the pinion gear at all" at bounding box center [446, 392] width 8 height 8
radio input "true"
click at [710, 583] on button "Submit Answers" at bounding box center [692, 591] width 116 height 36
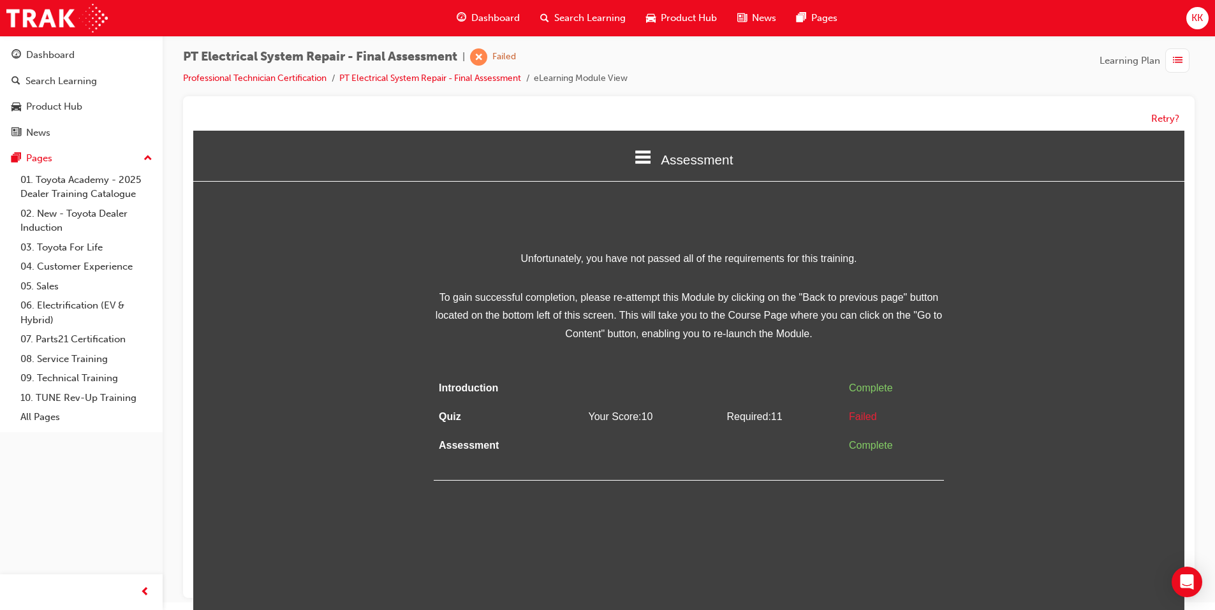
scroll to position [10, 0]
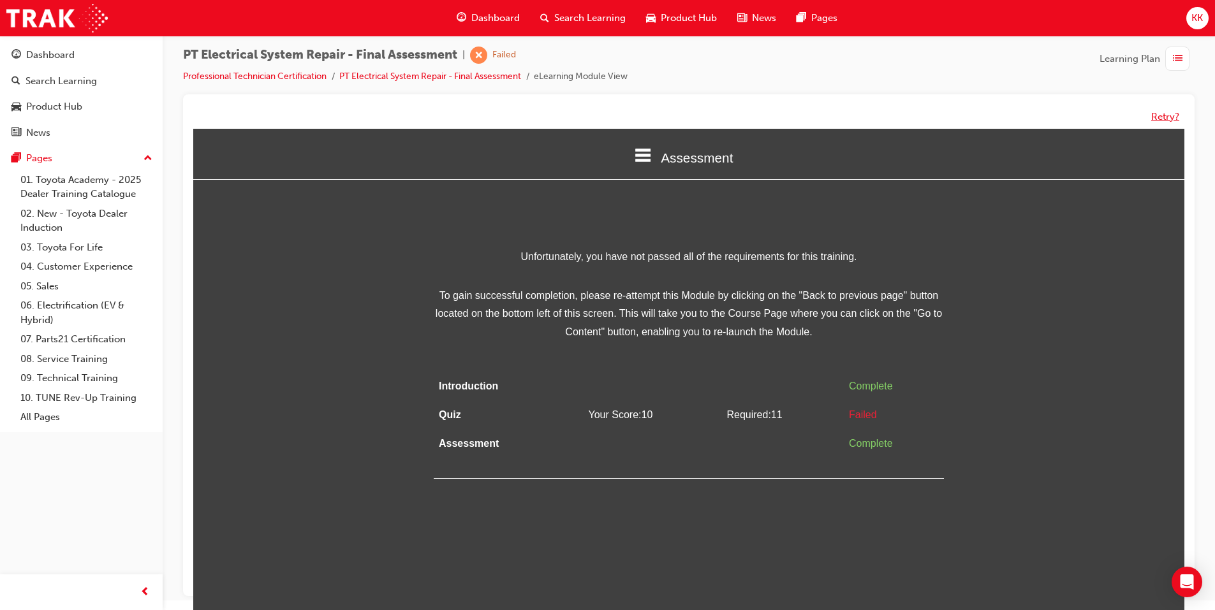
click at [1163, 112] on button "Retry?" at bounding box center [1165, 117] width 28 height 15
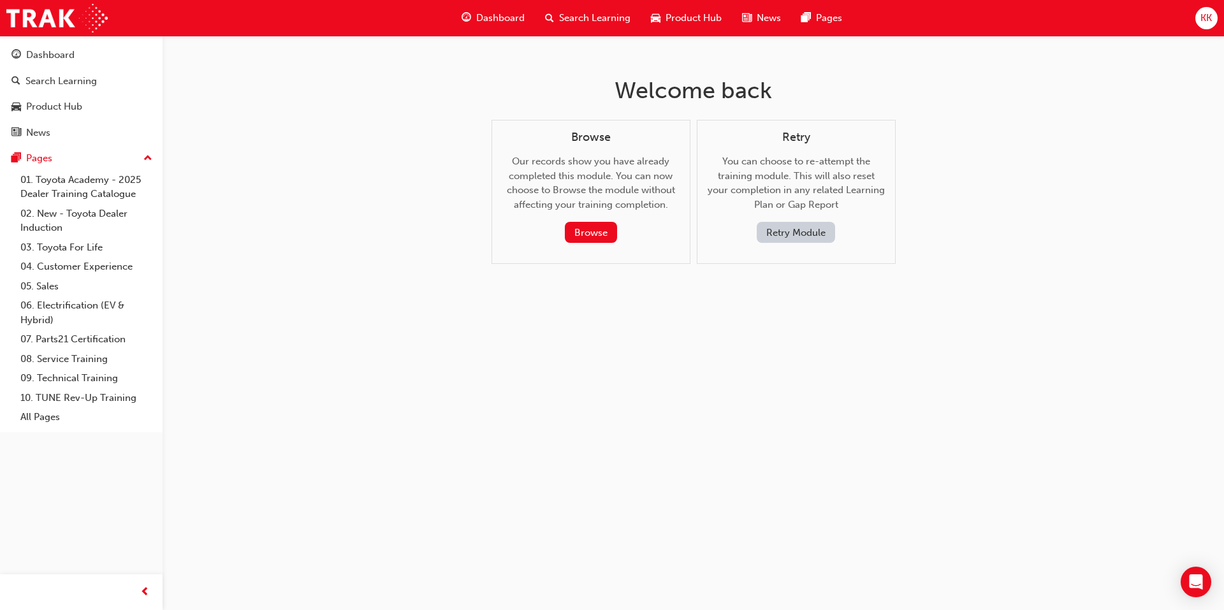
click at [802, 228] on button "Retry Module" at bounding box center [796, 232] width 78 height 21
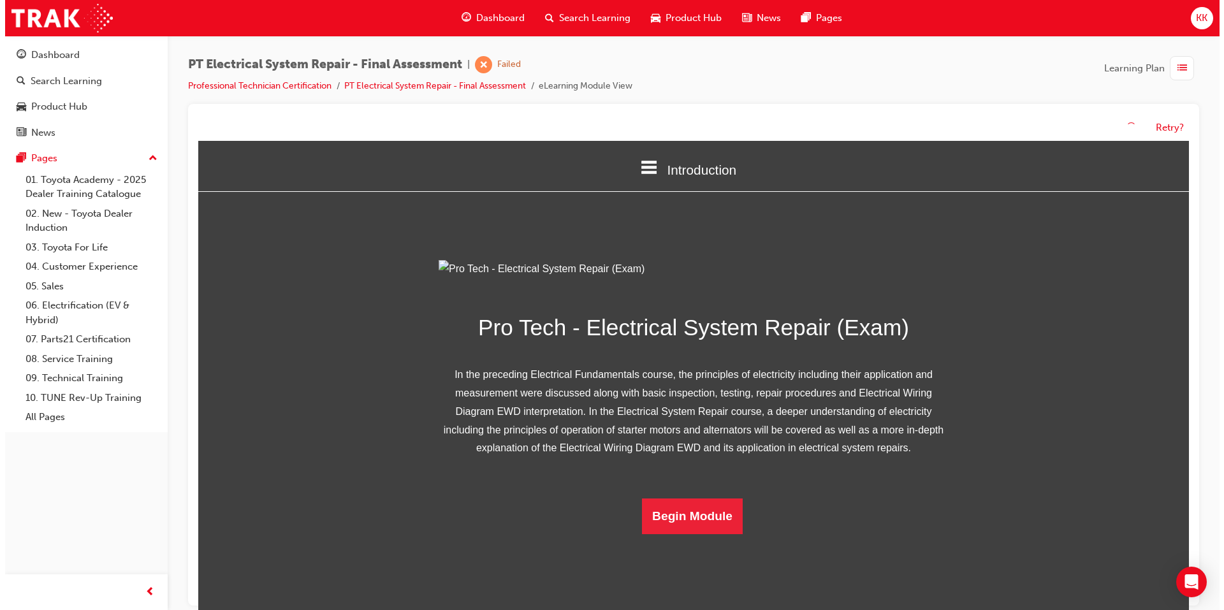
scroll to position [52, 0]
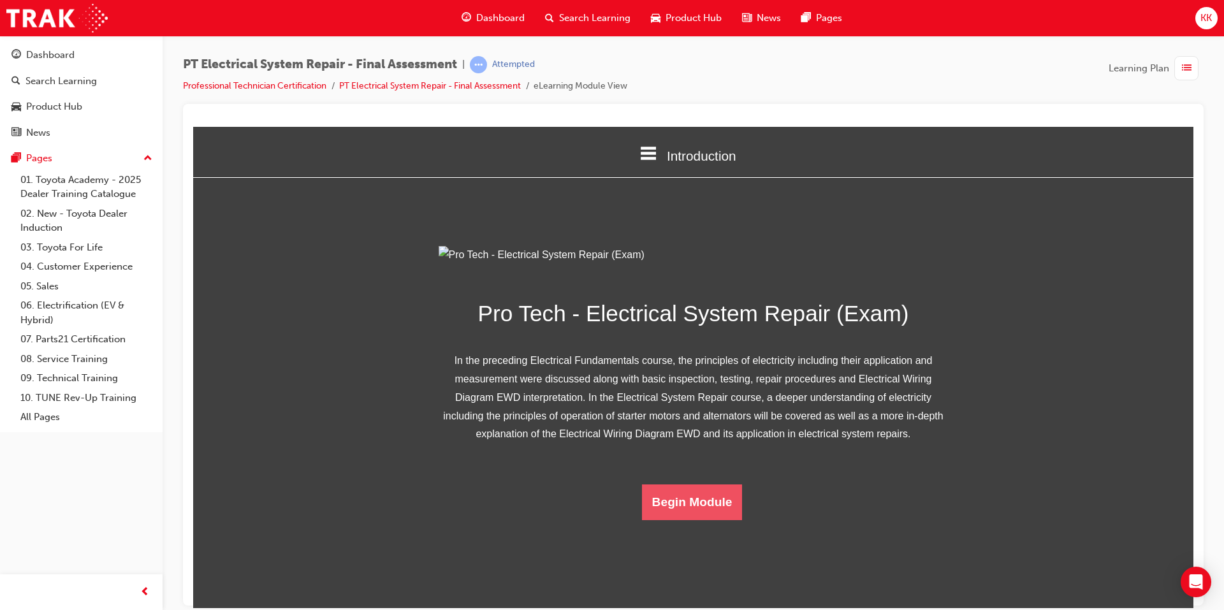
click at [695, 520] on button "Begin Module" at bounding box center [692, 502] width 101 height 36
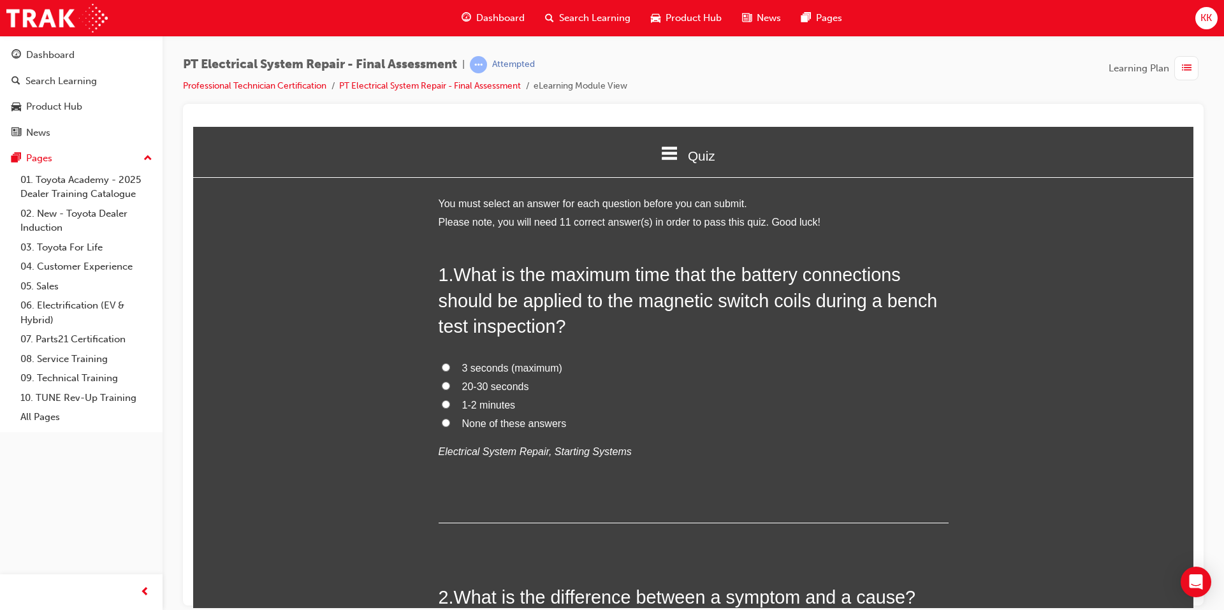
click at [546, 371] on span "3 seconds (maximum)" at bounding box center [512, 367] width 100 height 11
click at [450, 371] on input "3 seconds (maximum)" at bounding box center [446, 367] width 8 height 8
radio input "true"
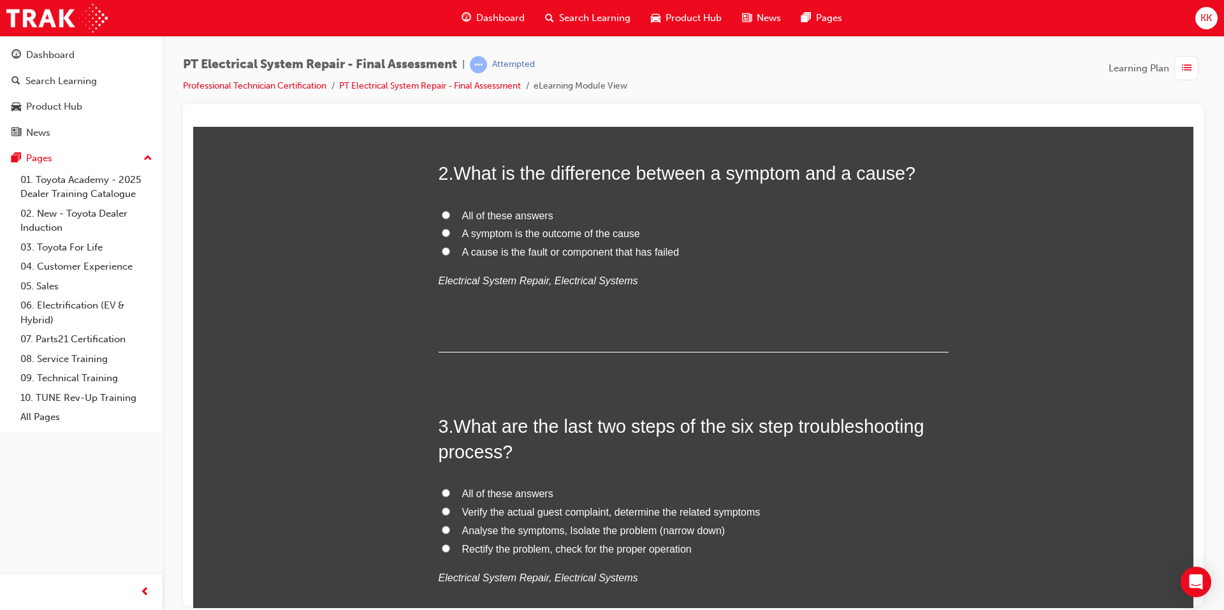
scroll to position [446, 0]
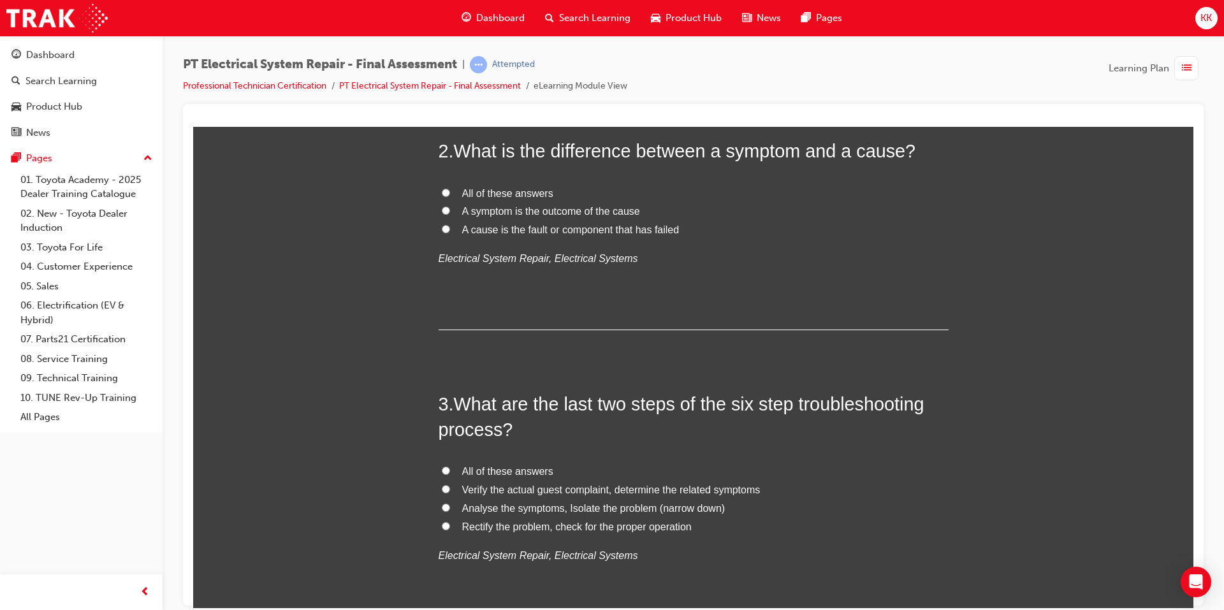
click at [504, 192] on span "All of these answers" at bounding box center [507, 192] width 91 height 11
click at [450, 192] on input "All of these answers" at bounding box center [446, 192] width 8 height 8
radio input "true"
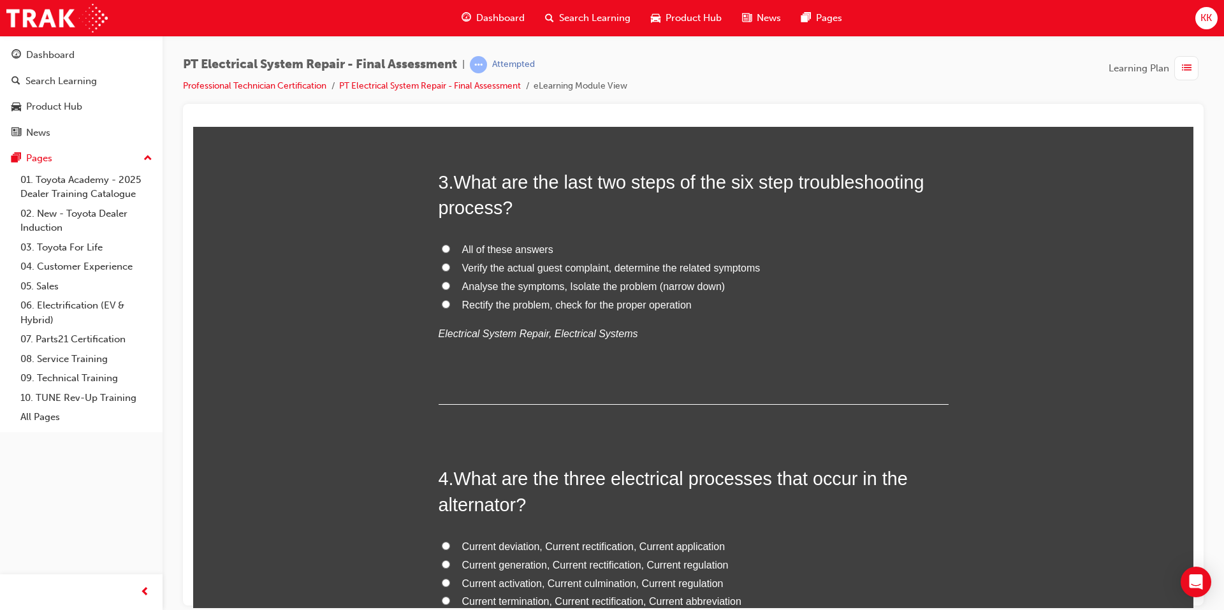
scroll to position [638, 0]
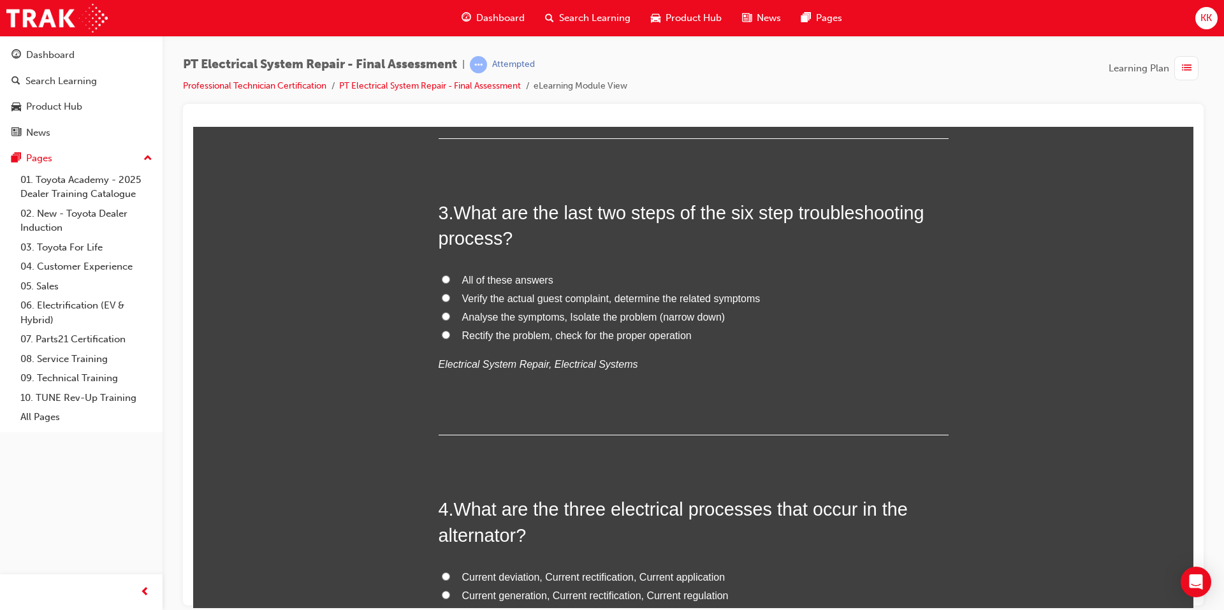
click at [473, 298] on span "Verify the actual guest complaint, determine the related symptoms" at bounding box center [611, 298] width 298 height 11
click at [450, 298] on input "Verify the actual guest complaint, determine the related symptoms" at bounding box center [446, 297] width 8 height 8
radio input "true"
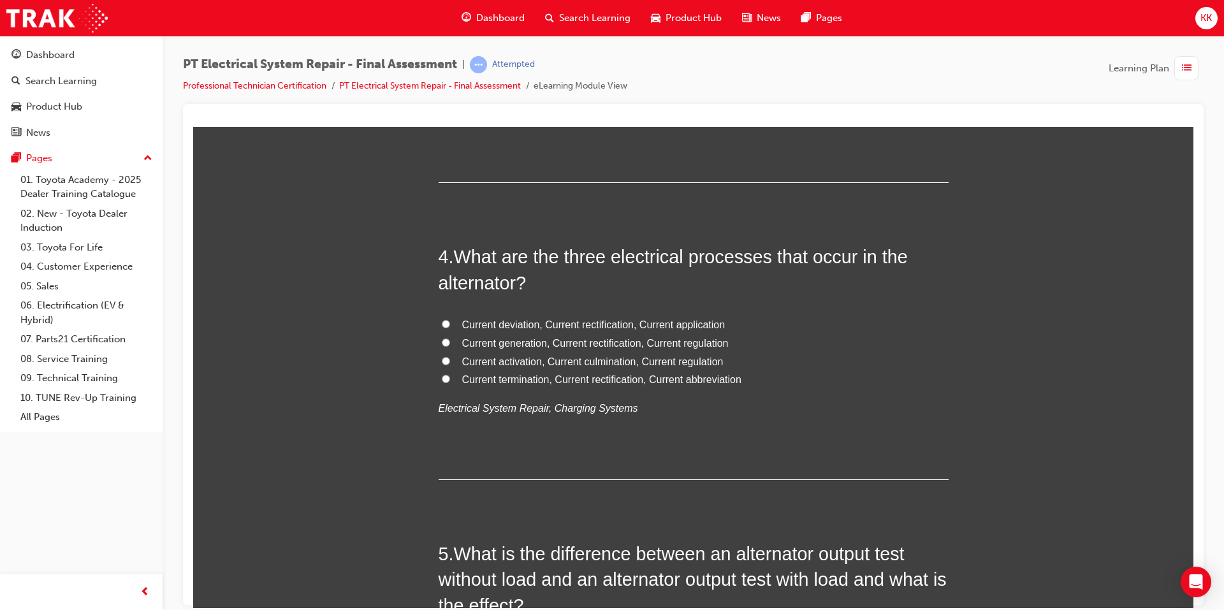
scroll to position [893, 0]
click at [597, 342] on span "Current generation, Current rectification, Current regulation" at bounding box center [595, 340] width 267 height 11
click at [450, 342] on input "Current generation, Current rectification, Current regulation" at bounding box center [446, 339] width 8 height 8
radio input "true"
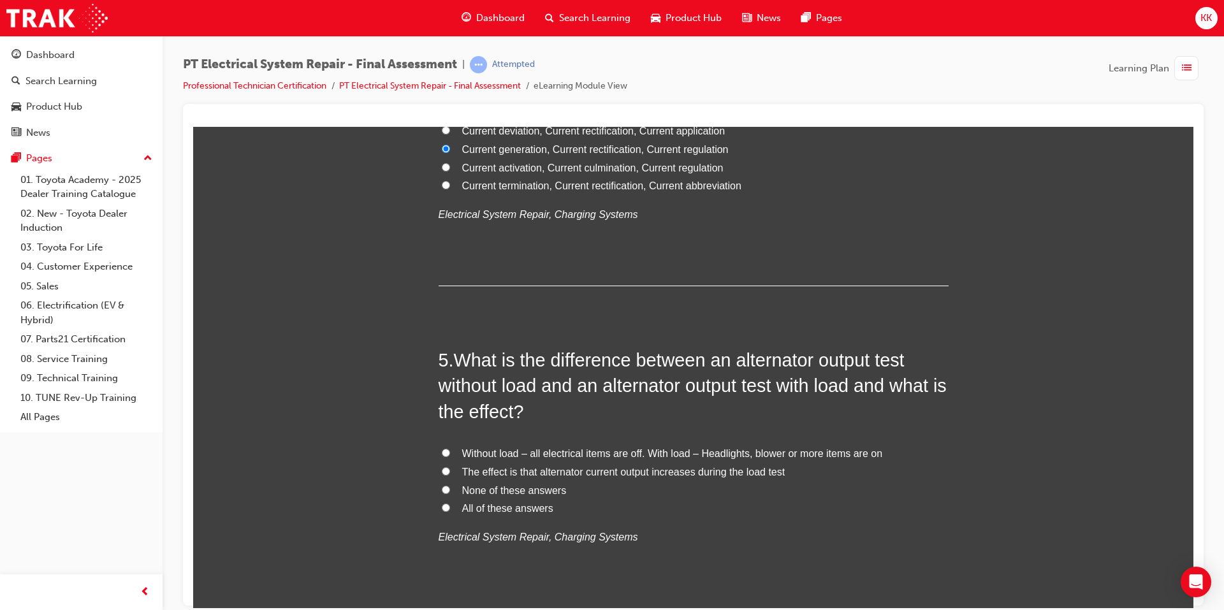
scroll to position [1148, 0]
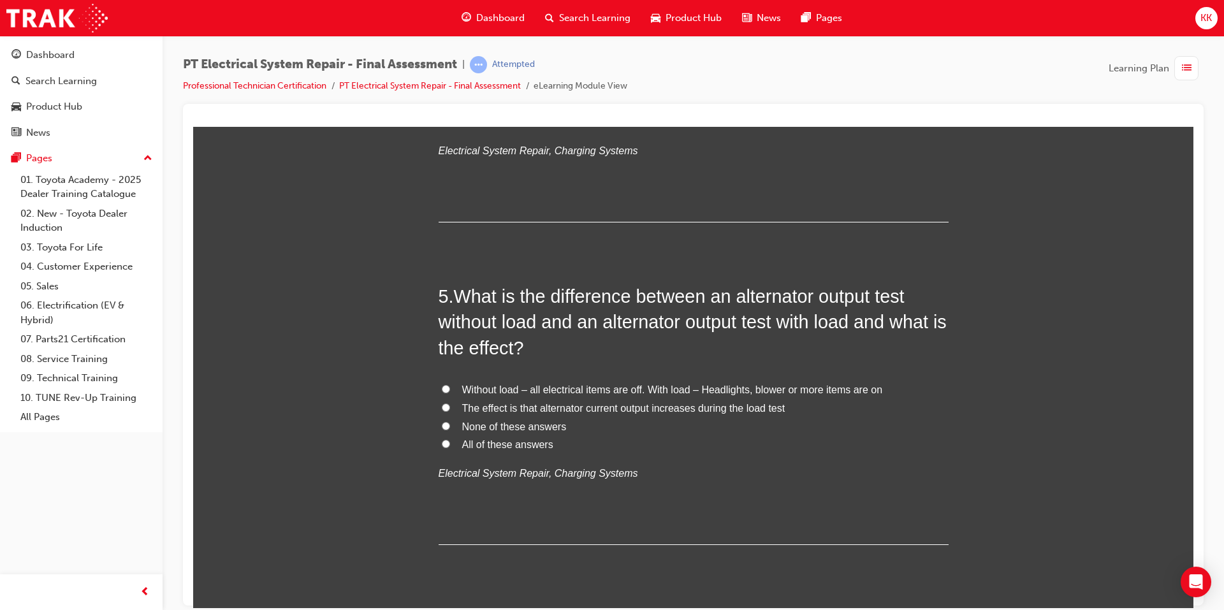
click at [504, 393] on span "Without load – all electrical items are off. With load – Headlights, blower or …" at bounding box center [672, 389] width 421 height 11
click at [450, 393] on input "Without load – all electrical items are off. With load – Headlights, blower or …" at bounding box center [446, 388] width 8 height 8
radio input "true"
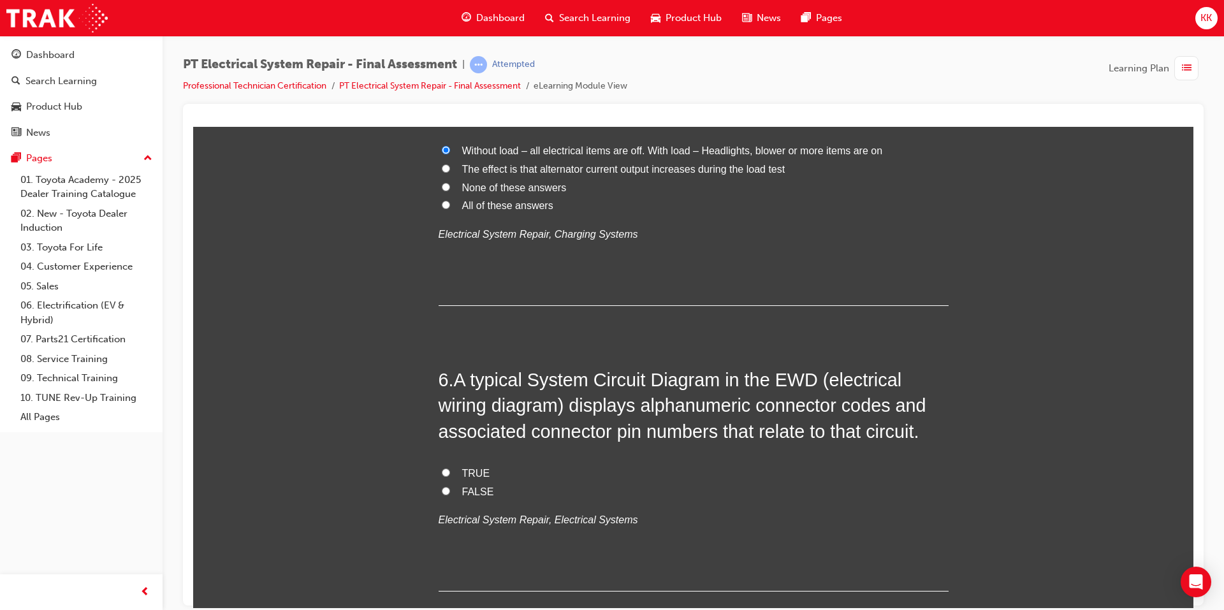
scroll to position [1466, 0]
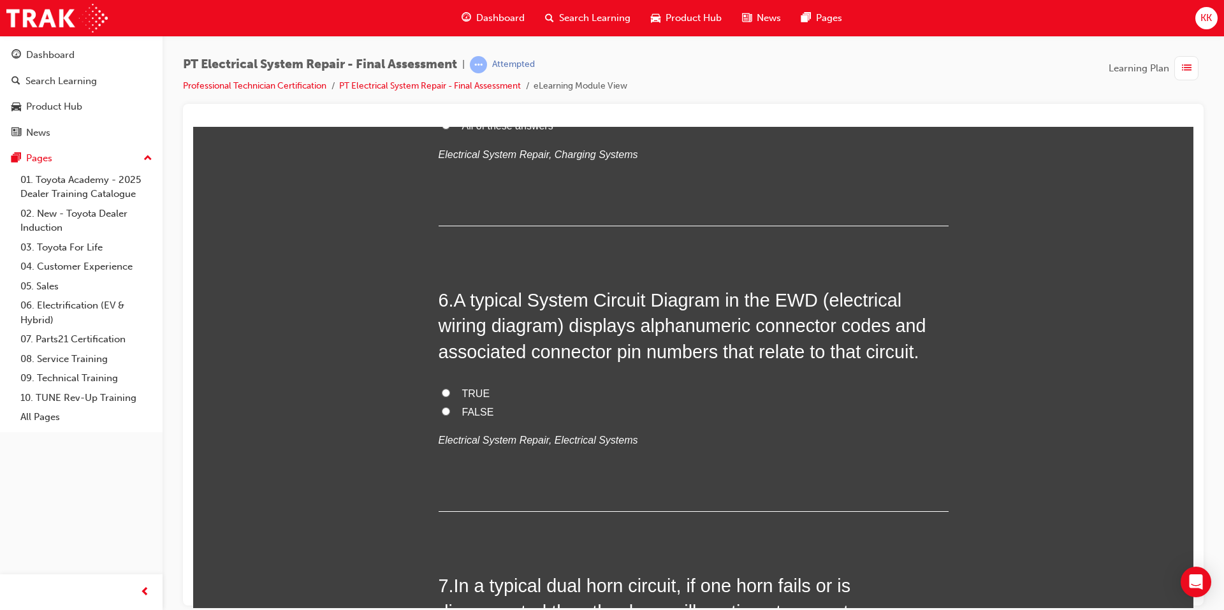
click at [442, 393] on input "TRUE" at bounding box center [446, 392] width 8 height 8
radio input "true"
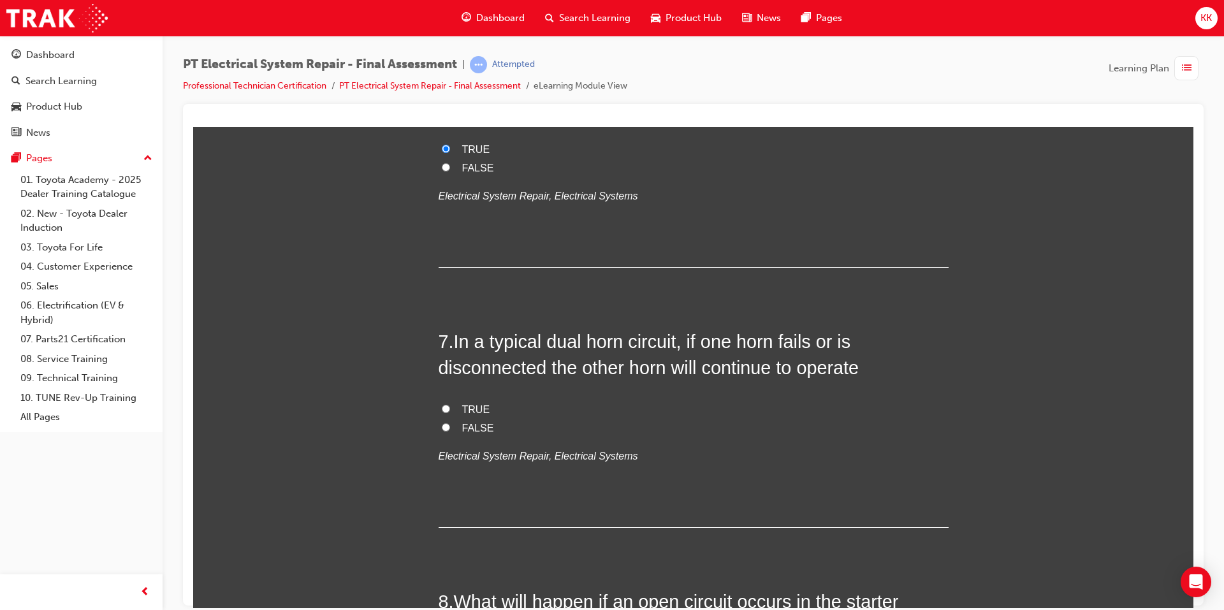
scroll to position [1721, 0]
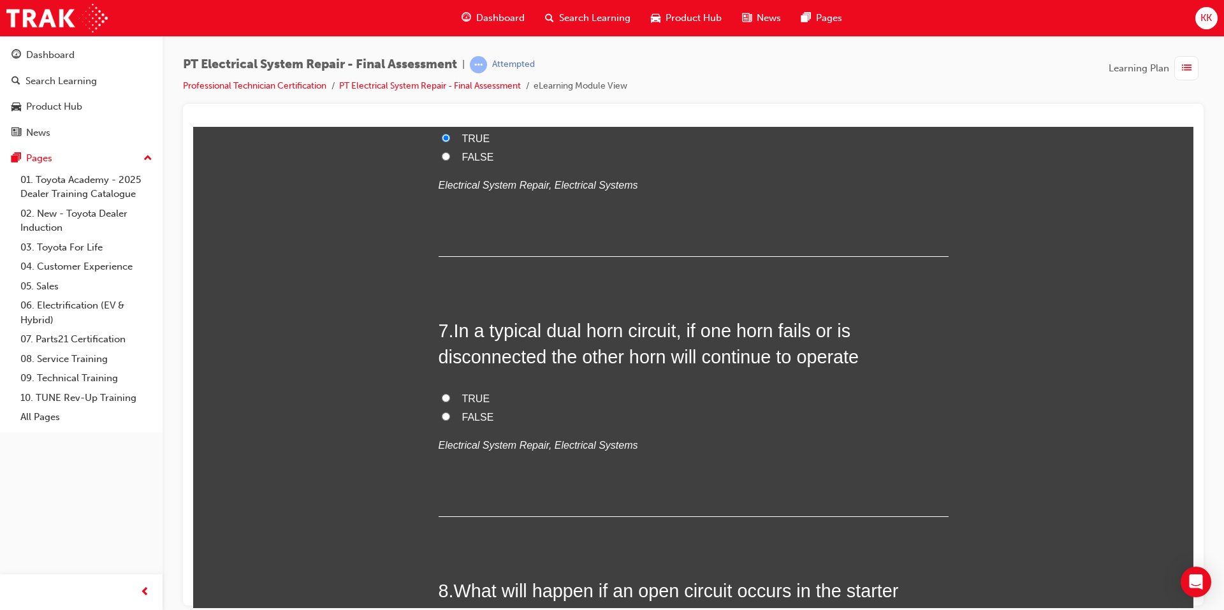
click at [442, 395] on input "TRUE" at bounding box center [446, 397] width 8 height 8
radio input "true"
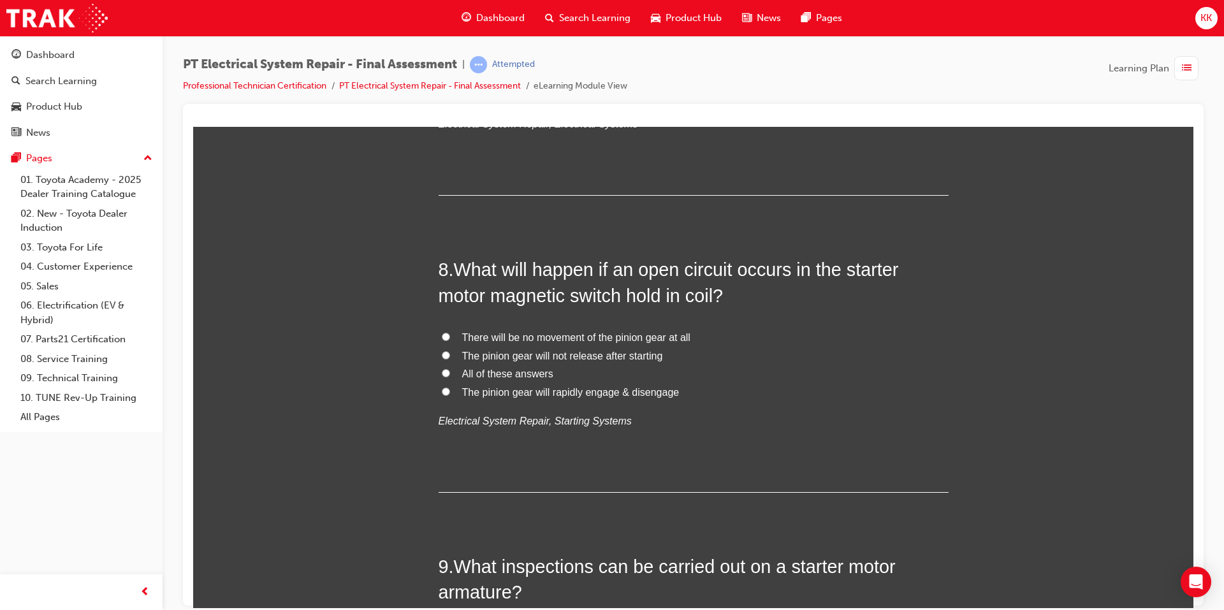
scroll to position [2040, 0]
click at [475, 337] on span "There will be no movement of the pinion gear at all" at bounding box center [576, 339] width 228 height 11
click at [450, 337] on input "There will be no movement of the pinion gear at all" at bounding box center [446, 339] width 8 height 8
radio input "true"
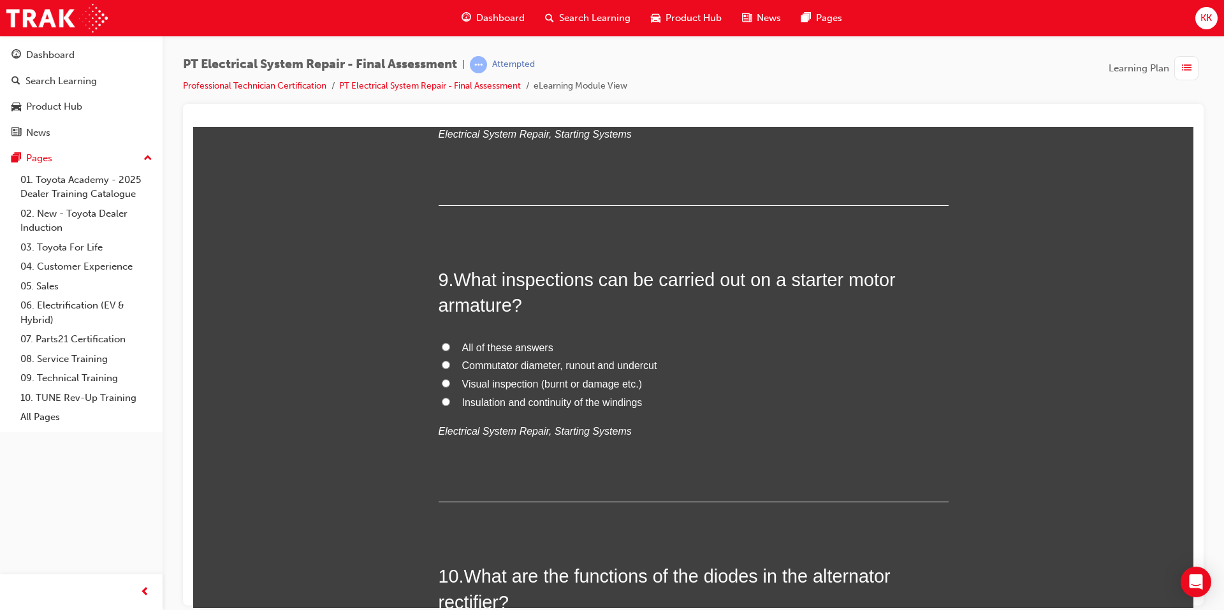
scroll to position [2359, 0]
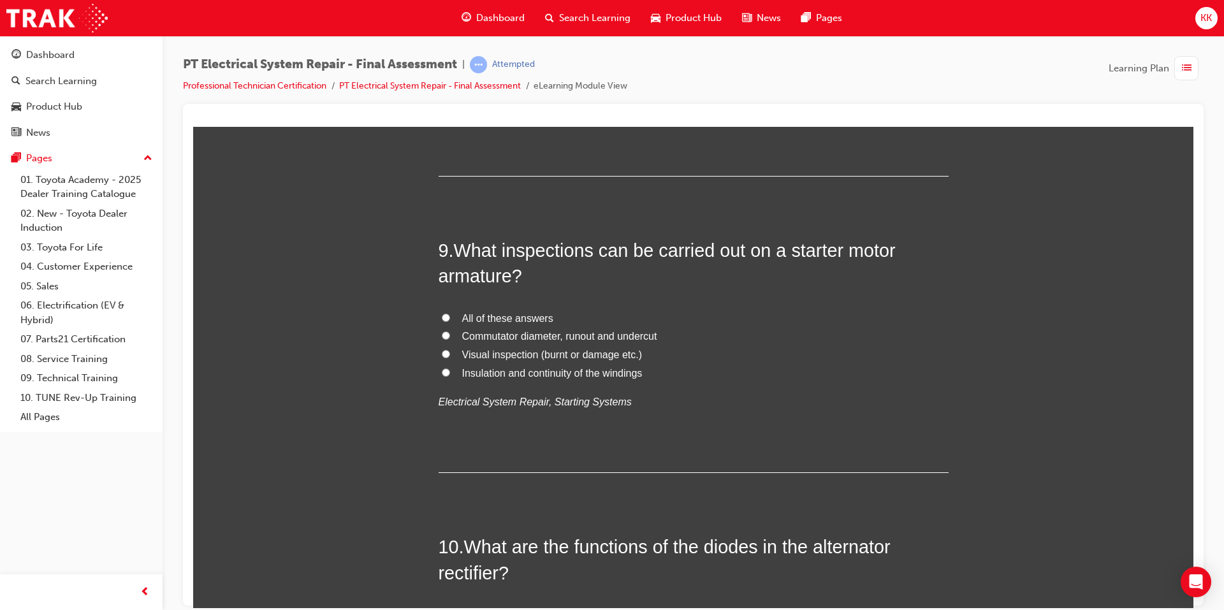
click at [495, 316] on span "All of these answers" at bounding box center [507, 317] width 91 height 11
click at [450, 316] on input "All of these answers" at bounding box center [446, 317] width 8 height 8
radio input "true"
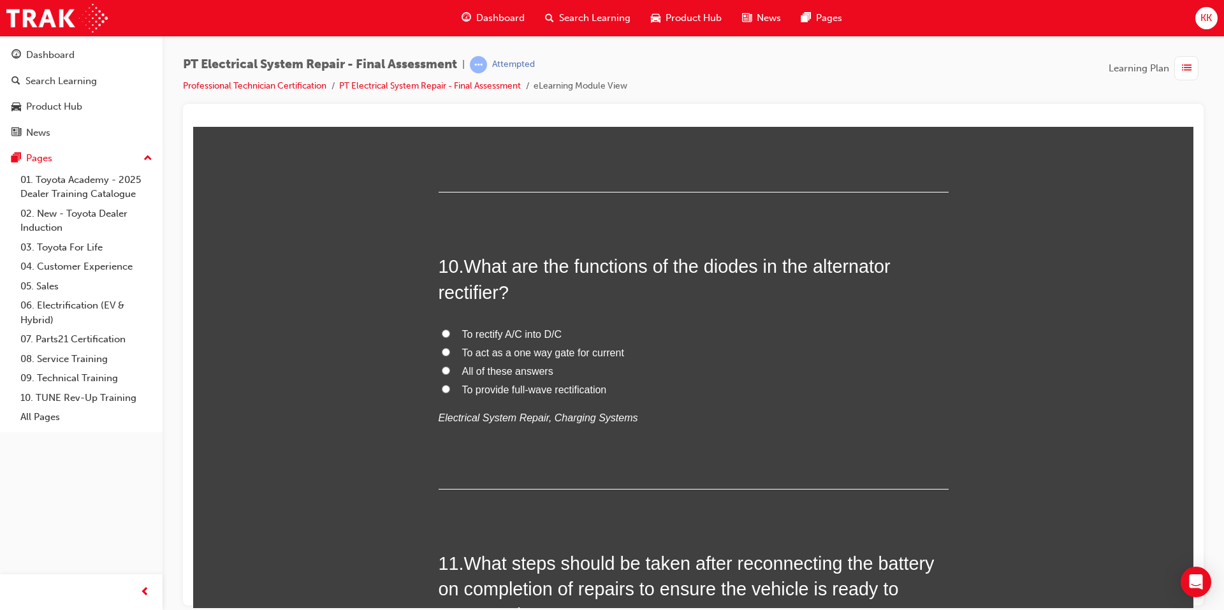
scroll to position [2678, 0]
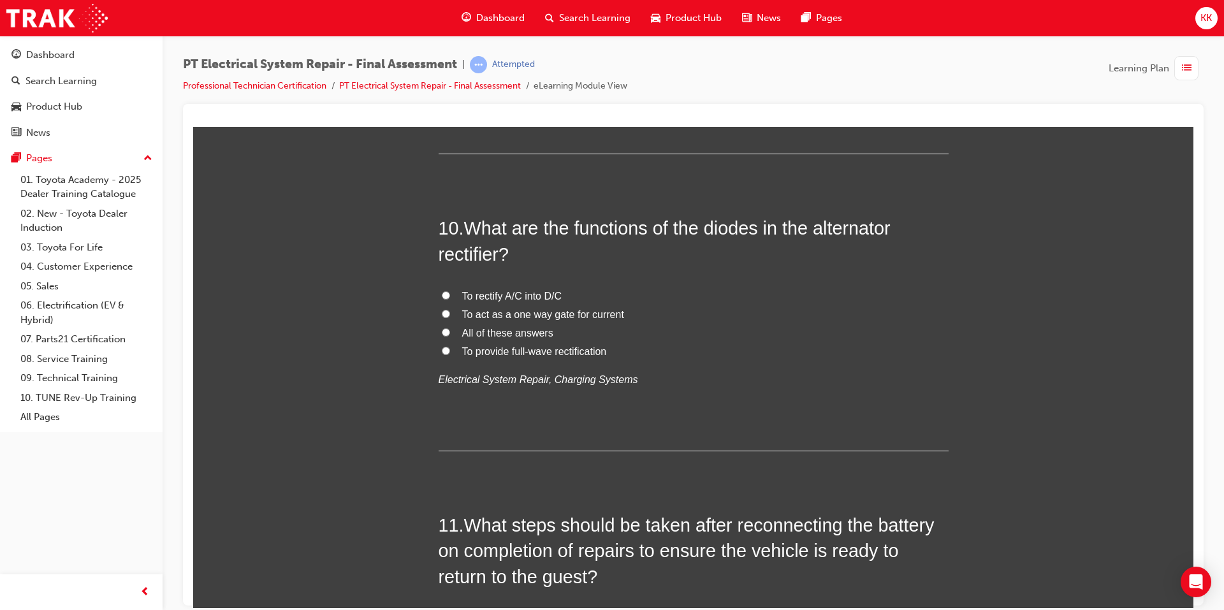
click at [502, 295] on span "To rectify A/C into D/C" at bounding box center [512, 295] width 100 height 11
click at [450, 295] on input "To rectify A/C into D/C" at bounding box center [446, 295] width 8 height 8
radio input "true"
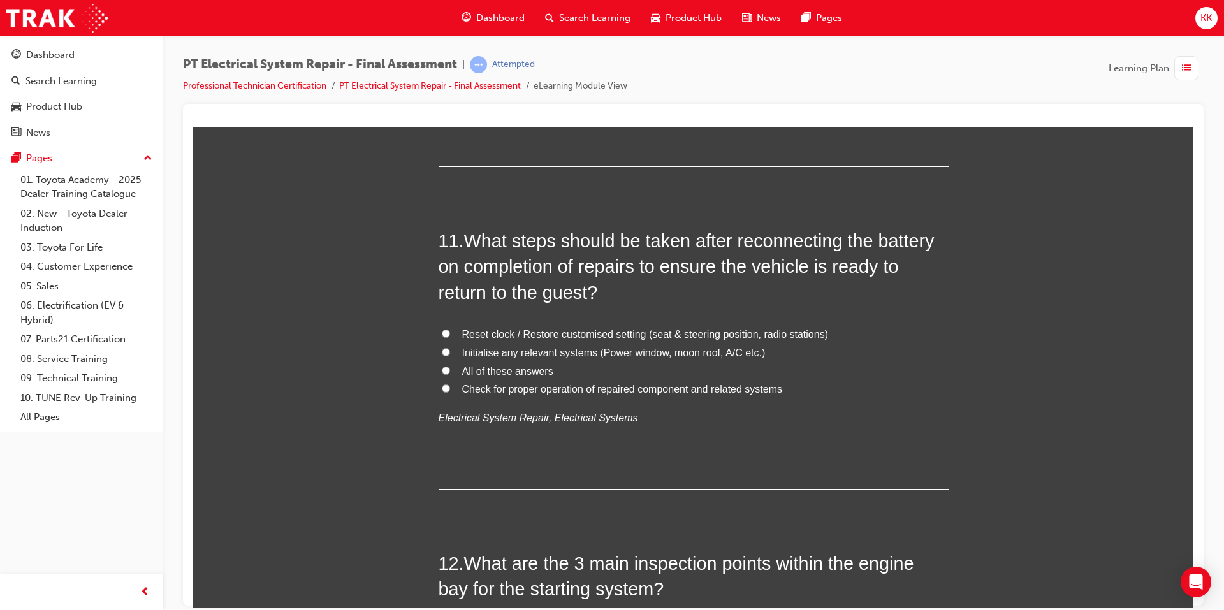
scroll to position [2997, 0]
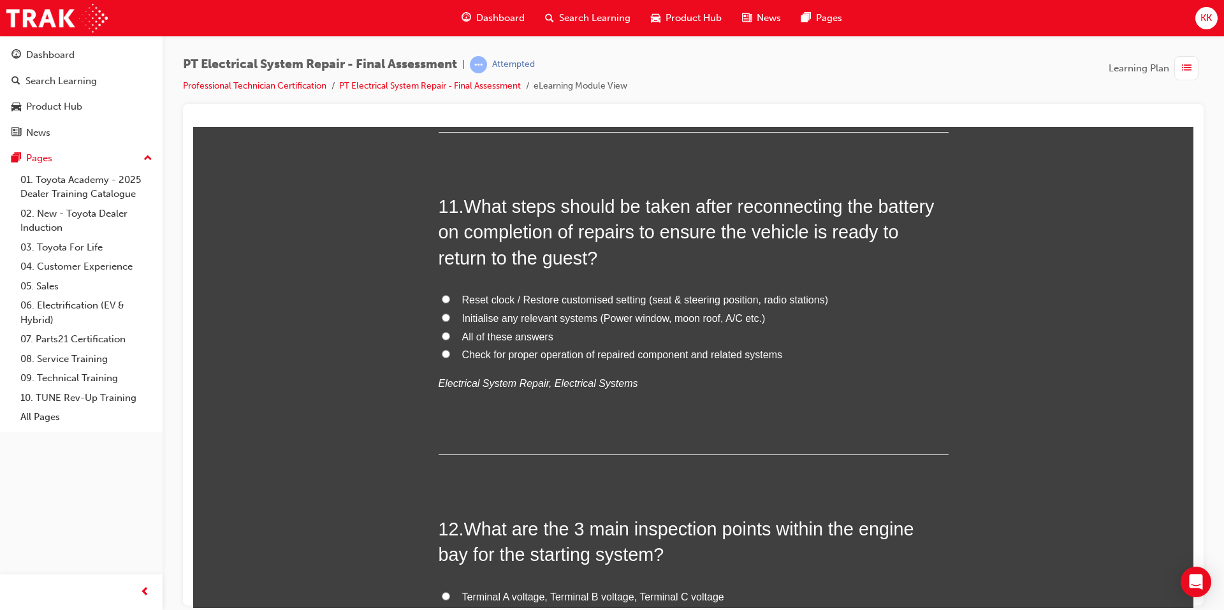
click at [532, 301] on span "Reset clock / Restore customised setting (seat & steering position, radio stati…" at bounding box center [645, 299] width 366 height 11
click at [450, 301] on input "Reset clock / Restore customised setting (seat & steering position, radio stati…" at bounding box center [446, 299] width 8 height 8
radio input "true"
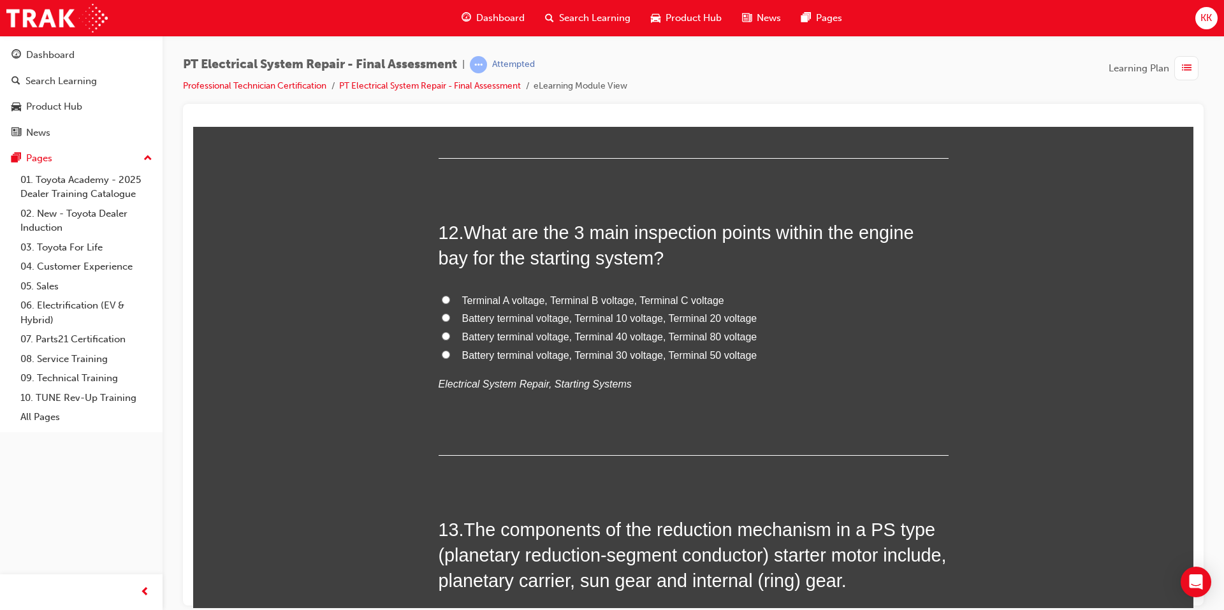
scroll to position [3315, 0]
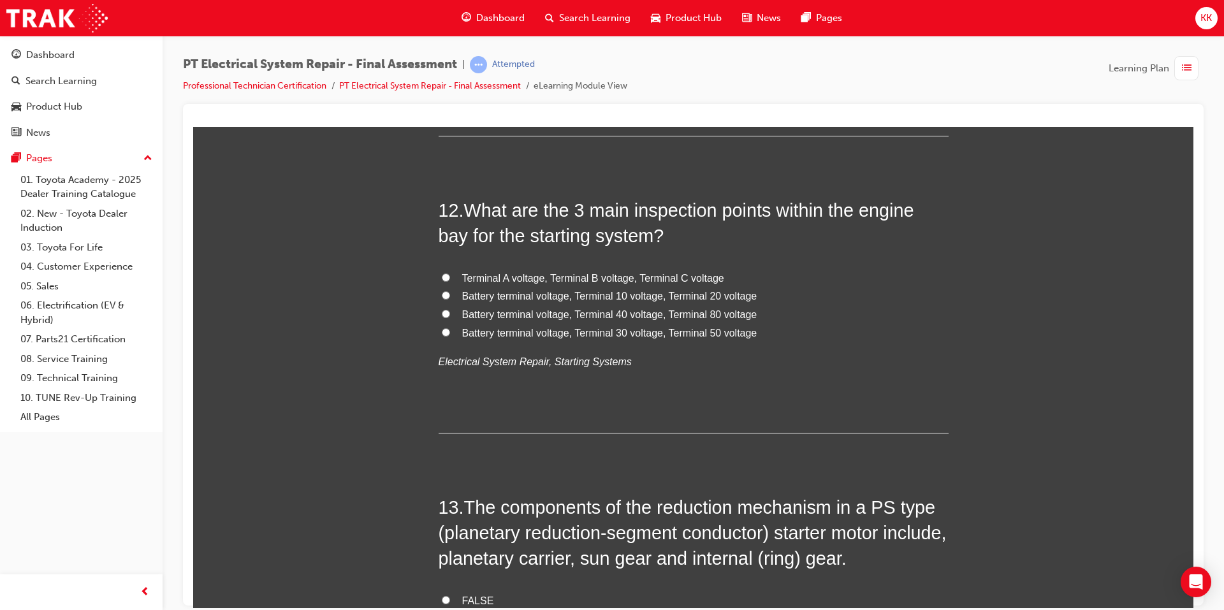
click at [522, 278] on span "Terminal A voltage, Terminal B voltage, Terminal C voltage" at bounding box center [593, 277] width 262 height 11
click at [450, 278] on input "Terminal A voltage, Terminal B voltage, Terminal C voltage" at bounding box center [446, 277] width 8 height 8
radio input "true"
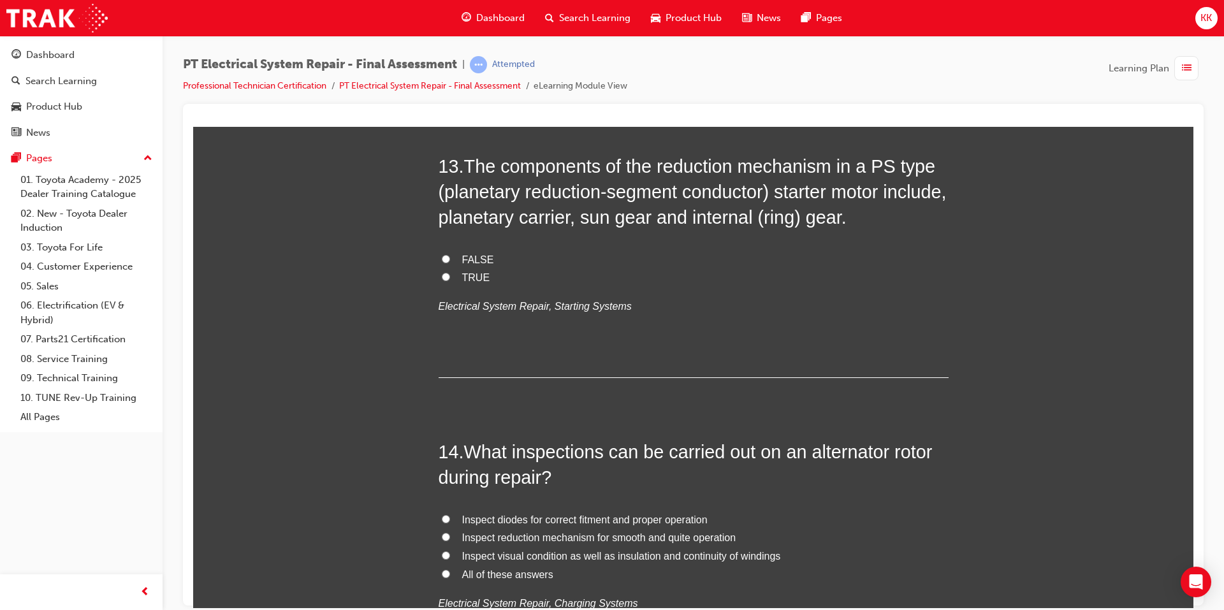
scroll to position [3634, 0]
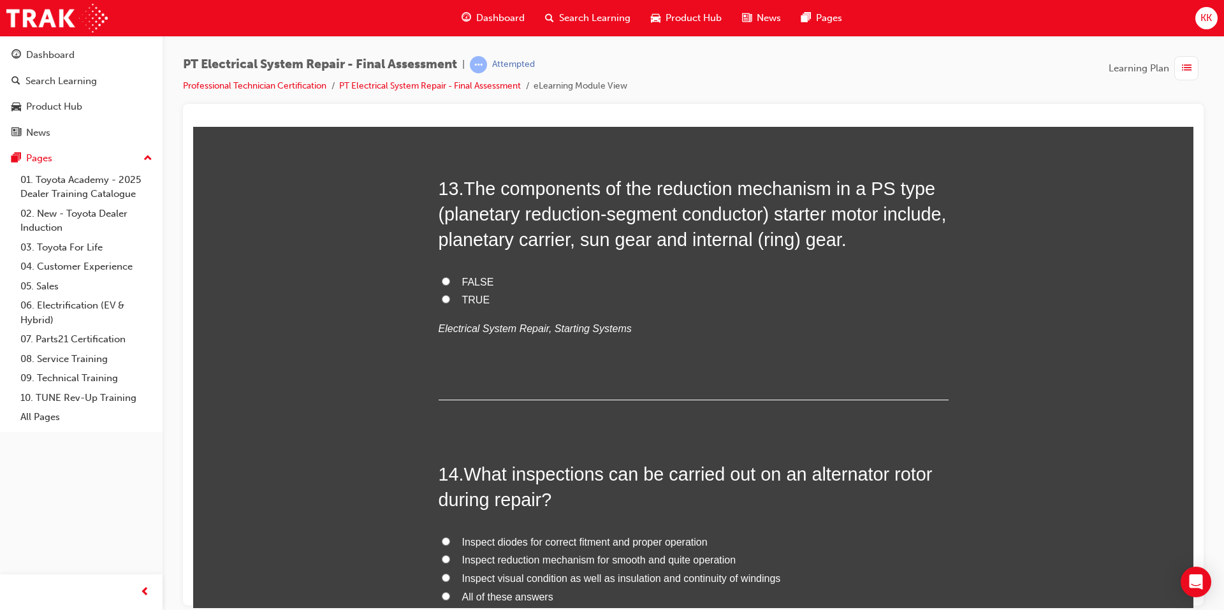
click at [455, 303] on label "TRUE" at bounding box center [694, 300] width 510 height 18
click at [450, 303] on input "TRUE" at bounding box center [446, 299] width 8 height 8
radio input "true"
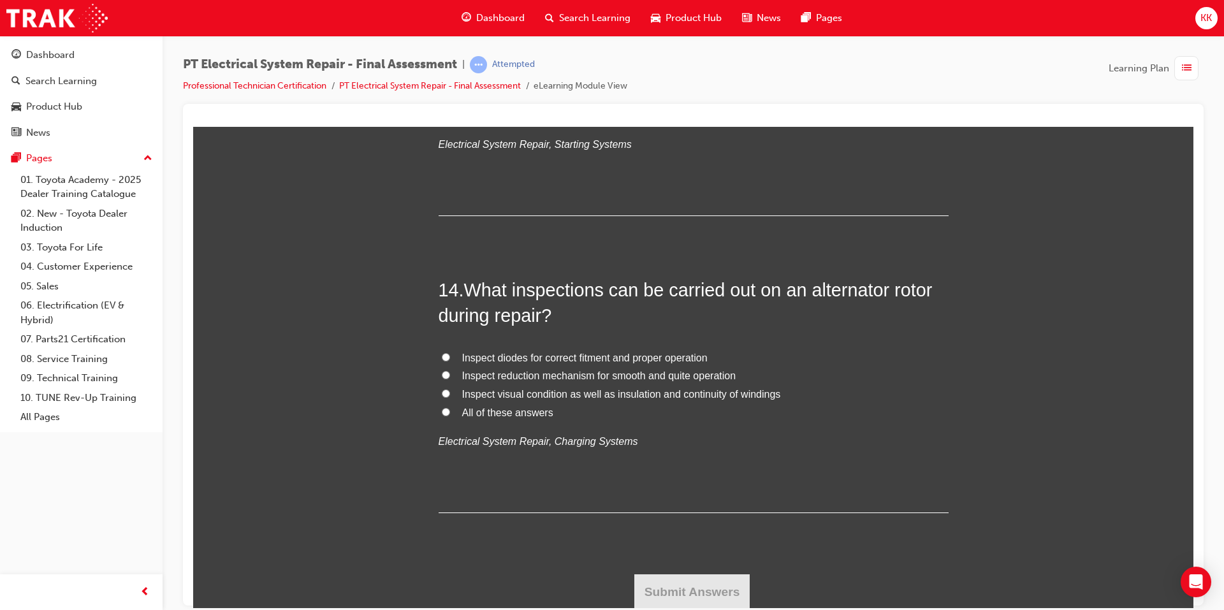
scroll to position [3820, 0]
click at [537, 415] on span "All of these answers" at bounding box center [507, 410] width 91 height 11
click at [450, 414] on input "All of these answers" at bounding box center [446, 410] width 8 height 8
radio input "true"
click at [718, 586] on button "Submit Answers" at bounding box center [692, 591] width 116 height 36
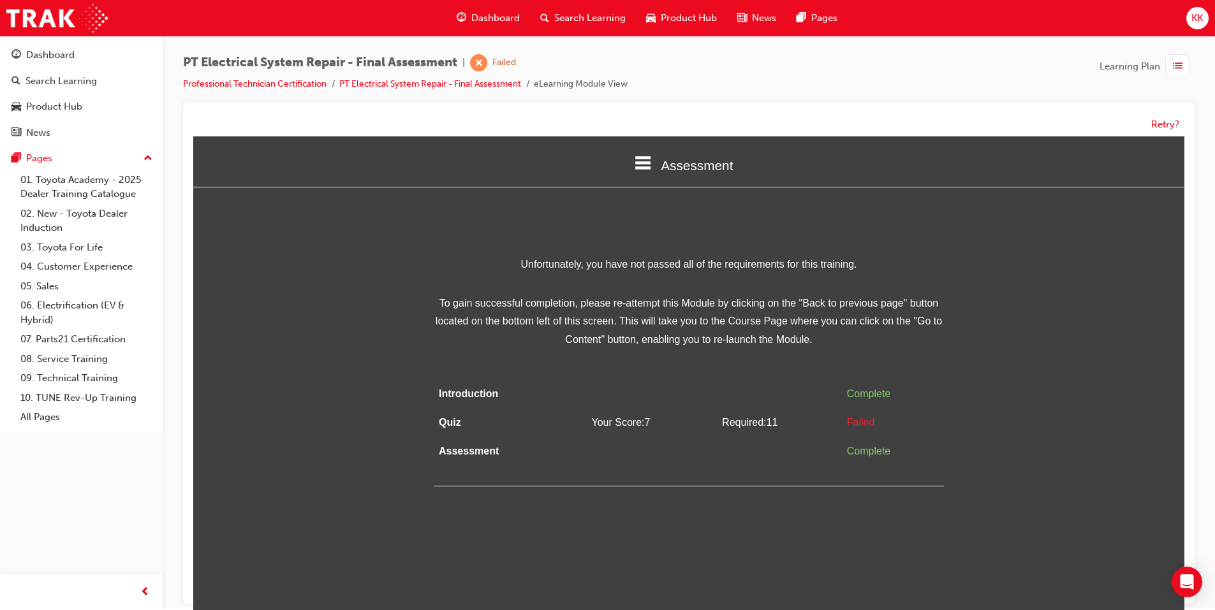
scroll to position [0, 0]
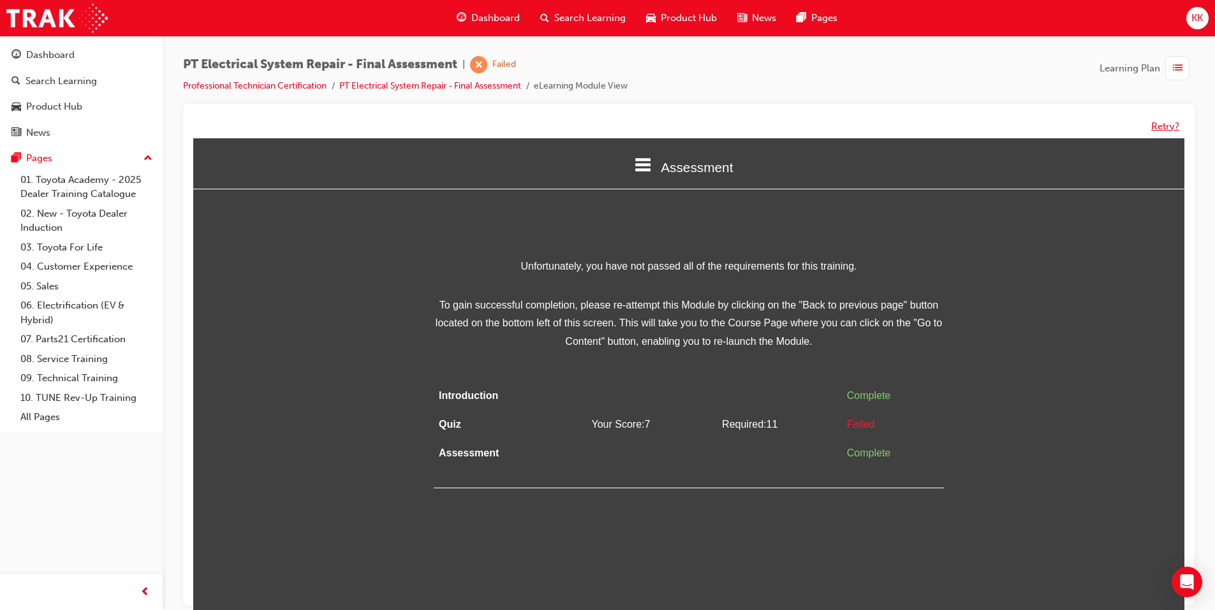
click at [1160, 129] on button "Retry?" at bounding box center [1165, 126] width 28 height 15
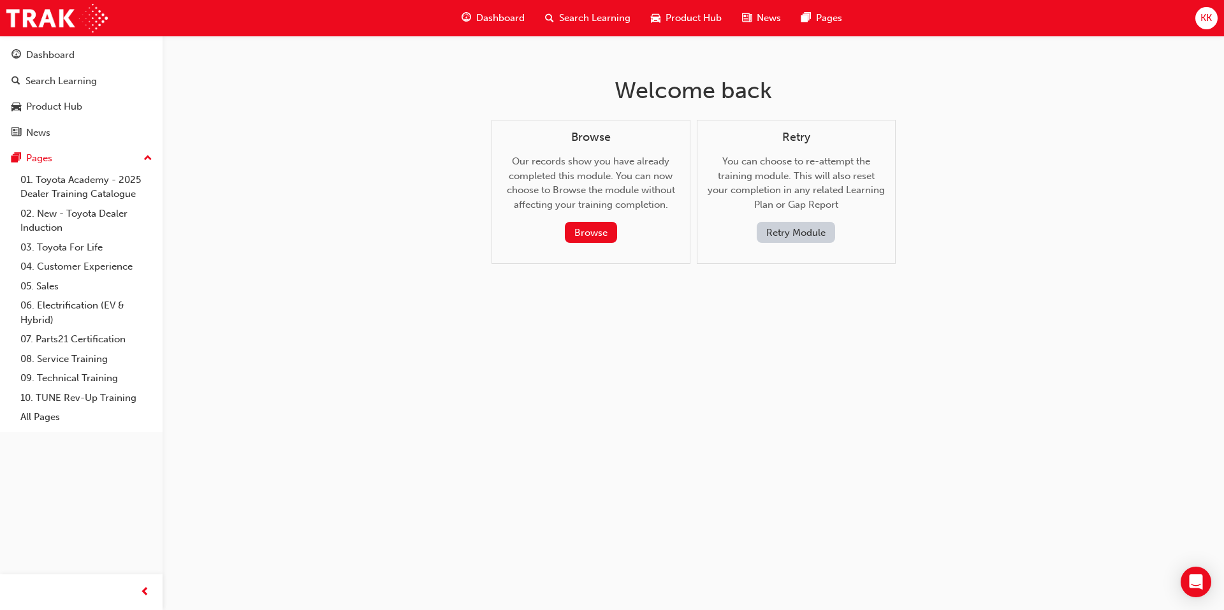
click at [773, 231] on button "Retry Module" at bounding box center [796, 232] width 78 height 21
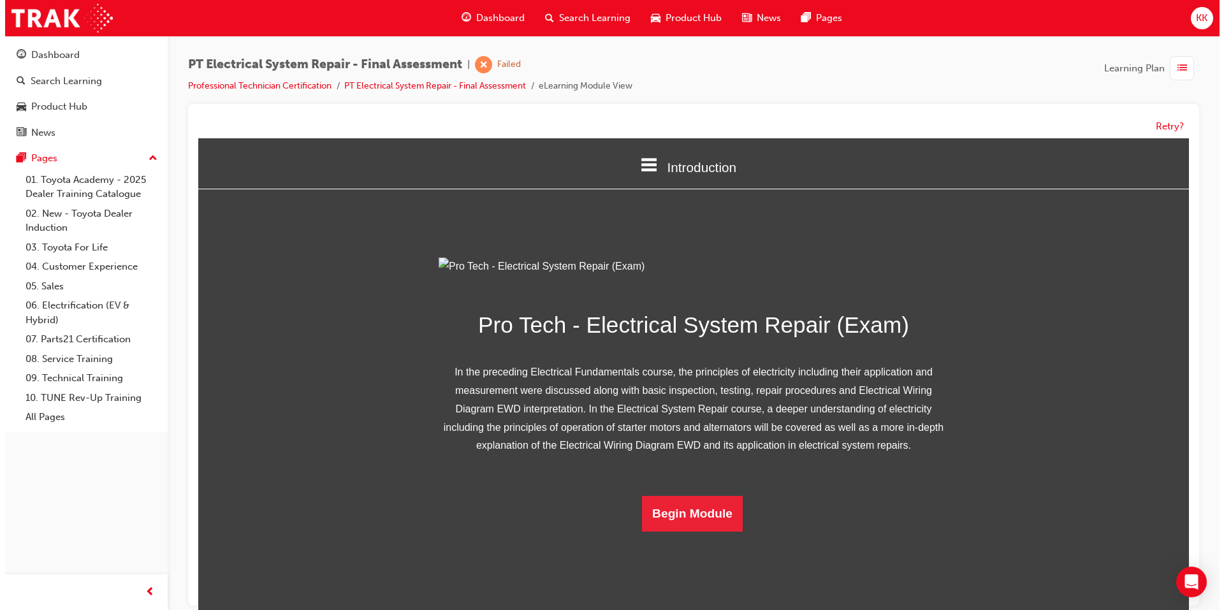
scroll to position [52, 0]
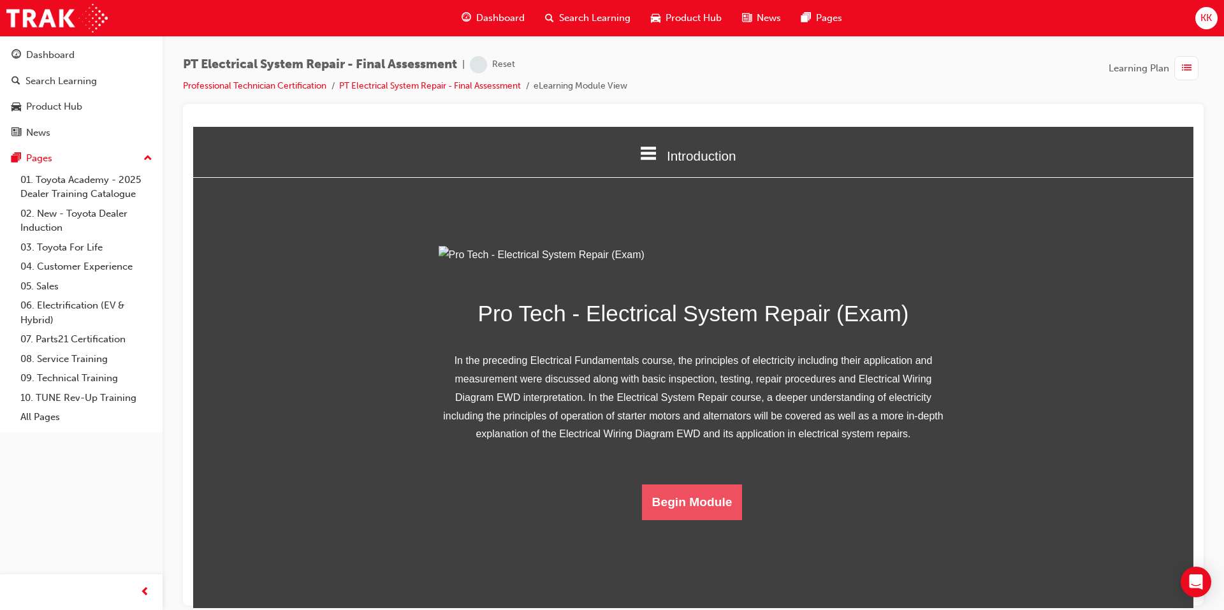
click at [717, 520] on button "Begin Module" at bounding box center [692, 502] width 101 height 36
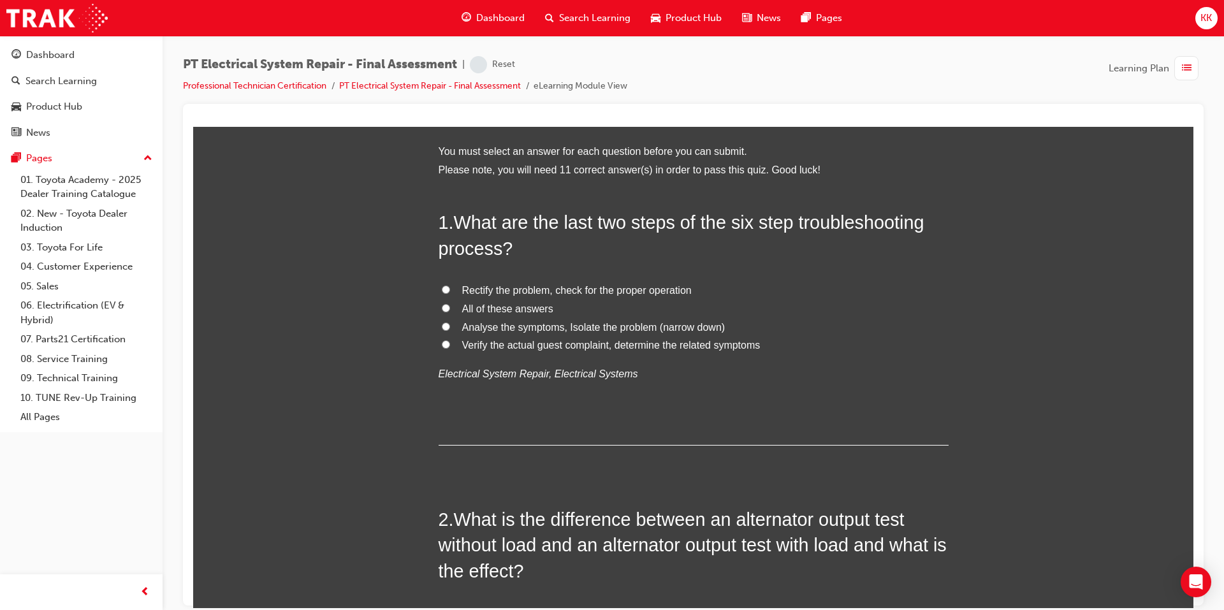
scroll to position [0, 0]
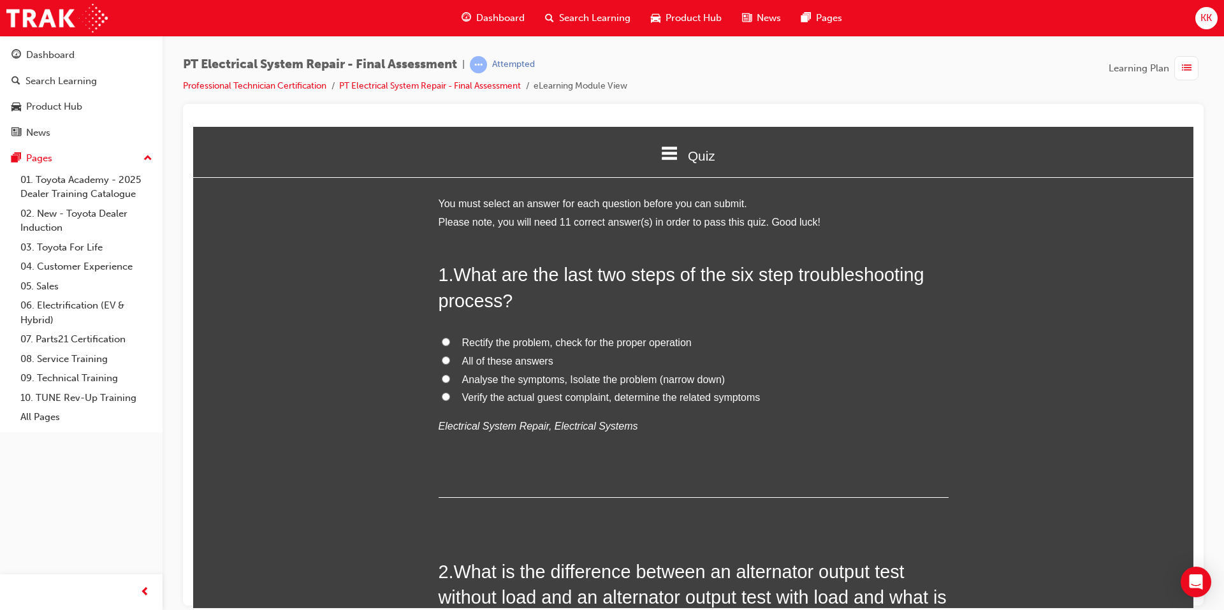
drag, startPoint x: 506, startPoint y: 344, endPoint x: 546, endPoint y: 398, distance: 67.5
click at [509, 344] on span "Rectify the problem, check for the proper operation" at bounding box center [577, 342] width 230 height 11
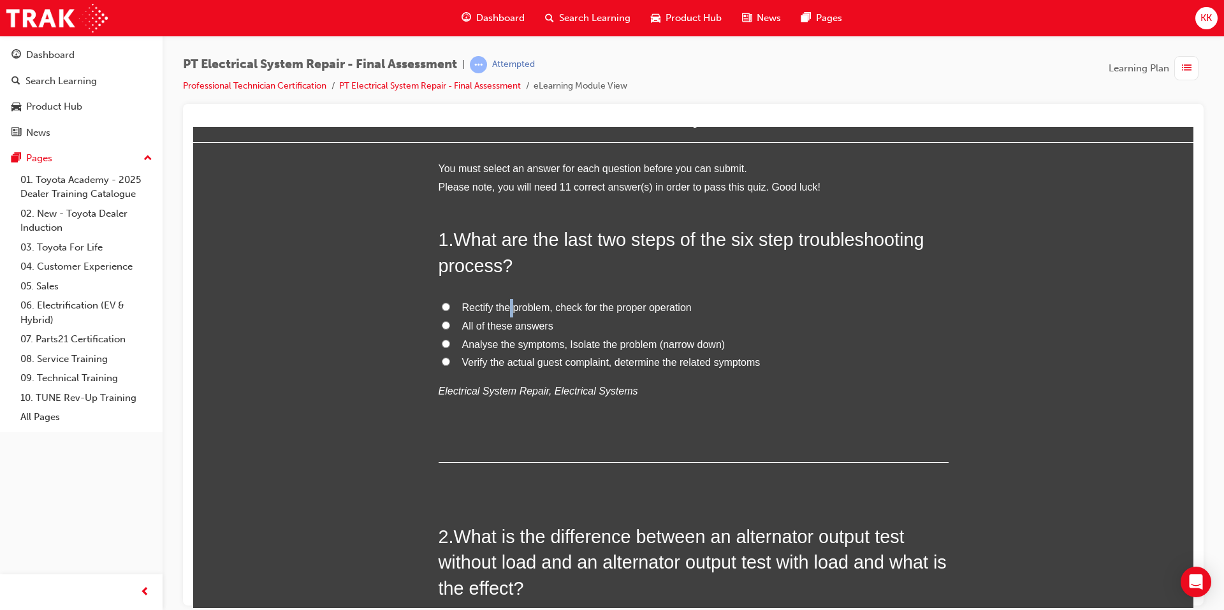
scroll to position [64, 0]
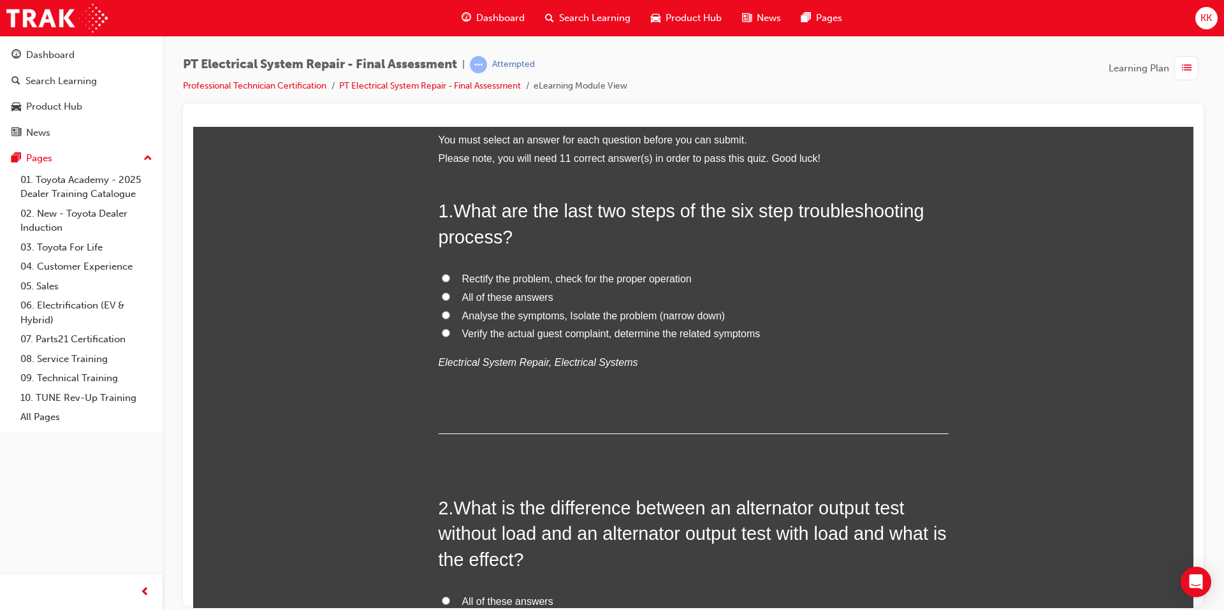
click at [631, 274] on span "Rectify the problem, check for the proper operation" at bounding box center [577, 278] width 230 height 11
click at [450, 274] on input "Rectify the problem, check for the proper operation" at bounding box center [446, 278] width 8 height 8
radio input "true"
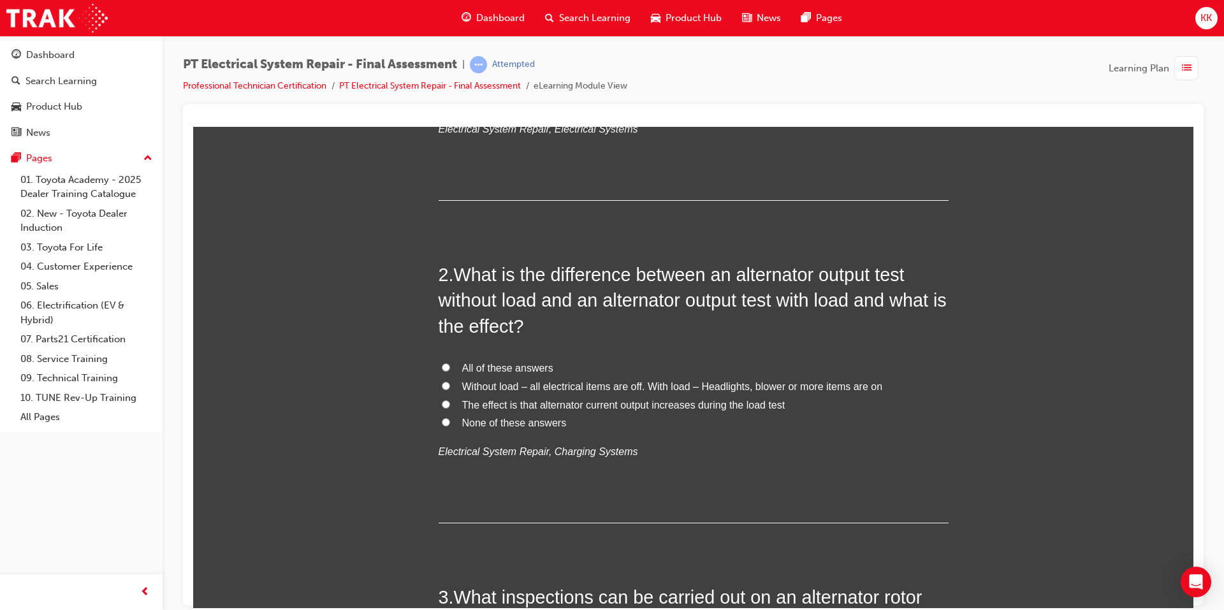
scroll to position [319, 0]
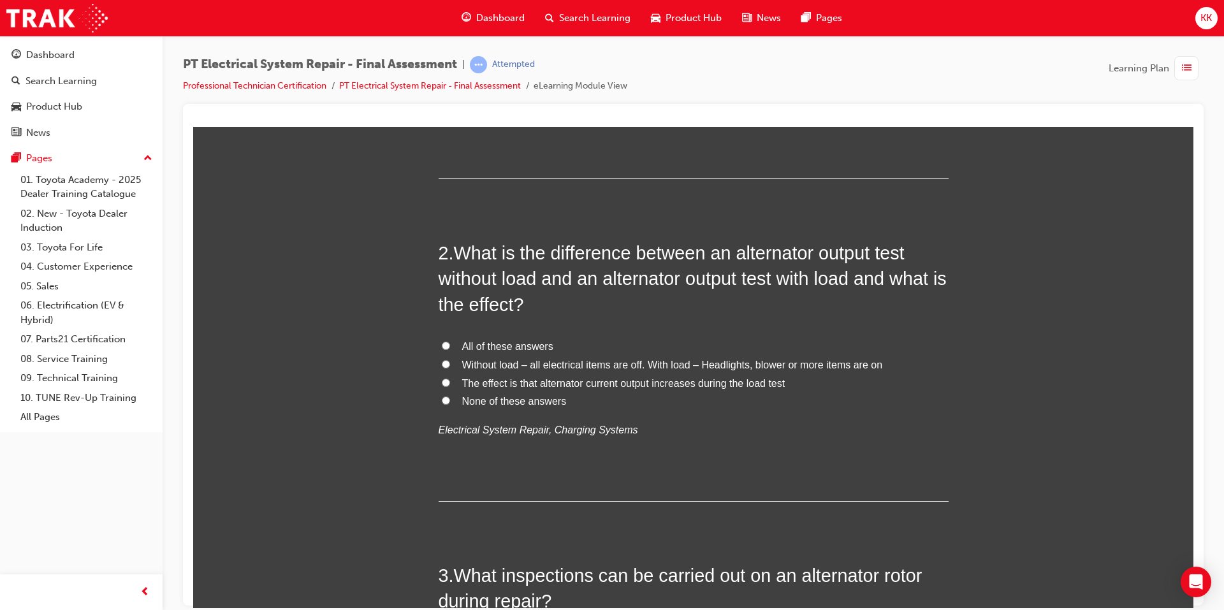
click at [523, 363] on span "Without load – all electrical items are off. With load – Headlights, blower or …" at bounding box center [672, 364] width 421 height 11
click at [450, 363] on input "Without load – all electrical items are off. With load – Headlights, blower or …" at bounding box center [446, 364] width 8 height 8
radio input "true"
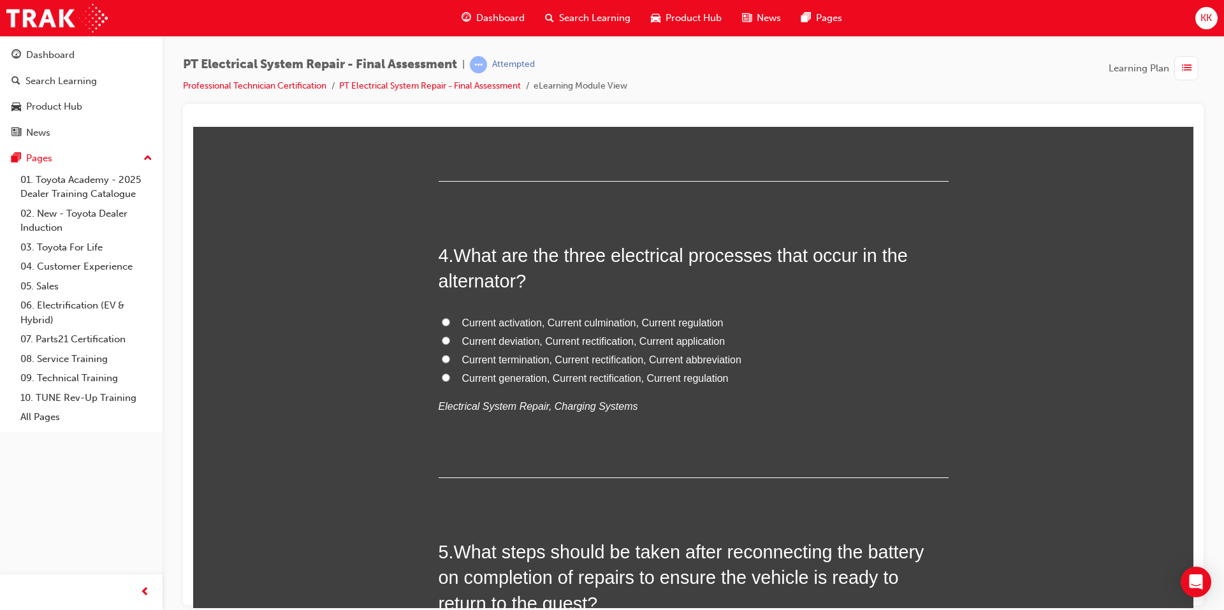
scroll to position [956, 0]
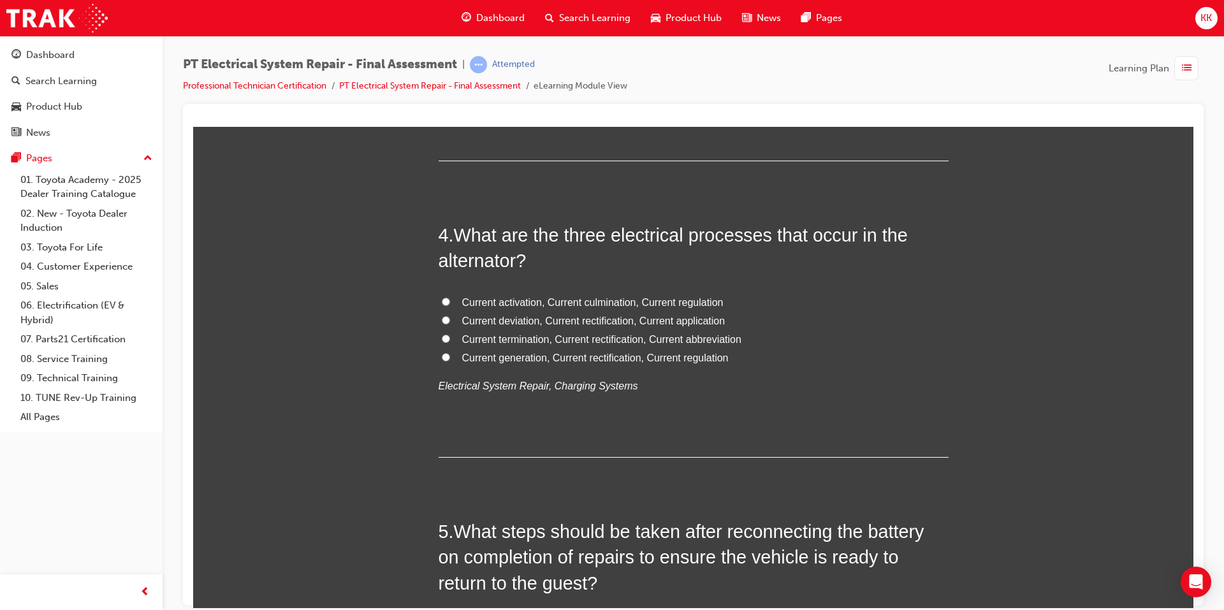
click at [578, 303] on span "Current activation, Current culmination, Current regulation" at bounding box center [592, 301] width 261 height 11
click at [450, 303] on input "Current activation, Current culmination, Current regulation" at bounding box center [446, 301] width 8 height 8
radio input "true"
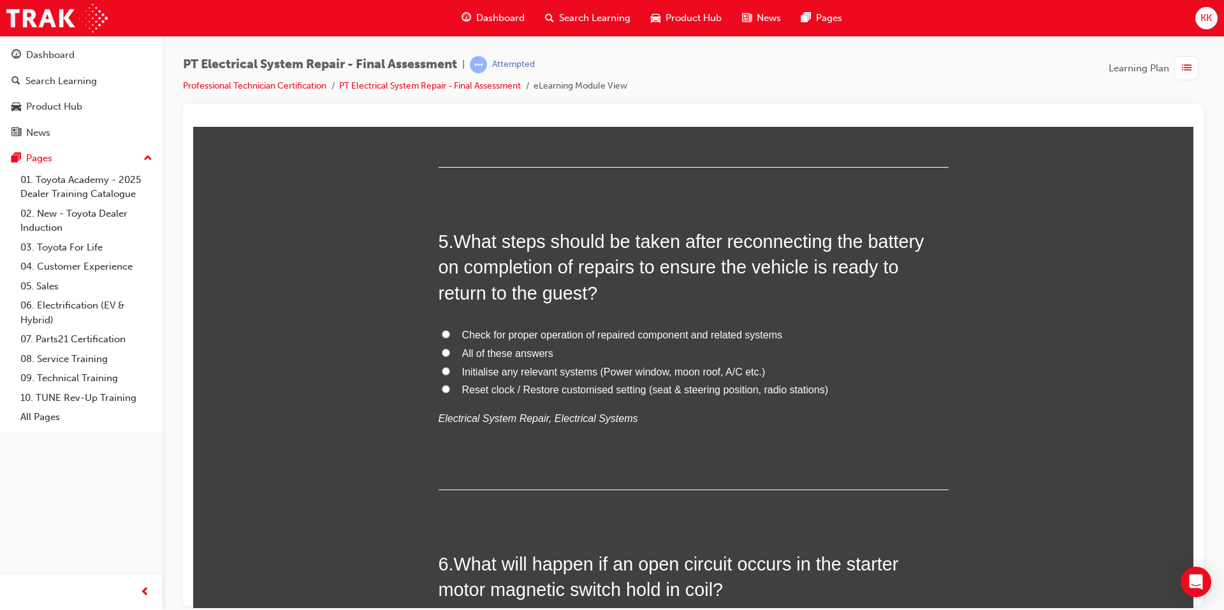
scroll to position [1275, 0]
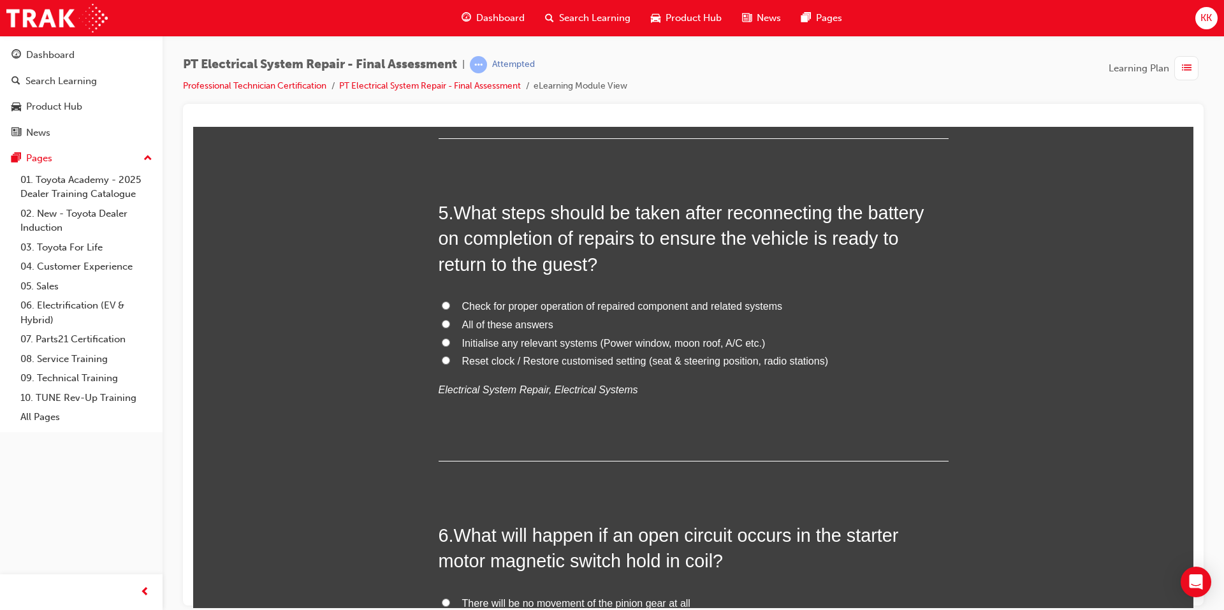
click at [536, 305] on span "Check for proper operation of repaired component and related systems" at bounding box center [622, 305] width 321 height 11
click at [450, 305] on input "Check for proper operation of repaired component and related systems" at bounding box center [446, 305] width 8 height 8
radio input "true"
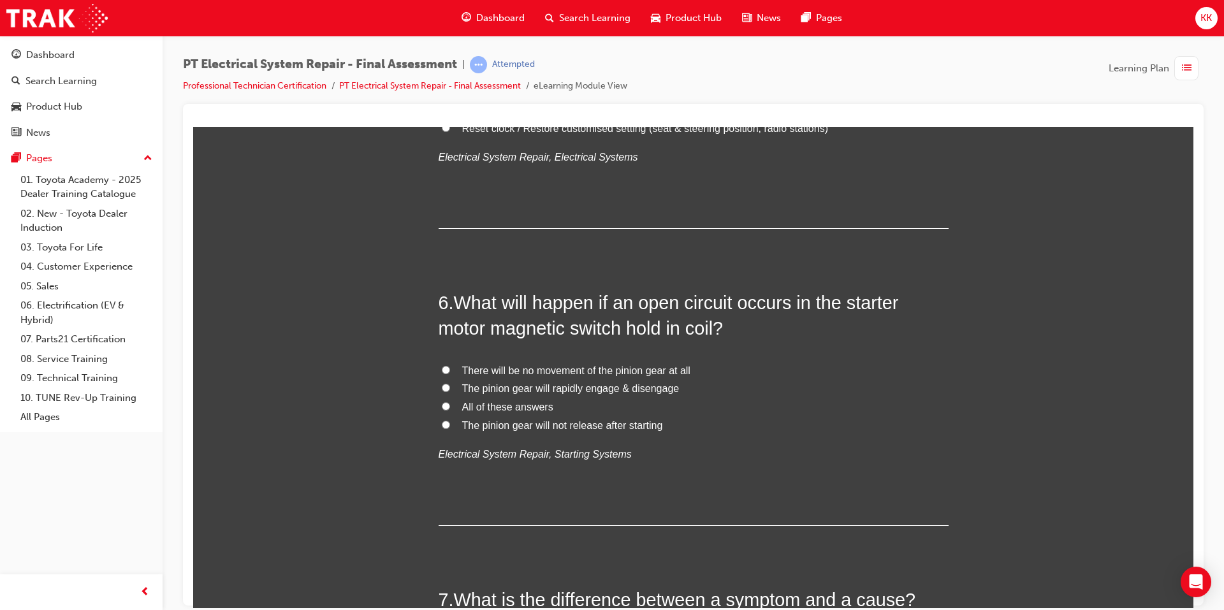
scroll to position [1530, 0]
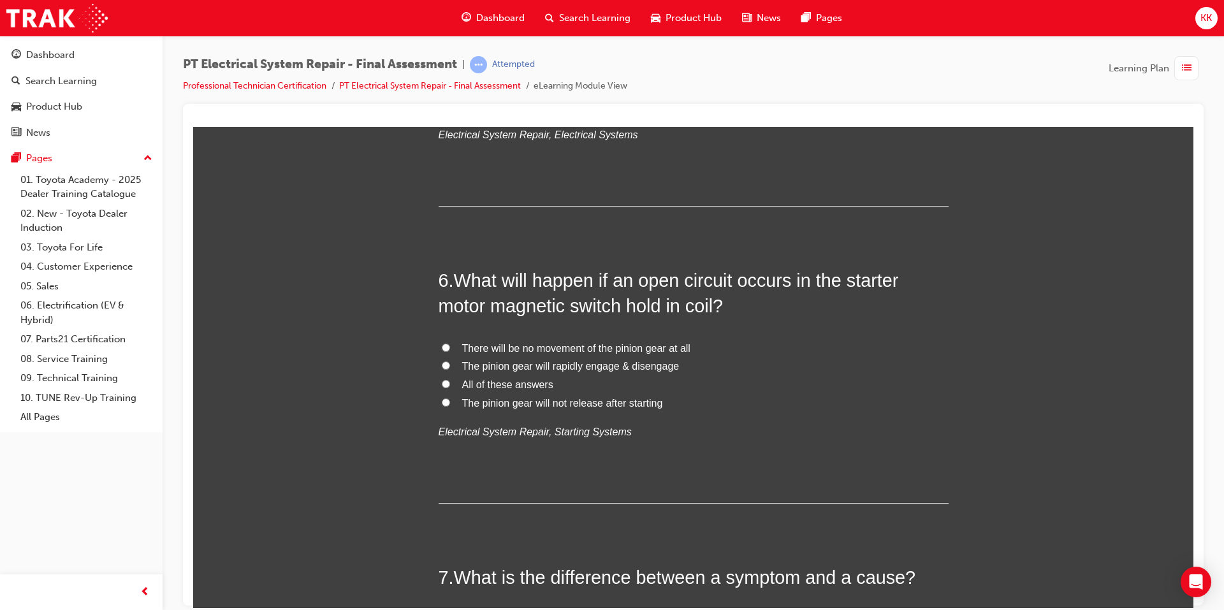
click at [569, 405] on span "The pinion gear will not release after starting" at bounding box center [562, 402] width 201 height 11
click at [450, 405] on input "The pinion gear will not release after starting" at bounding box center [446, 402] width 8 height 8
radio input "true"
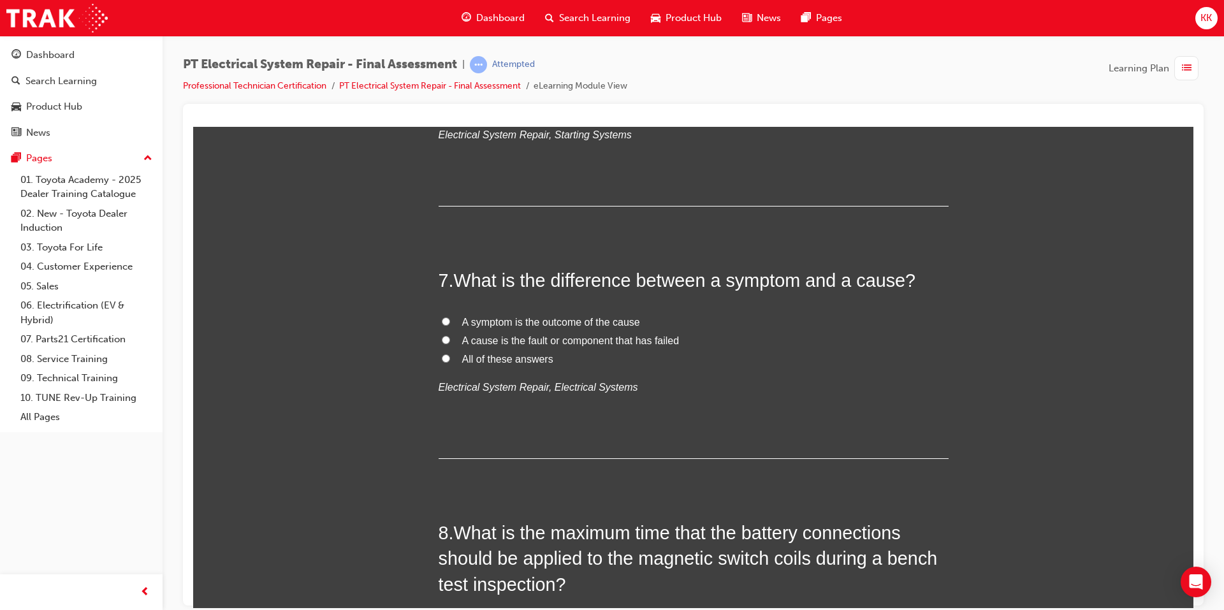
scroll to position [1849, 0]
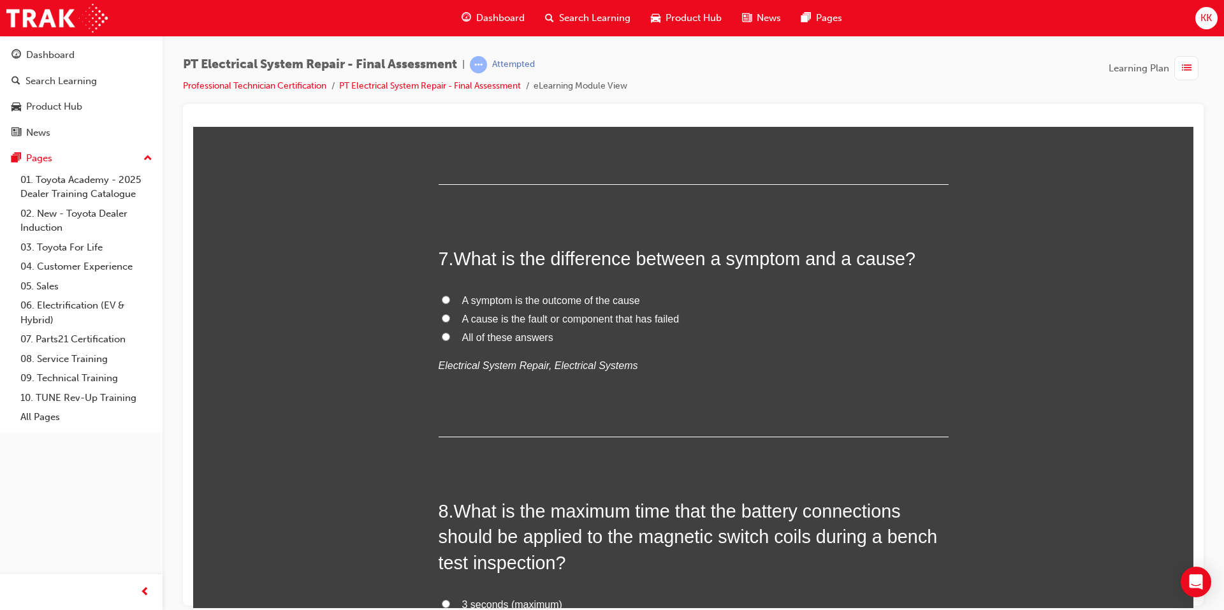
click at [569, 303] on span "A symptom is the outcome of the cause" at bounding box center [551, 300] width 178 height 11
click at [450, 303] on input "A symptom is the outcome of the cause" at bounding box center [446, 299] width 8 height 8
radio input "true"
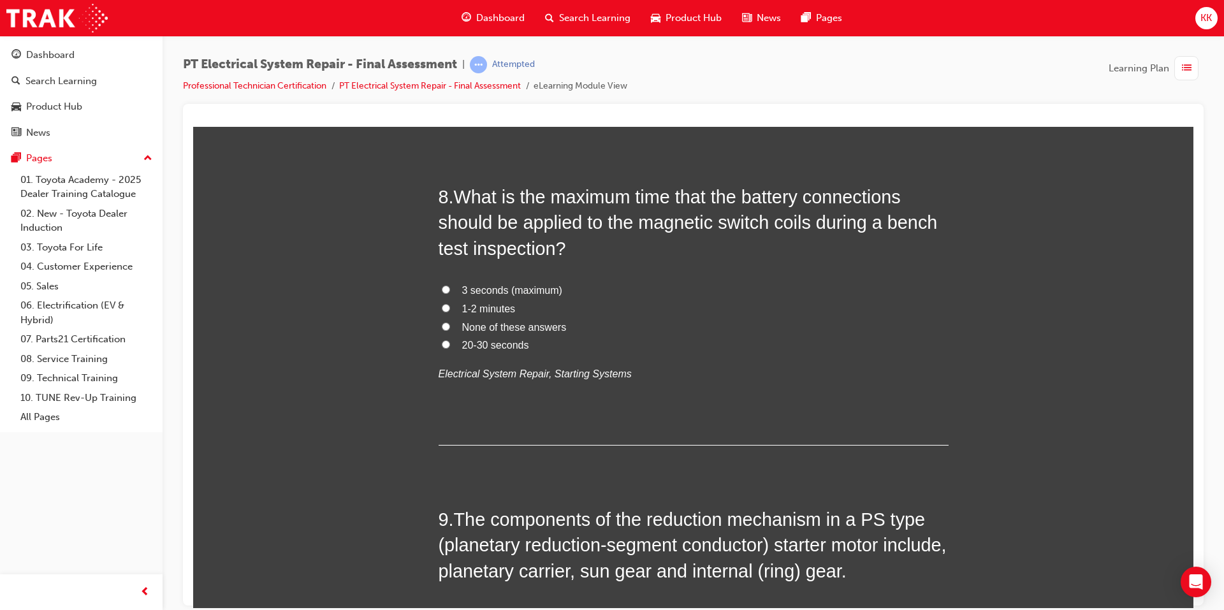
scroll to position [2168, 0]
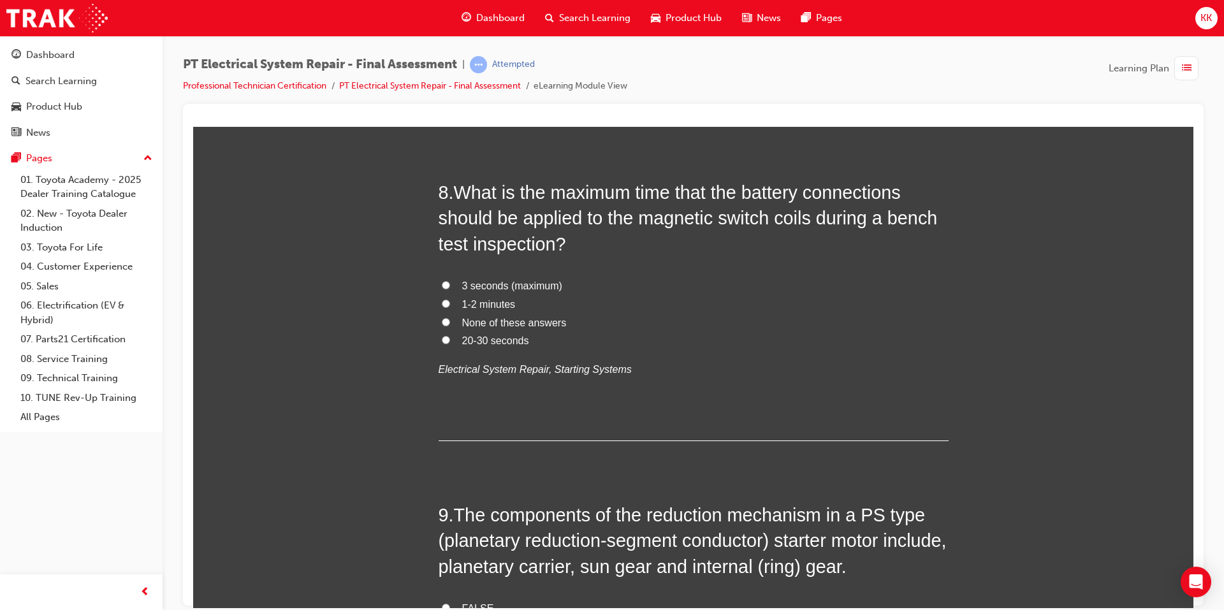
click at [530, 288] on span "3 seconds (maximum)" at bounding box center [512, 285] width 100 height 11
click at [450, 288] on input "3 seconds (maximum)" at bounding box center [446, 285] width 8 height 8
radio input "true"
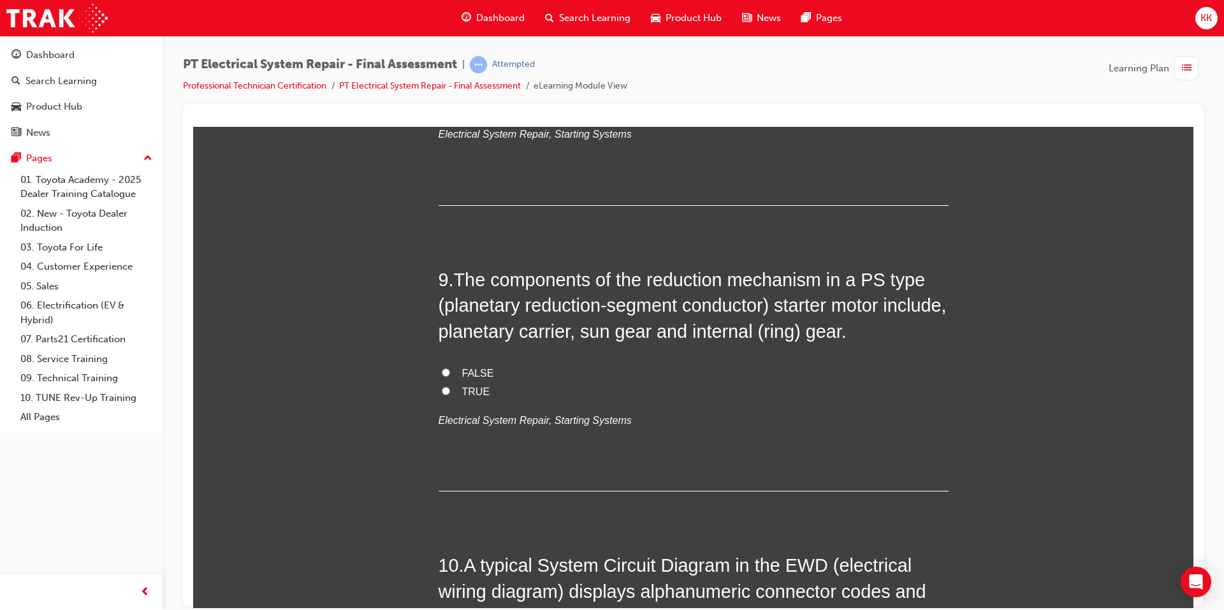
scroll to position [2423, 0]
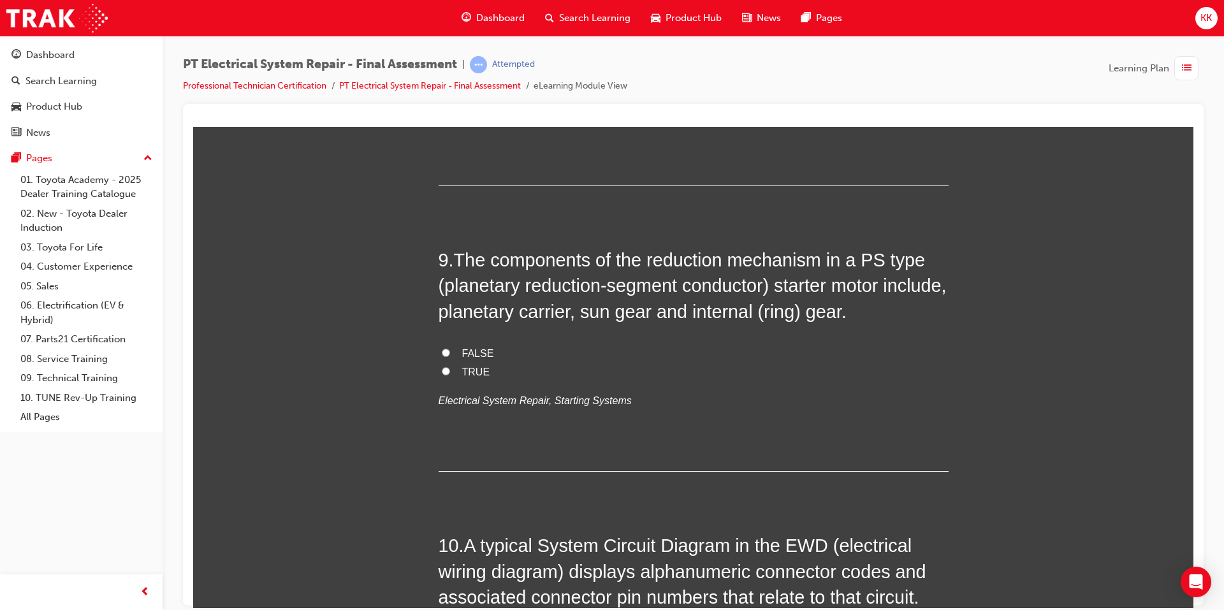
click at [469, 370] on span "TRUE" at bounding box center [476, 371] width 28 height 11
click at [450, 370] on input "TRUE" at bounding box center [446, 371] width 8 height 8
radio input "true"
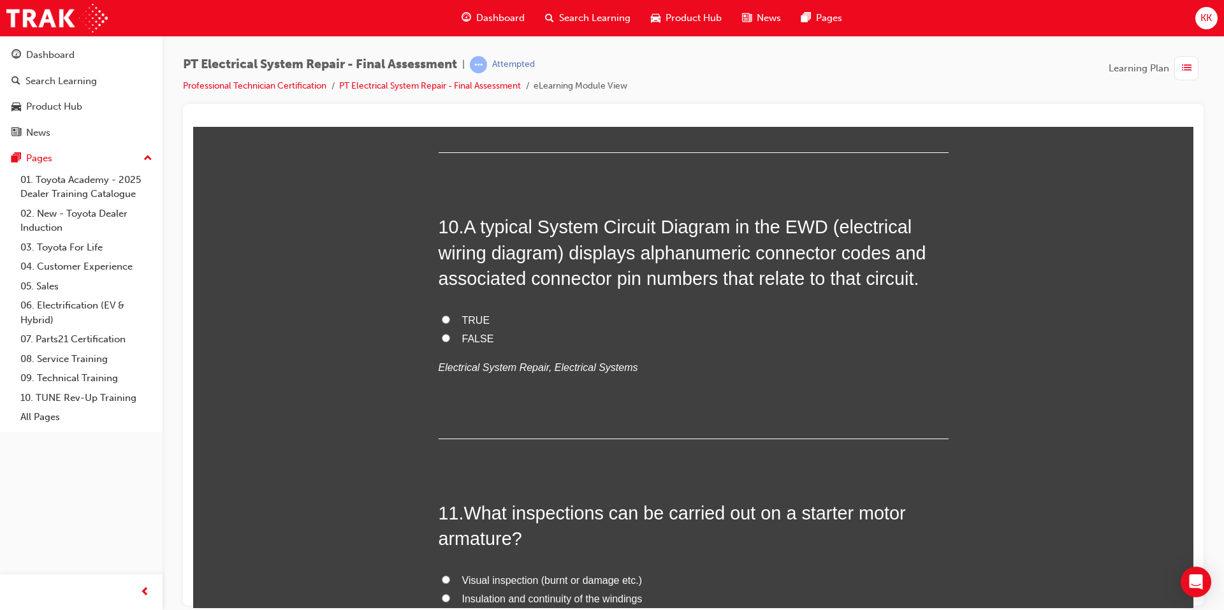
scroll to position [2805, 0]
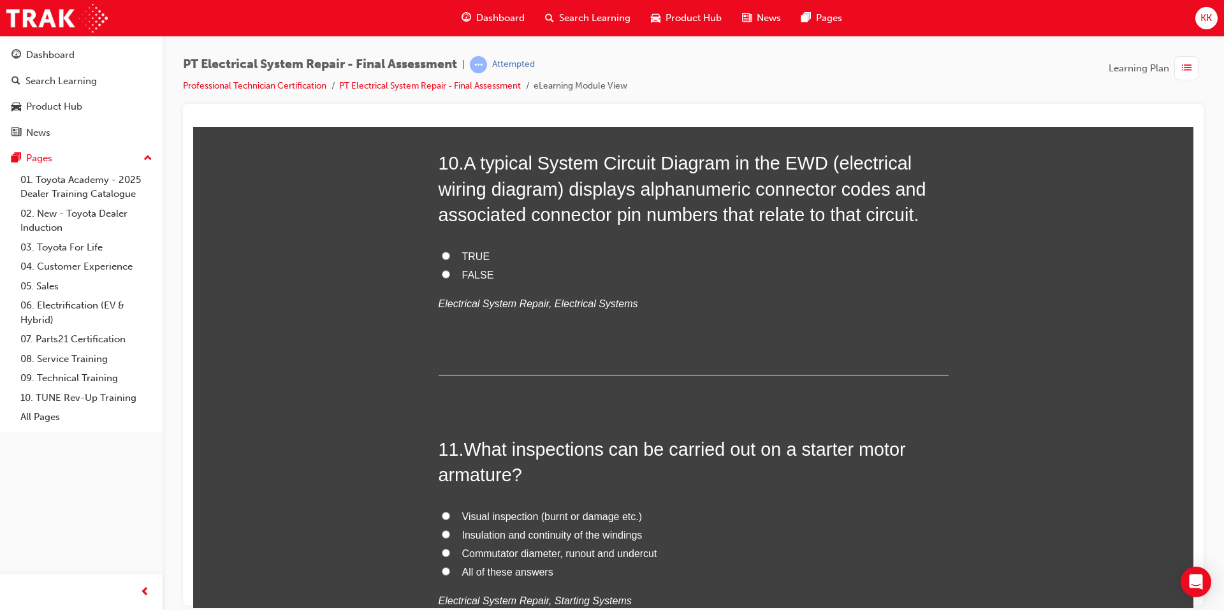
click at [444, 254] on input "TRUE" at bounding box center [446, 255] width 8 height 8
radio input "true"
click at [442, 574] on input "All of these answers" at bounding box center [446, 571] width 8 height 8
radio input "true"
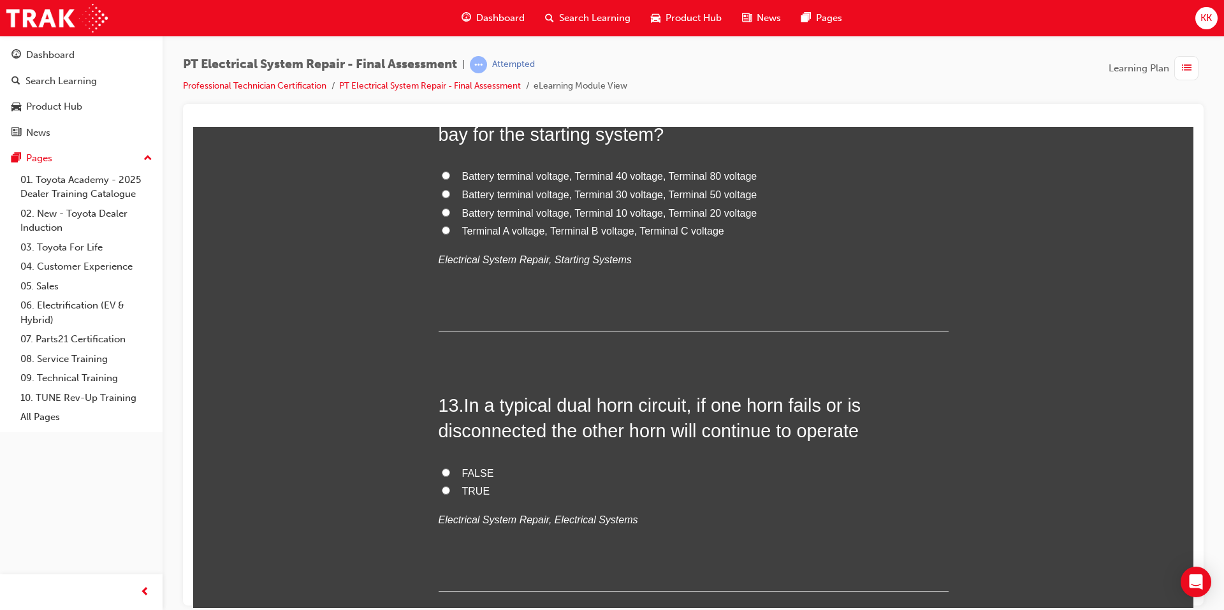
scroll to position [3379, 0]
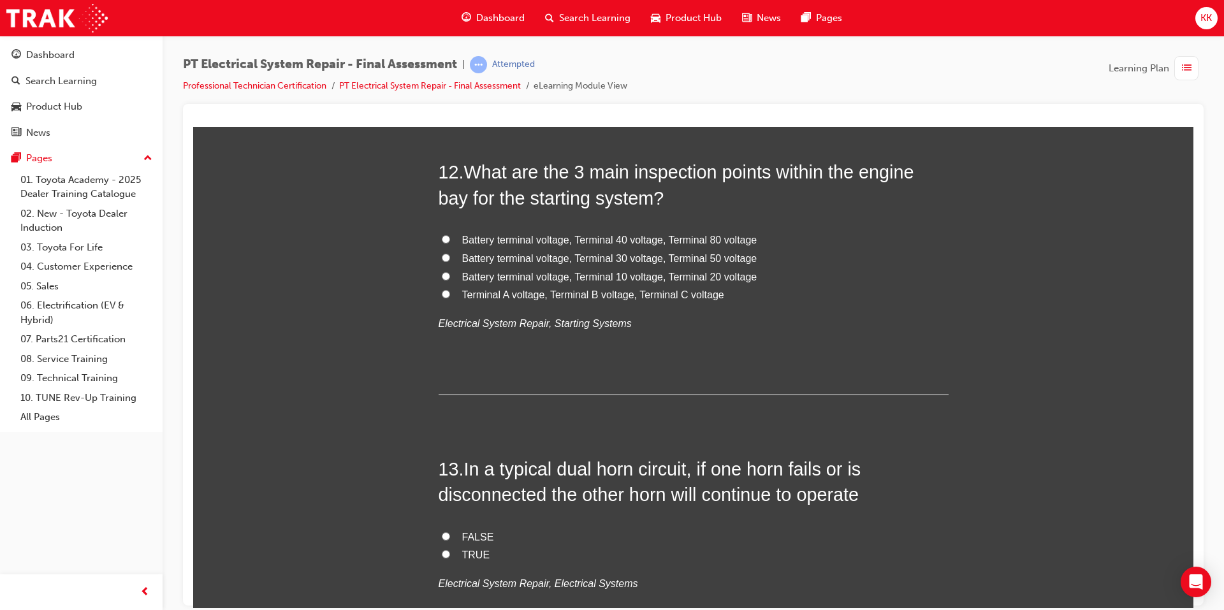
click at [639, 255] on span "Battery terminal voltage, Terminal 30 voltage, Terminal 50 voltage" at bounding box center [609, 257] width 295 height 11
click at [450, 255] on input "Battery terminal voltage, Terminal 30 voltage, Terminal 50 voltage" at bounding box center [446, 257] width 8 height 8
radio input "true"
click at [446, 553] on label "TRUE" at bounding box center [694, 555] width 510 height 18
click at [446, 553] on input "TRUE" at bounding box center [446, 554] width 8 height 8
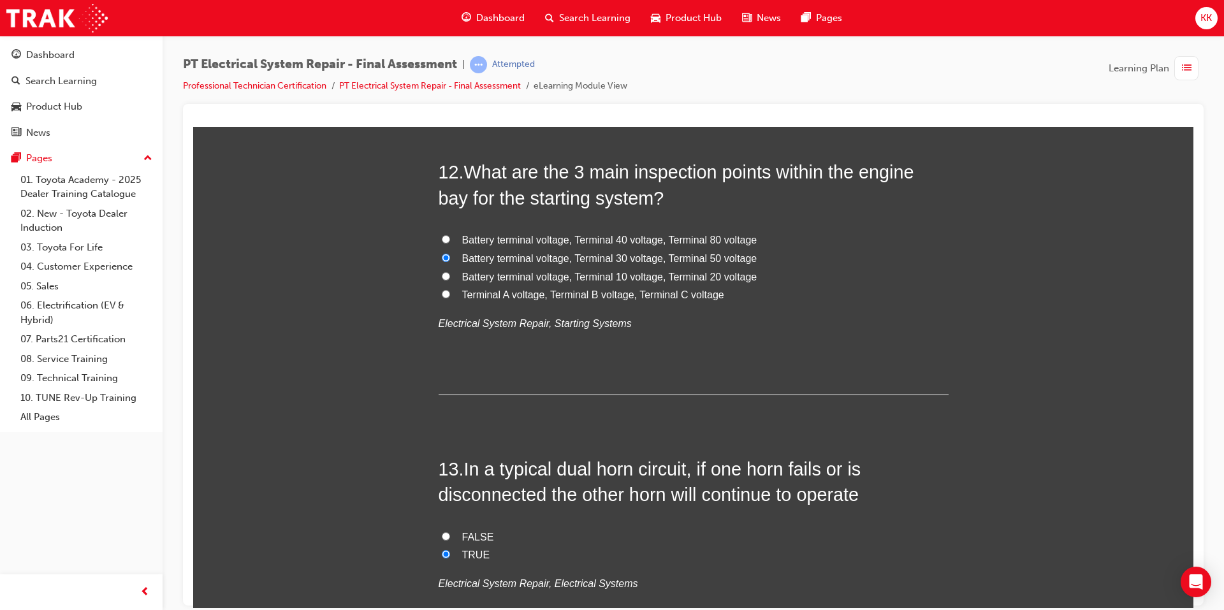
radio input "true"
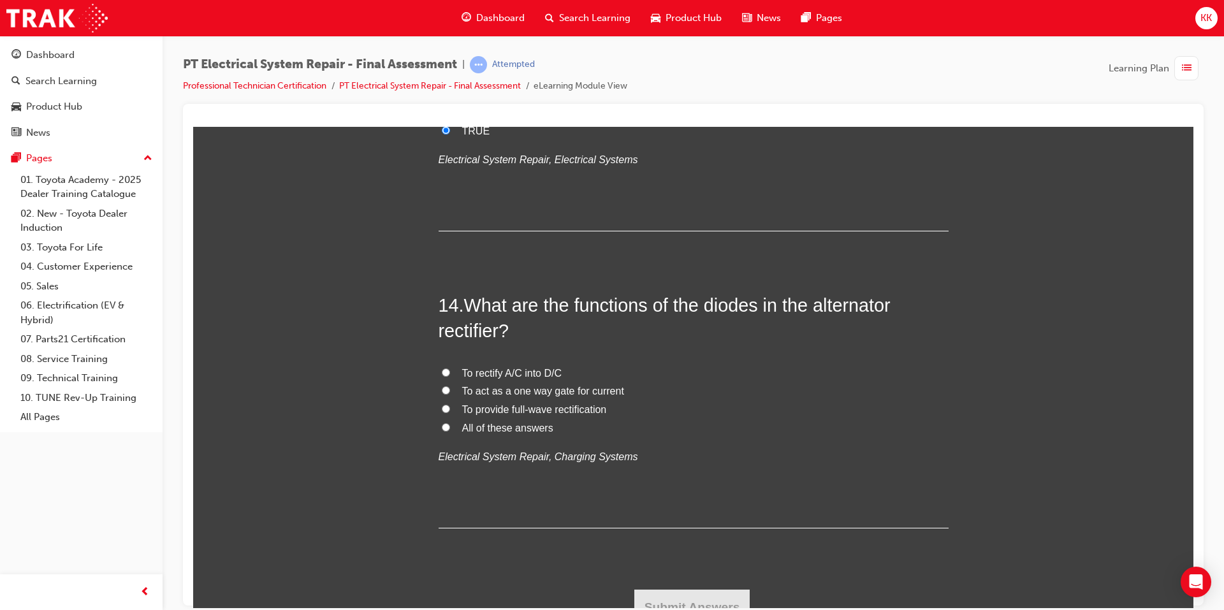
scroll to position [3820, 0]
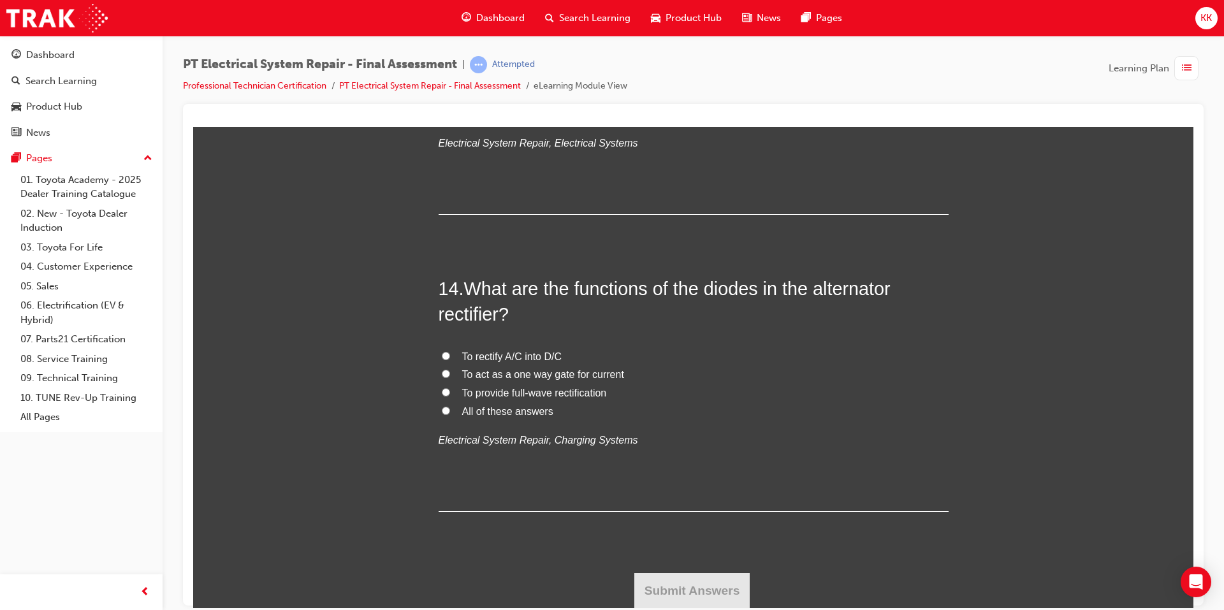
click at [508, 360] on span "To rectify A/C into D/C" at bounding box center [512, 356] width 100 height 11
click at [450, 360] on input "To rectify A/C into D/C" at bounding box center [446, 355] width 8 height 8
radio input "true"
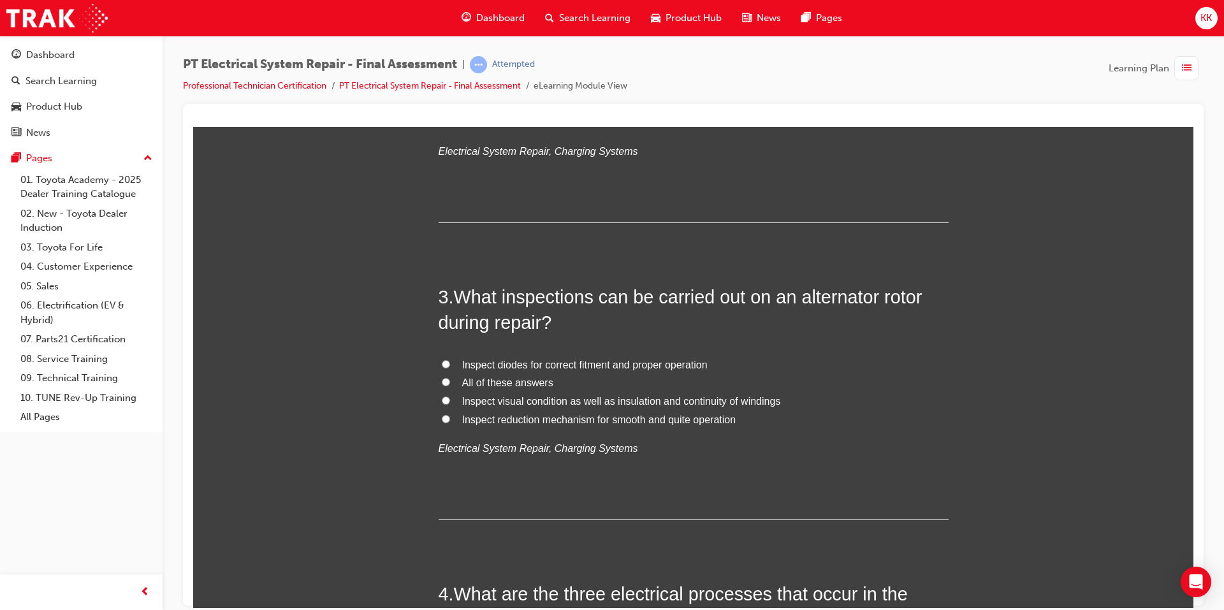
scroll to position [568, 0]
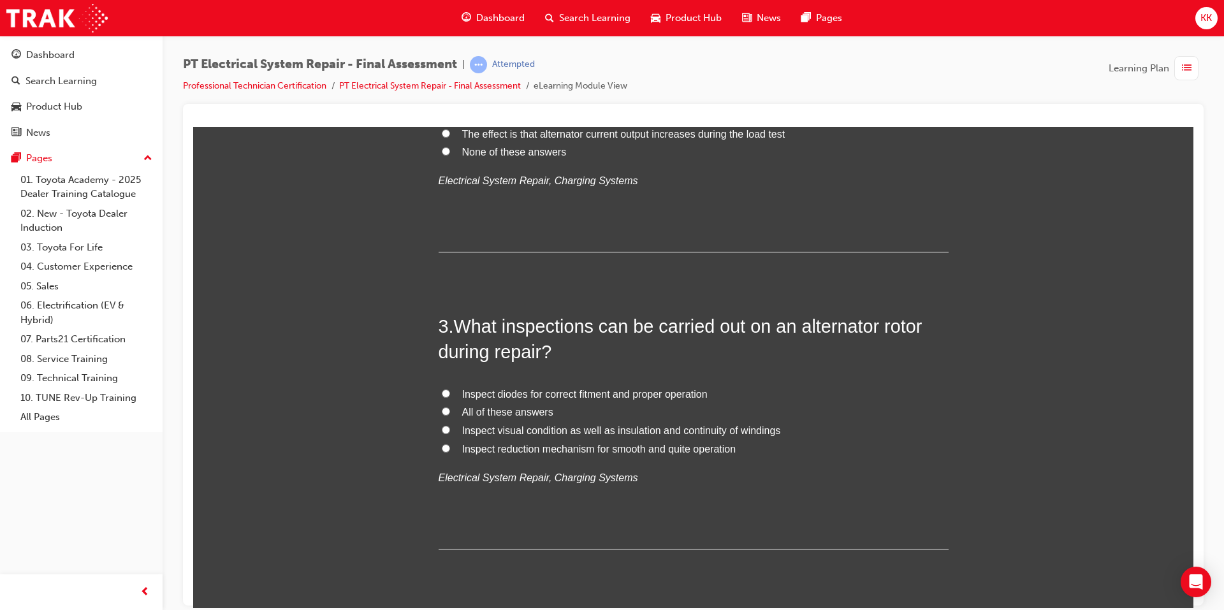
click at [521, 409] on span "All of these answers" at bounding box center [507, 411] width 91 height 11
click at [450, 409] on input "All of these answers" at bounding box center [446, 411] width 8 height 8
radio input "true"
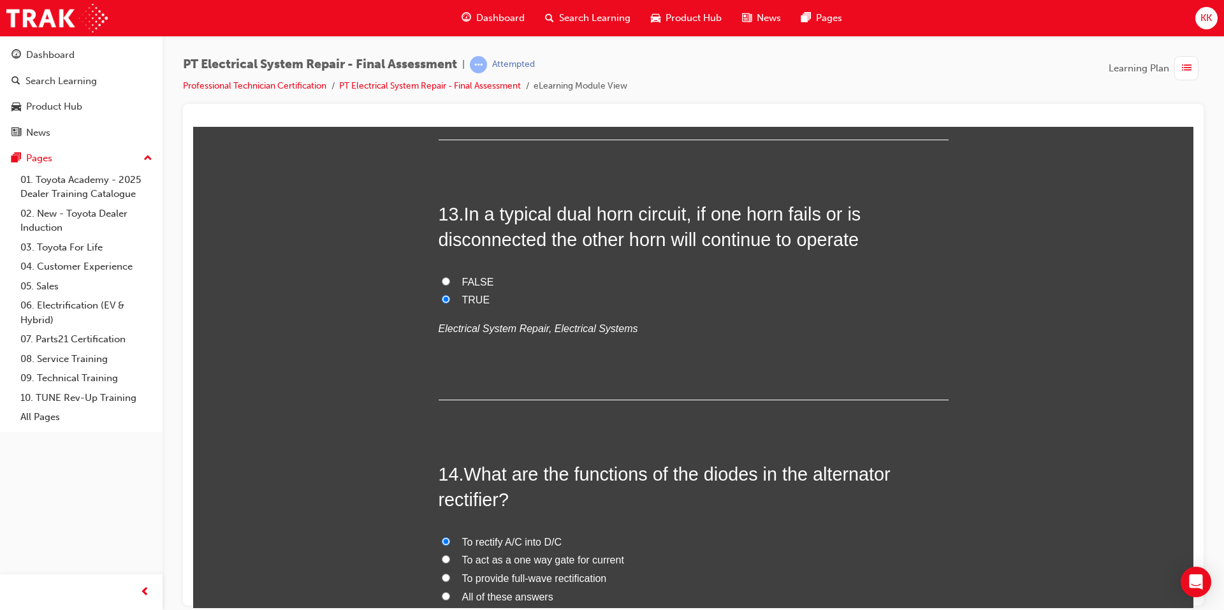
scroll to position [3820, 0]
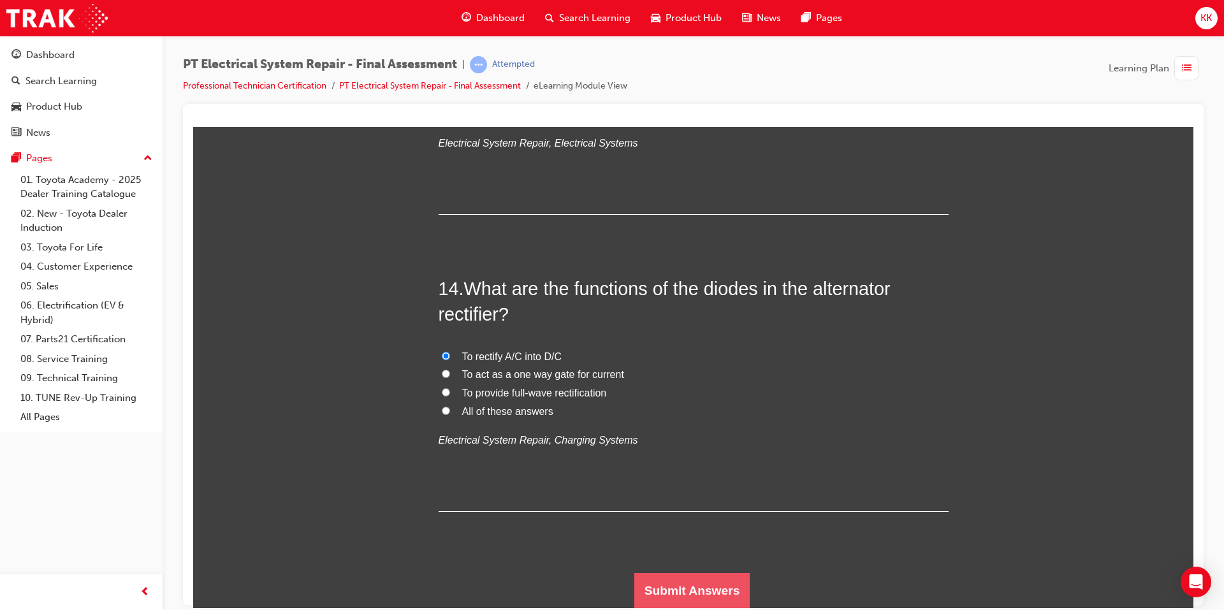
click at [711, 582] on button "Submit Answers" at bounding box center [692, 591] width 116 height 36
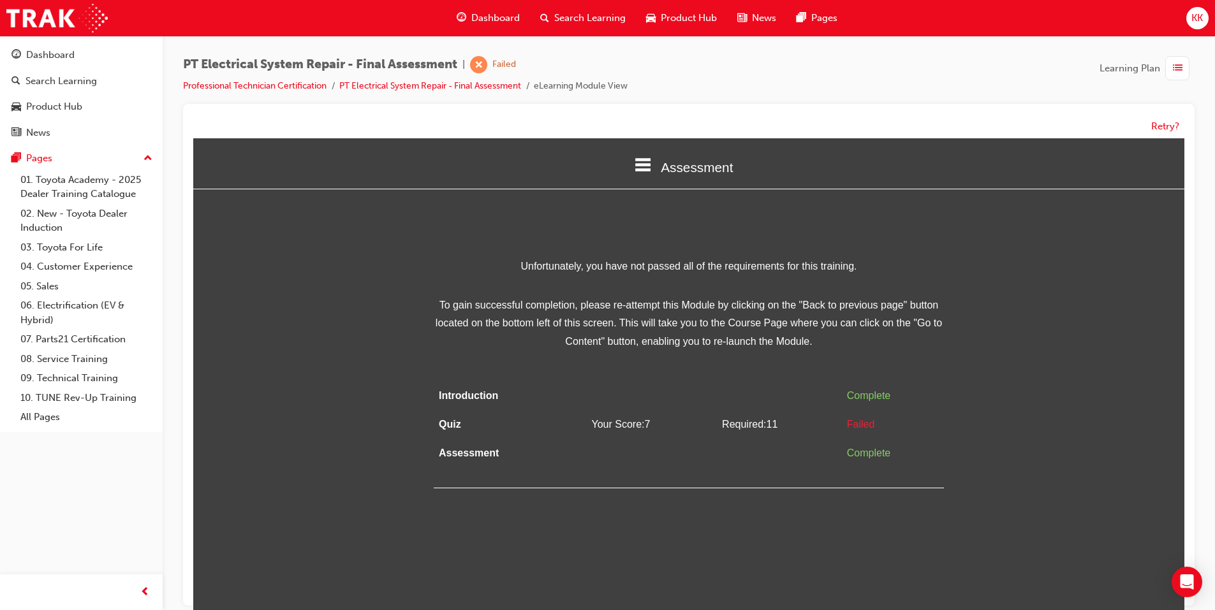
scroll to position [10, 0]
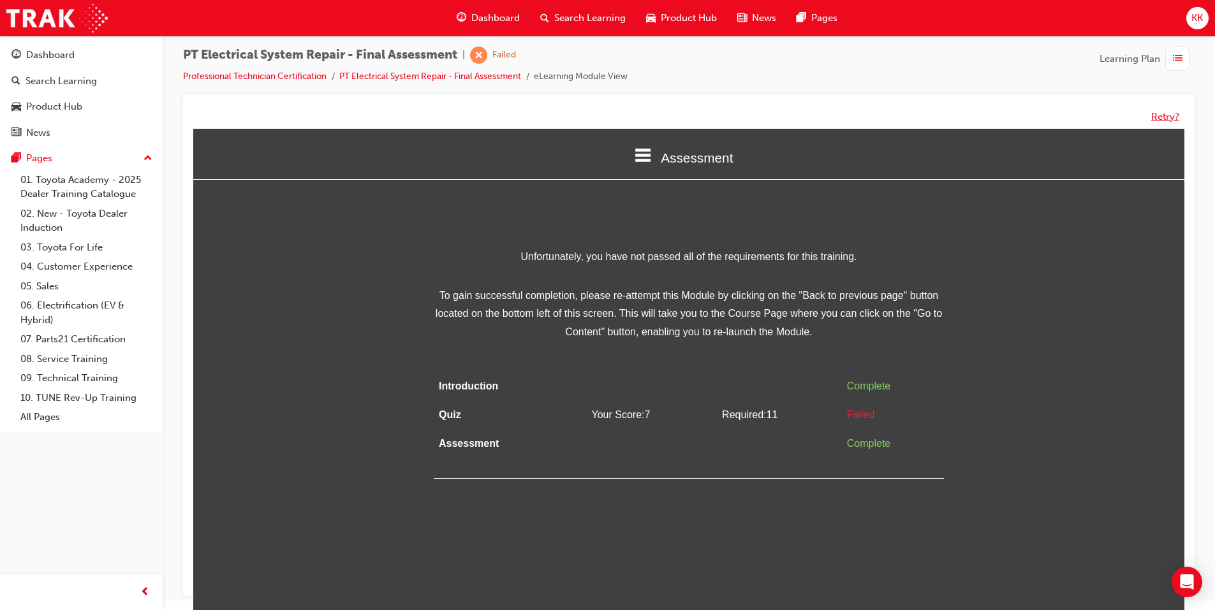
click at [1165, 117] on button "Retry?" at bounding box center [1165, 117] width 28 height 15
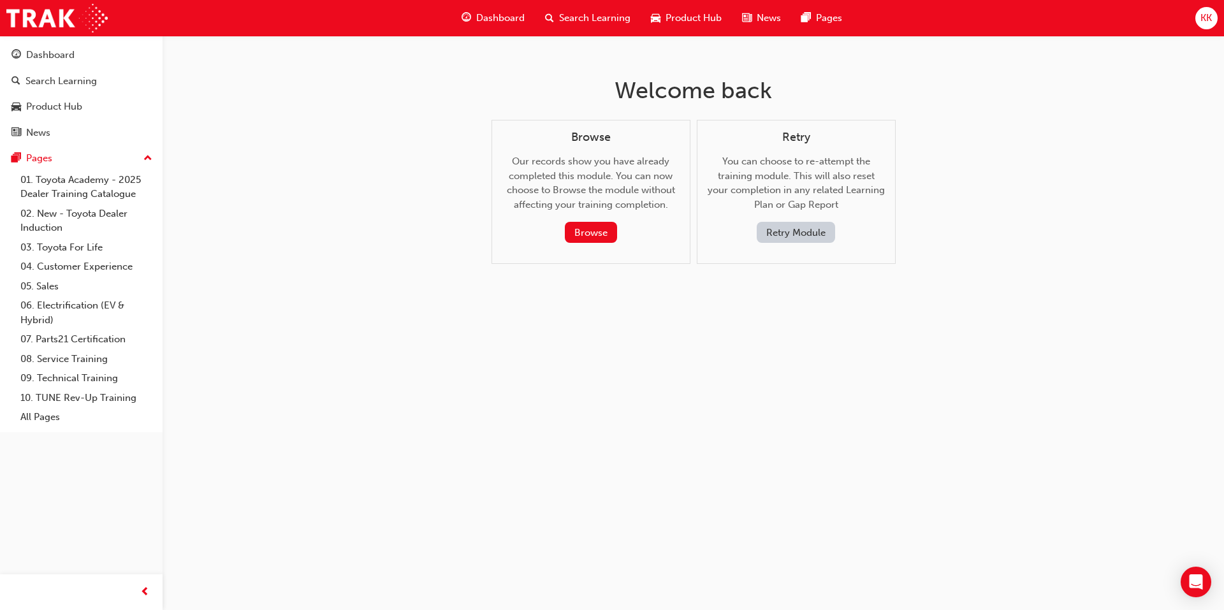
click at [797, 231] on button "Retry Module" at bounding box center [796, 232] width 78 height 21
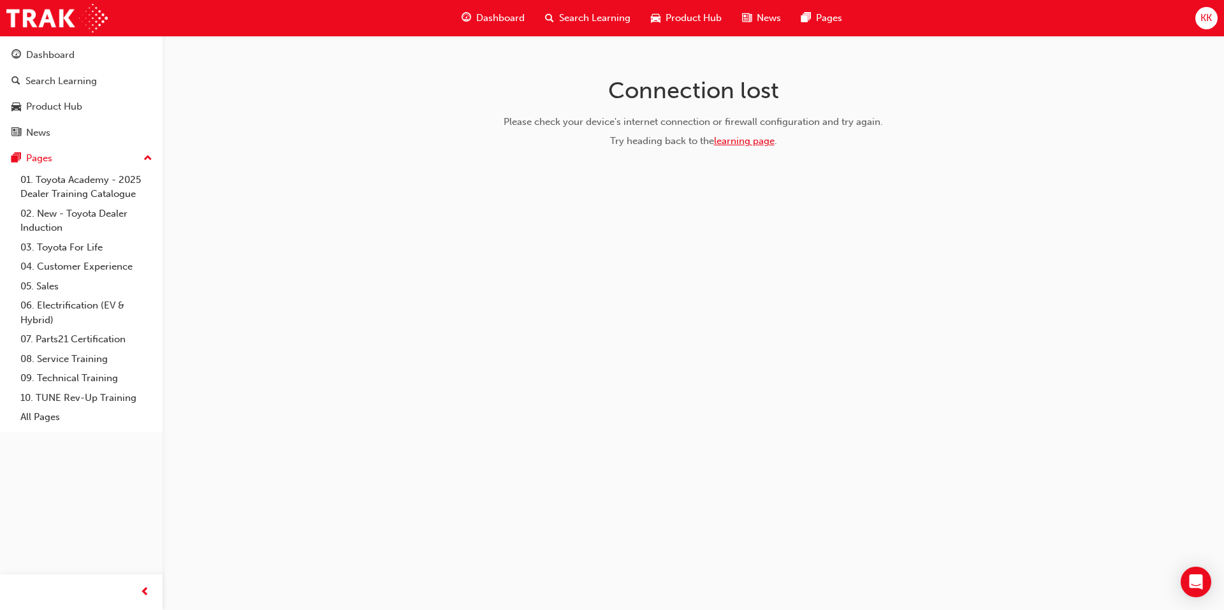
click at [743, 143] on link "learning page" at bounding box center [744, 140] width 61 height 11
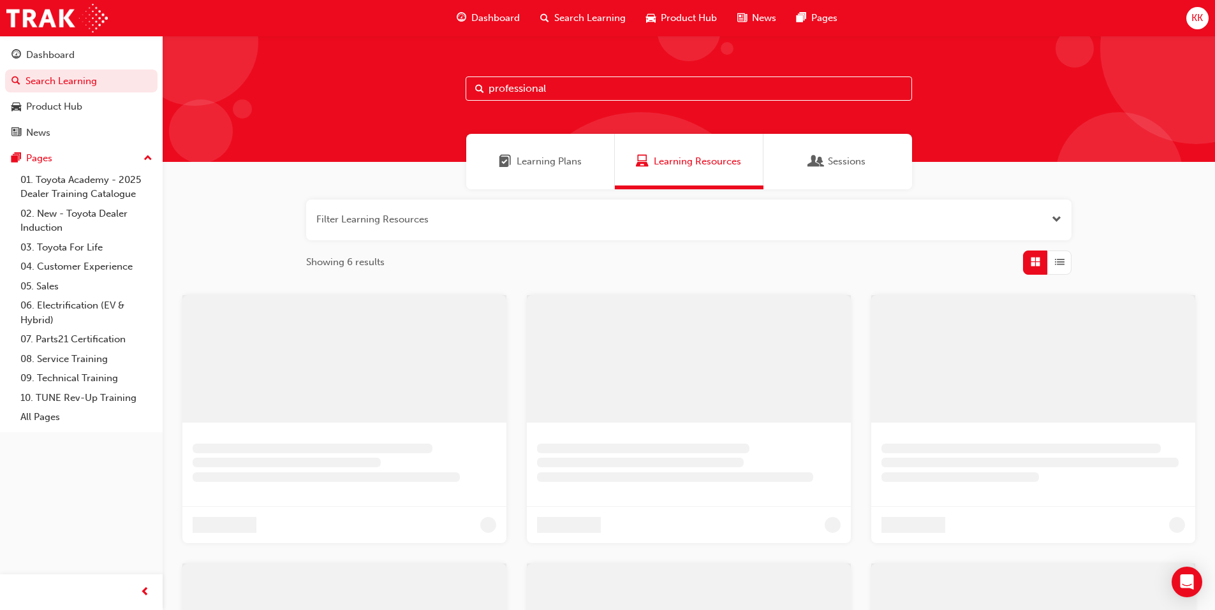
click at [546, 164] on span "Learning Plans" at bounding box center [548, 161] width 65 height 15
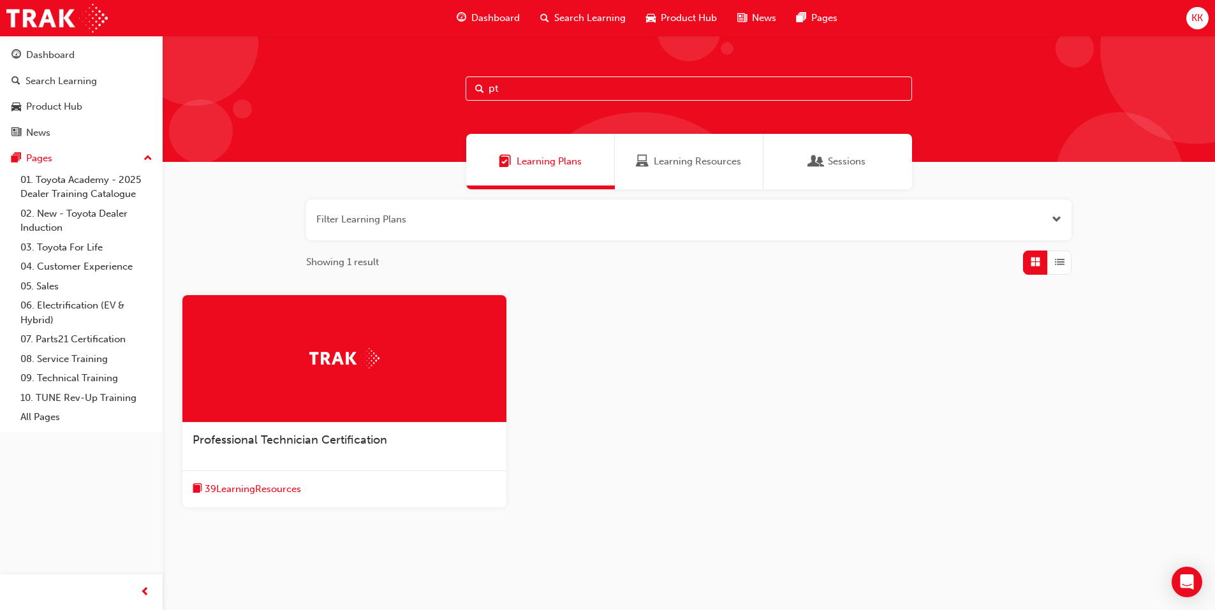
click at [265, 429] on div "Professional Technician Certification" at bounding box center [344, 447] width 324 height 48
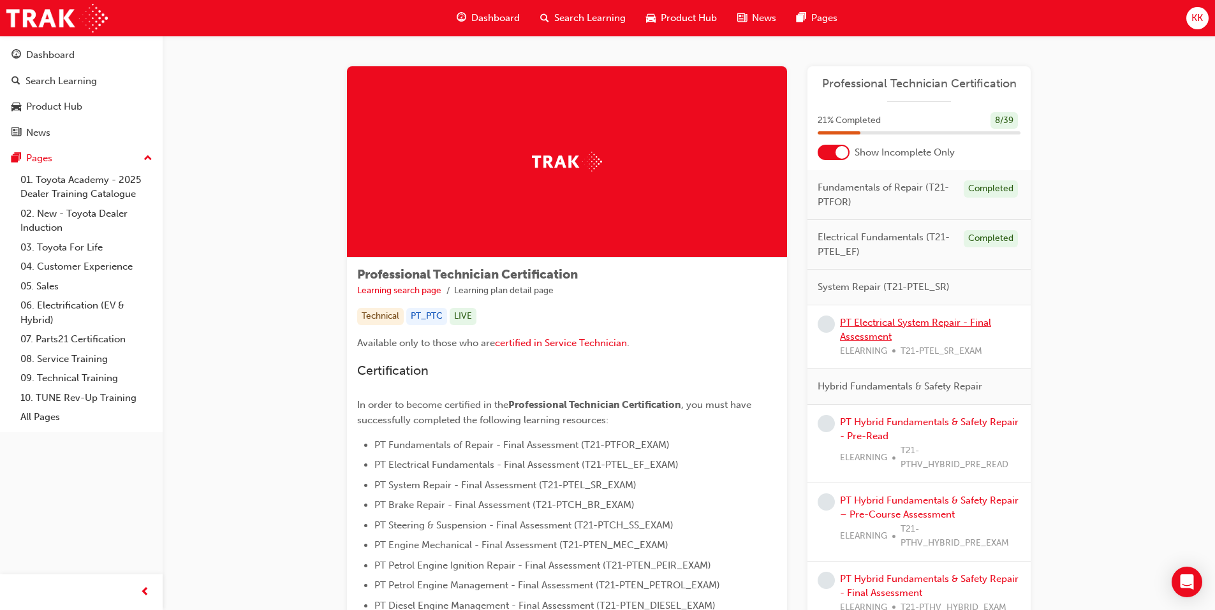
click at [893, 322] on link "PT Electrical System Repair - Final Assessment" at bounding box center [915, 330] width 151 height 26
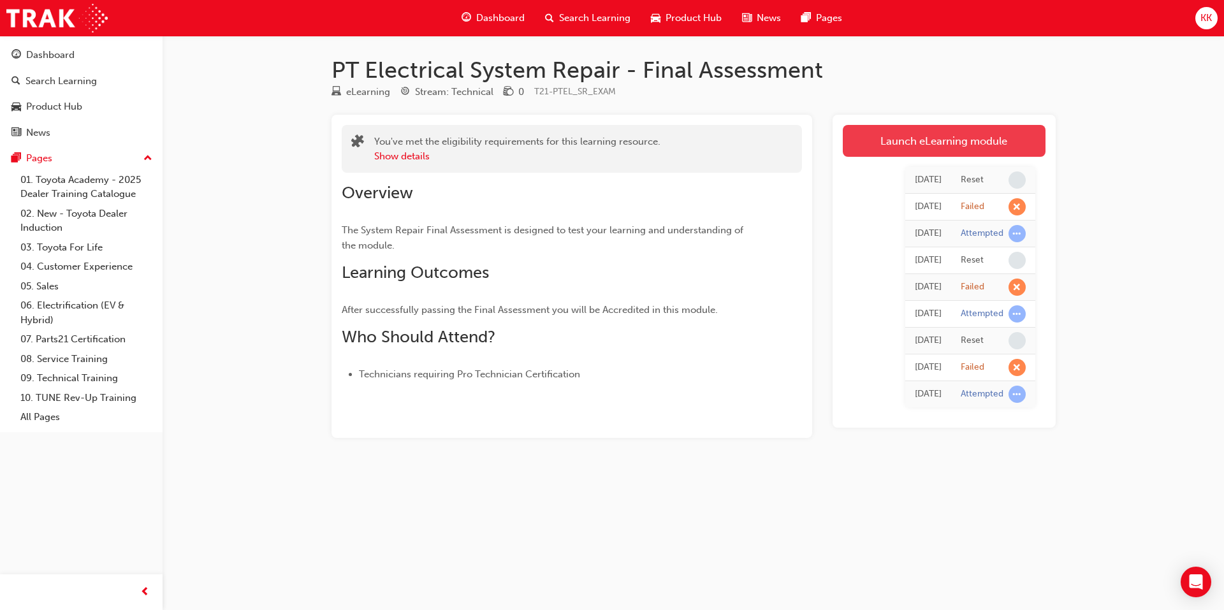
click at [923, 141] on link "Launch eLearning module" at bounding box center [944, 141] width 203 height 32
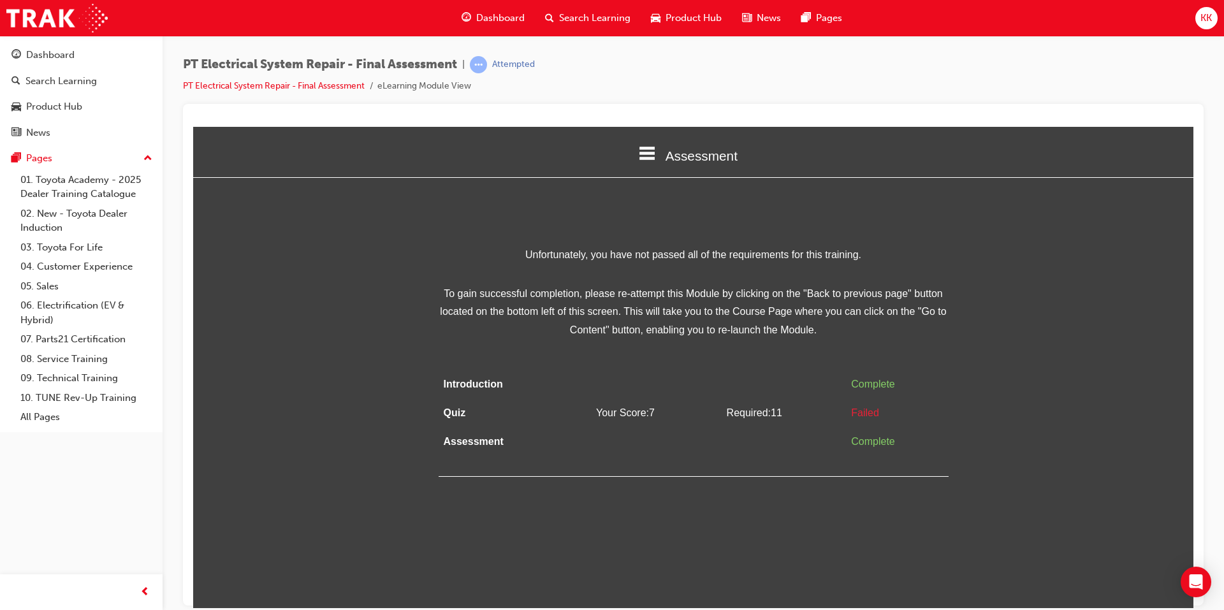
click at [521, 66] on div "Attempted" at bounding box center [513, 65] width 43 height 12
click at [318, 87] on link "PT Electrical System Repair - Final Assessment" at bounding box center [274, 85] width 182 height 11
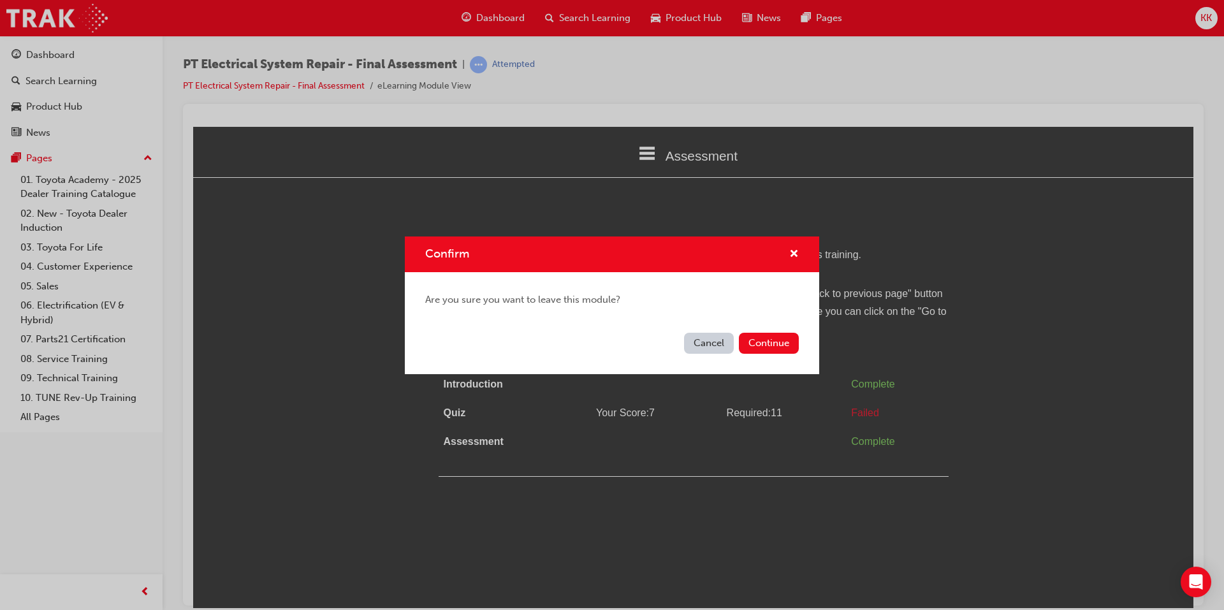
click at [755, 330] on div "Cancel Continue" at bounding box center [612, 351] width 414 height 47
click at [759, 346] on button "Continue" at bounding box center [769, 343] width 60 height 21
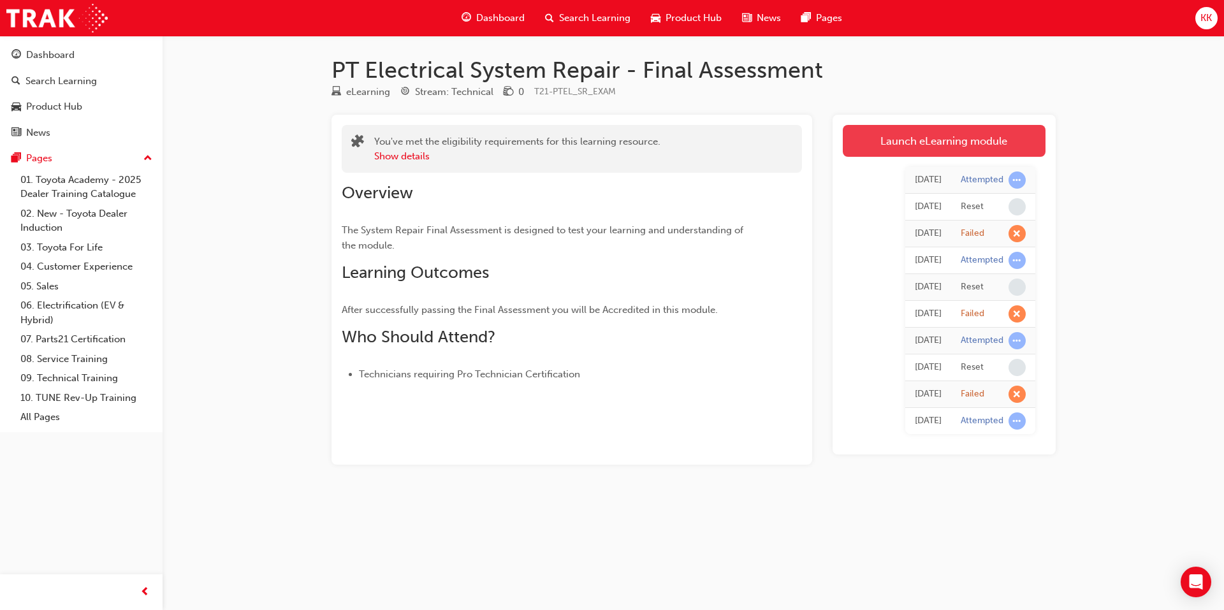
click at [972, 145] on link "Launch eLearning module" at bounding box center [944, 141] width 203 height 32
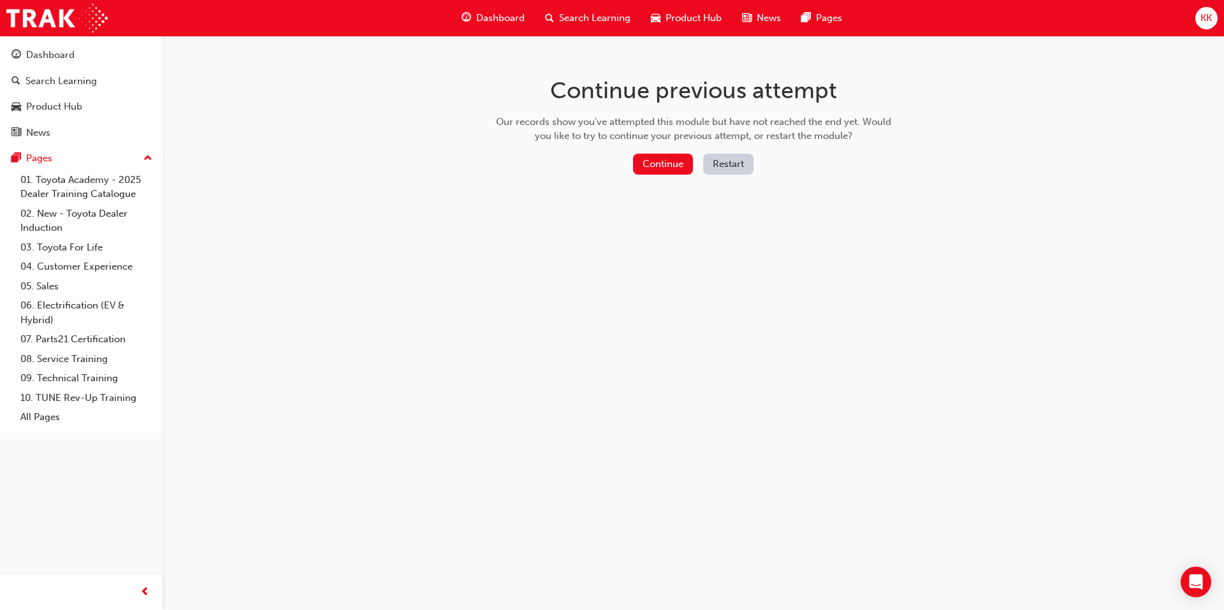
click at [731, 159] on button "Restart" at bounding box center [728, 164] width 50 height 21
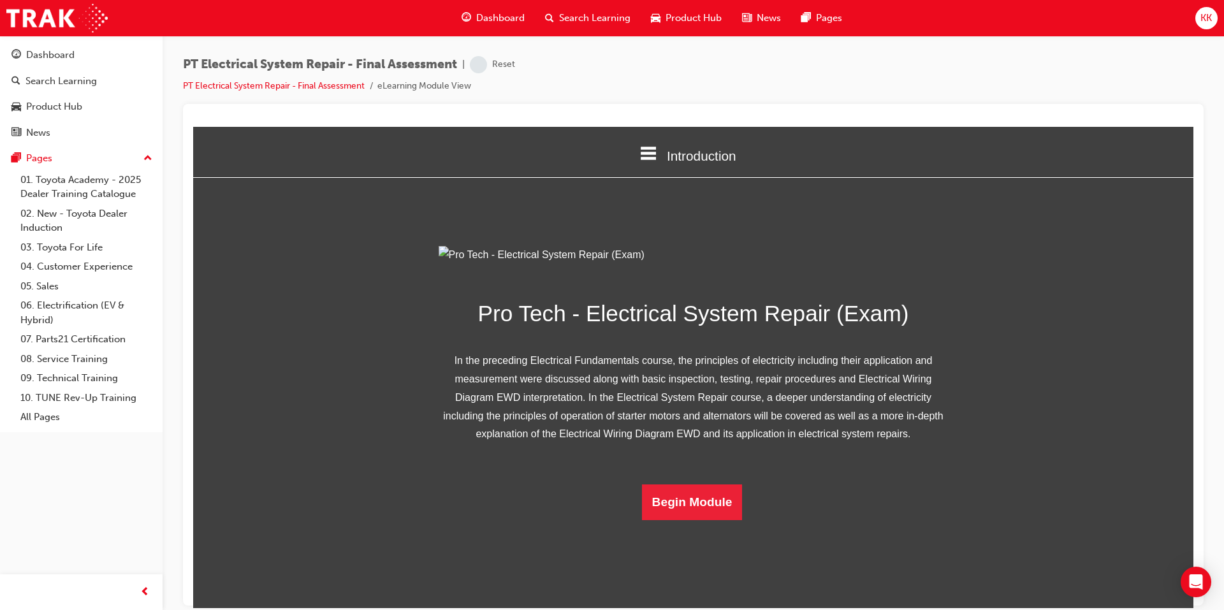
scroll to position [52, 0]
click at [683, 520] on button "Begin Module" at bounding box center [692, 502] width 101 height 36
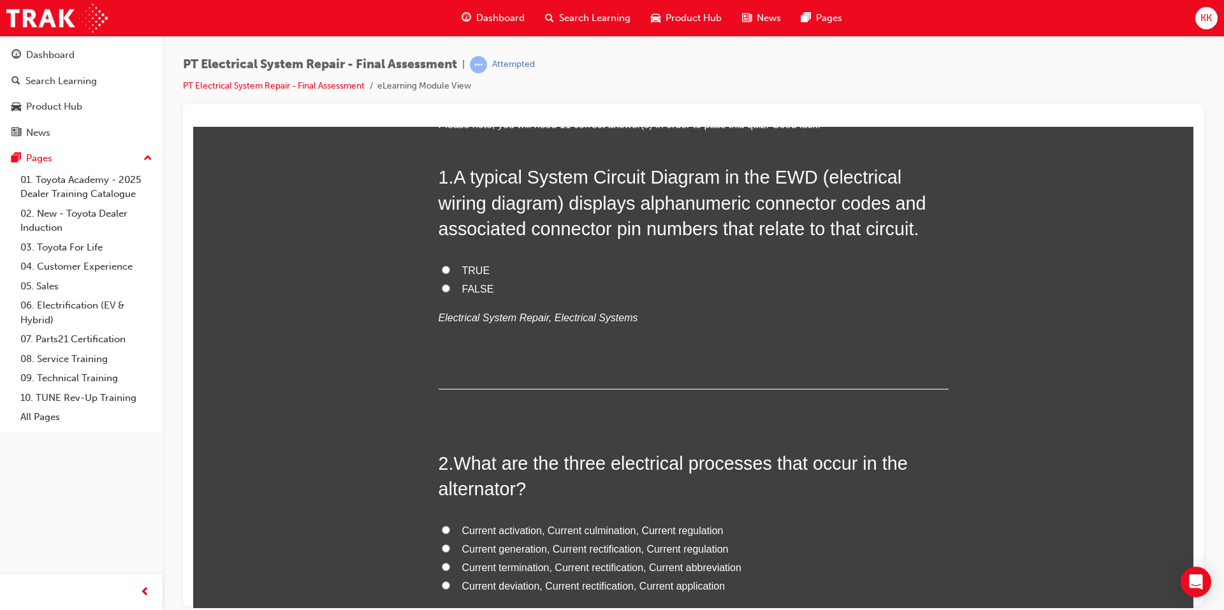
scroll to position [128, 0]
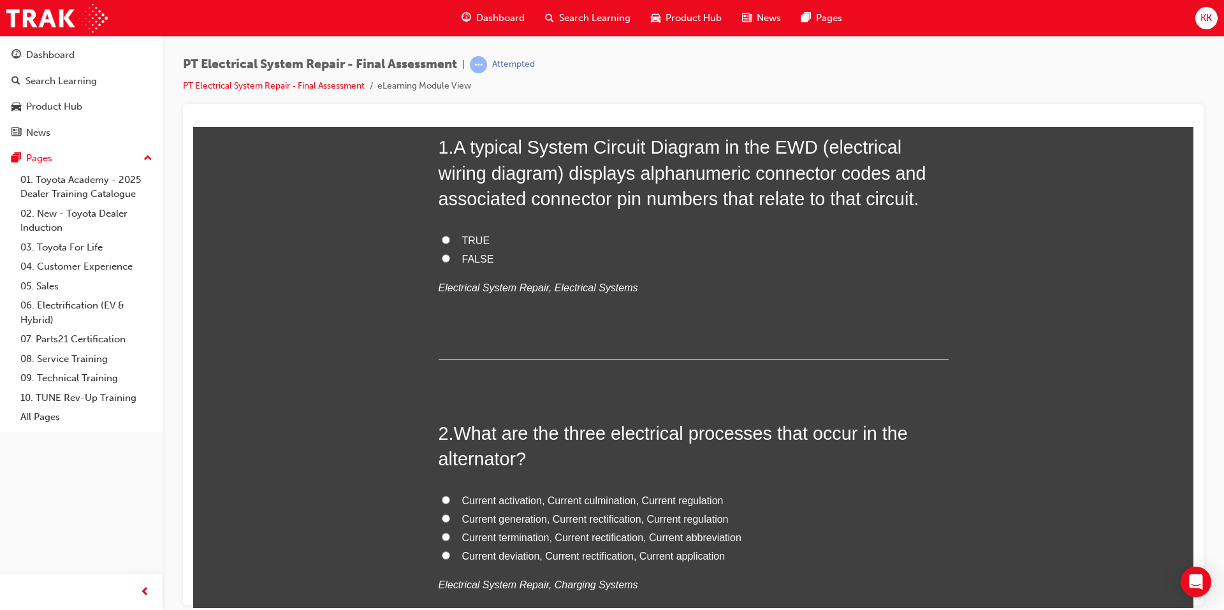
click at [444, 240] on input "TRUE" at bounding box center [446, 239] width 8 height 8
radio input "true"
click at [522, 513] on span "Current generation, Current rectification, Current regulation" at bounding box center [595, 518] width 267 height 11
click at [450, 514] on input "Current generation, Current rectification, Current regulation" at bounding box center [446, 518] width 8 height 8
radio input "true"
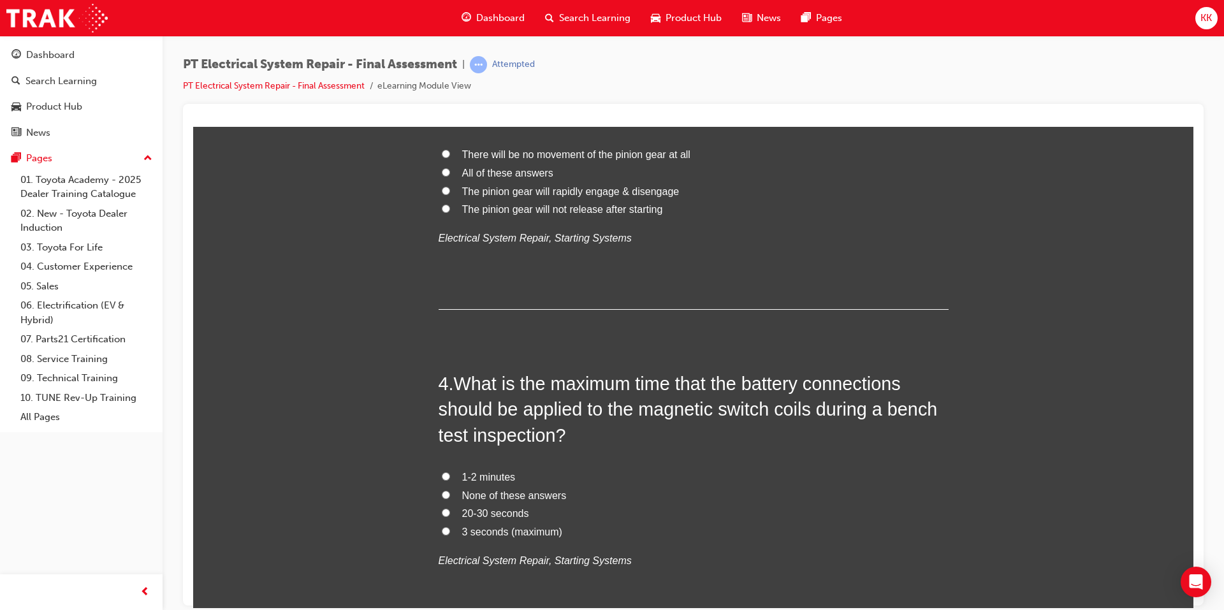
scroll to position [765, 0]
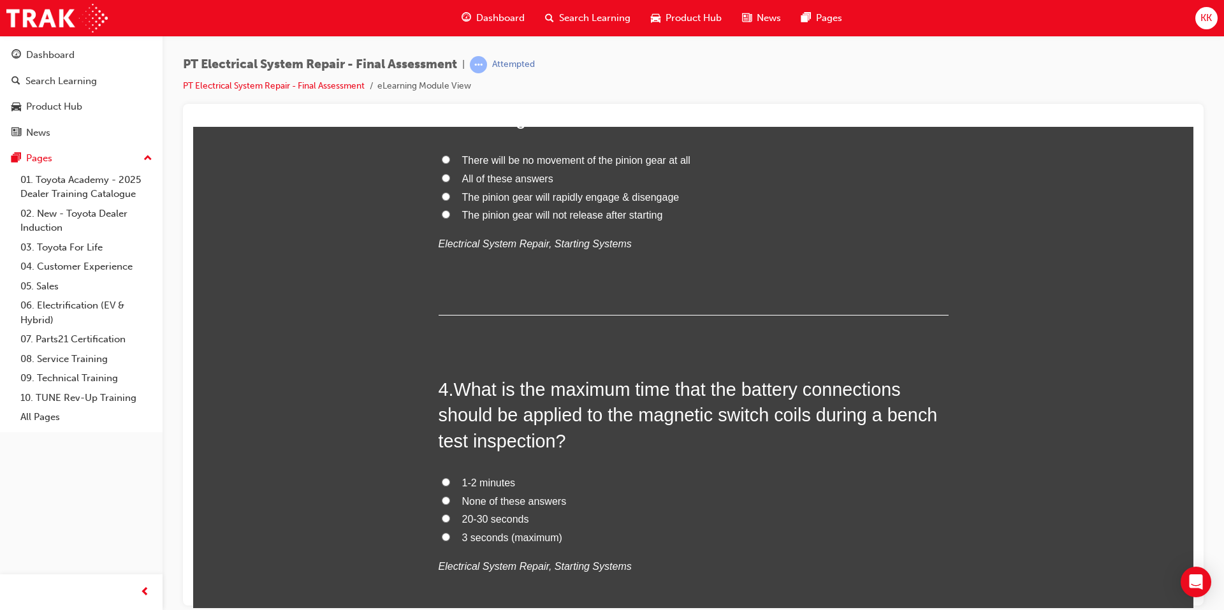
click at [442, 538] on input "3 seconds (maximum)" at bounding box center [446, 536] width 8 height 8
radio input "true"
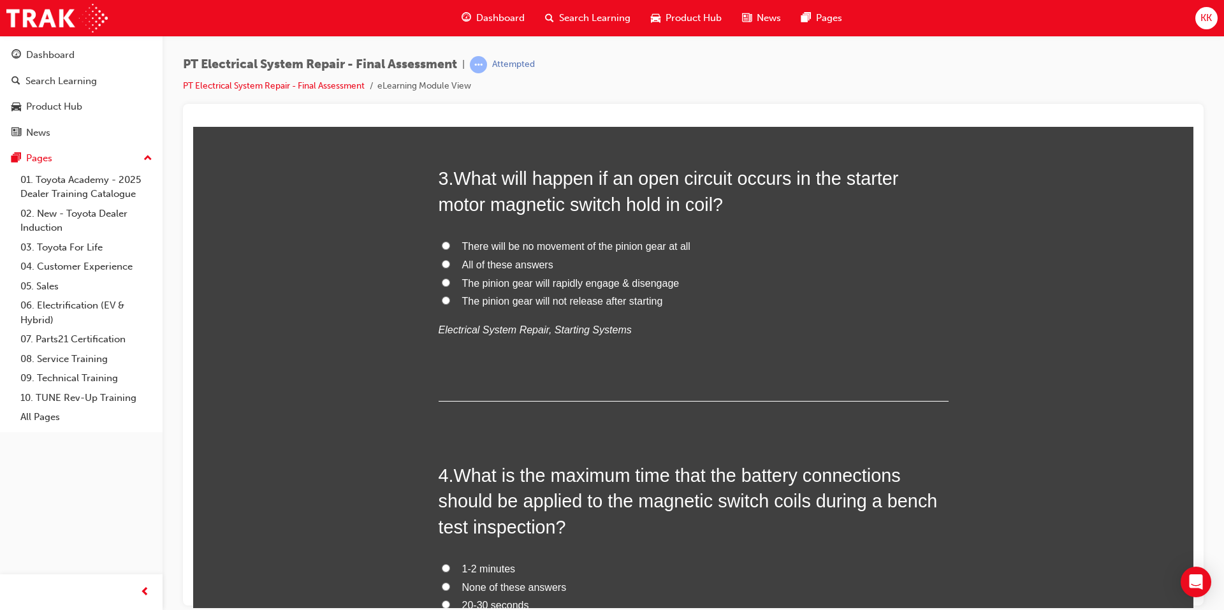
scroll to position [701, 0]
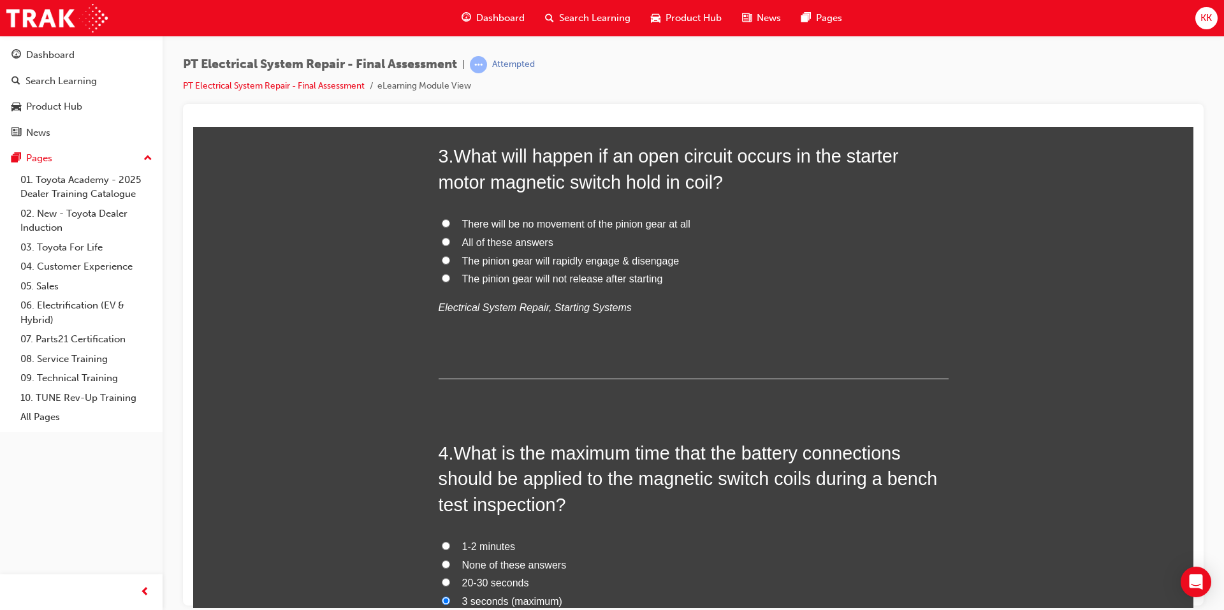
click at [536, 265] on span "The pinion gear will rapidly engage & disengage" at bounding box center [570, 260] width 217 height 11
click at [450, 264] on input "The pinion gear will rapidly engage & disengage" at bounding box center [446, 260] width 8 height 8
radio input "true"
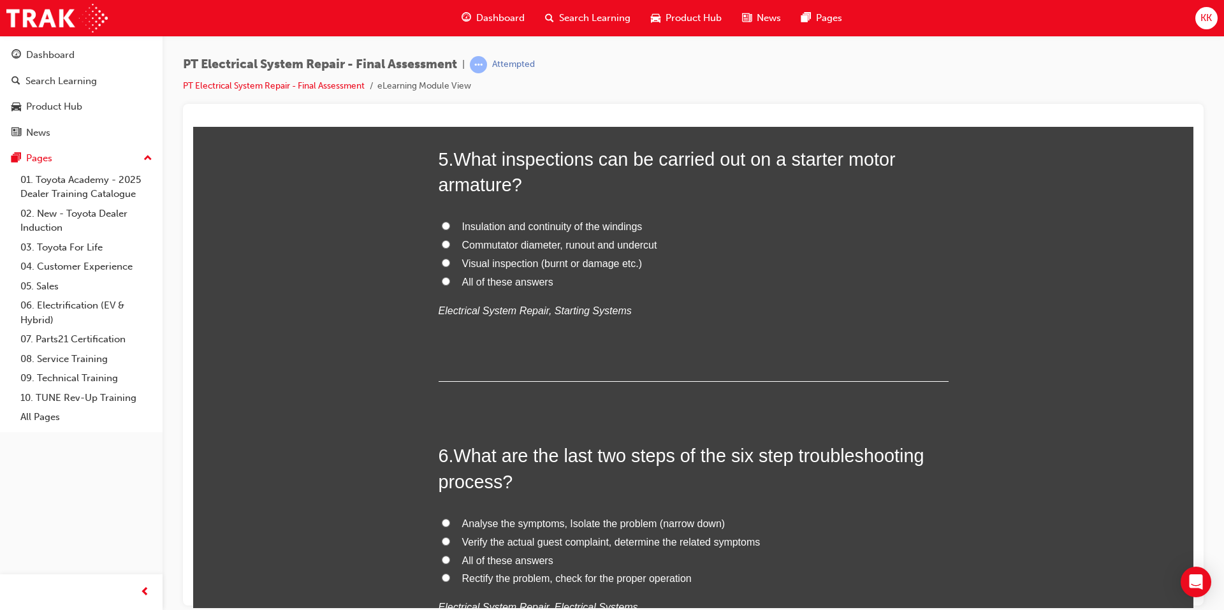
scroll to position [1339, 0]
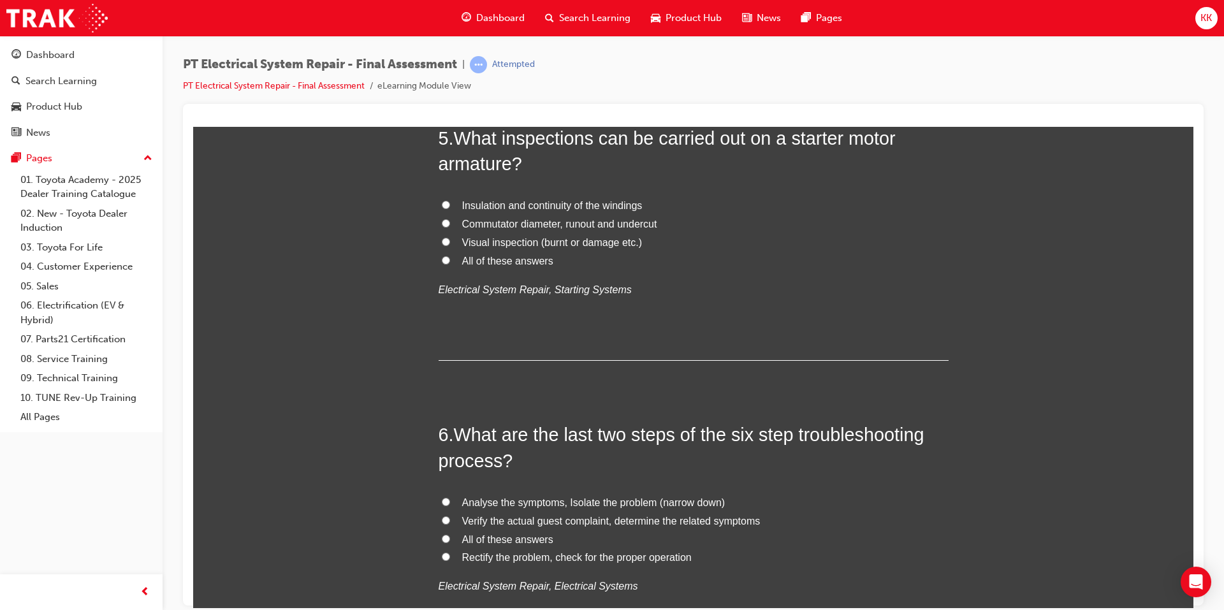
click at [533, 256] on span "All of these answers" at bounding box center [507, 260] width 91 height 11
click at [450, 256] on input "All of these answers" at bounding box center [446, 260] width 8 height 8
radio input "true"
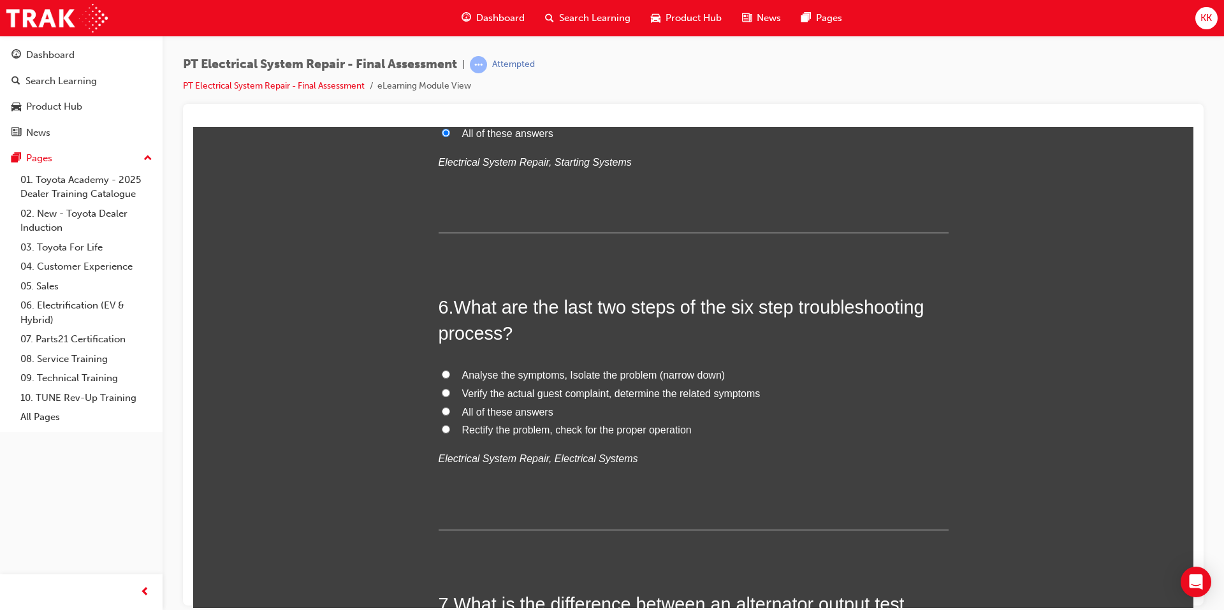
scroll to position [1530, 0]
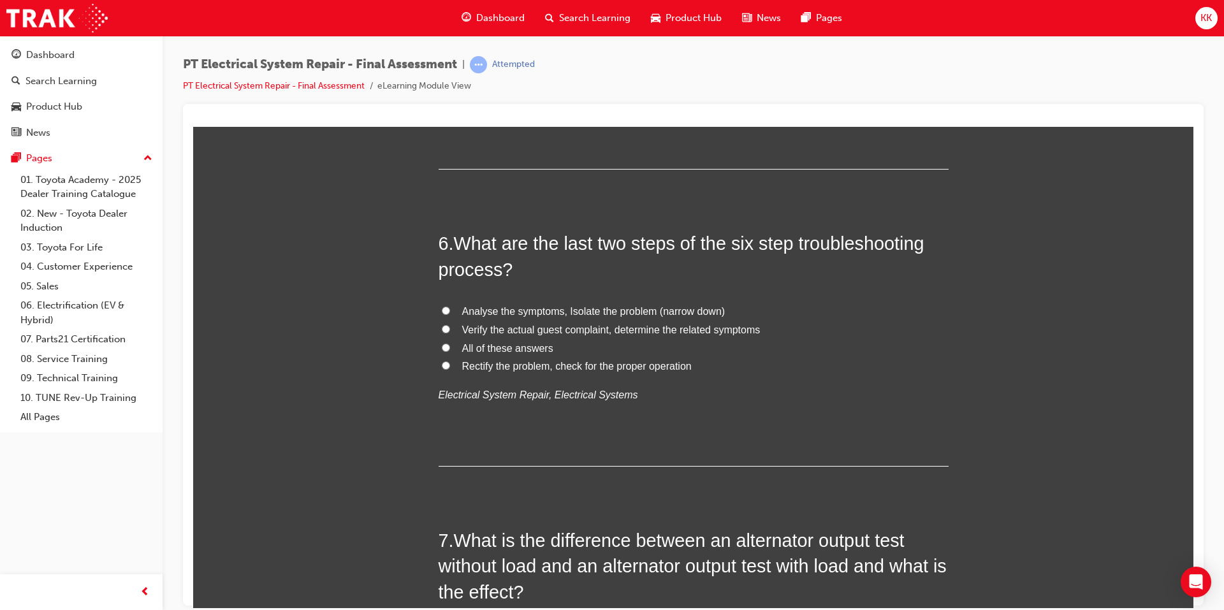
click at [510, 369] on span "Rectify the problem, check for the proper operation" at bounding box center [577, 365] width 230 height 11
click at [450, 369] on input "Rectify the problem, check for the proper operation" at bounding box center [446, 365] width 8 height 8
radio input "true"
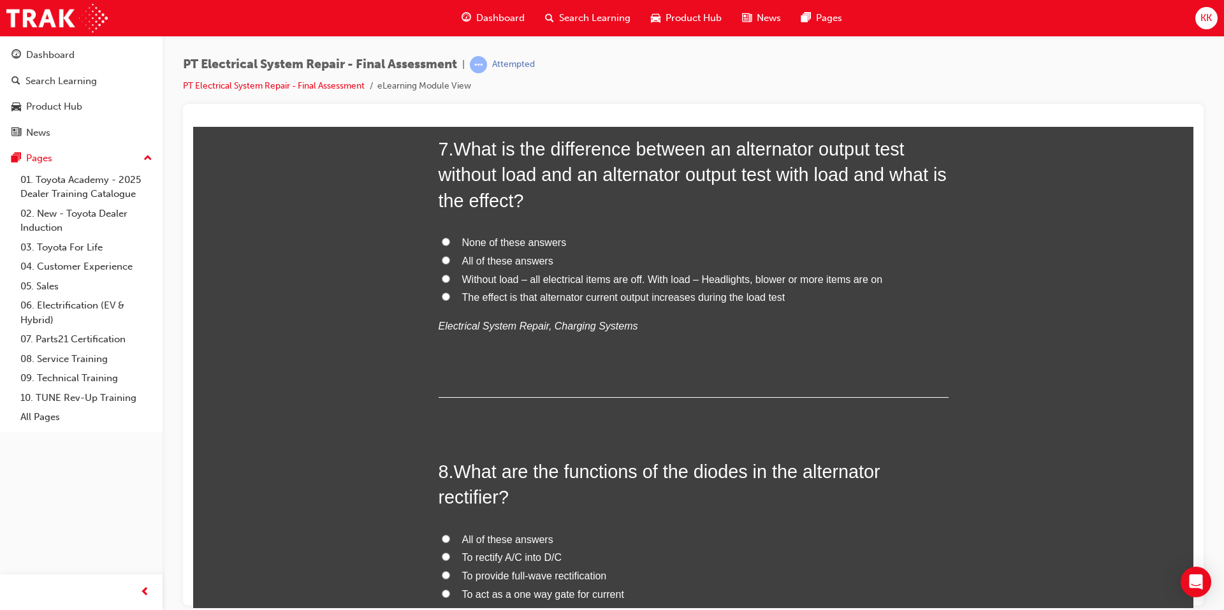
scroll to position [1913, 0]
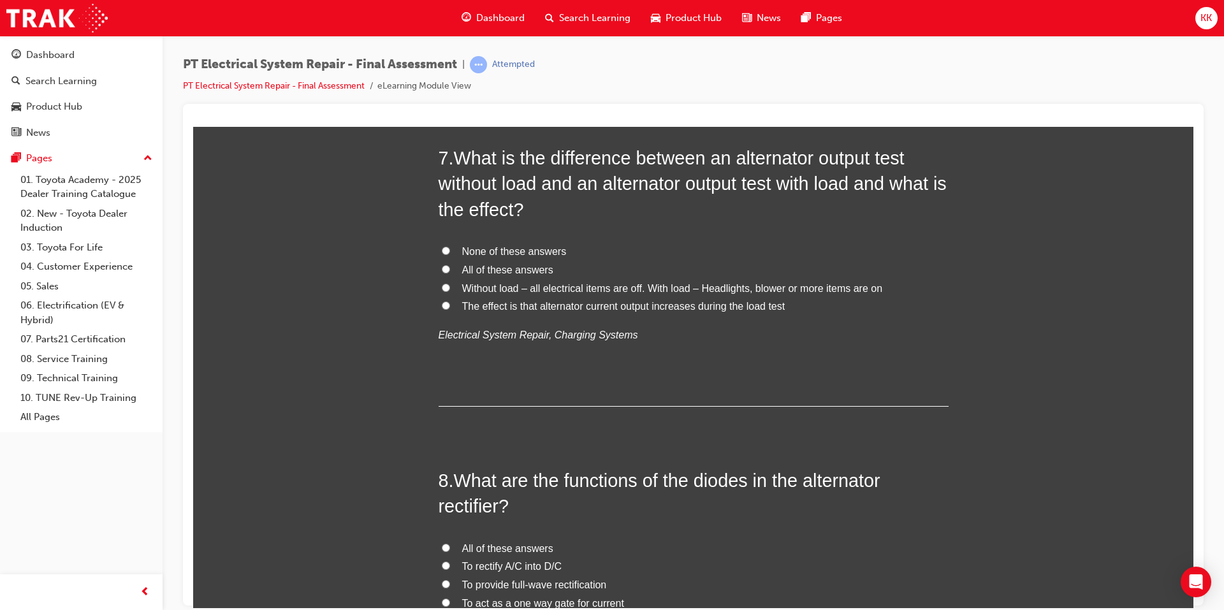
click at [485, 286] on span "Without load – all electrical items are off. With load – Headlights, blower or …" at bounding box center [672, 287] width 421 height 11
click at [450, 286] on input "Without load – all electrical items are off. With load – Headlights, blower or …" at bounding box center [446, 287] width 8 height 8
radio input "true"
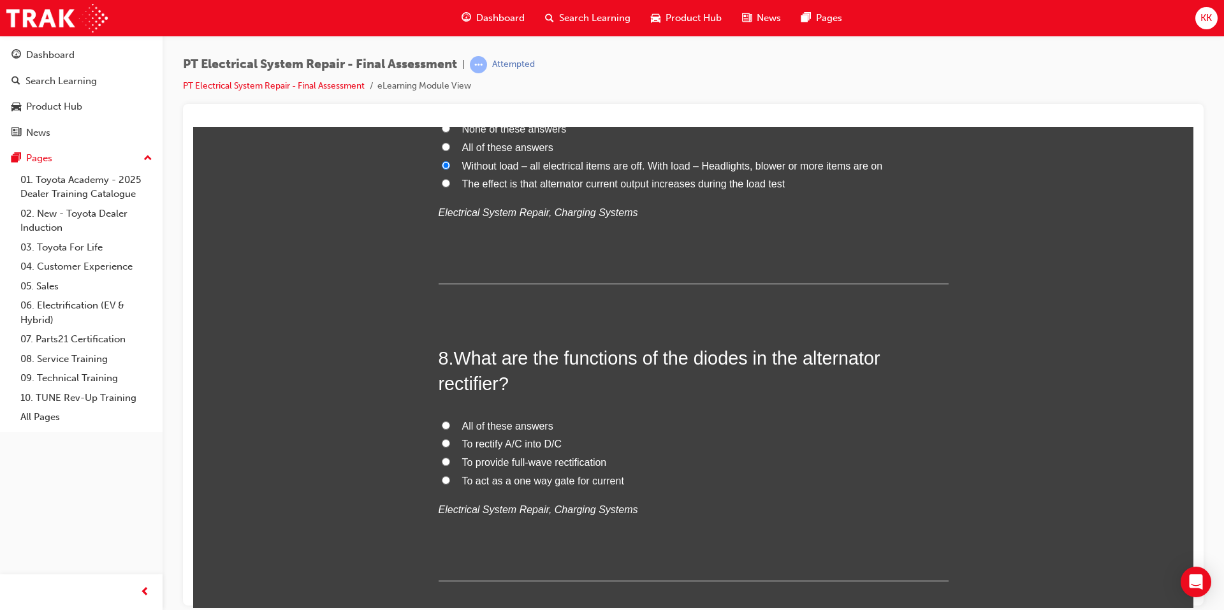
scroll to position [2040, 0]
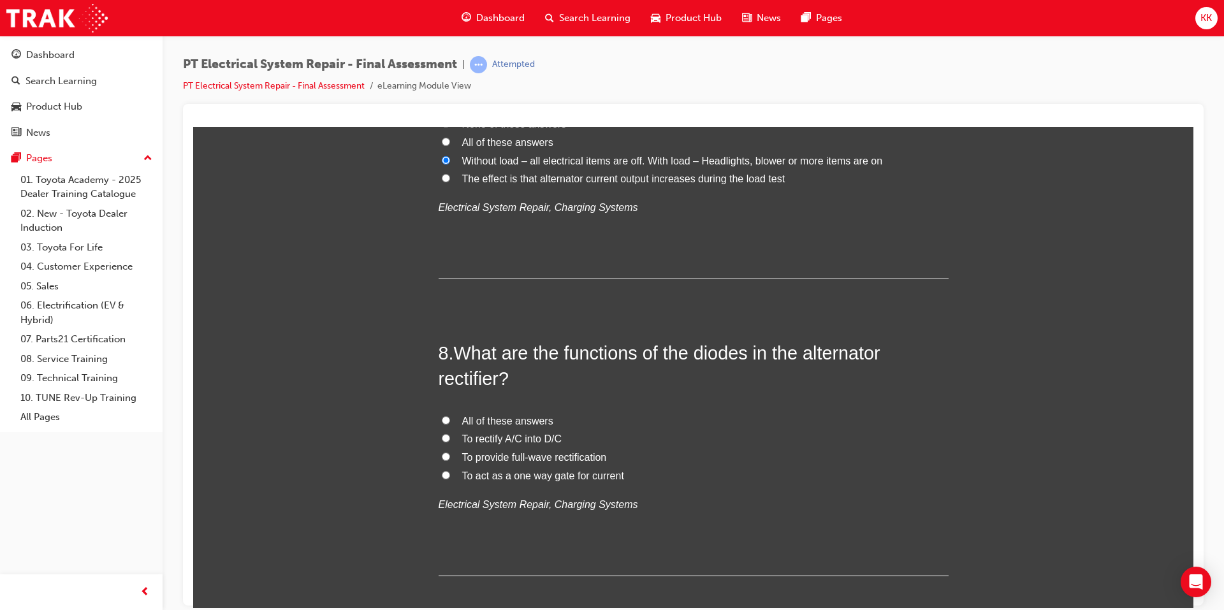
click at [528, 426] on span "All of these answers" at bounding box center [507, 420] width 91 height 11
click at [450, 424] on input "All of these answers" at bounding box center [446, 420] width 8 height 8
radio input "true"
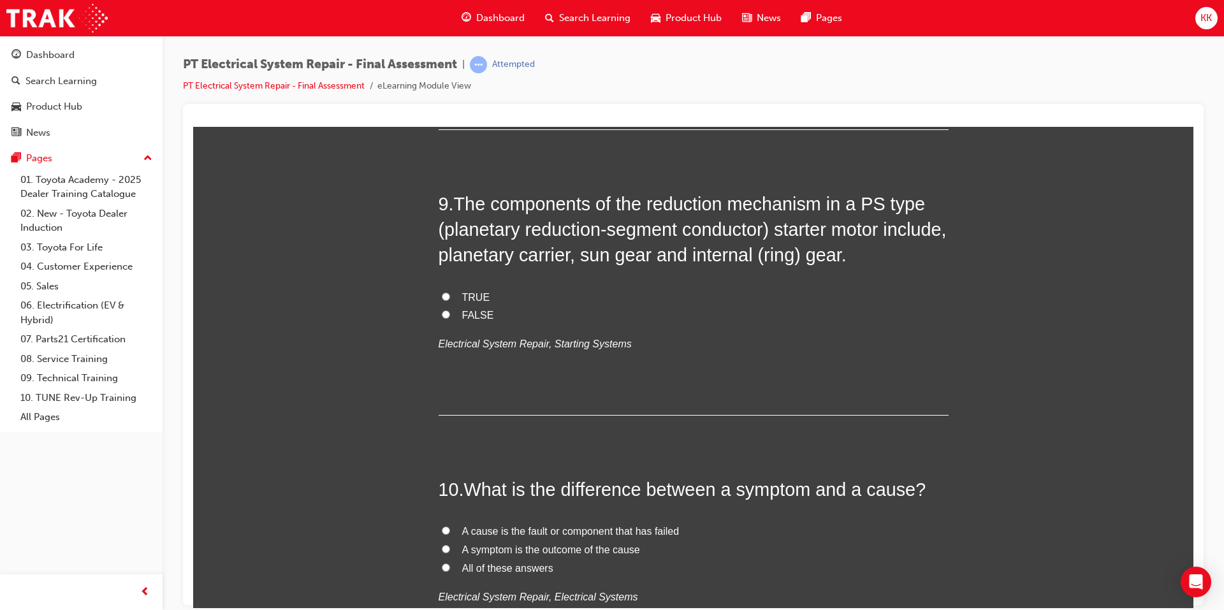
scroll to position [2550, 0]
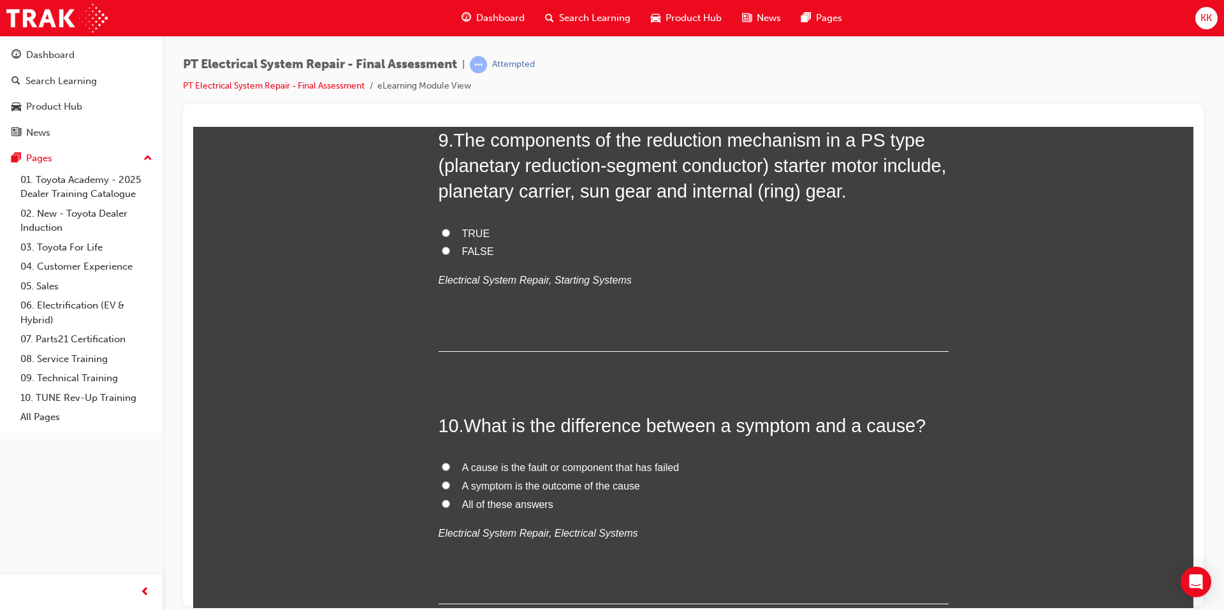
click at [439, 237] on label "TRUE" at bounding box center [694, 233] width 510 height 18
click at [442, 237] on input "TRUE" at bounding box center [446, 232] width 8 height 8
radio input "true"
click at [470, 503] on span "All of these answers" at bounding box center [507, 504] width 91 height 11
click at [450, 503] on input "All of these answers" at bounding box center [446, 503] width 8 height 8
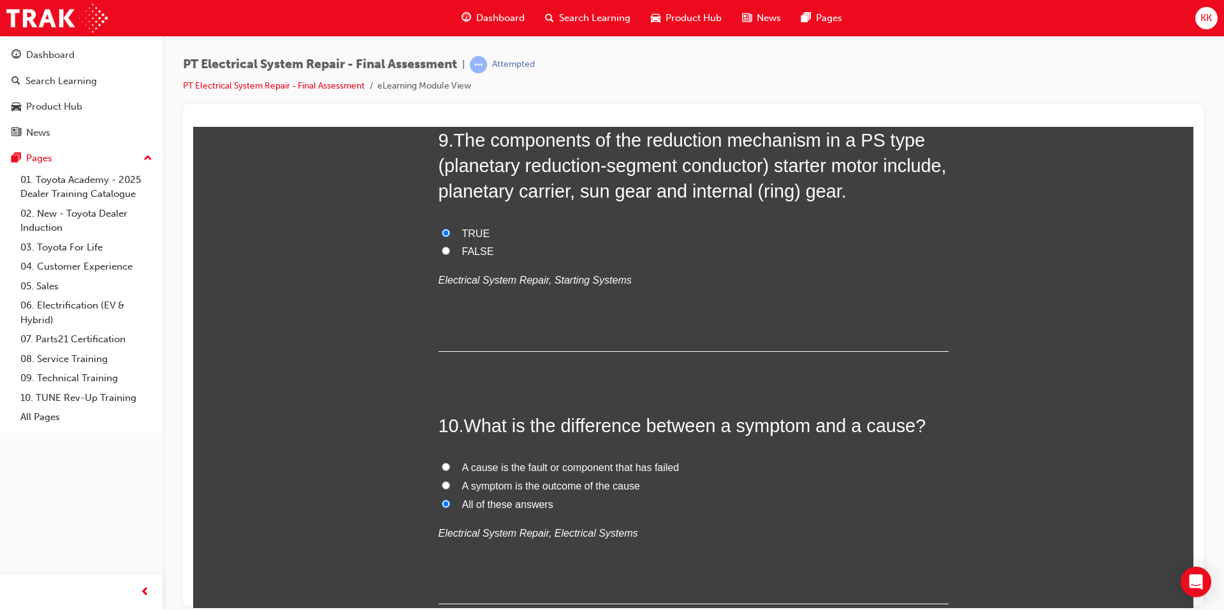
radio input "true"
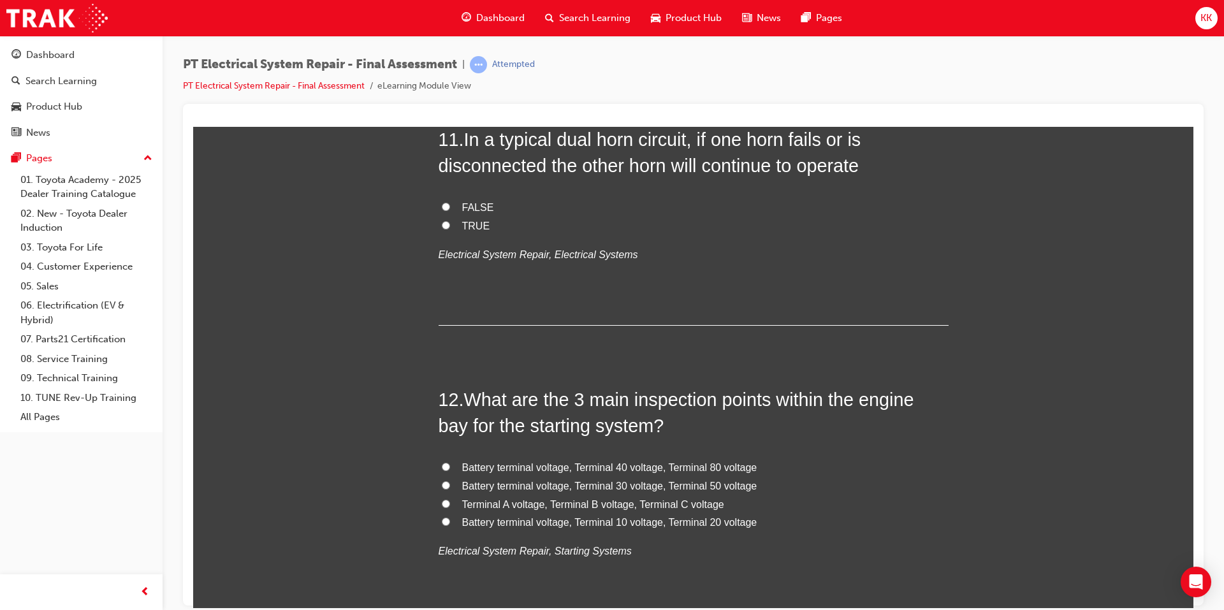
scroll to position [3060, 0]
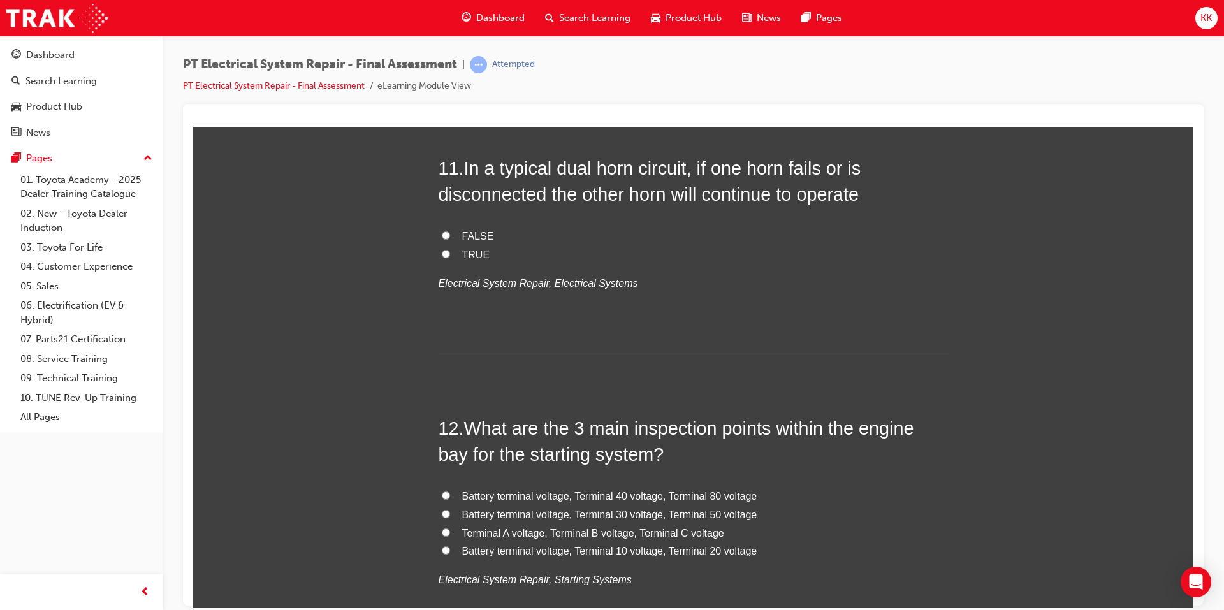
click at [441, 258] on label "TRUE" at bounding box center [694, 254] width 510 height 18
click at [442, 258] on input "TRUE" at bounding box center [446, 253] width 8 height 8
radio input "true"
click at [556, 516] on span "Battery terminal voltage, Terminal 30 voltage, Terminal 50 voltage" at bounding box center [609, 514] width 295 height 11
click at [450, 516] on input "Battery terminal voltage, Terminal 30 voltage, Terminal 50 voltage" at bounding box center [446, 513] width 8 height 8
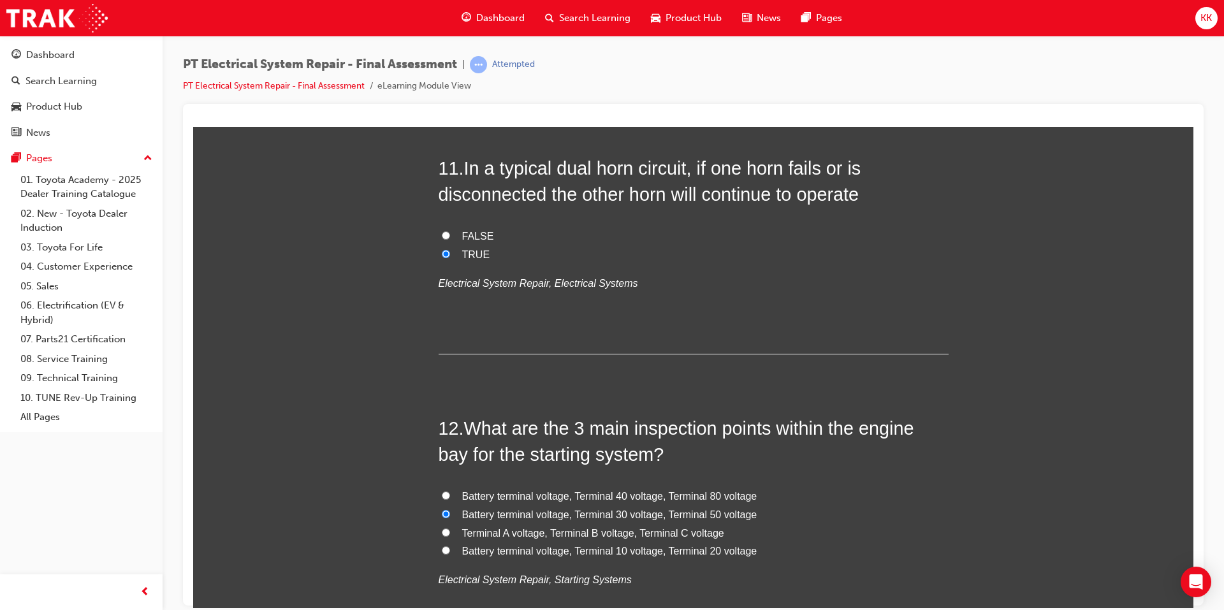
radio input "true"
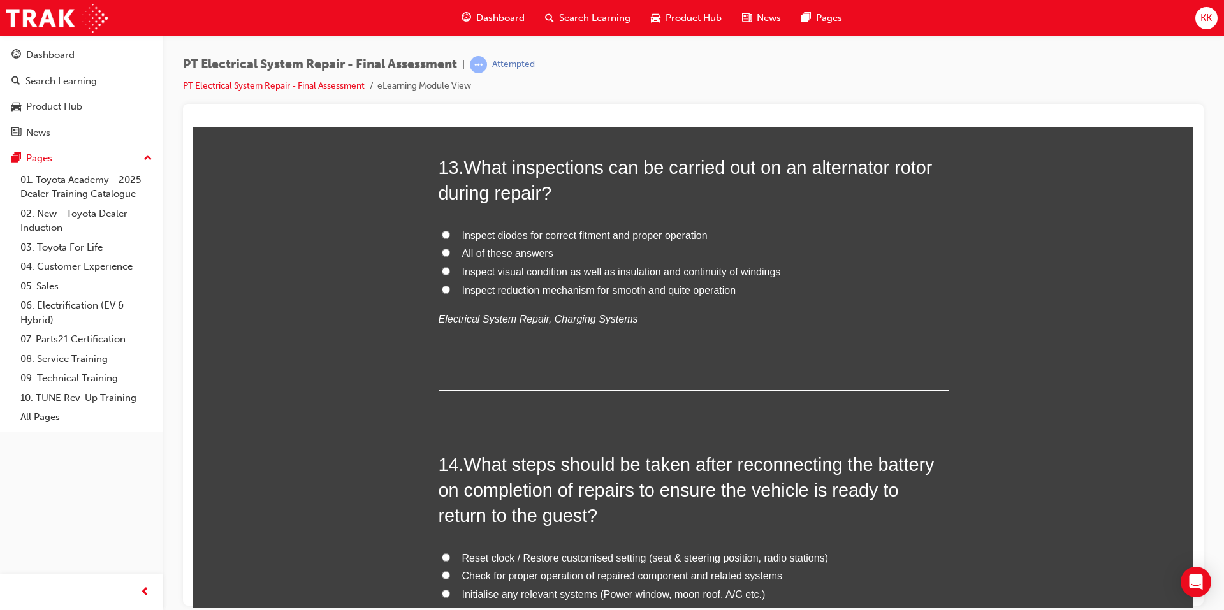
scroll to position [3634, 0]
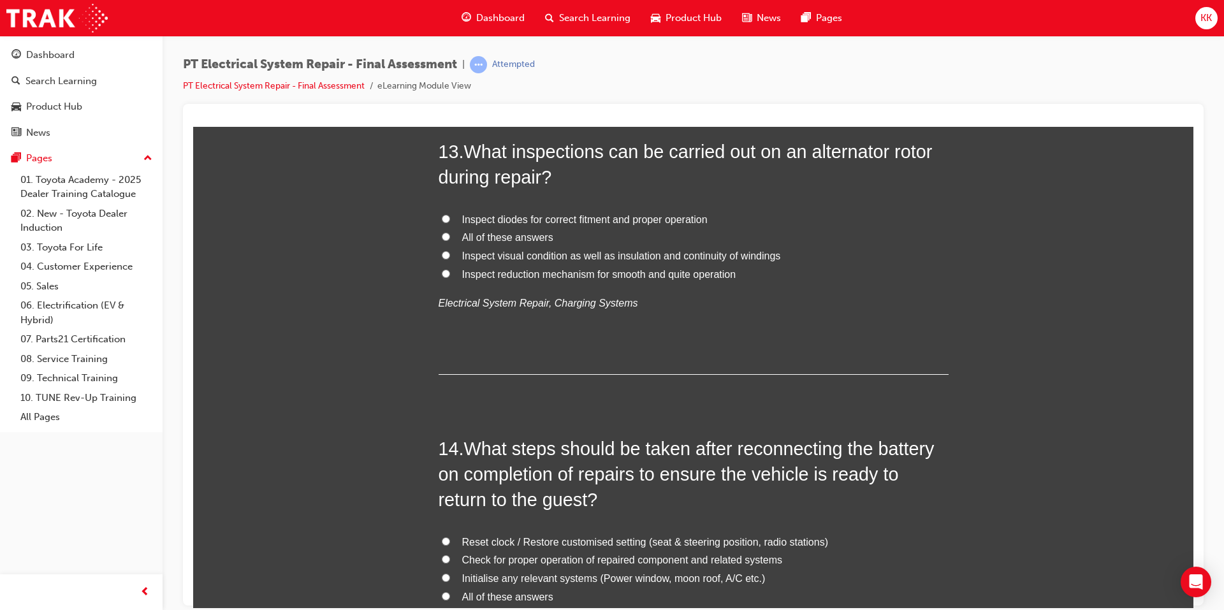
click at [587, 253] on span "Inspect visual condition as well as insulation and continuity of windings" at bounding box center [621, 255] width 319 height 11
click at [450, 253] on input "Inspect visual condition as well as insulation and continuity of windings" at bounding box center [446, 255] width 8 height 8
radio input "true"
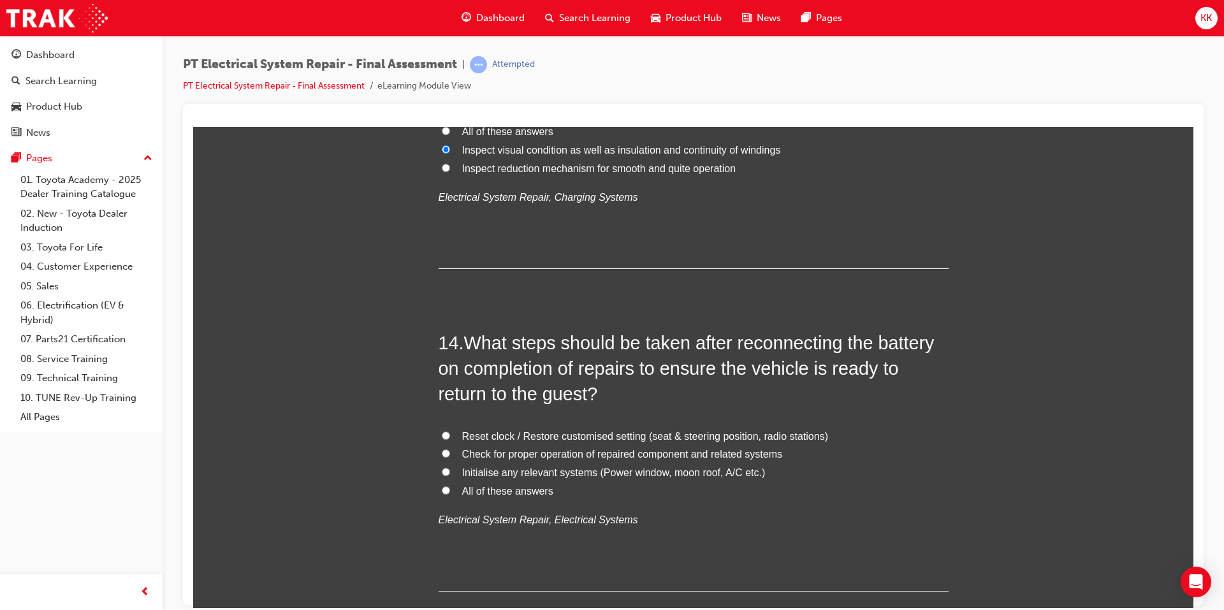
scroll to position [3762, 0]
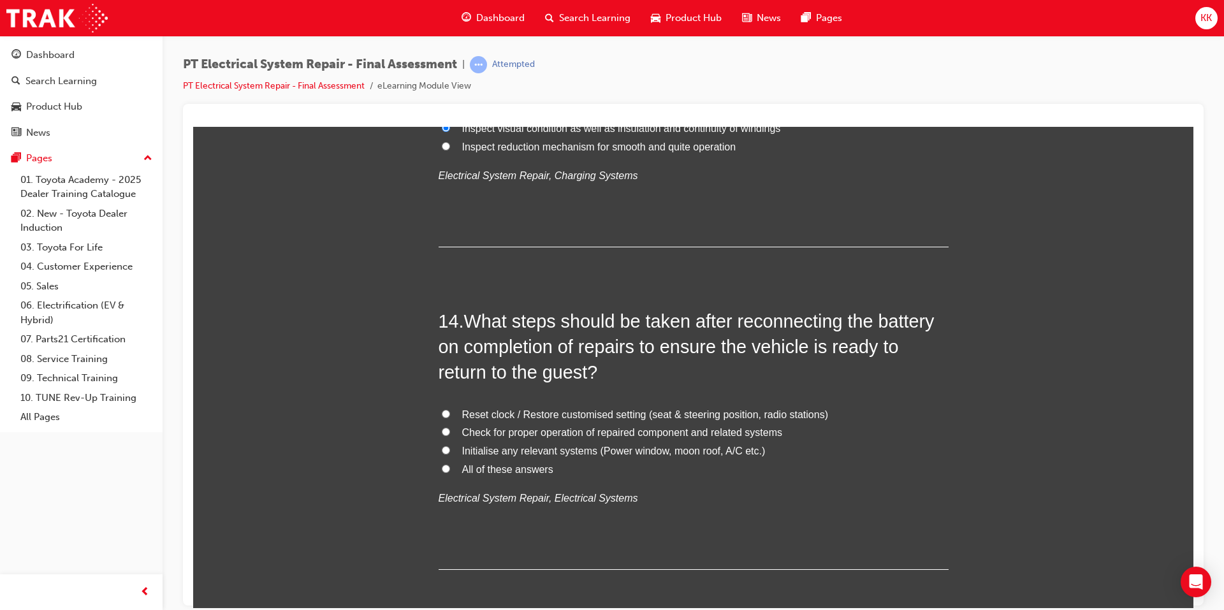
click at [528, 465] on span "All of these answers" at bounding box center [507, 469] width 91 height 11
click at [450, 465] on input "All of these answers" at bounding box center [446, 468] width 8 height 8
radio input "true"
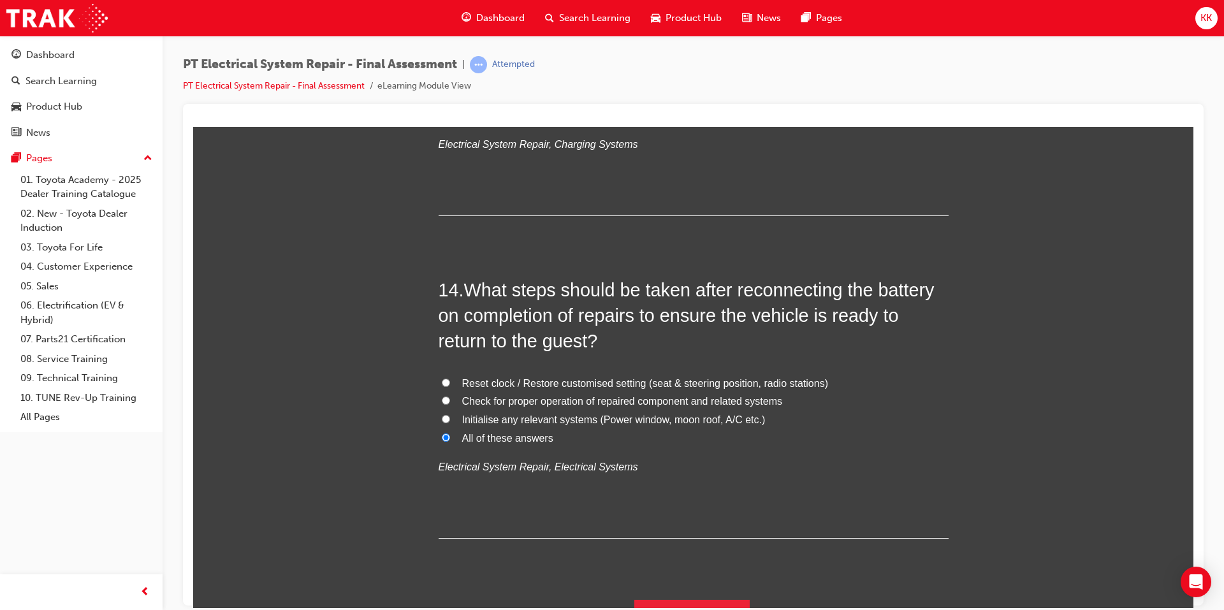
scroll to position [3820, 0]
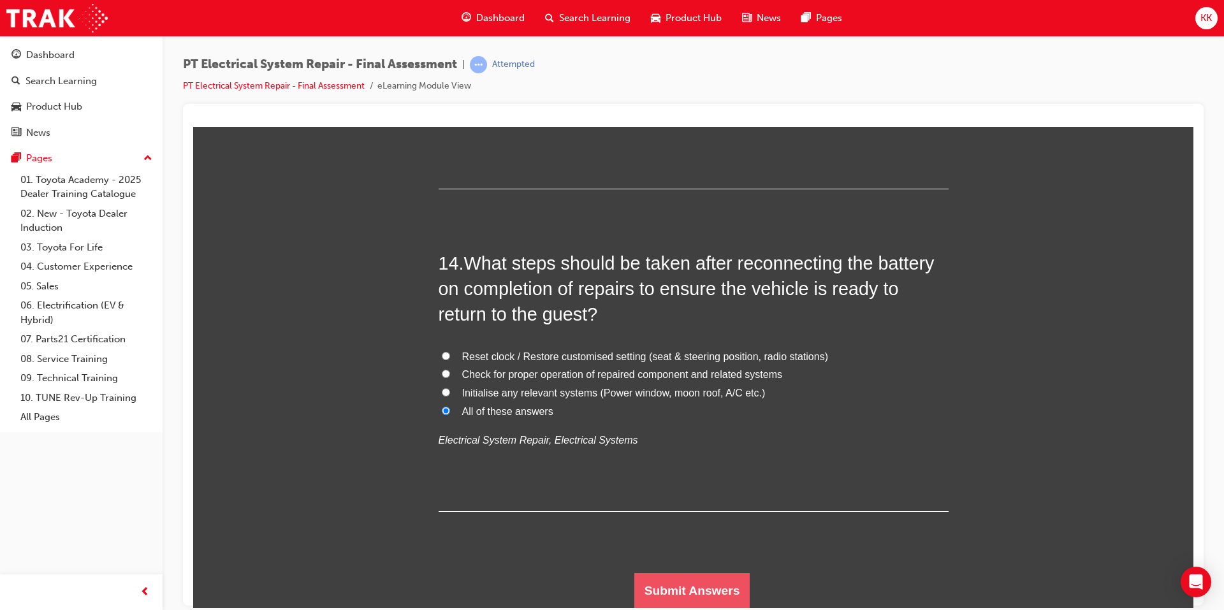
click at [682, 597] on button "Submit Answers" at bounding box center [692, 591] width 116 height 36
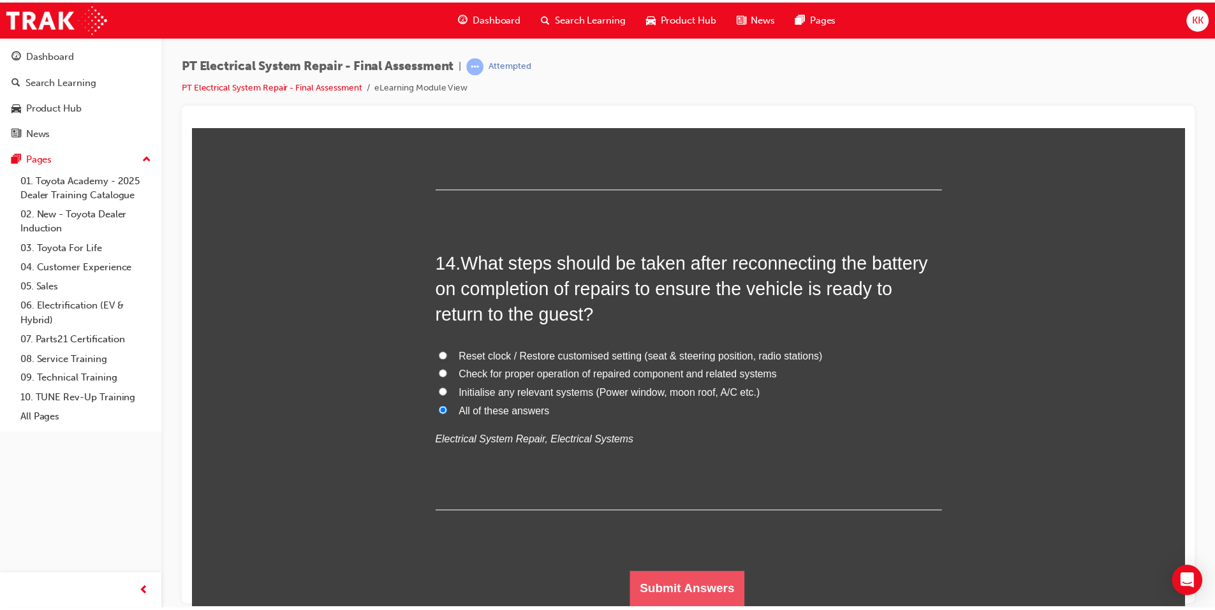
scroll to position [0, 0]
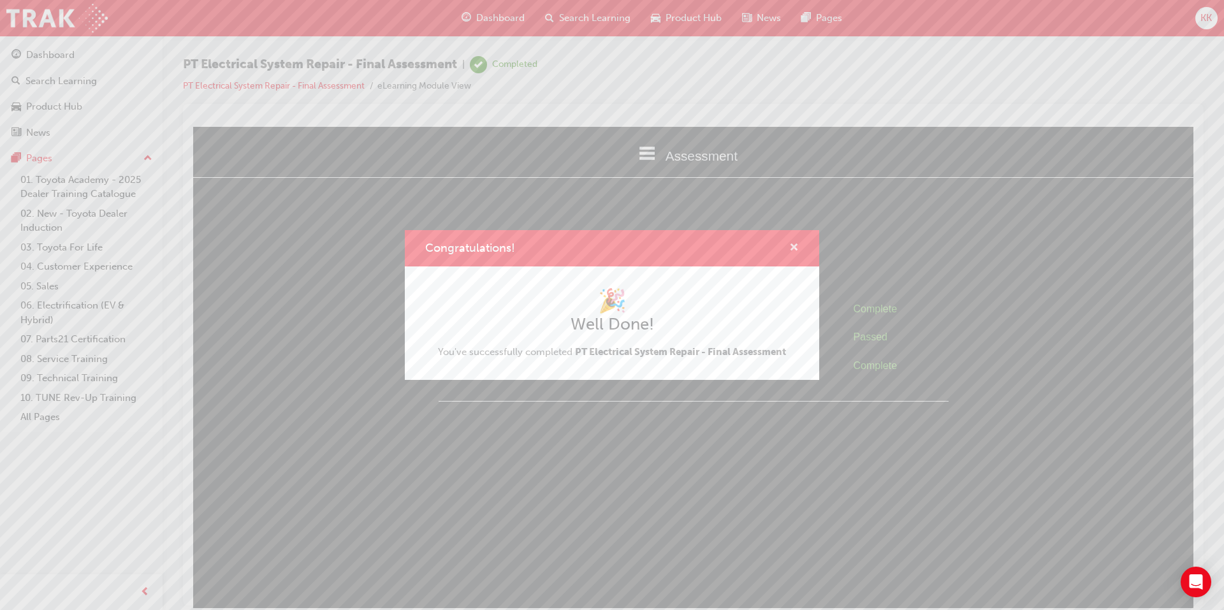
click at [793, 248] on span "cross-icon" at bounding box center [794, 248] width 10 height 11
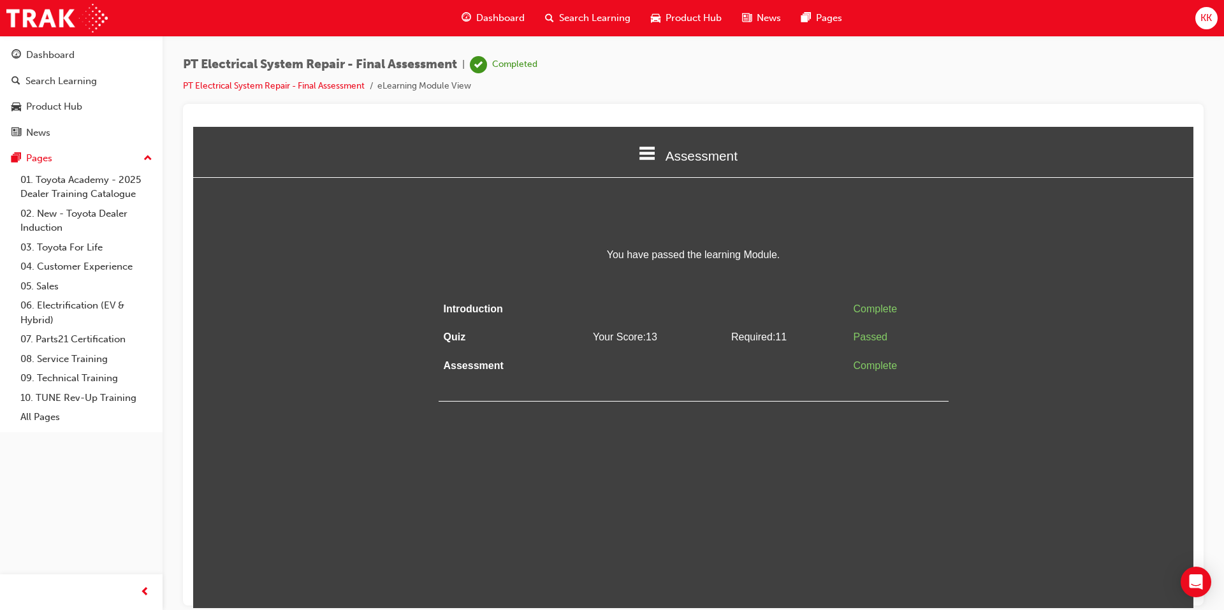
click at [565, 15] on span "Search Learning" at bounding box center [594, 18] width 71 height 15
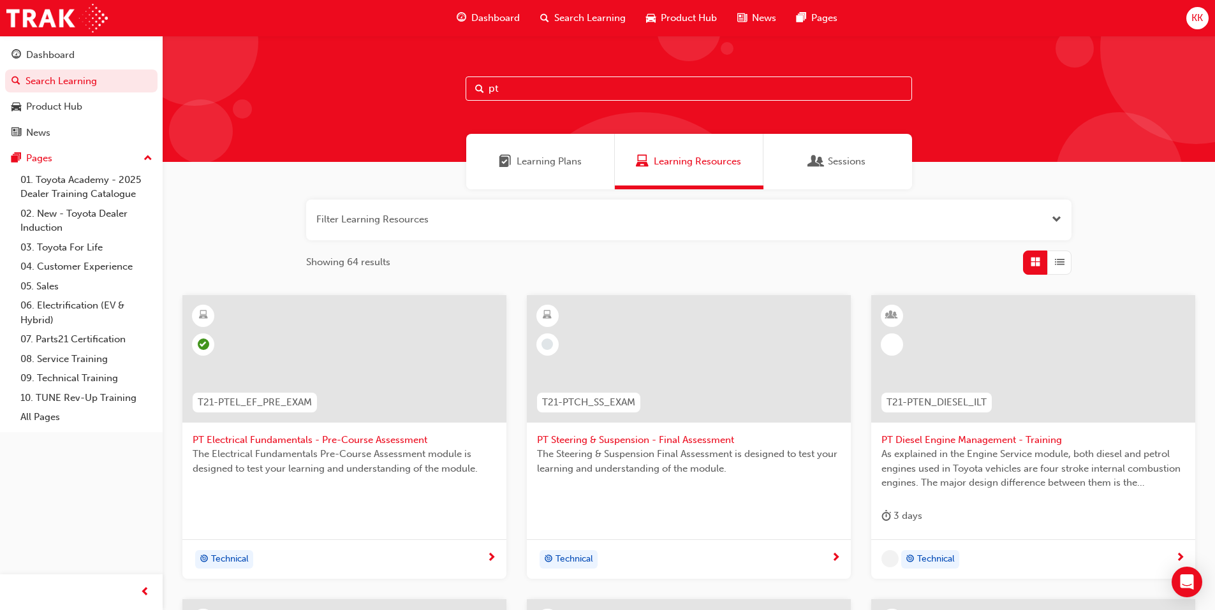
click at [523, 172] on div "Learning Plans" at bounding box center [540, 161] width 149 height 55
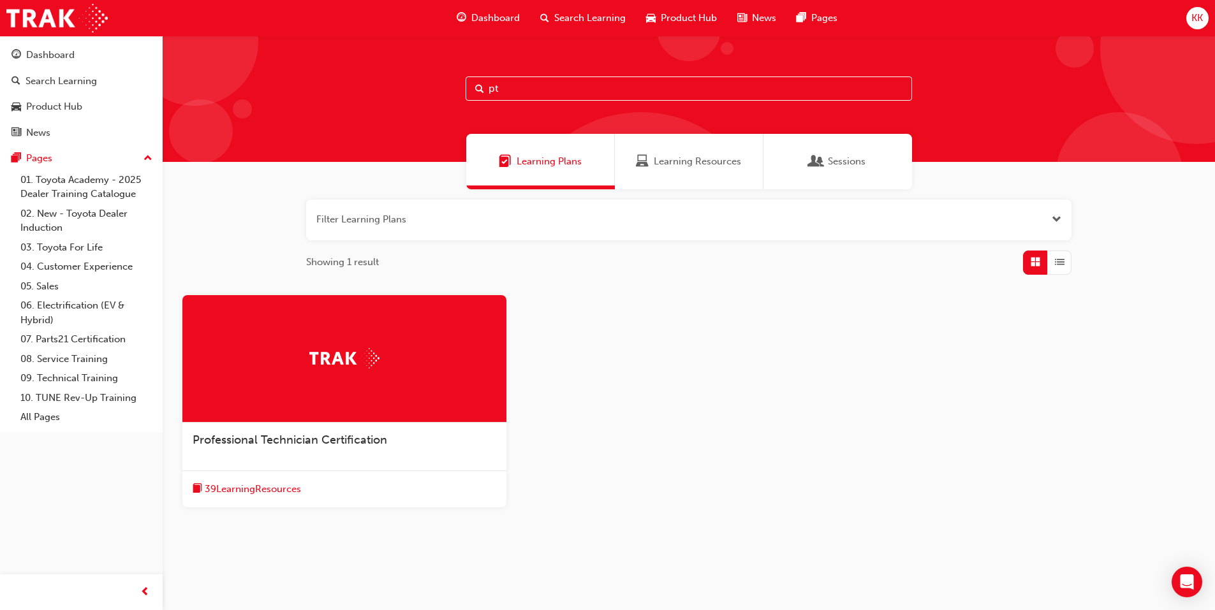
click at [236, 435] on span "Professional Technician Certification" at bounding box center [290, 440] width 194 height 14
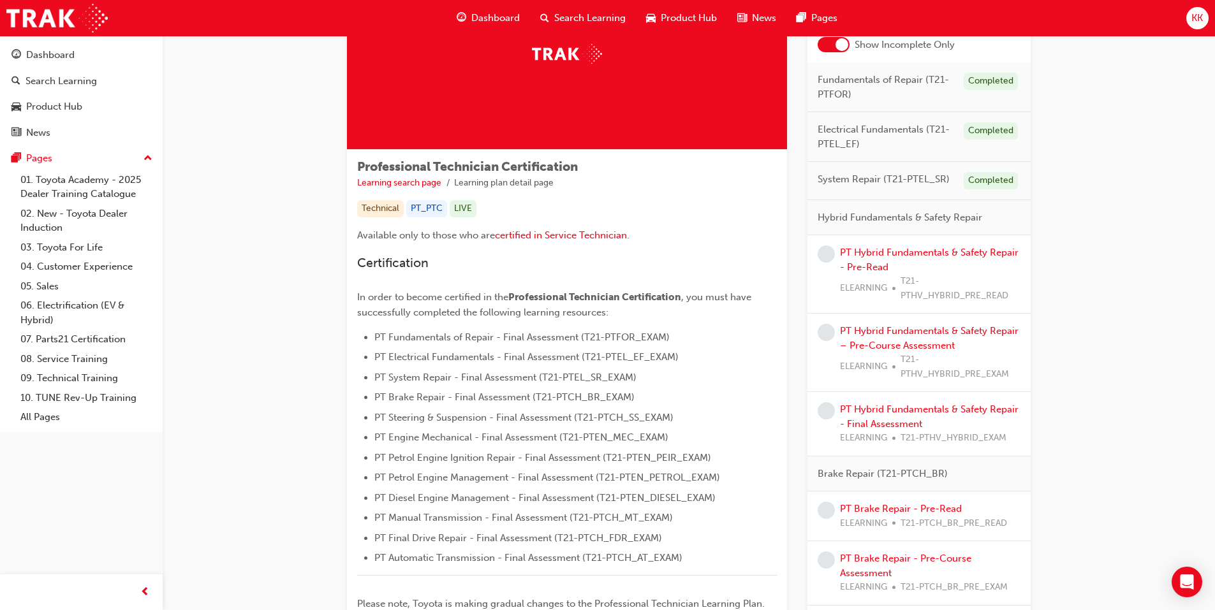
scroll to position [128, 0]
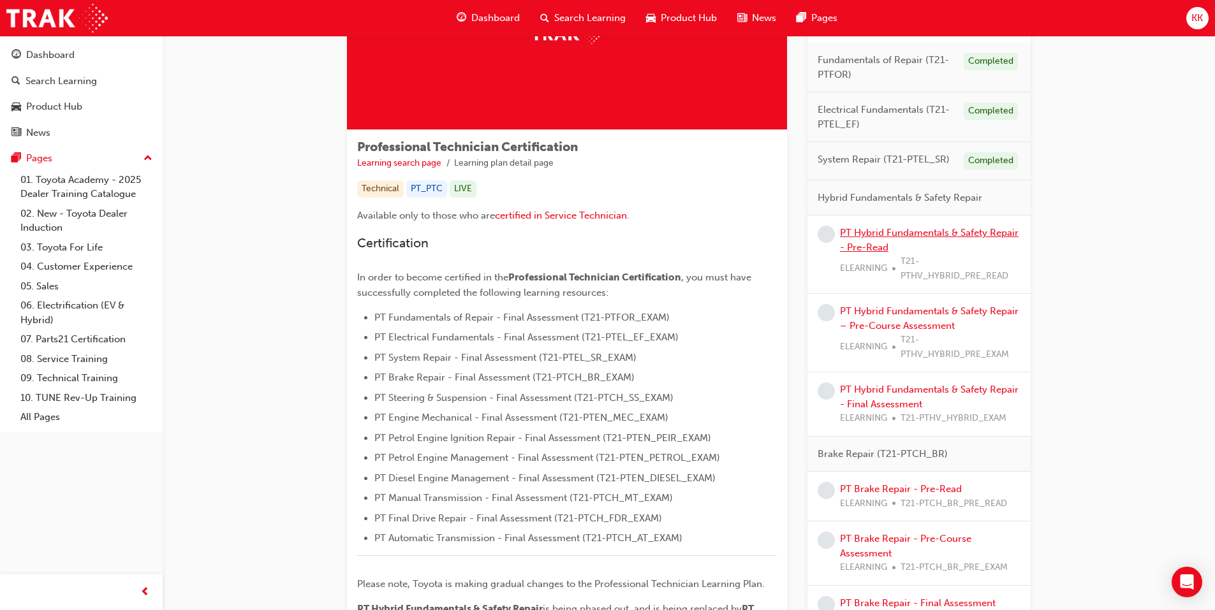
click at [919, 228] on link "PT Hybrid Fundamentals & Safety Repair - Pre-Read" at bounding box center [929, 240] width 179 height 26
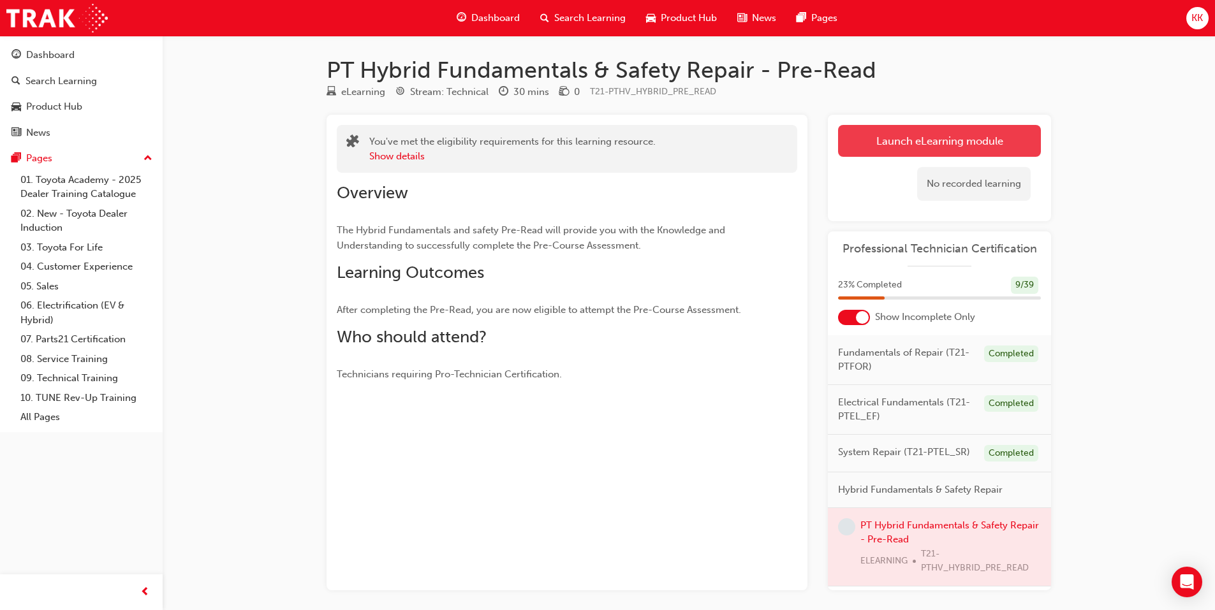
click at [986, 150] on link "Launch eLearning module" at bounding box center [939, 141] width 203 height 32
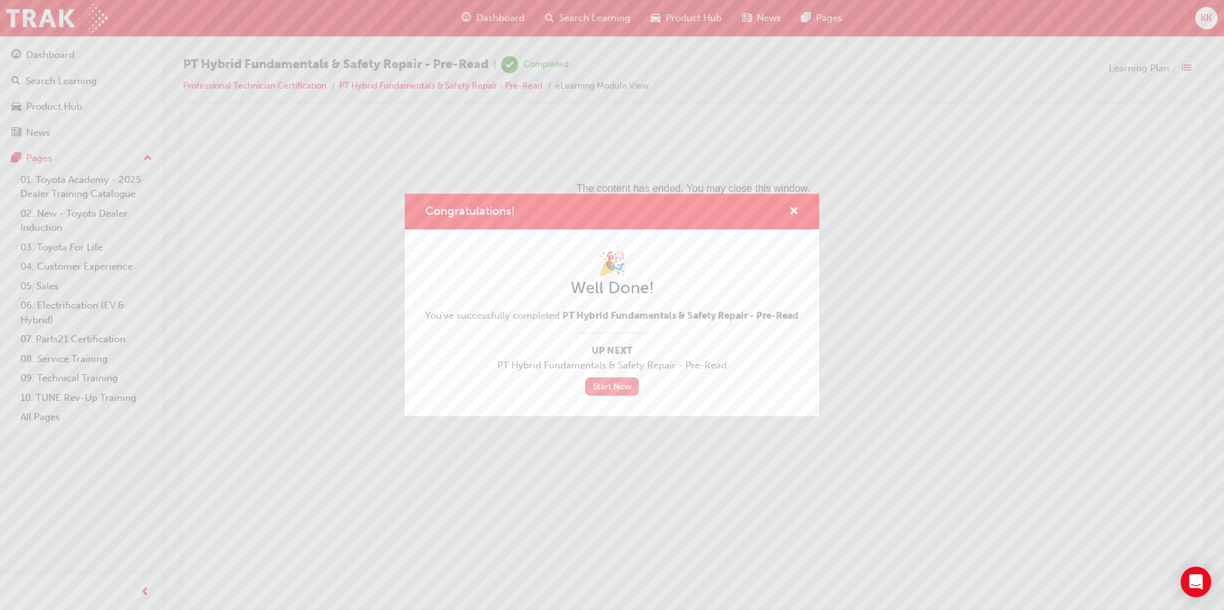
click at [606, 390] on link "Start Now" at bounding box center [612, 386] width 54 height 18
click at [792, 207] on span "cross-icon" at bounding box center [794, 212] width 10 height 11
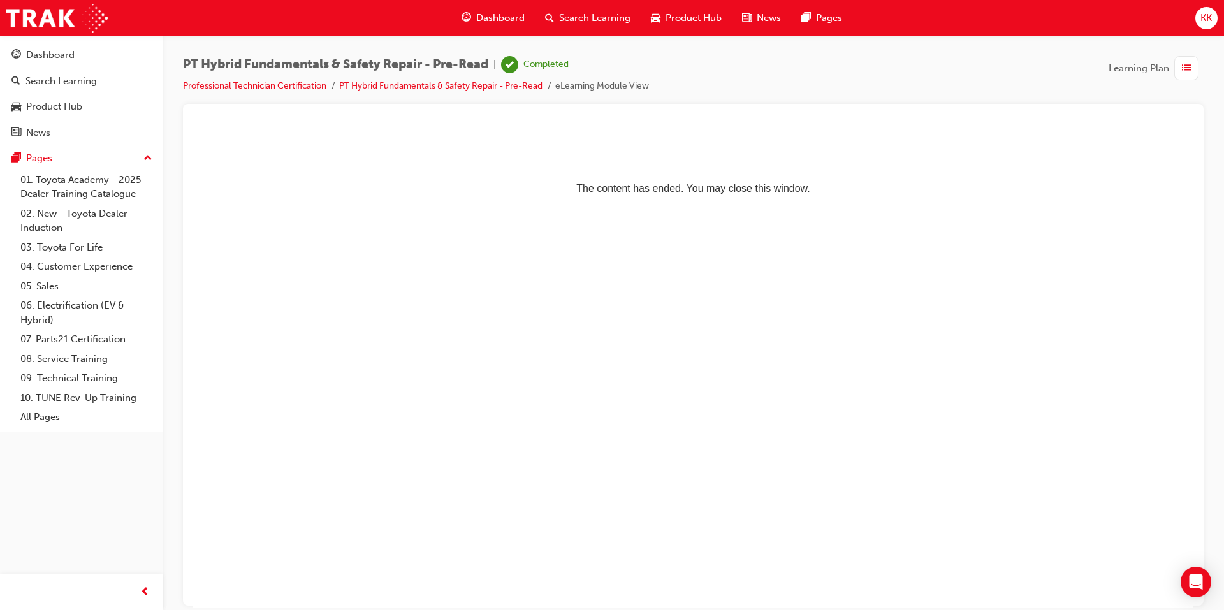
click at [495, 6] on div "Dashboard" at bounding box center [493, 18] width 84 height 26
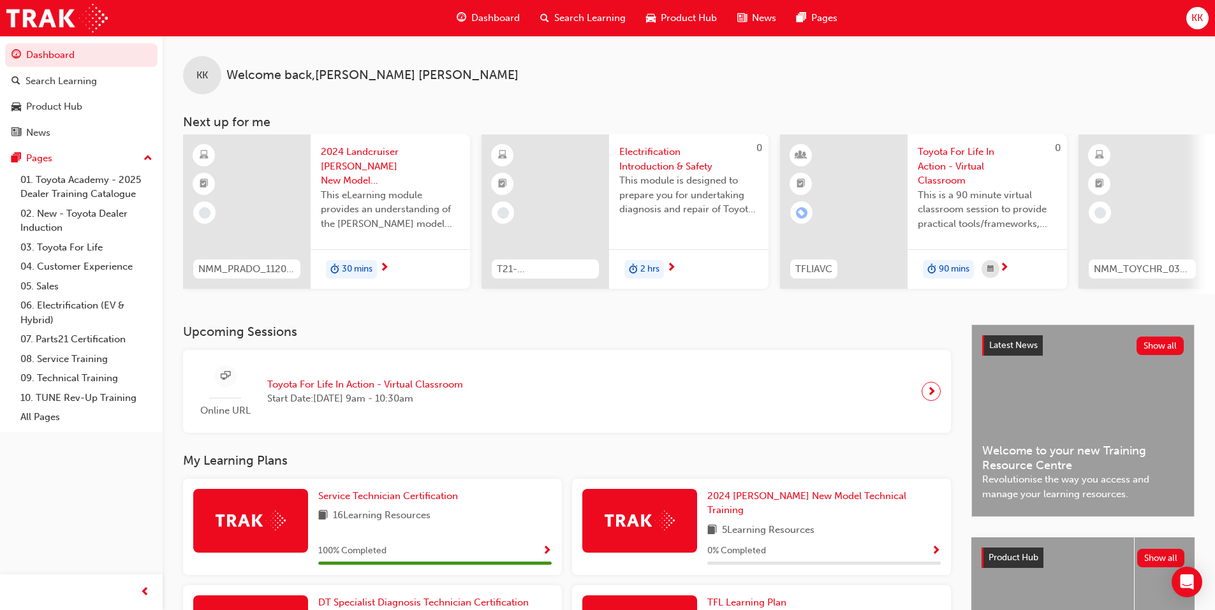
click at [478, 18] on span "Dashboard" at bounding box center [495, 18] width 48 height 15
click at [578, 15] on span "Search Learning" at bounding box center [589, 18] width 71 height 15
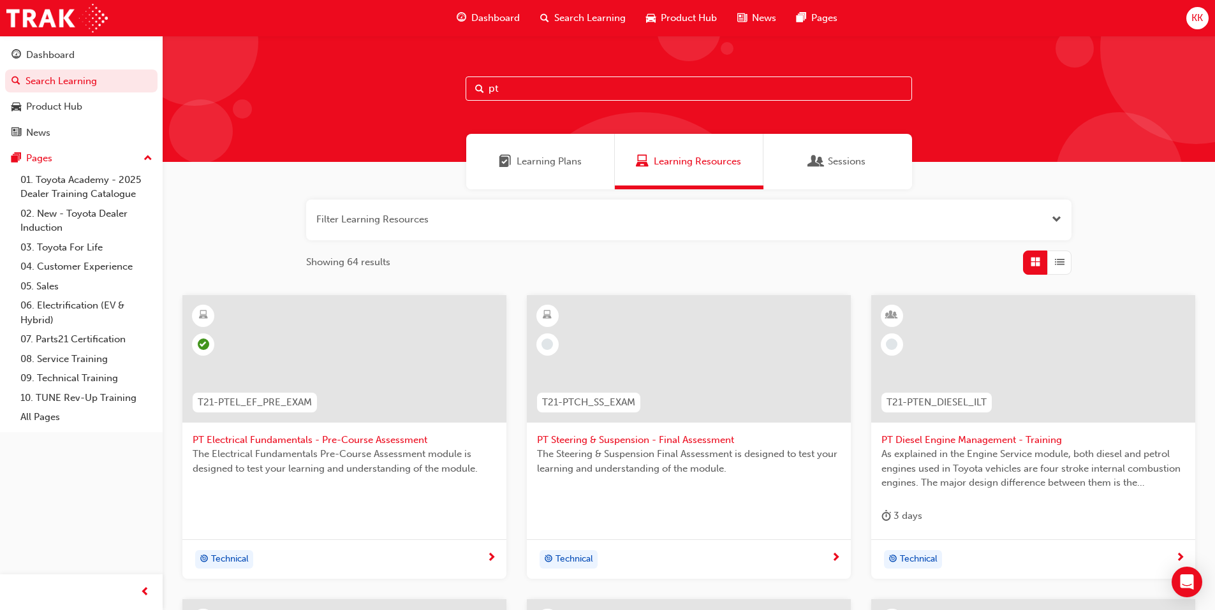
click at [520, 173] on div "Learning Plans" at bounding box center [540, 161] width 149 height 55
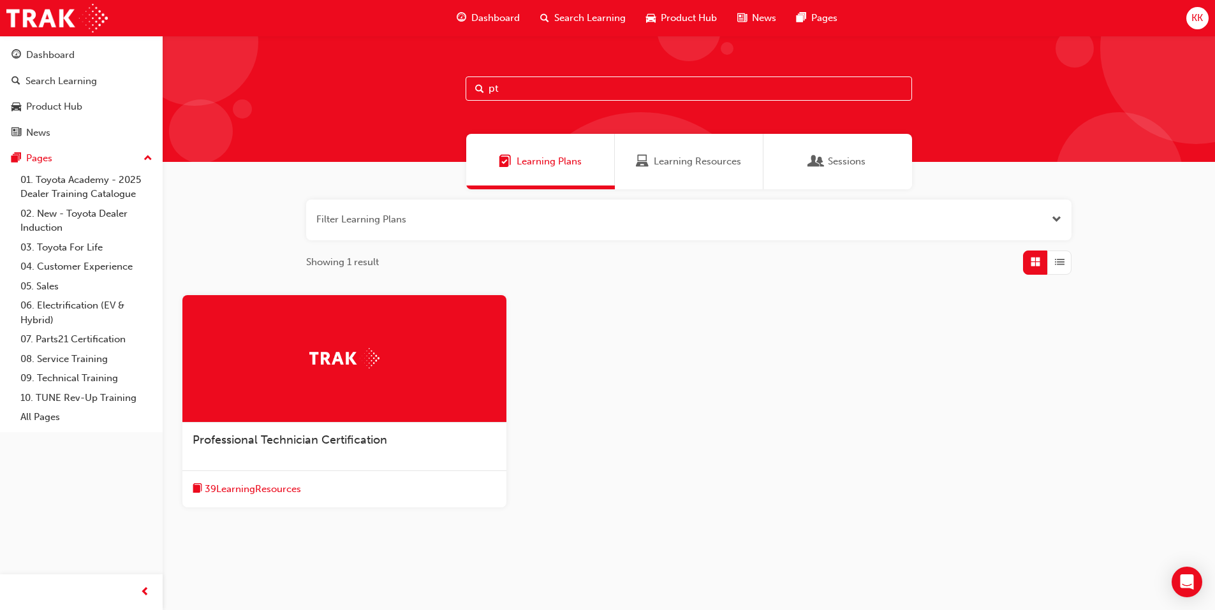
click at [316, 436] on span "Professional Technician Certification" at bounding box center [290, 440] width 194 height 14
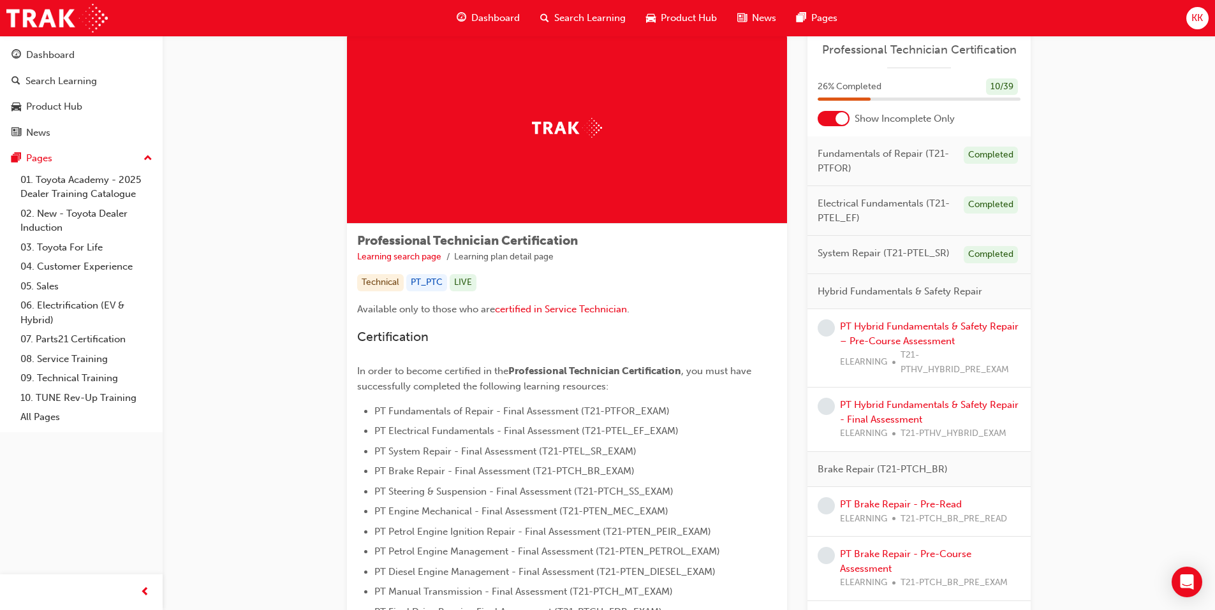
scroll to position [64, 0]
